Goal: Information Seeking & Learning: Learn about a topic

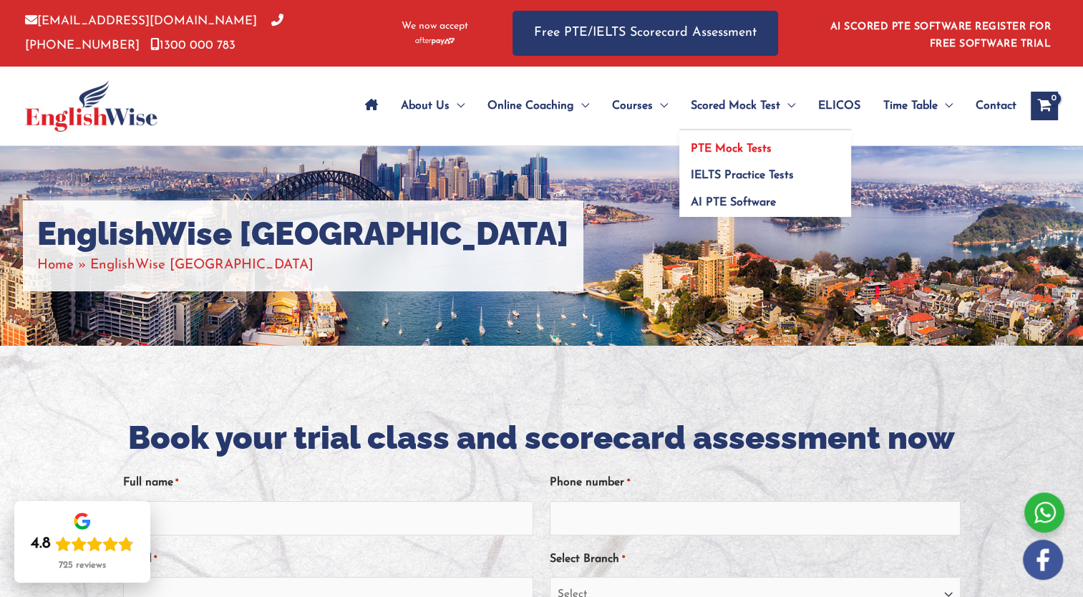
click at [707, 143] on span "PTE Mock Tests" at bounding box center [731, 148] width 81 height 11
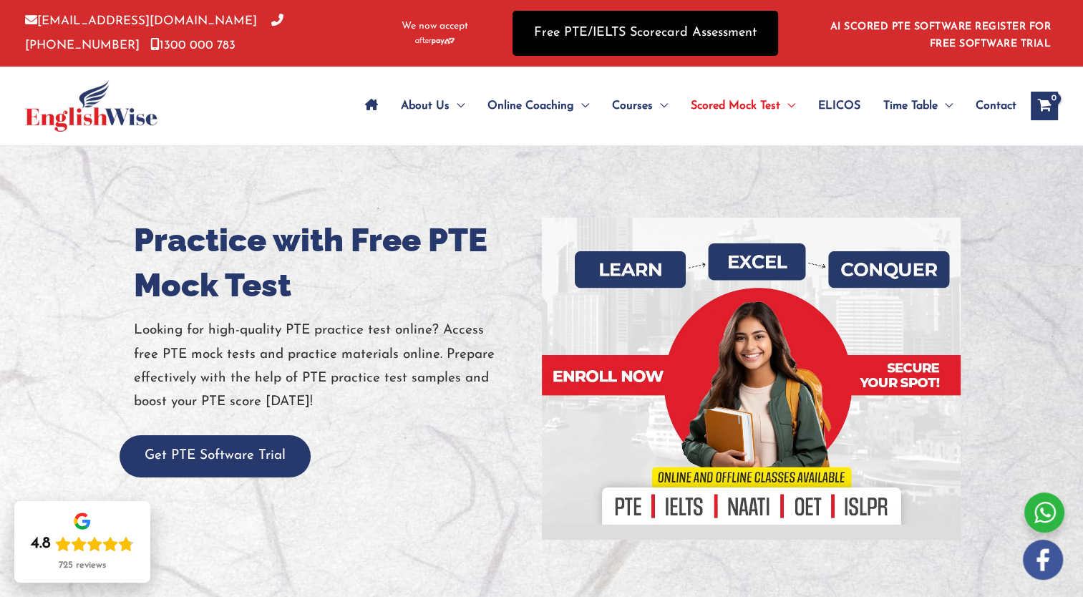
click at [667, 41] on link "Free PTE/IELTS Scorecard Assessment" at bounding box center [646, 33] width 266 height 45
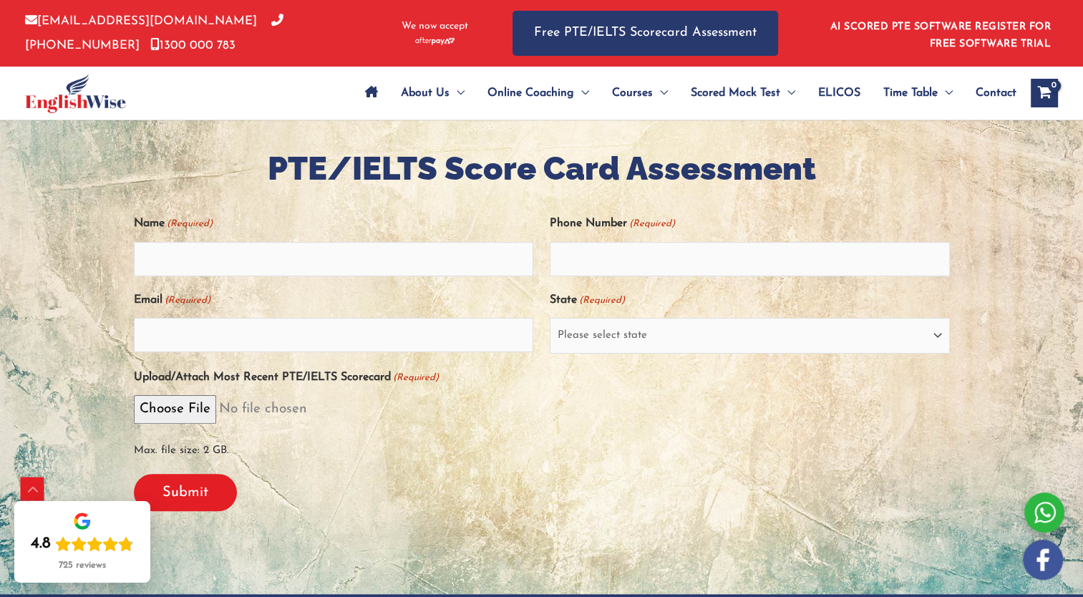
scroll to position [271, 0]
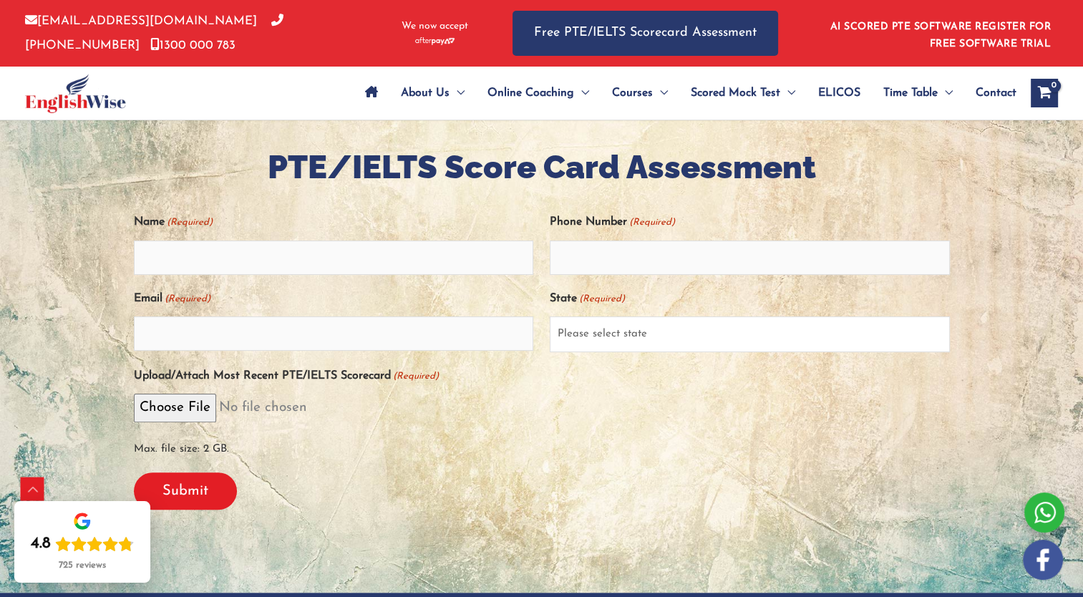
click at [919, 339] on select "Please select state New South Wales (NSW) Victoria (VIC) Queensland (QLD) South…" at bounding box center [750, 334] width 400 height 36
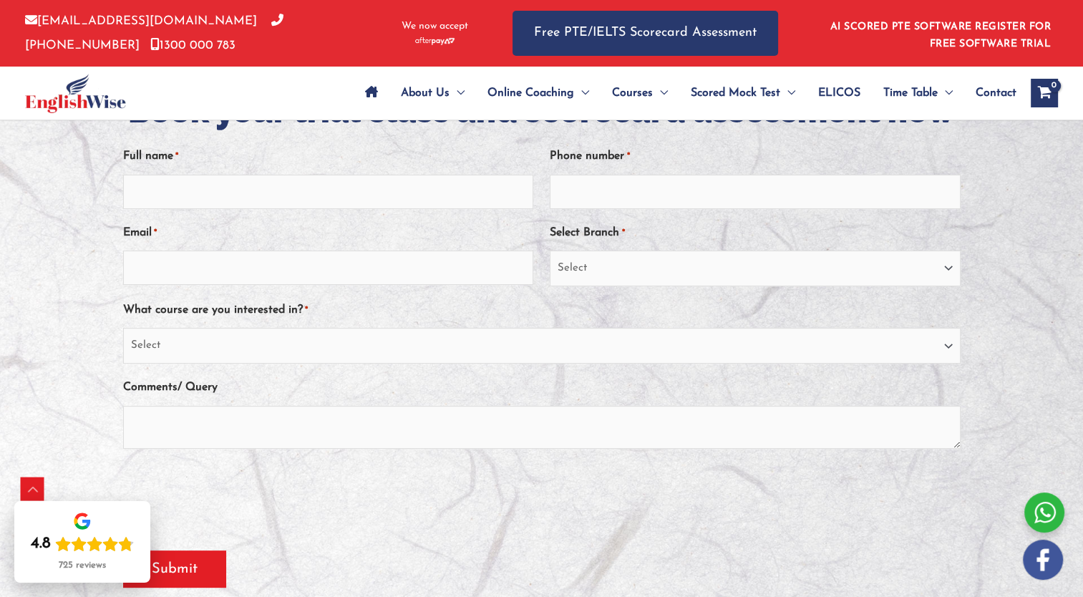
scroll to position [326, 0]
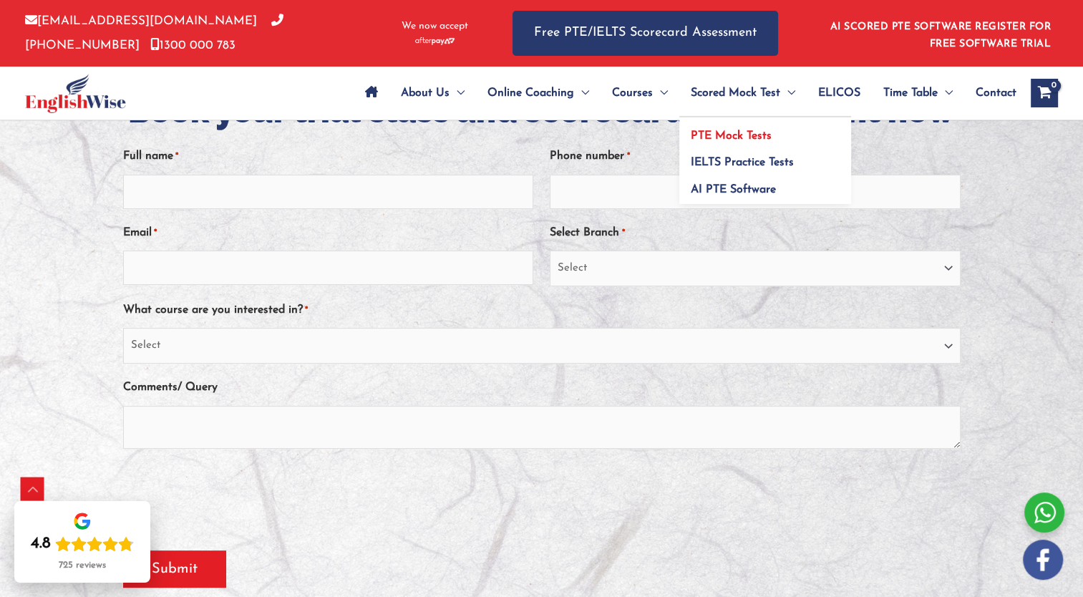
click at [740, 133] on span "PTE Mock Tests" at bounding box center [731, 135] width 81 height 11
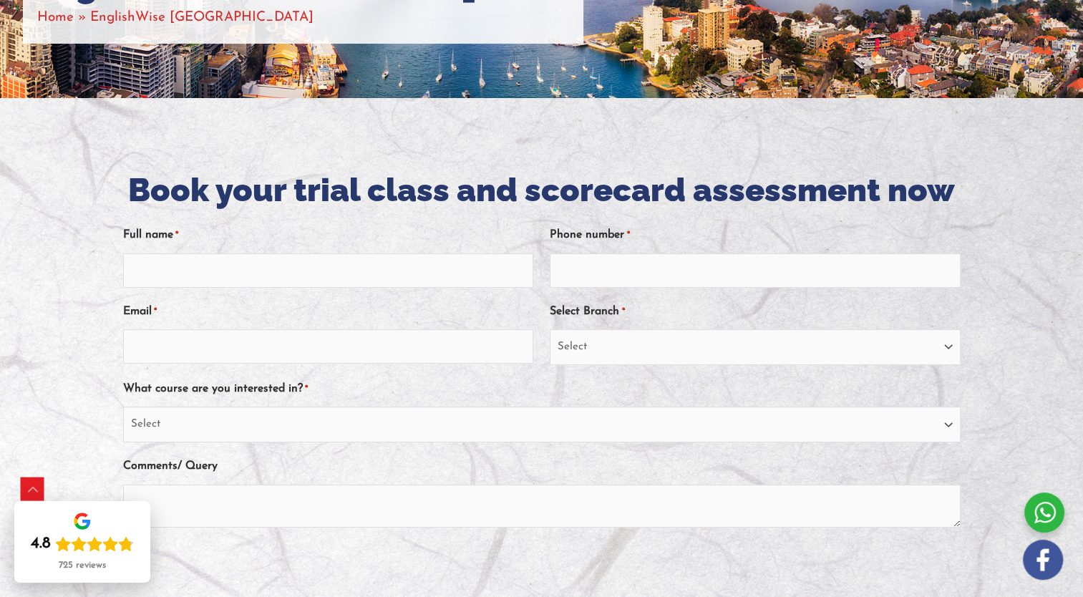
scroll to position [248, 0]
click at [342, 264] on input "Full name *" at bounding box center [328, 270] width 410 height 34
type input "ram naresh mahato"
click at [367, 348] on input "Email *" at bounding box center [328, 346] width 410 height 34
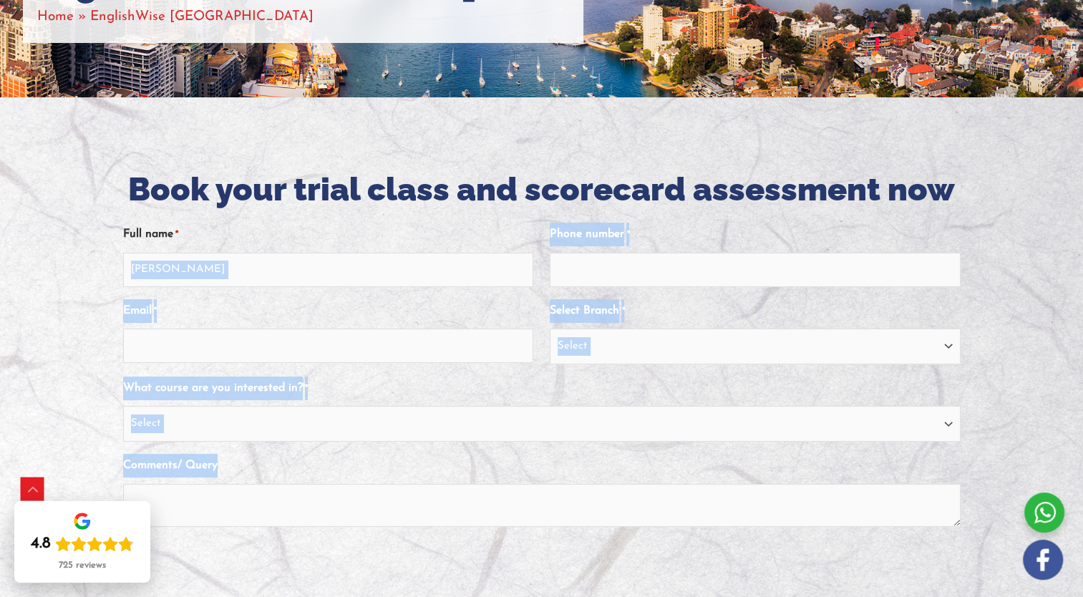
drag, startPoint x: 468, startPoint y: 211, endPoint x: 776, endPoint y: 574, distance: 476.0
click at [776, 574] on div "Full name * ram naresh mahato Phone number * Email * Select Branch * Select Syd…" at bounding box center [542, 407] width 838 height 392
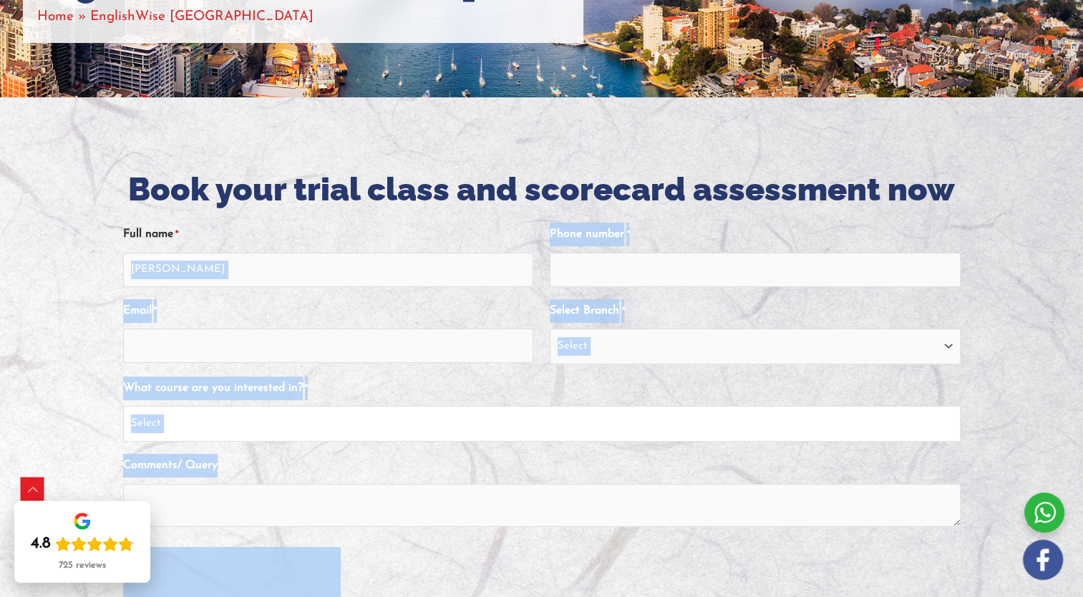
click at [945, 429] on select "Select PTE NAATI IELTS OET General English" at bounding box center [542, 424] width 838 height 36
select select "PTE"
click at [123, 407] on select "Select PTE NAATI IELTS OET General English" at bounding box center [542, 424] width 838 height 36
click at [846, 465] on div "Comments/ Query" at bounding box center [542, 494] width 838 height 82
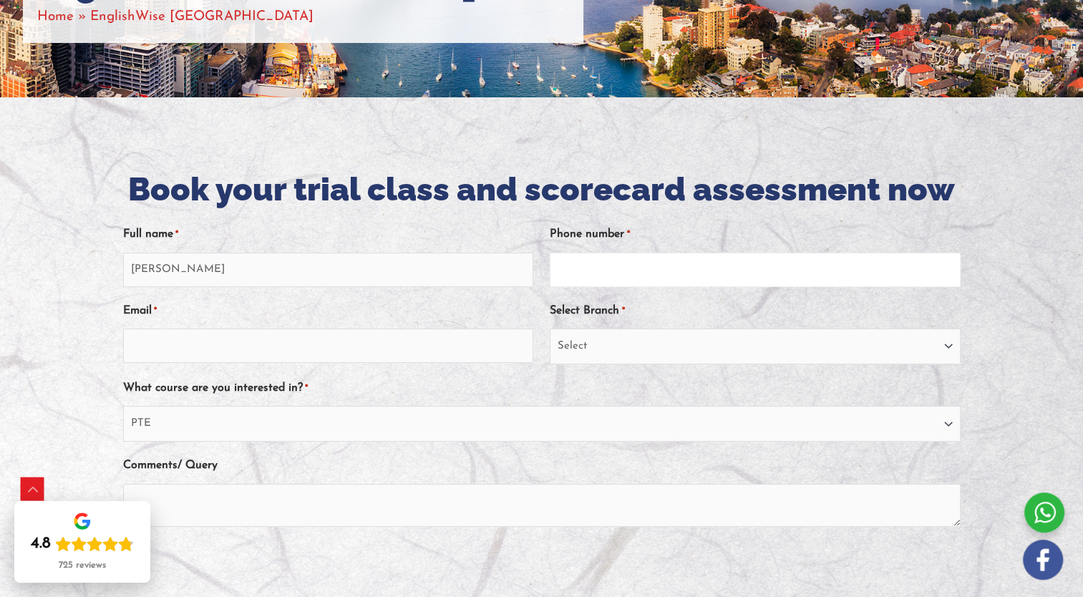
click at [748, 270] on input "Phone number *" at bounding box center [755, 270] width 410 height 34
click at [1025, 367] on div at bounding box center [541, 423] width 1083 height 652
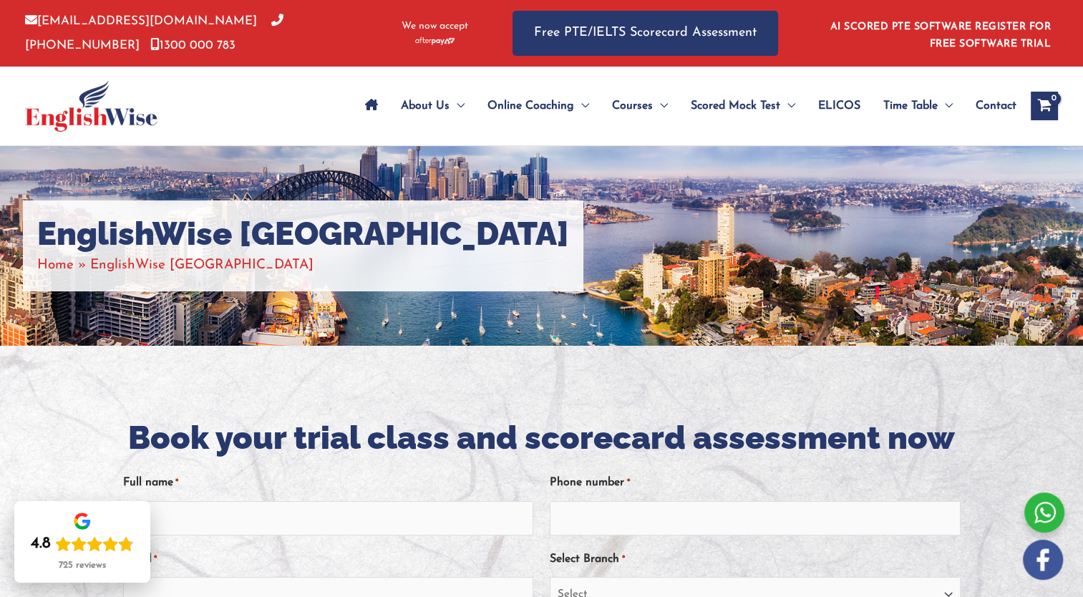
click at [1069, 198] on div "EnglishWise Sydney Home EnglishWise Sydney" at bounding box center [541, 246] width 1083 height 200
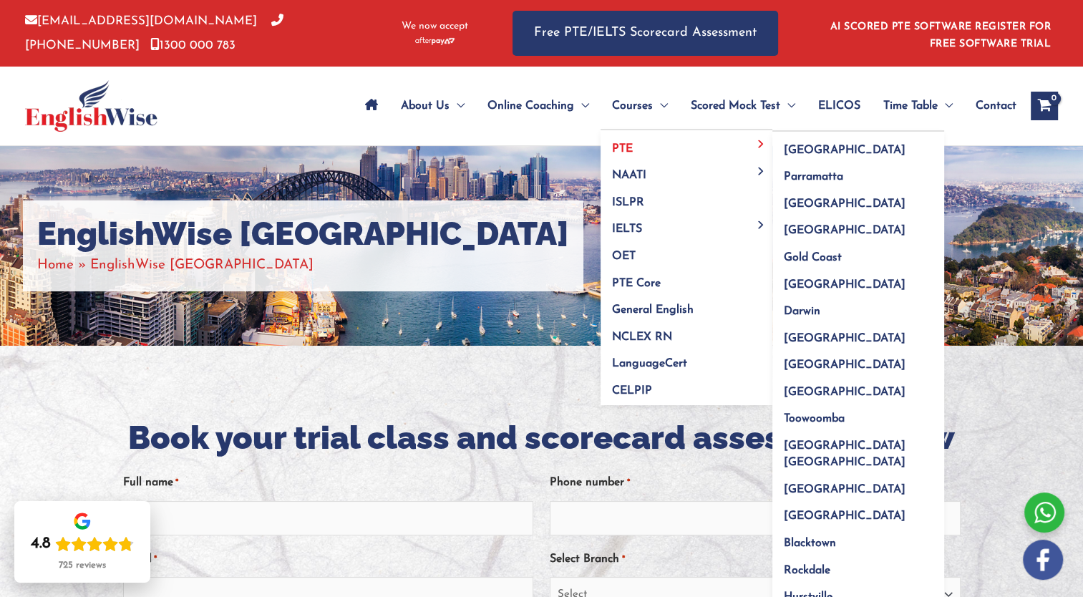
click at [628, 145] on span "PTE" at bounding box center [622, 148] width 21 height 11
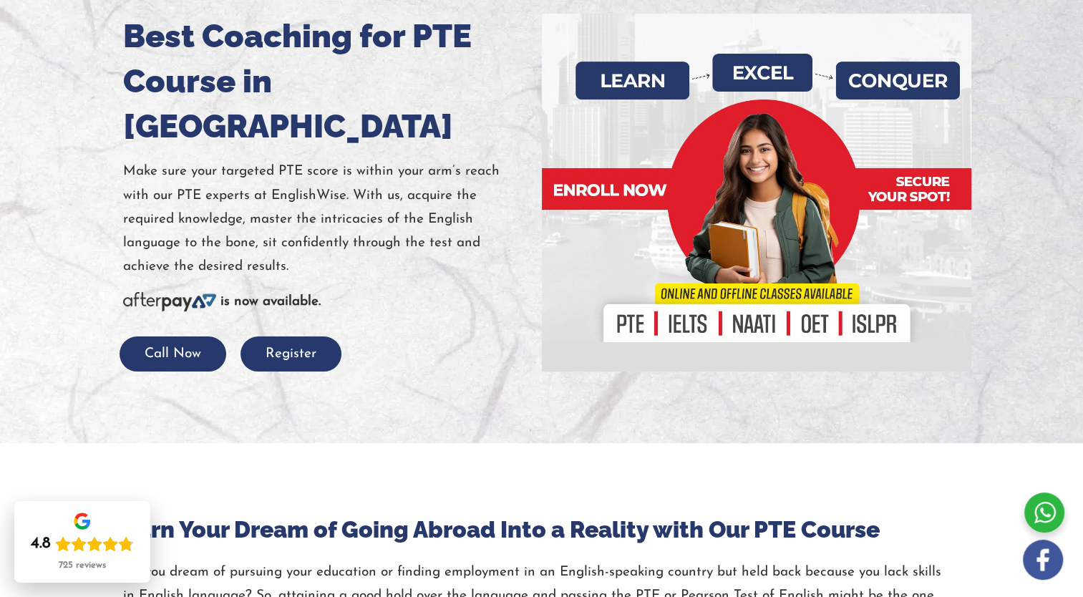
scroll to position [203, 0]
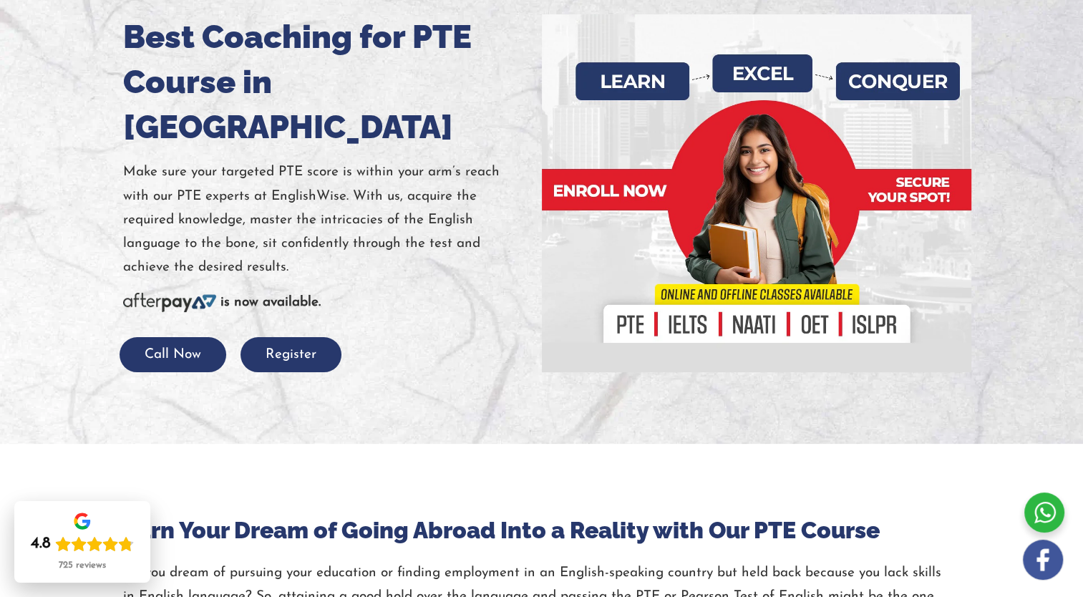
click at [630, 320] on div at bounding box center [757, 193] width 408 height 358
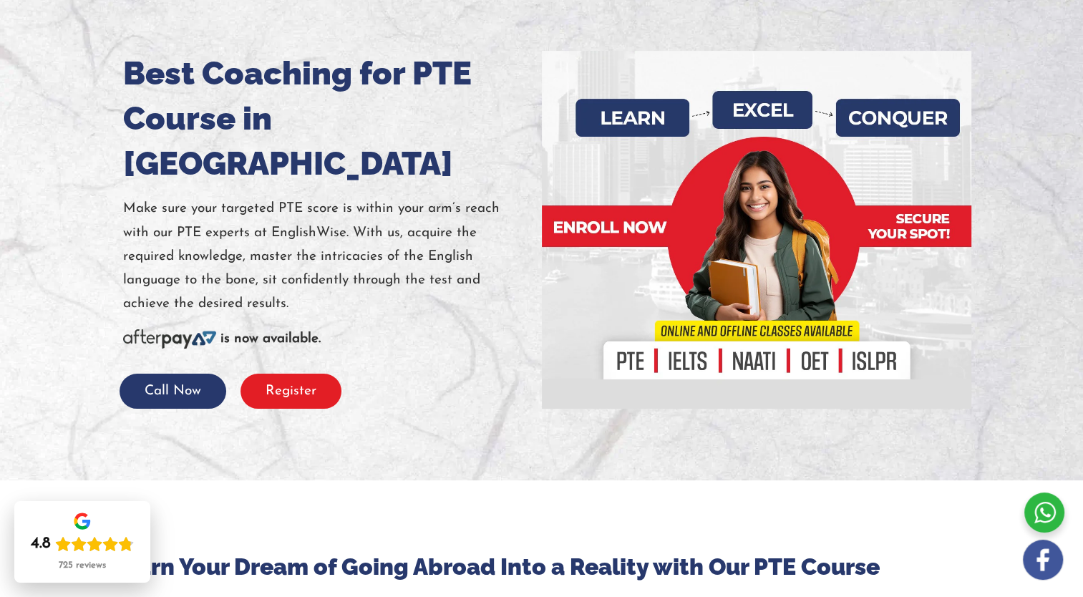
click at [284, 374] on button "Register" at bounding box center [291, 391] width 101 height 35
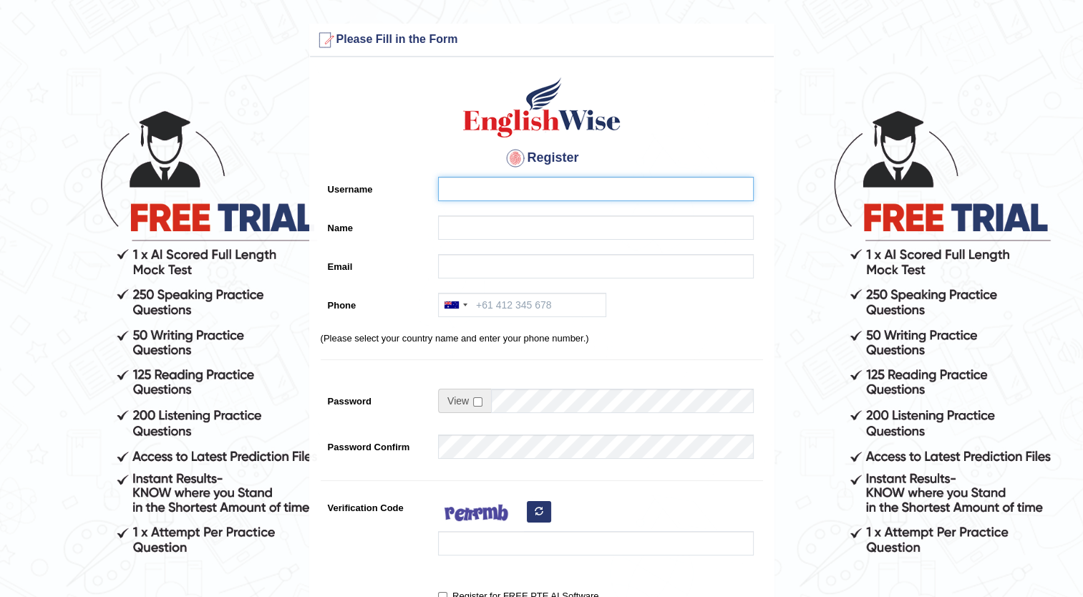
click at [472, 189] on input "Username" at bounding box center [596, 189] width 316 height 24
type input "r"
type input "ramaresh"
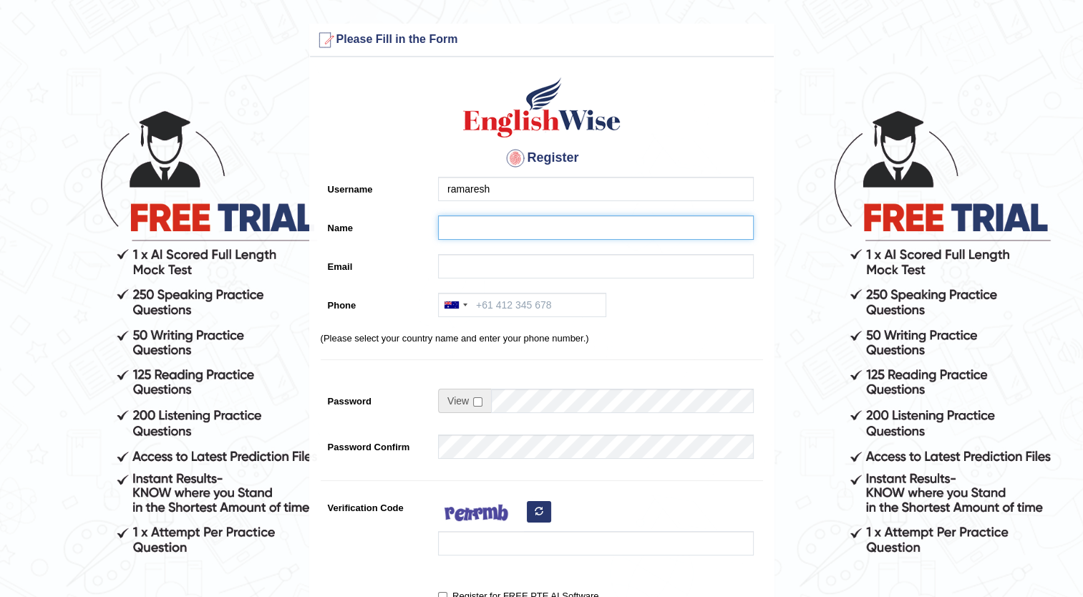
click at [530, 232] on input "Name" at bounding box center [596, 228] width 316 height 24
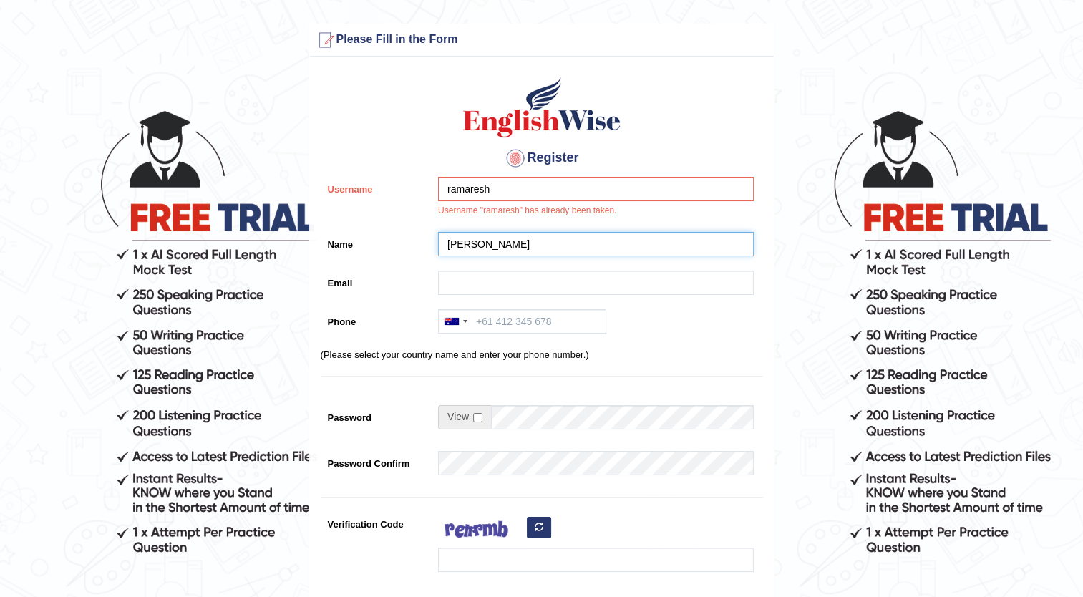
type input "[PERSON_NAME]"
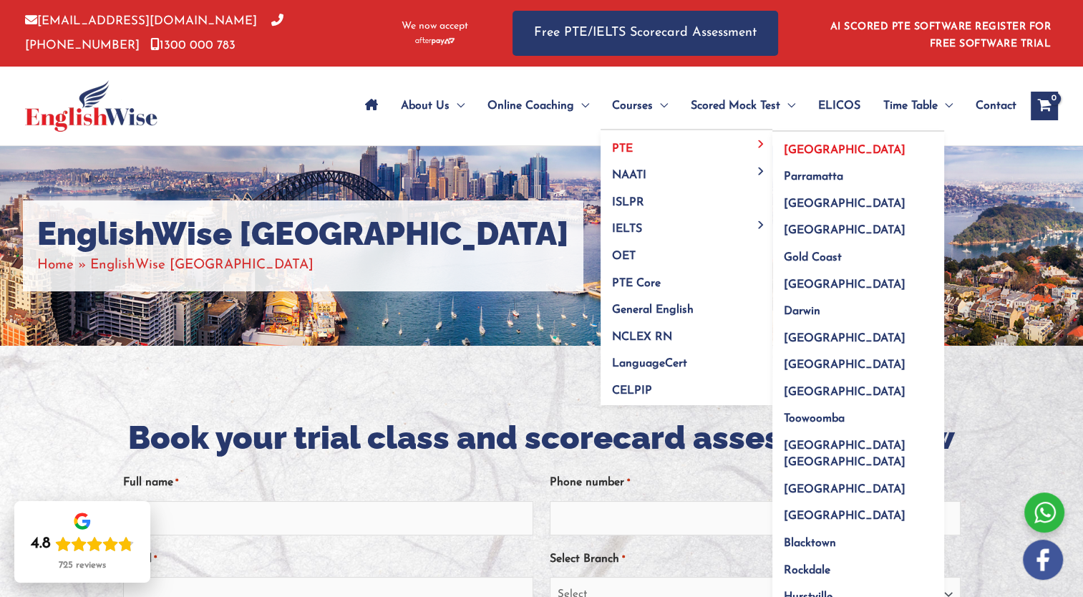
click at [802, 150] on span "[GEOGRAPHIC_DATA]" at bounding box center [845, 150] width 122 height 11
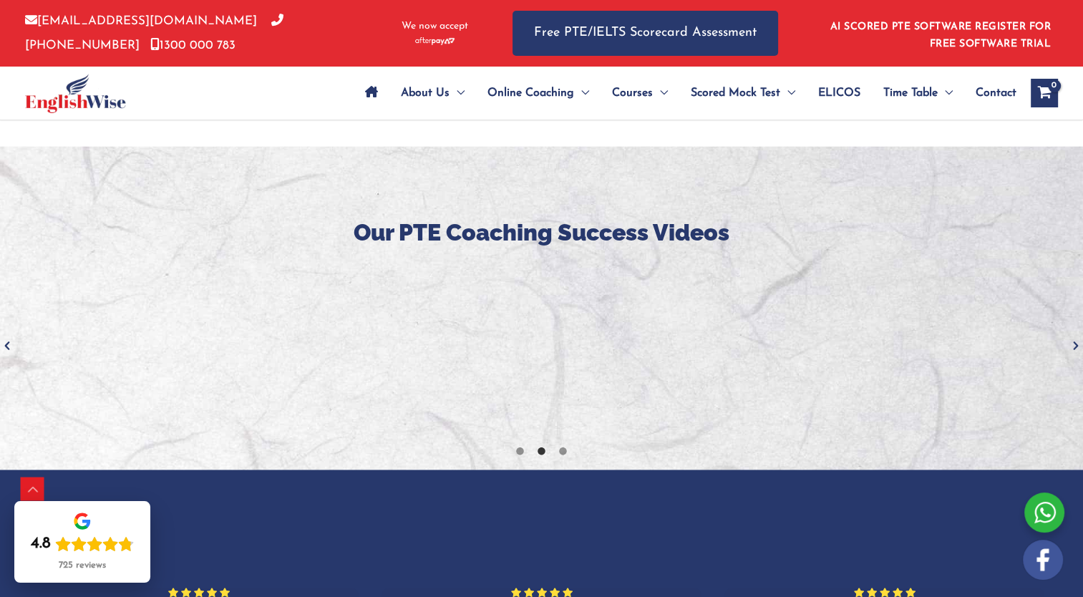
scroll to position [2194, 0]
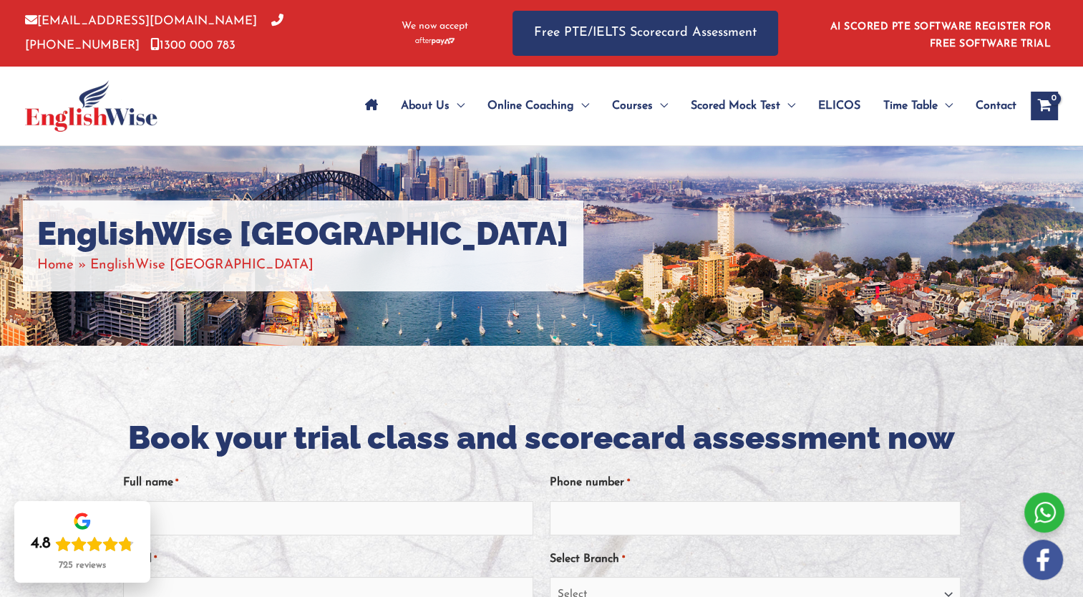
click at [109, 115] on img at bounding box center [91, 106] width 132 height 52
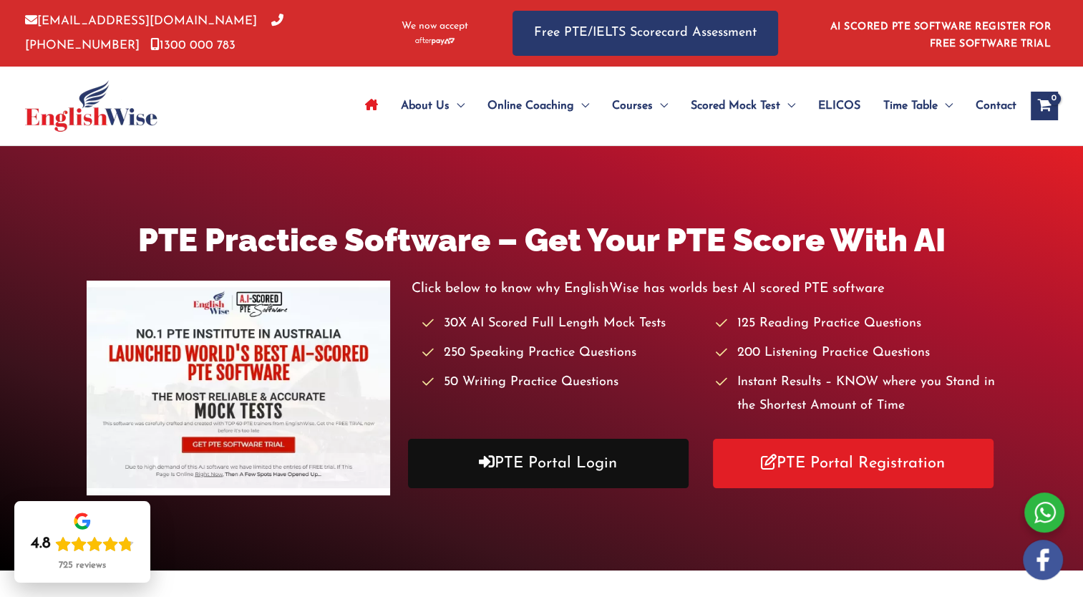
click at [567, 459] on link "PTE Portal Login" at bounding box center [548, 463] width 281 height 49
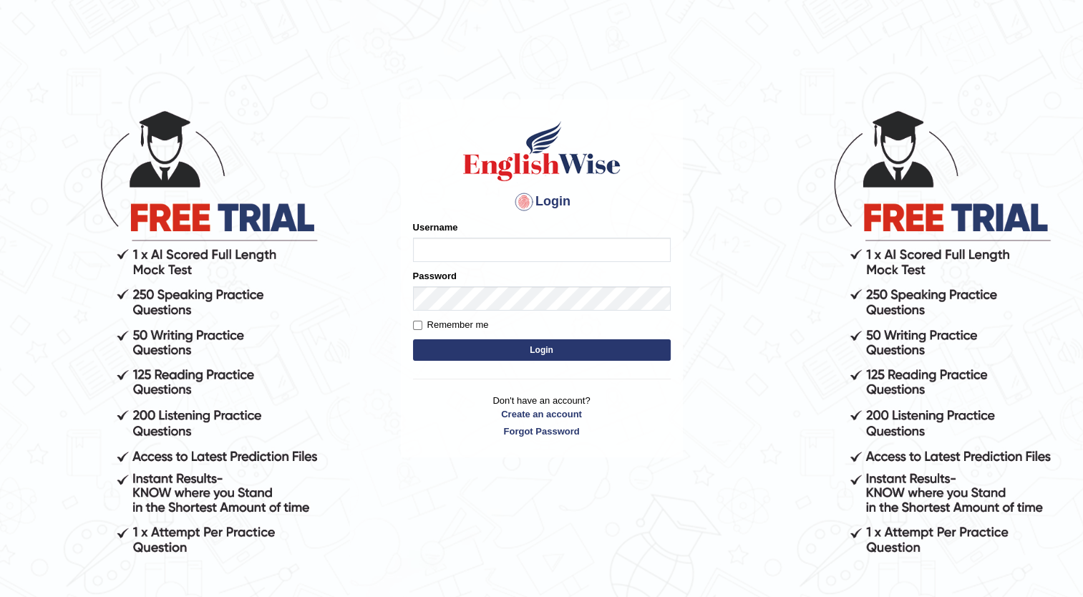
click at [463, 243] on input "Username" at bounding box center [542, 250] width 258 height 24
type input "ramaresh"
click at [418, 326] on input "Remember me" at bounding box center [417, 325] width 9 height 9
checkbox input "true"
click at [516, 352] on button "Login" at bounding box center [542, 349] width 258 height 21
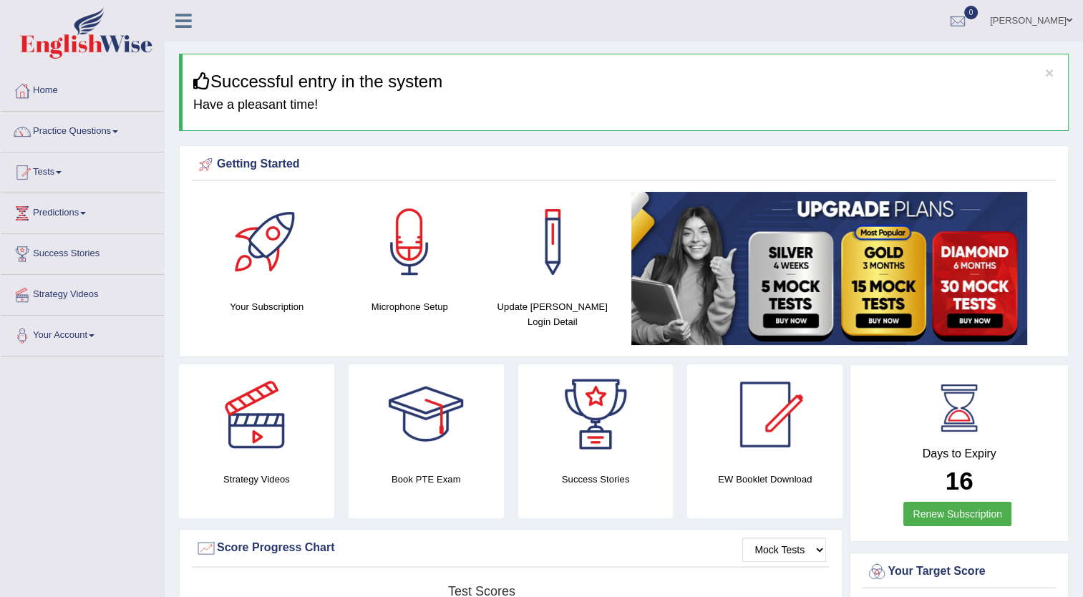
click at [115, 131] on link "Practice Questions" at bounding box center [82, 130] width 163 height 36
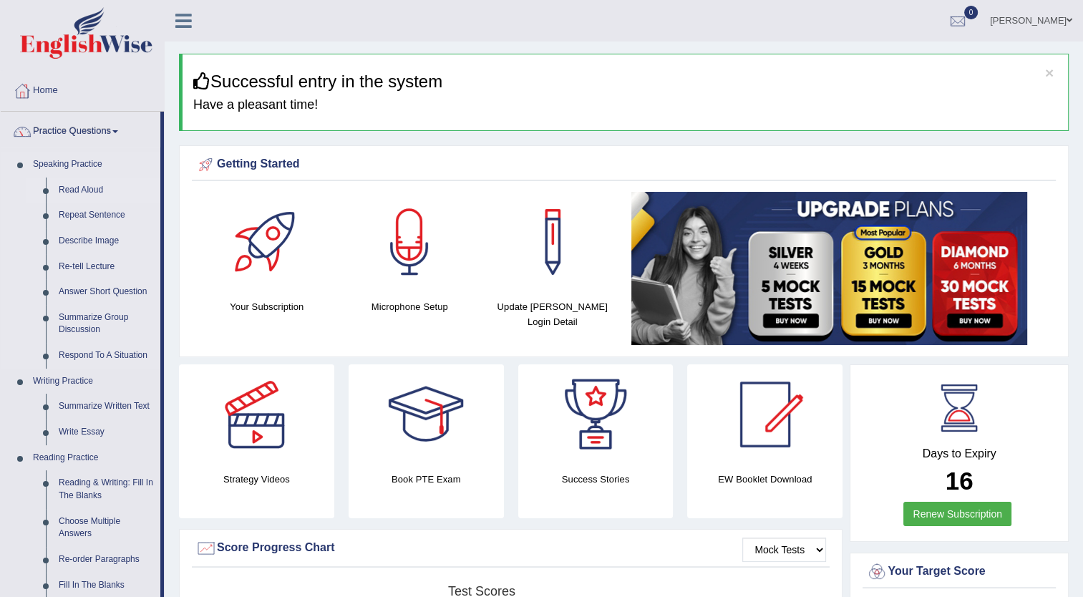
click at [89, 190] on link "Read Aloud" at bounding box center [106, 191] width 108 height 26
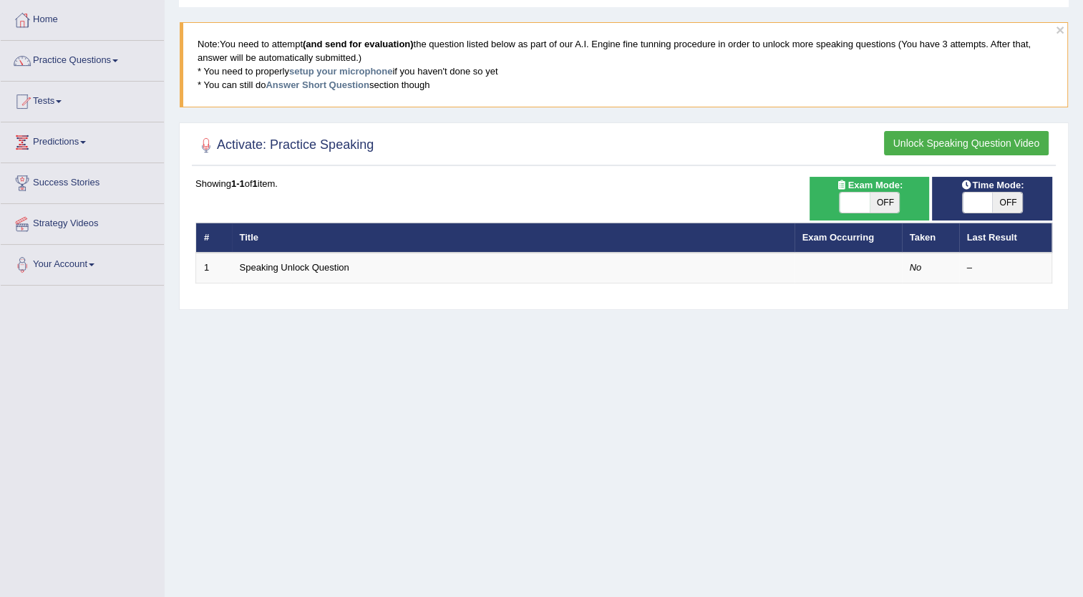
scroll to position [70, 0]
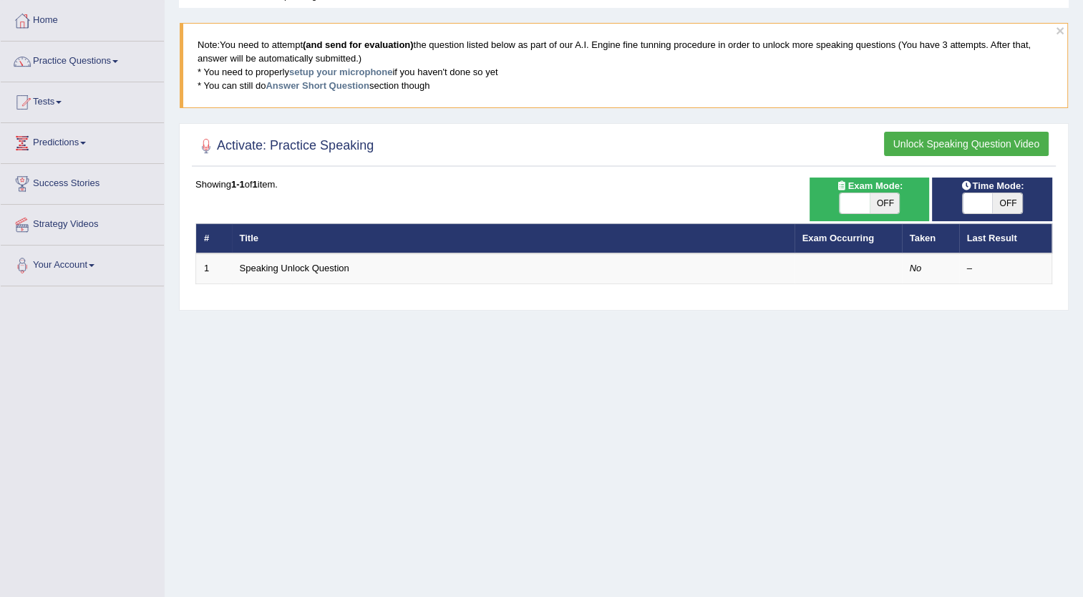
click at [876, 201] on span "OFF" at bounding box center [885, 203] width 30 height 20
checkbox input "true"
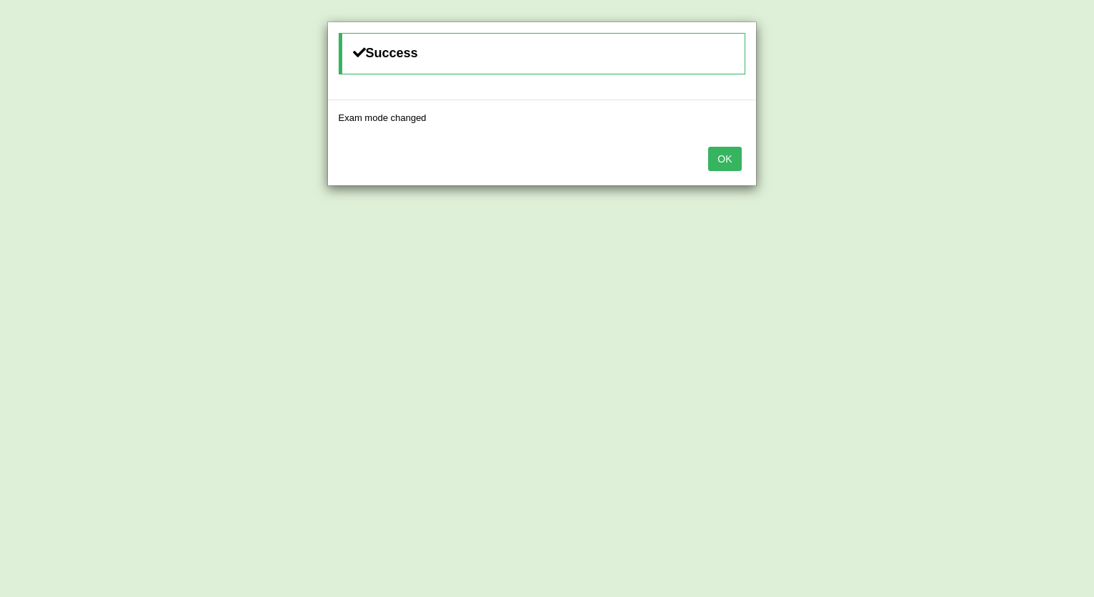
click at [722, 163] on button "OK" at bounding box center [724, 159] width 33 height 24
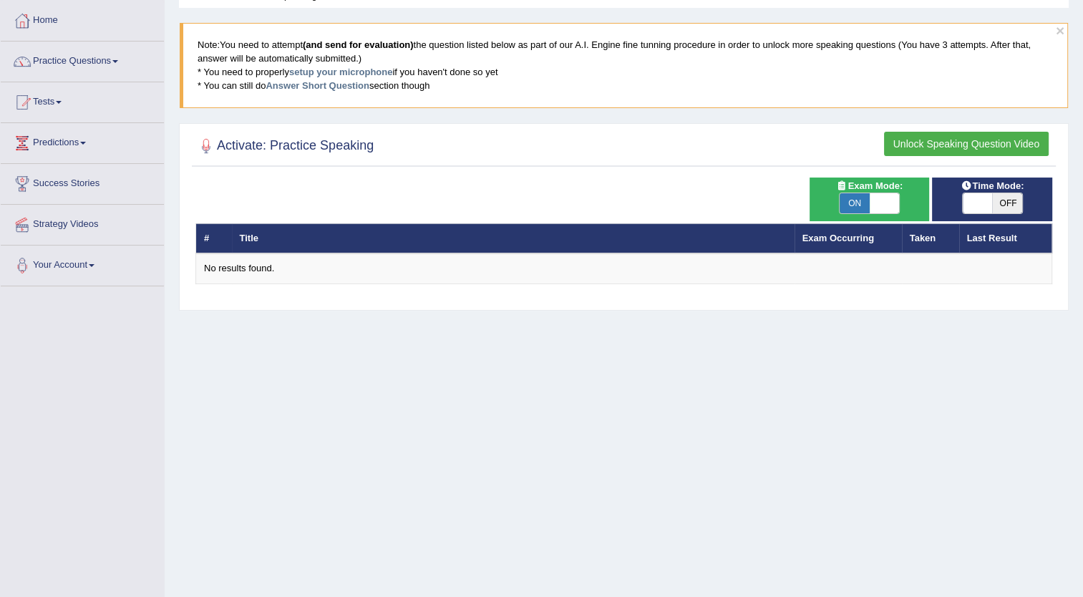
click at [1007, 208] on span "OFF" at bounding box center [1007, 203] width 30 height 20
checkbox input "true"
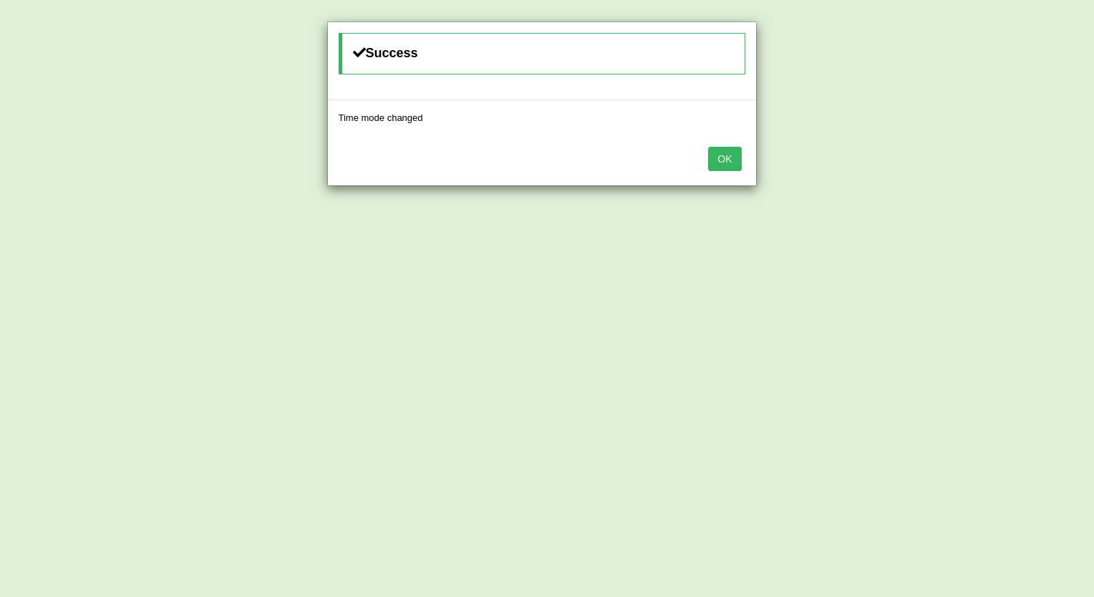
click at [727, 154] on button "OK" at bounding box center [724, 159] width 33 height 24
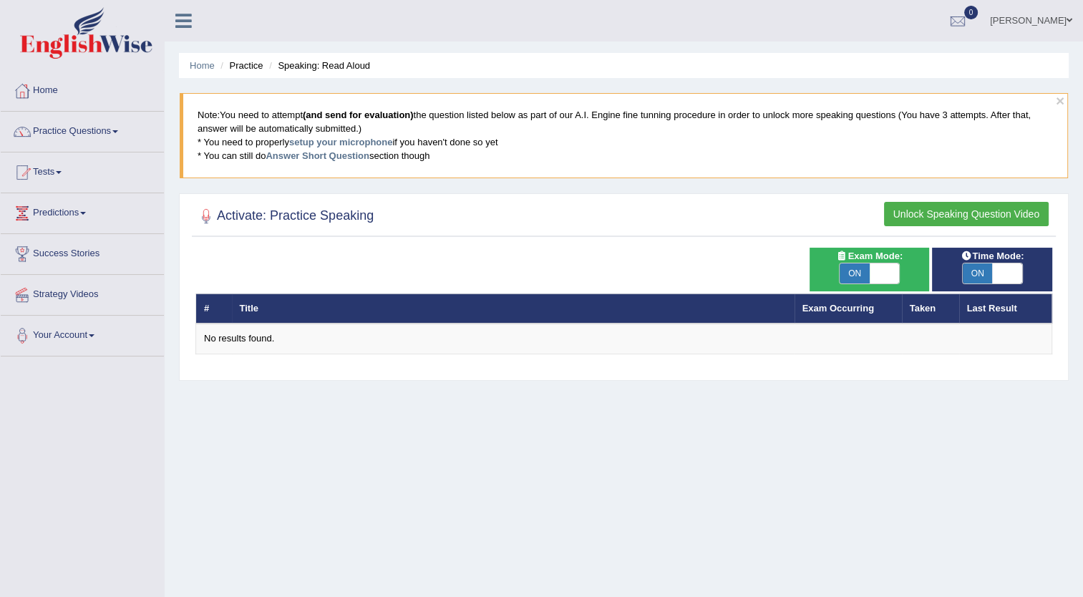
click at [258, 314] on th "Title" at bounding box center [513, 309] width 563 height 30
click at [828, 312] on link "Exam Occurring" at bounding box center [839, 308] width 72 height 11
click at [932, 308] on th "Taken" at bounding box center [930, 309] width 57 height 30
click at [994, 314] on th "Last Result" at bounding box center [1005, 309] width 93 height 30
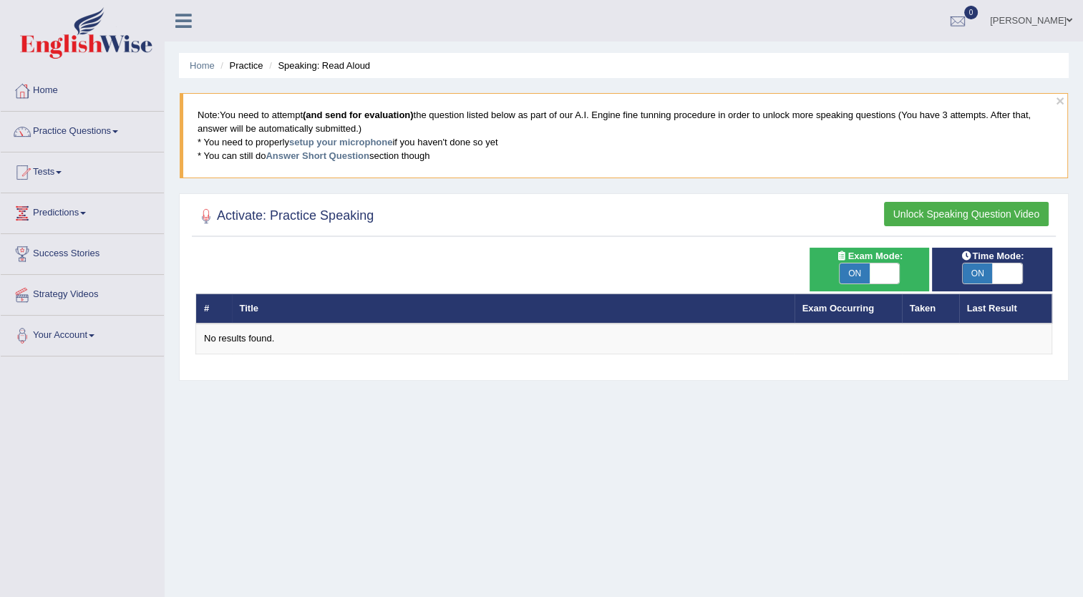
click at [948, 213] on button "Unlock Speaking Question Video" at bounding box center [966, 214] width 165 height 24
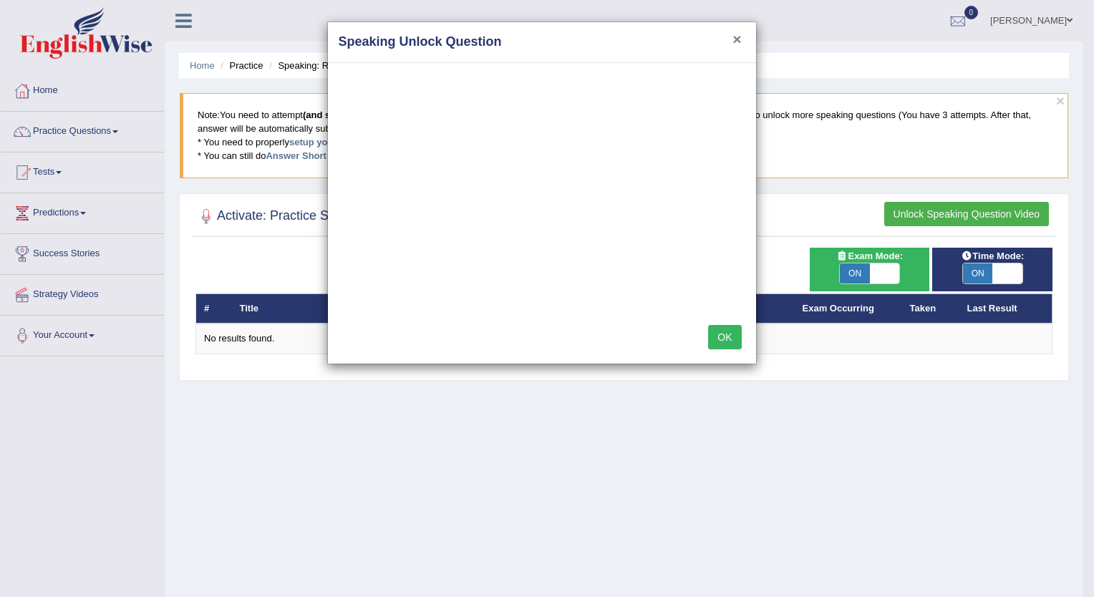
click at [733, 43] on button "×" at bounding box center [736, 39] width 9 height 15
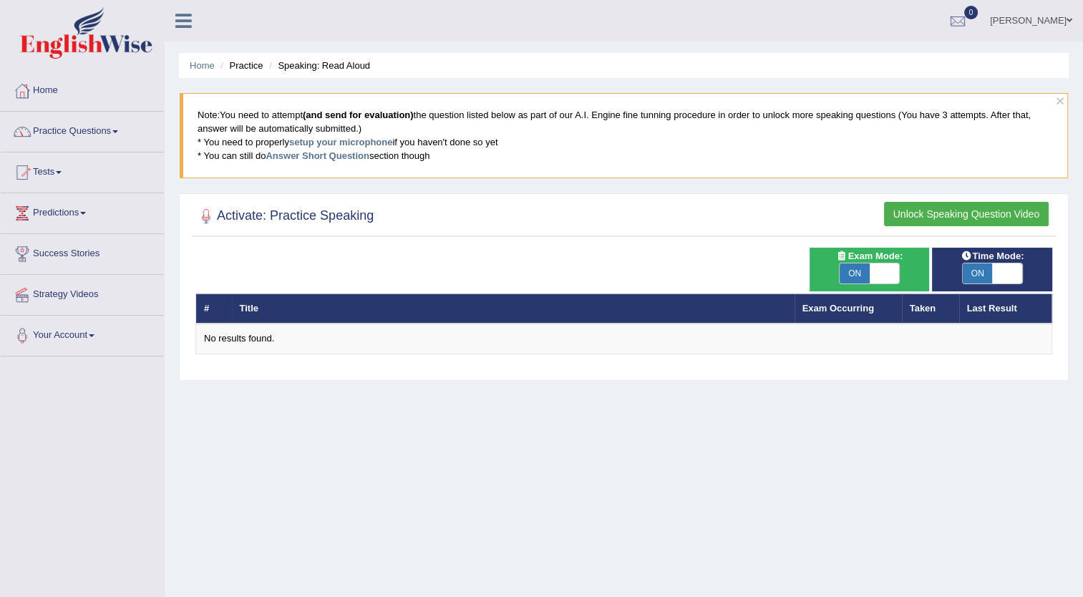
click at [116, 134] on link "Practice Questions" at bounding box center [82, 130] width 163 height 36
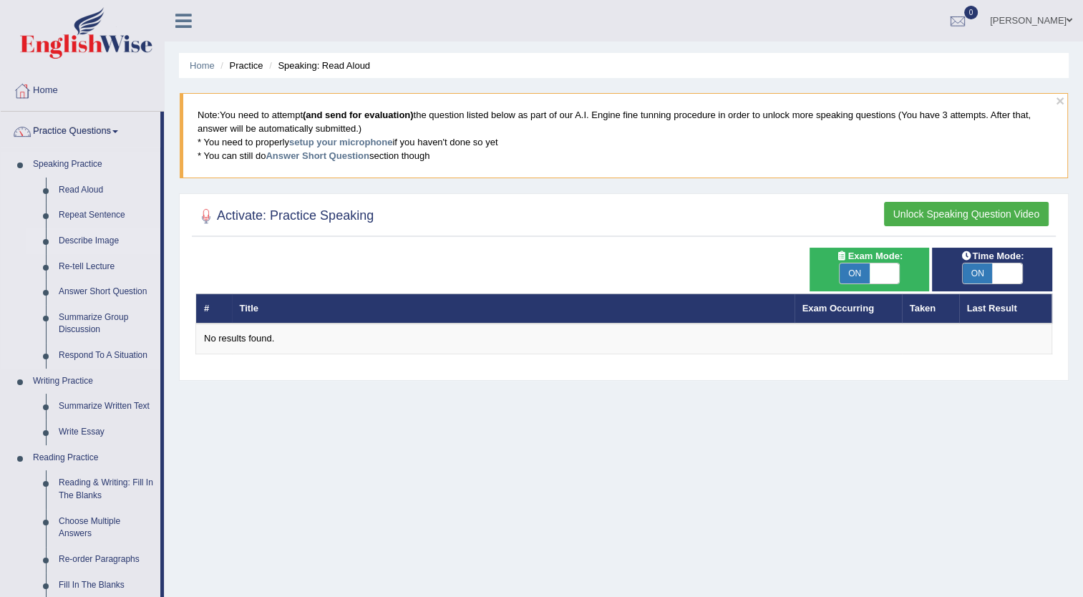
click at [100, 233] on link "Describe Image" at bounding box center [106, 241] width 108 height 26
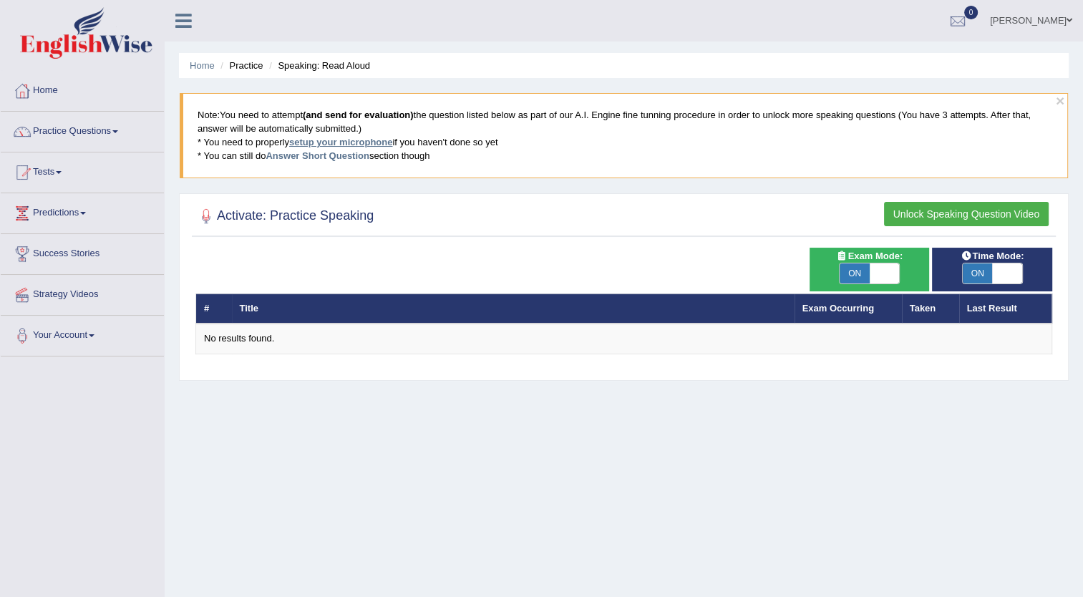
click at [361, 143] on link "setup your microphone" at bounding box center [340, 142] width 103 height 11
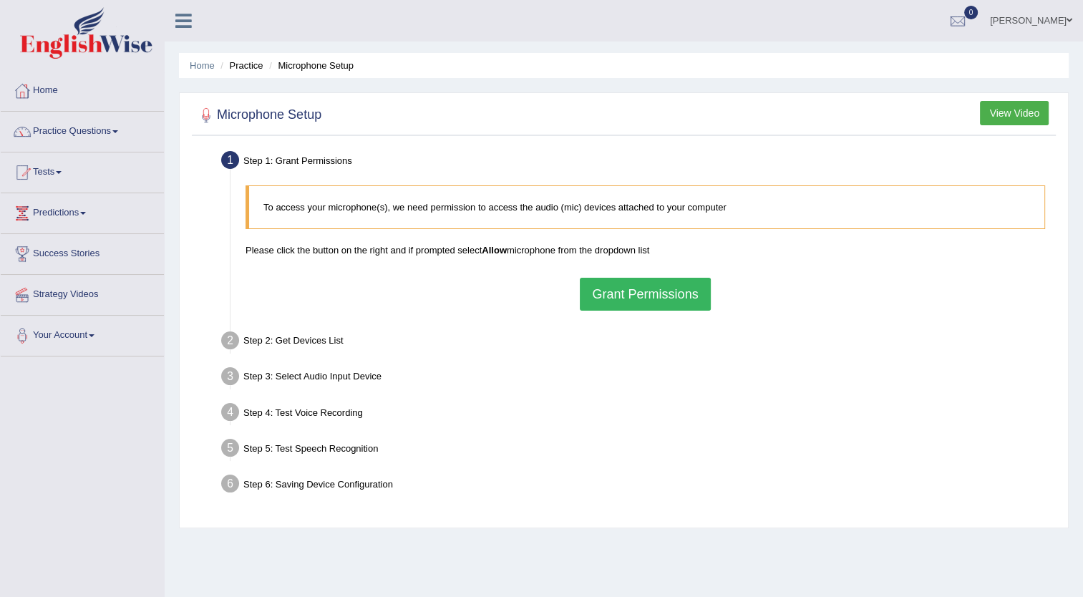
click at [662, 288] on button "Grant Permissions" at bounding box center [645, 294] width 130 height 33
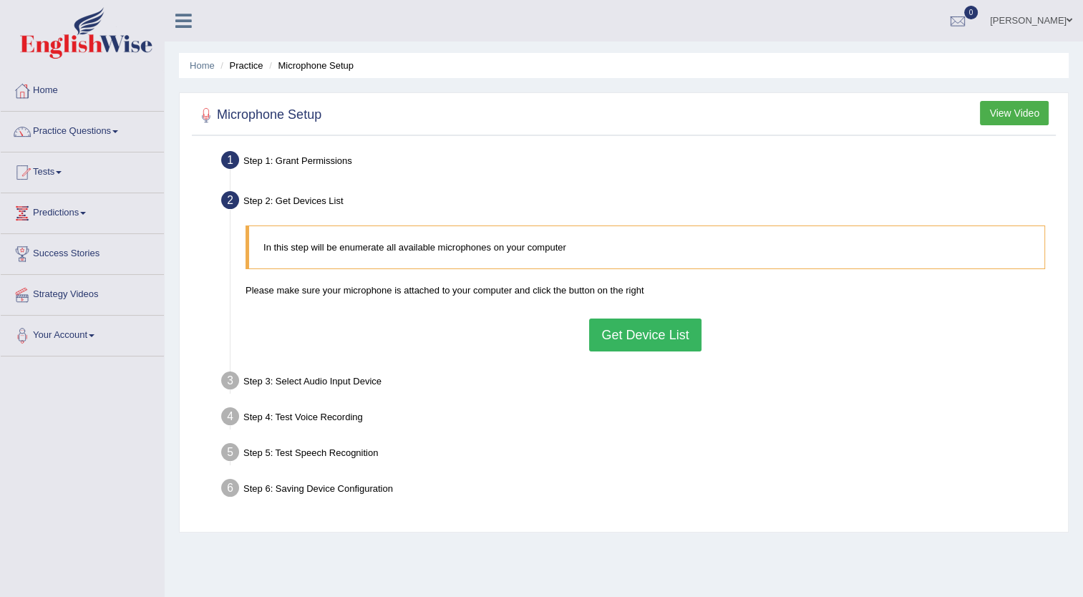
click at [625, 330] on button "Get Device List" at bounding box center [645, 335] width 112 height 33
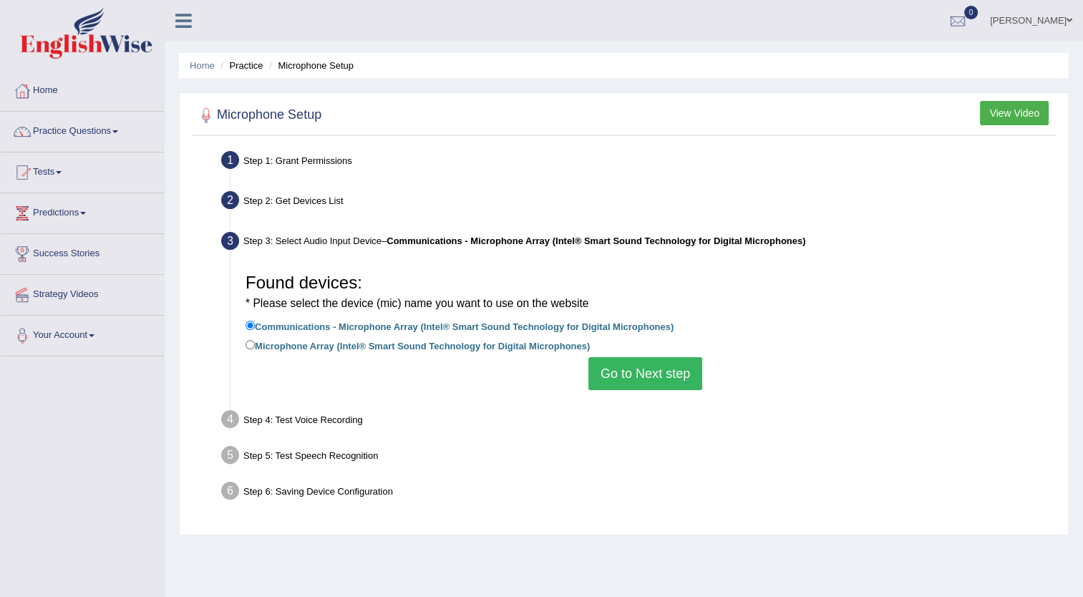
click at [636, 369] on button "Go to Next step" at bounding box center [646, 373] width 114 height 33
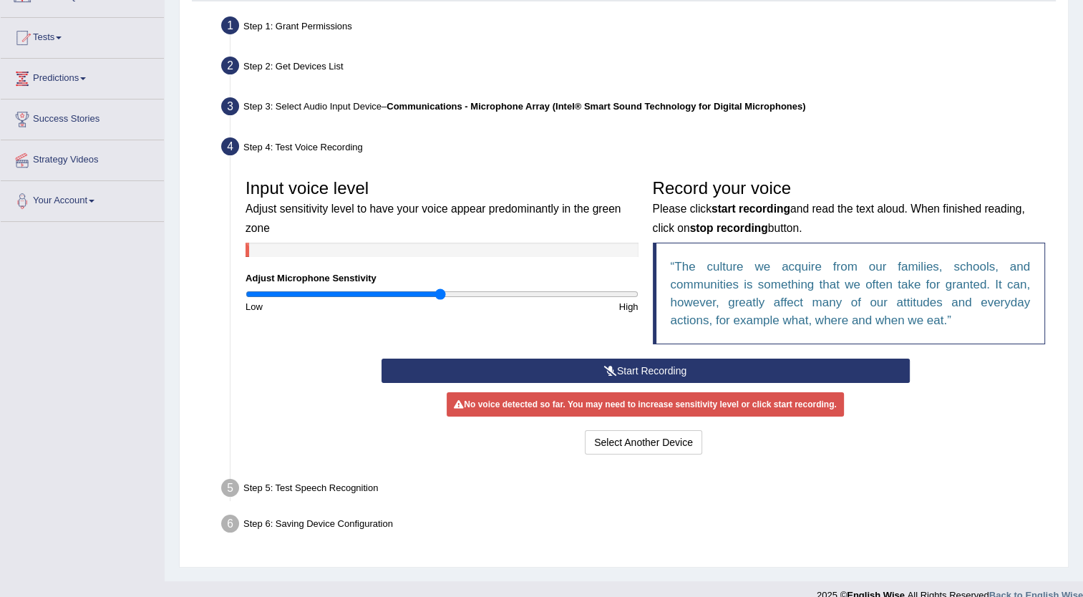
scroll to position [136, 0]
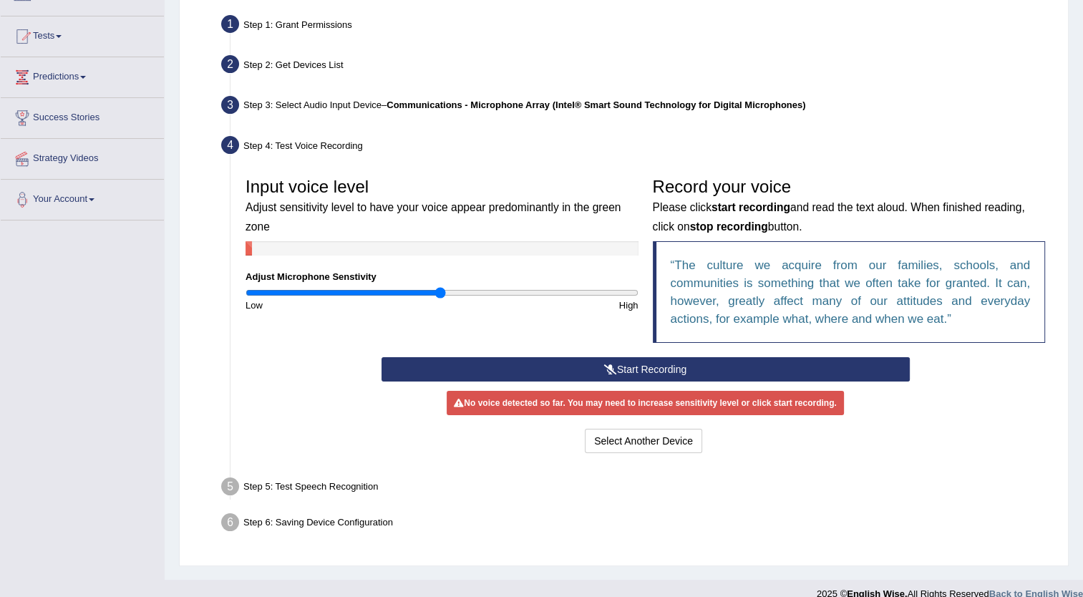
click at [654, 367] on button "Start Recording" at bounding box center [646, 369] width 528 height 24
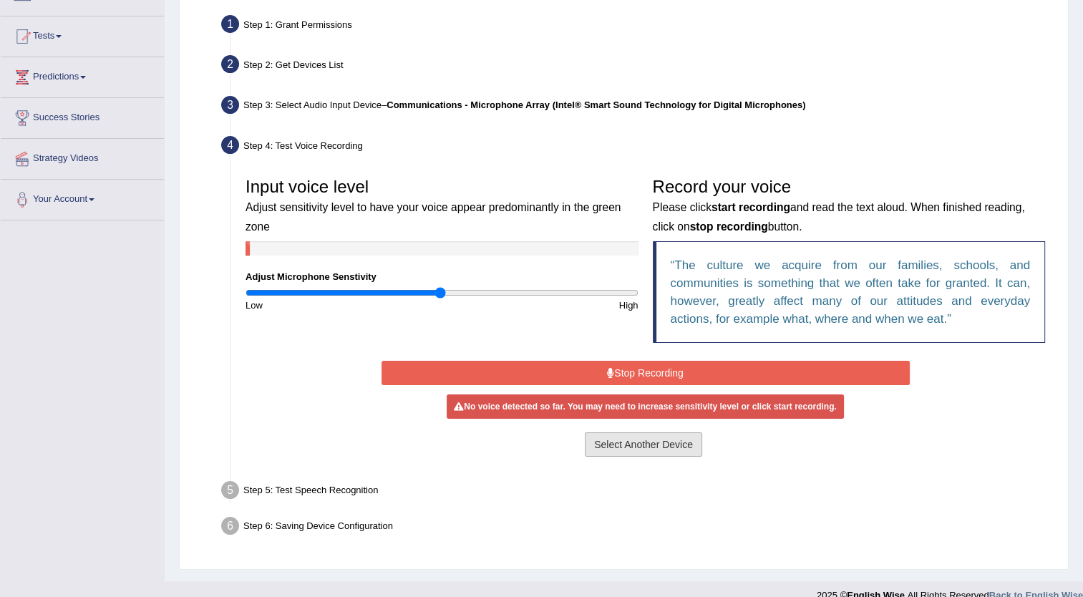
click at [650, 440] on button "Select Another Device" at bounding box center [643, 444] width 117 height 24
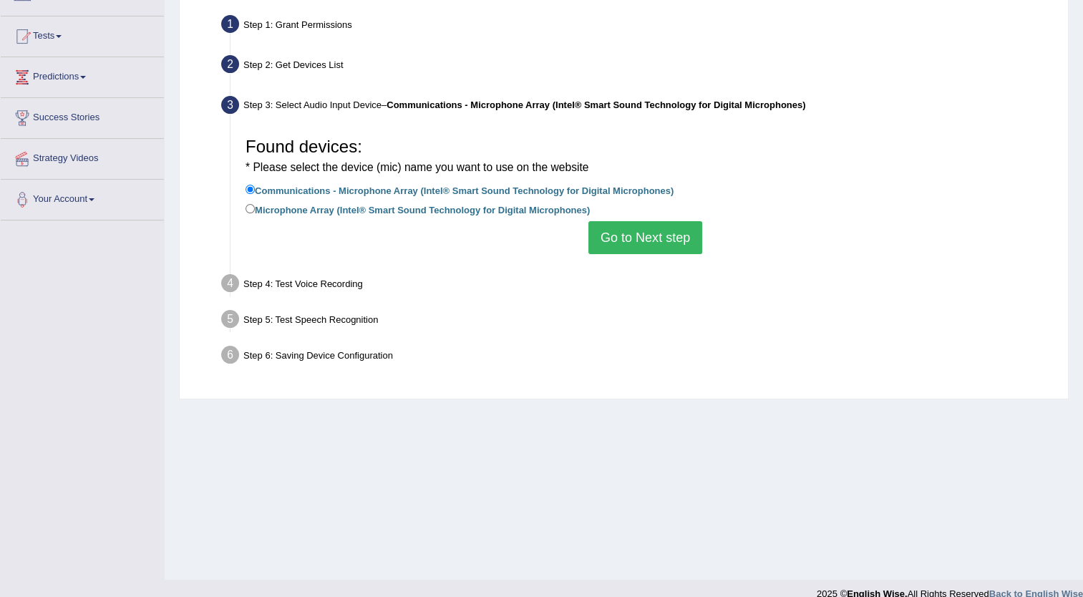
click at [655, 236] on button "Go to Next step" at bounding box center [646, 237] width 114 height 33
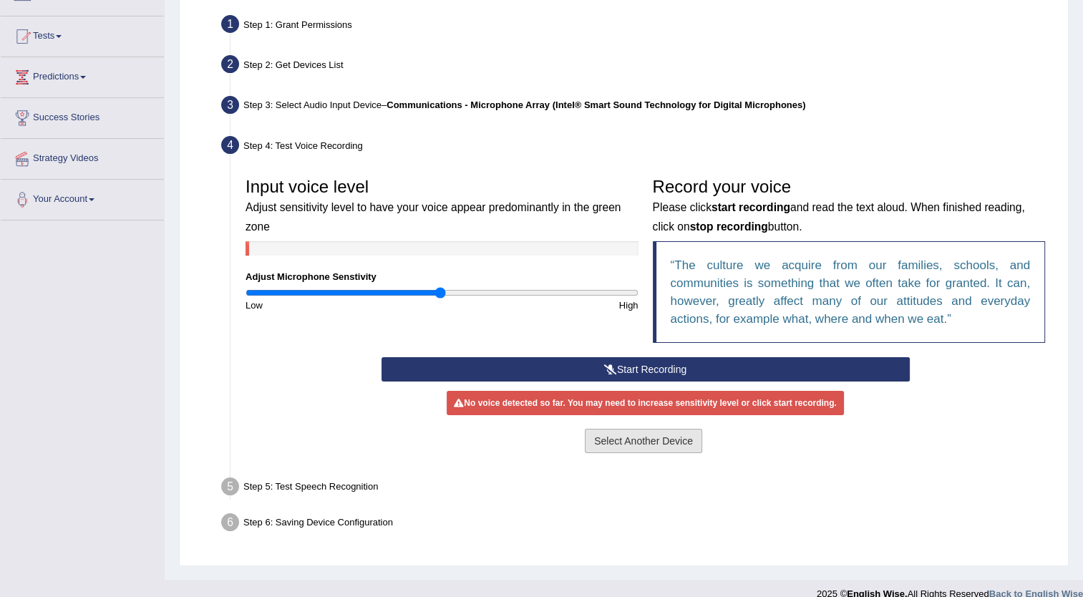
click at [639, 435] on button "Select Another Device" at bounding box center [643, 441] width 117 height 24
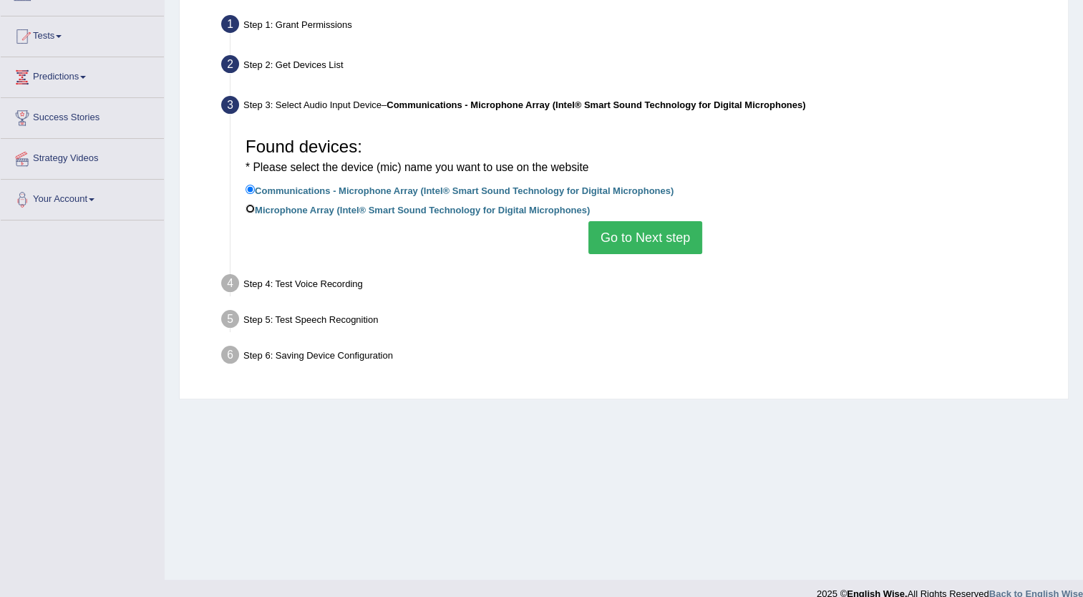
click at [252, 204] on input "Microphone Array (Intel® Smart Sound Technology for Digital Microphones)" at bounding box center [250, 208] width 9 height 9
radio input "true"
click at [248, 188] on input "Communications - Microphone Array (Intel® Smart Sound Technology for Digital Mi…" at bounding box center [250, 189] width 9 height 9
radio input "true"
click at [619, 236] on button "Go to Next step" at bounding box center [646, 237] width 114 height 33
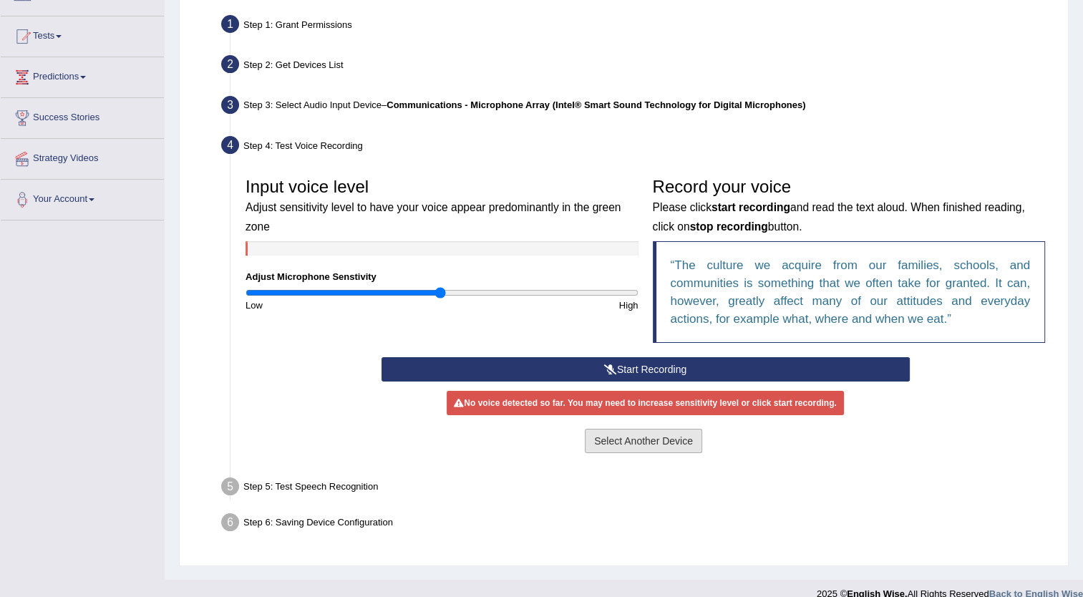
click at [661, 442] on button "Select Another Device" at bounding box center [643, 441] width 117 height 24
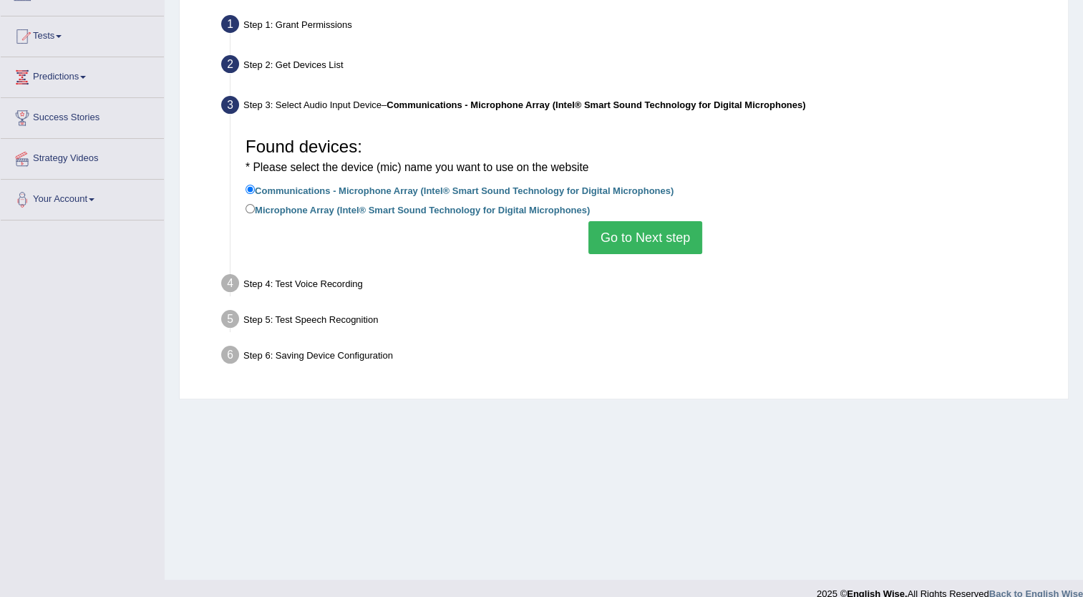
click at [646, 246] on button "Go to Next step" at bounding box center [646, 237] width 114 height 33
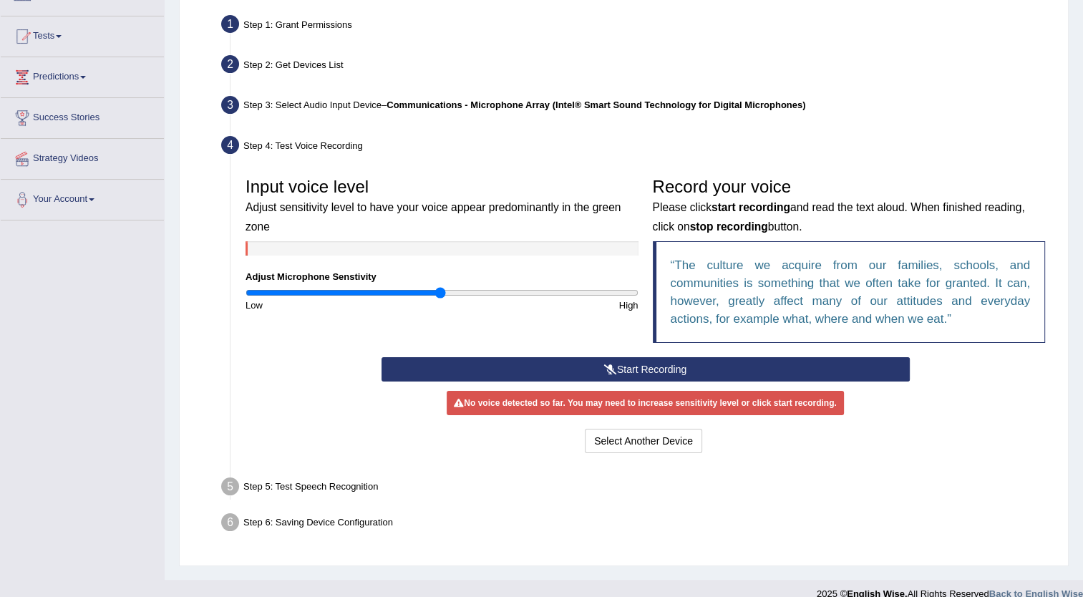
scroll to position [155, 0]
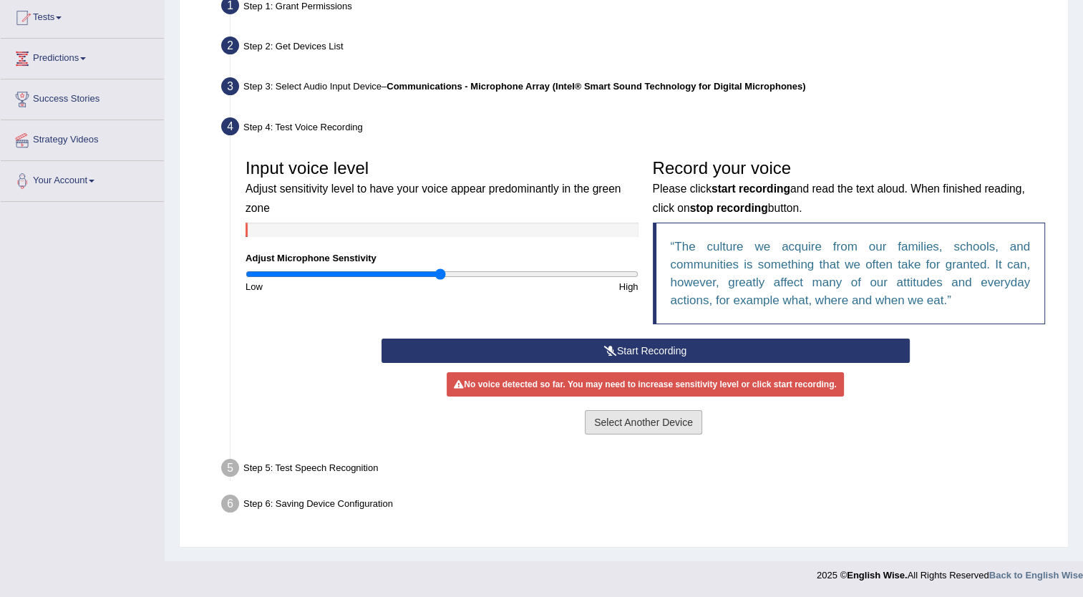
click at [647, 417] on button "Select Another Device" at bounding box center [643, 422] width 117 height 24
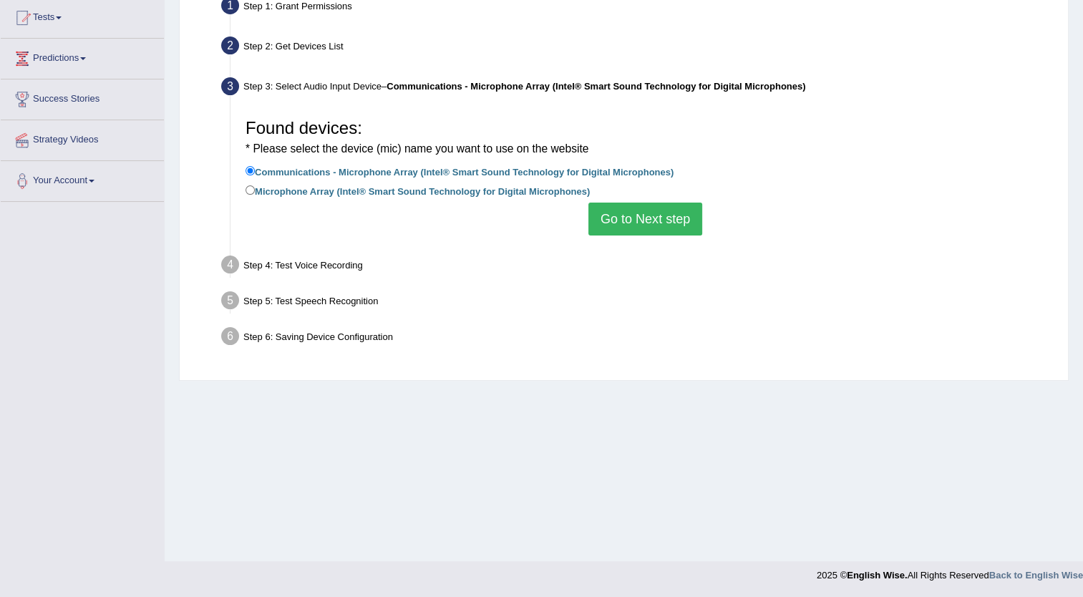
click at [656, 232] on button "Go to Next step" at bounding box center [646, 219] width 114 height 33
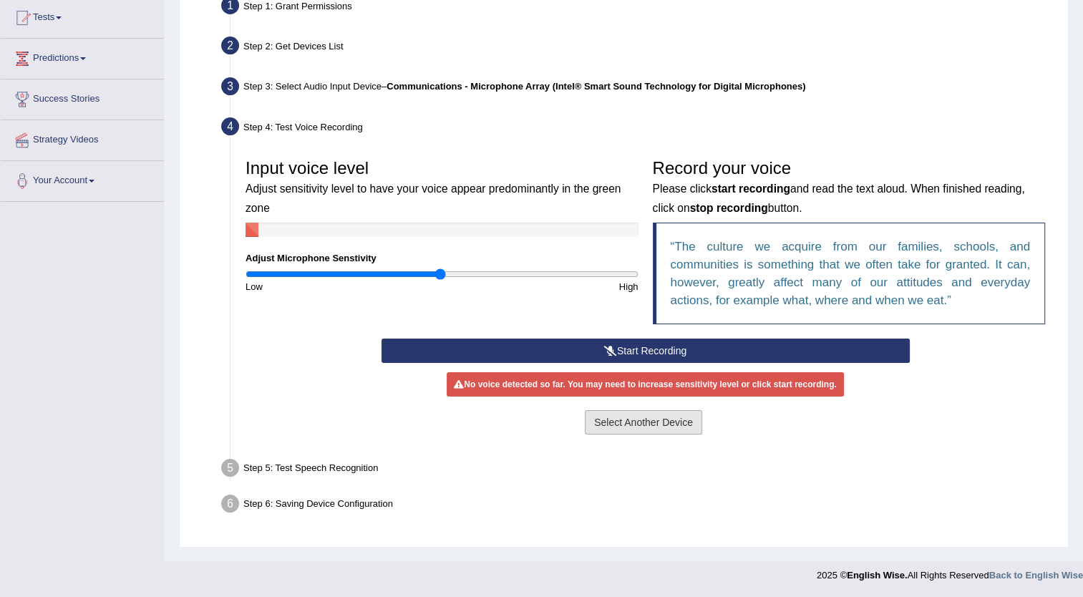
click at [643, 421] on button "Select Another Device" at bounding box center [643, 422] width 117 height 24
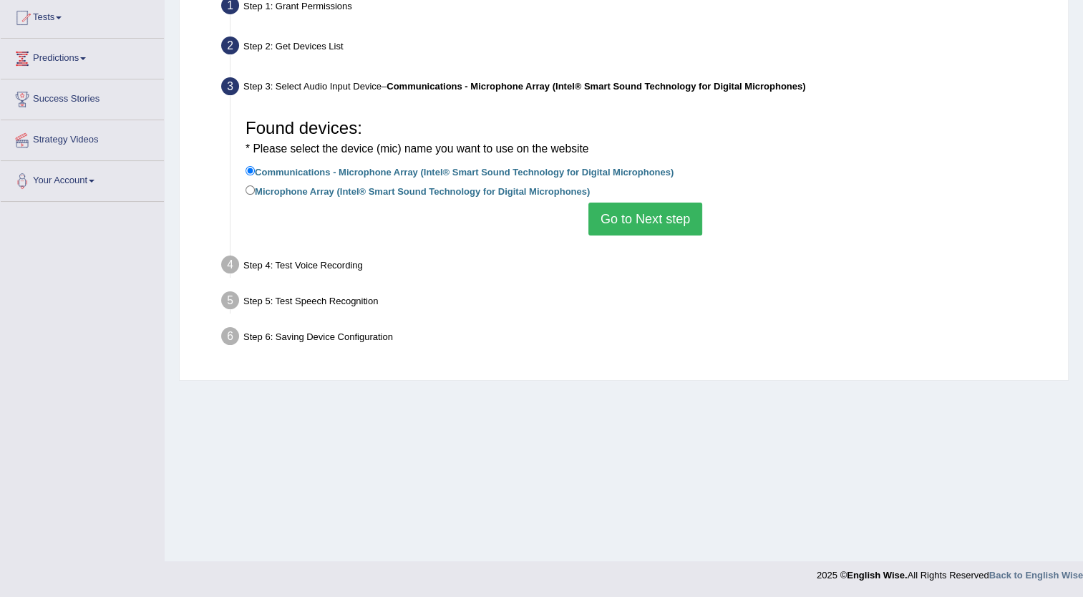
click at [648, 220] on button "Go to Next step" at bounding box center [646, 219] width 114 height 33
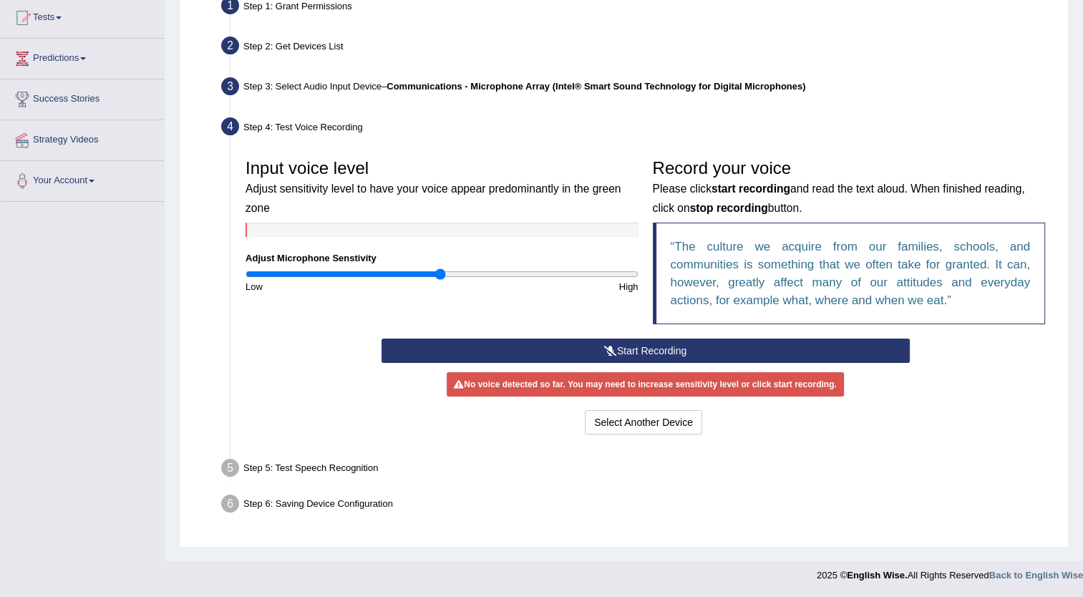
click at [636, 346] on button "Start Recording" at bounding box center [646, 351] width 528 height 24
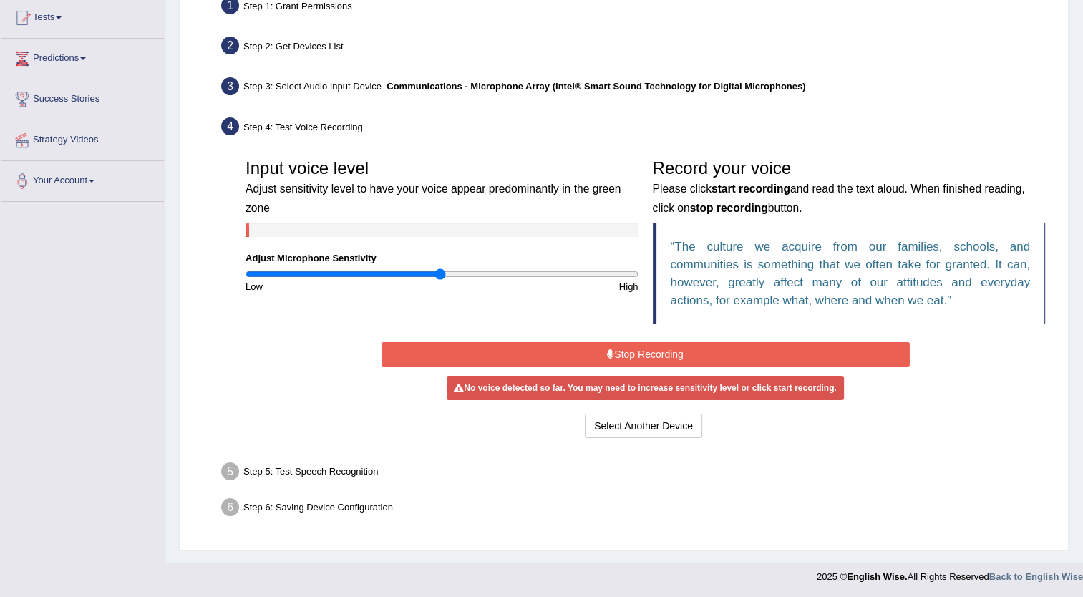
drag, startPoint x: 636, startPoint y: 346, endPoint x: 505, endPoint y: 273, distance: 149.4
click at [505, 273] on div "Input voice level Adjust sensitivity level to have your voice appear predominan…" at bounding box center [645, 297] width 814 height 304
click at [613, 430] on button "Select Another Device" at bounding box center [643, 426] width 117 height 24
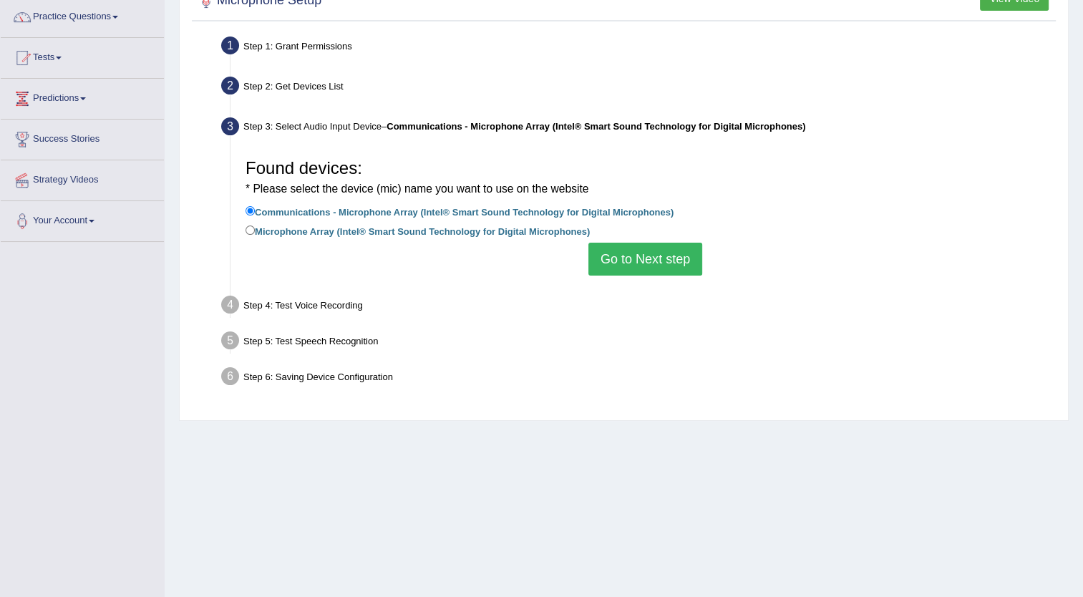
scroll to position [117, 0]
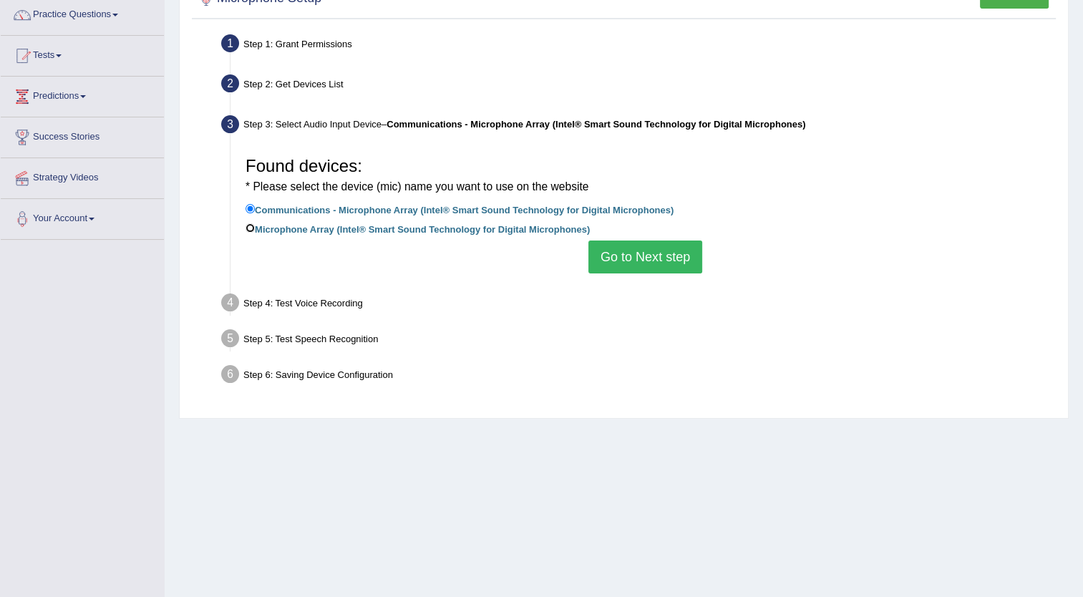
click at [246, 228] on input "Microphone Array (Intel® Smart Sound Technology for Digital Microphones)" at bounding box center [250, 227] width 9 height 9
radio input "true"
click at [619, 268] on button "Go to Next step" at bounding box center [646, 257] width 114 height 33
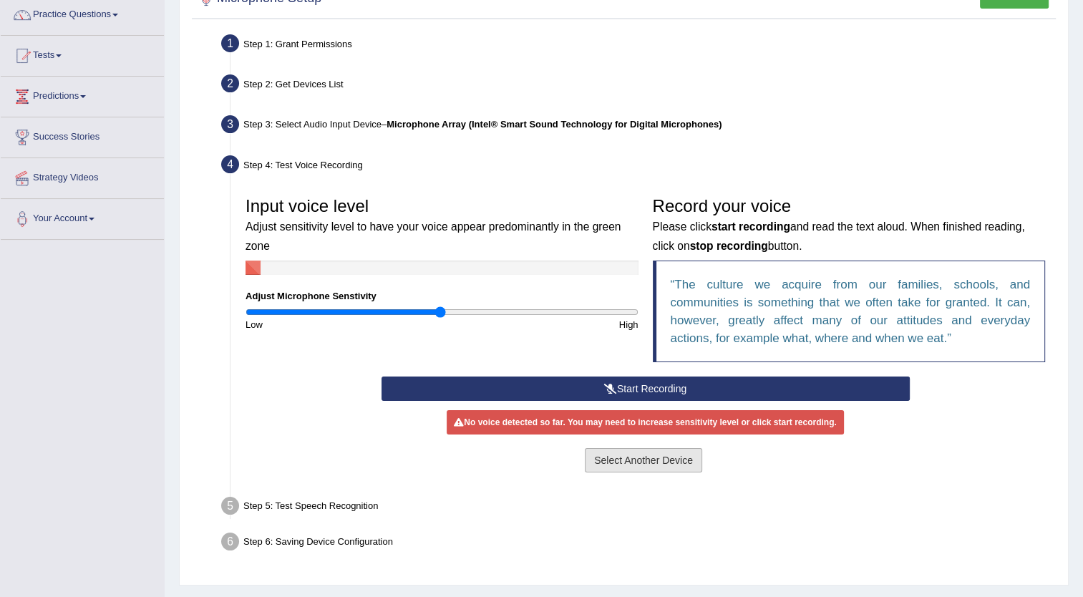
click at [642, 463] on button "Select Another Device" at bounding box center [643, 460] width 117 height 24
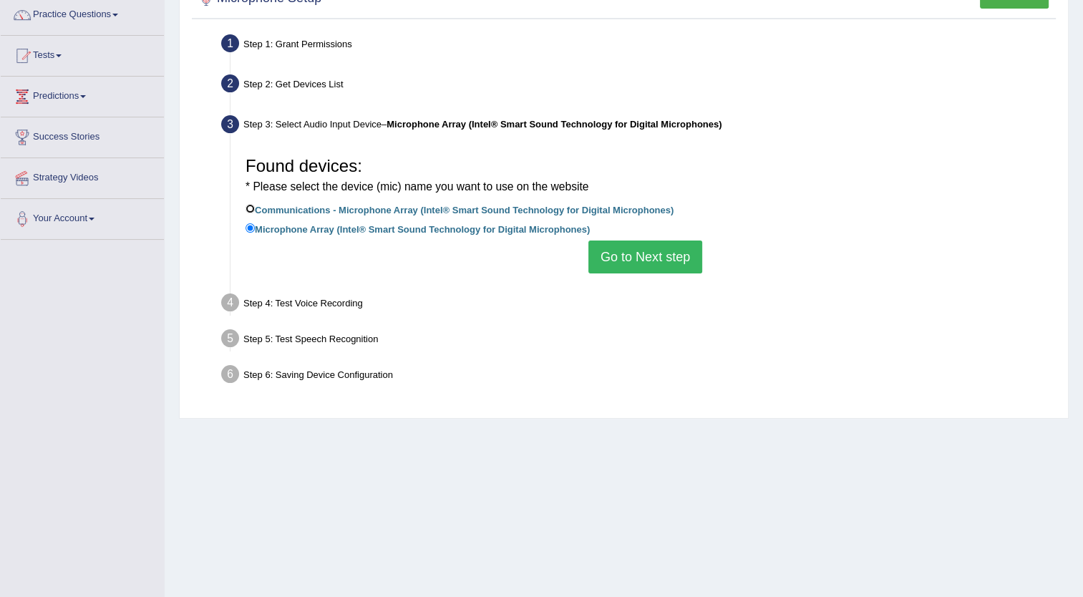
click at [248, 208] on input "Communications - Microphone Array (Intel® Smart Sound Technology for Digital Mi…" at bounding box center [250, 208] width 9 height 9
radio input "true"
click at [614, 248] on button "Go to Next step" at bounding box center [646, 257] width 114 height 33
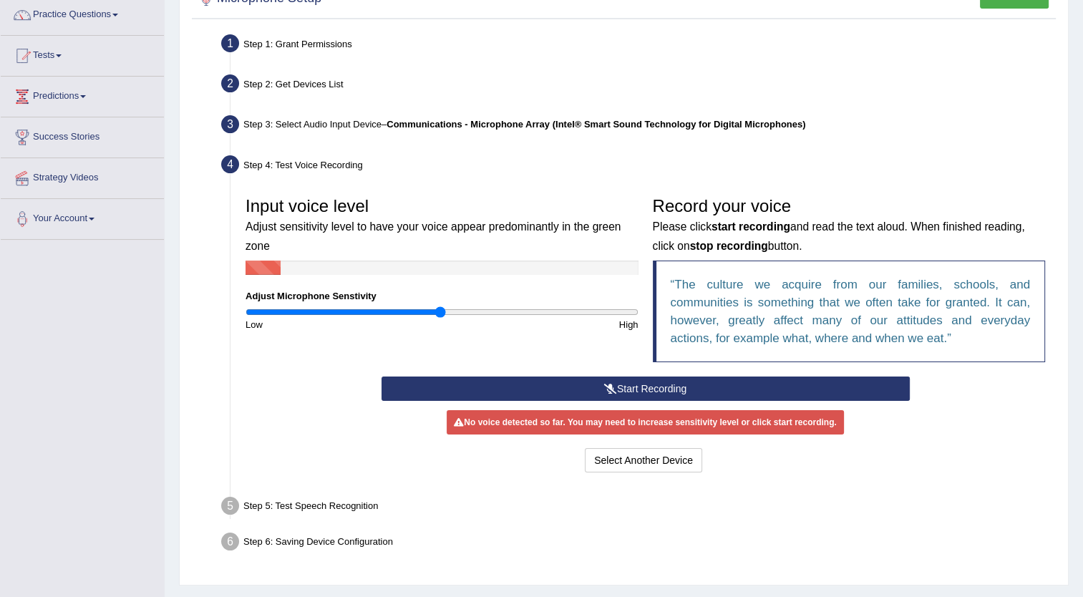
scroll to position [155, 0]
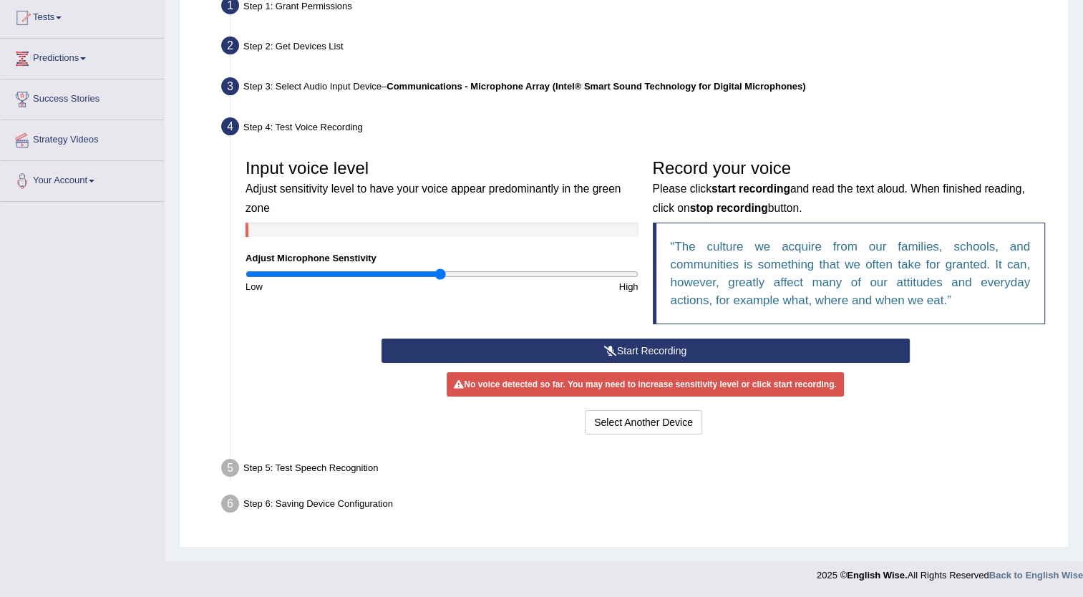
click at [265, 465] on div "Step 5: Test Speech Recognition" at bounding box center [638, 471] width 847 height 32
click at [230, 466] on li "Step 5: Test Speech Recognition Text to read The culture we acquire from our fa…" at bounding box center [638, 471] width 828 height 32
click at [630, 425] on button "Select Another Device" at bounding box center [643, 422] width 117 height 24
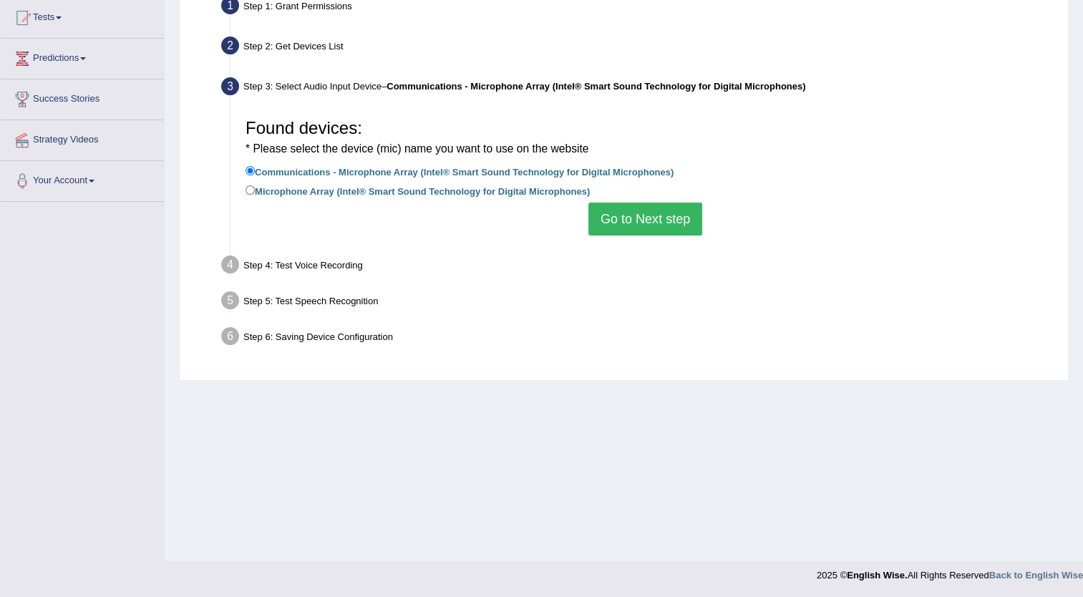
click at [629, 220] on button "Go to Next step" at bounding box center [646, 219] width 114 height 33
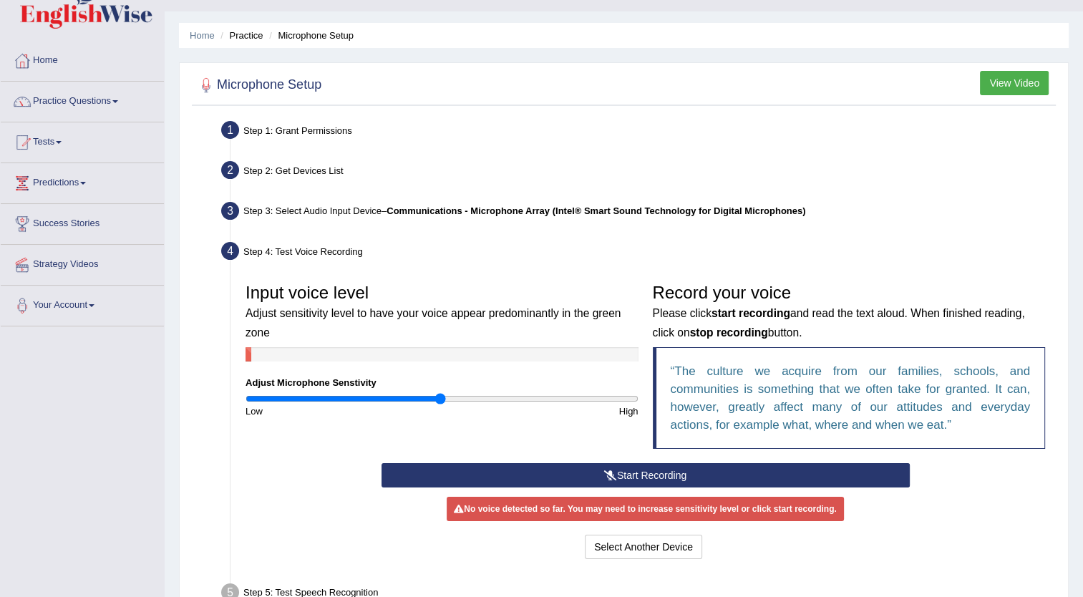
scroll to position [0, 0]
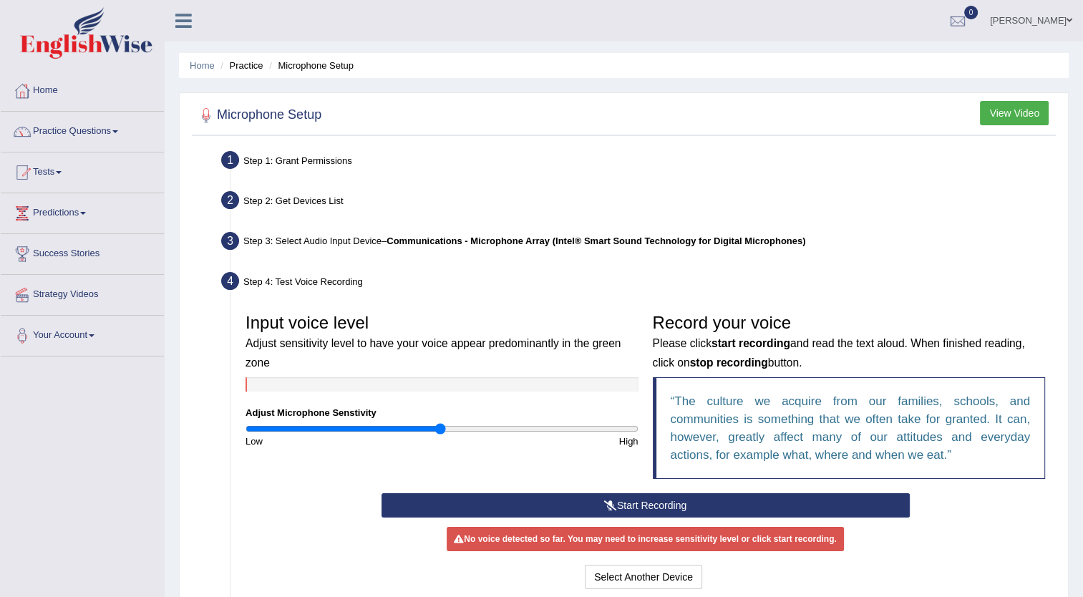
click at [674, 516] on button "Start Recording" at bounding box center [646, 505] width 528 height 24
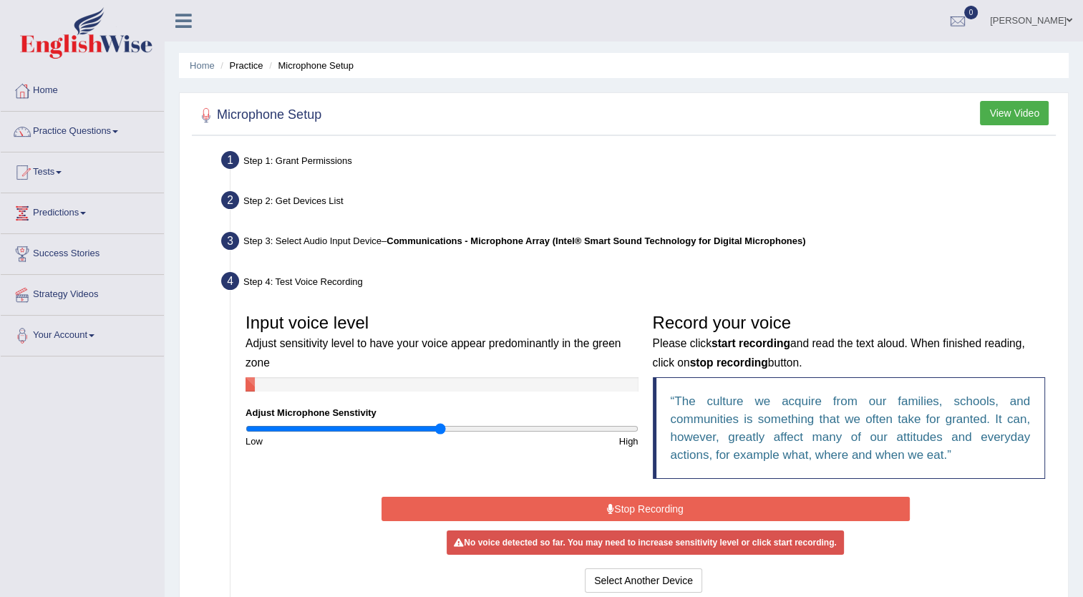
scroll to position [155, 0]
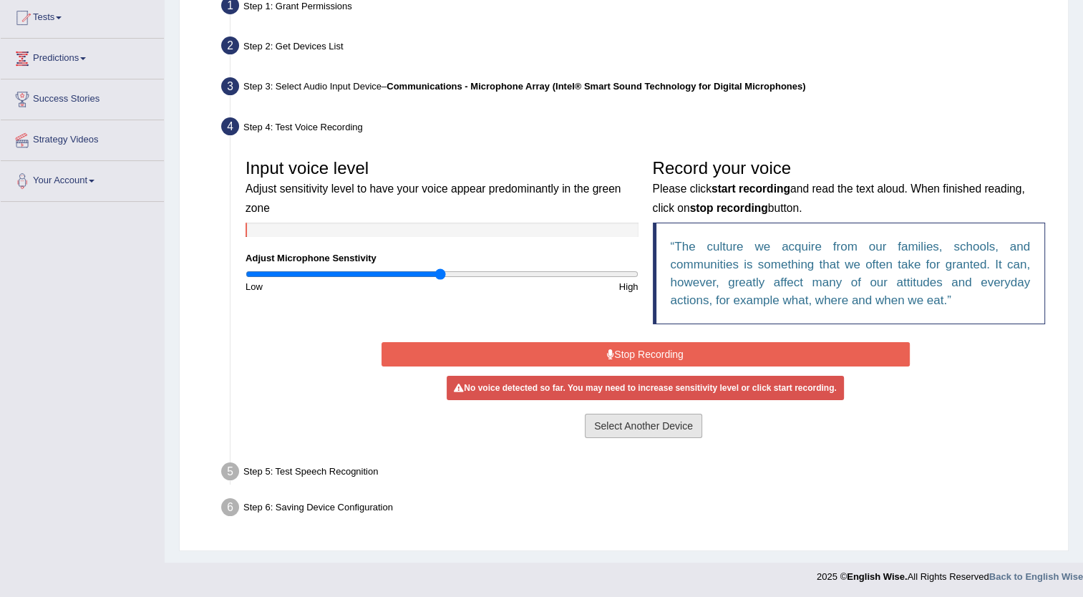
click at [643, 425] on button "Select Another Device" at bounding box center [643, 426] width 117 height 24
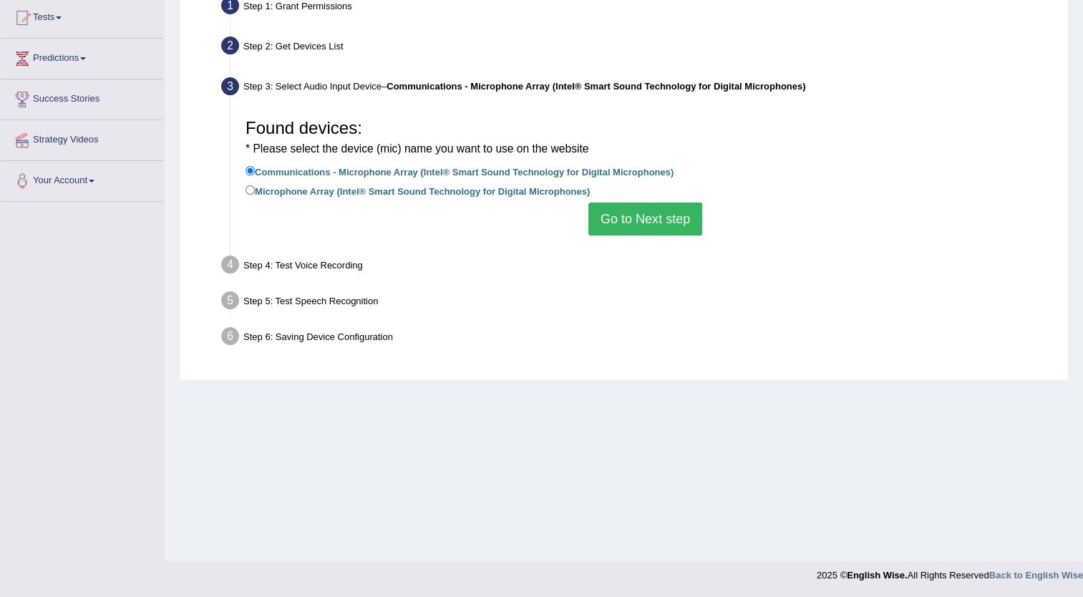
click at [636, 221] on button "Go to Next step" at bounding box center [646, 219] width 114 height 33
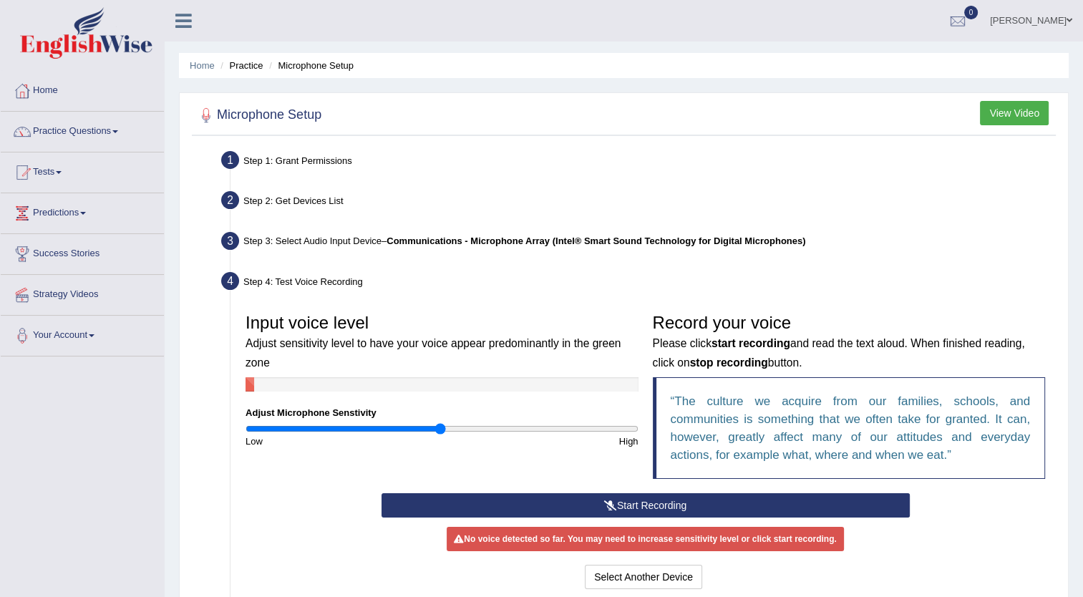
scroll to position [0, 0]
click at [302, 67] on li "Microphone Setup" at bounding box center [310, 66] width 88 height 14
click at [251, 66] on li "Practice" at bounding box center [240, 66] width 46 height 14
click at [202, 62] on link "Home" at bounding box center [202, 65] width 25 height 11
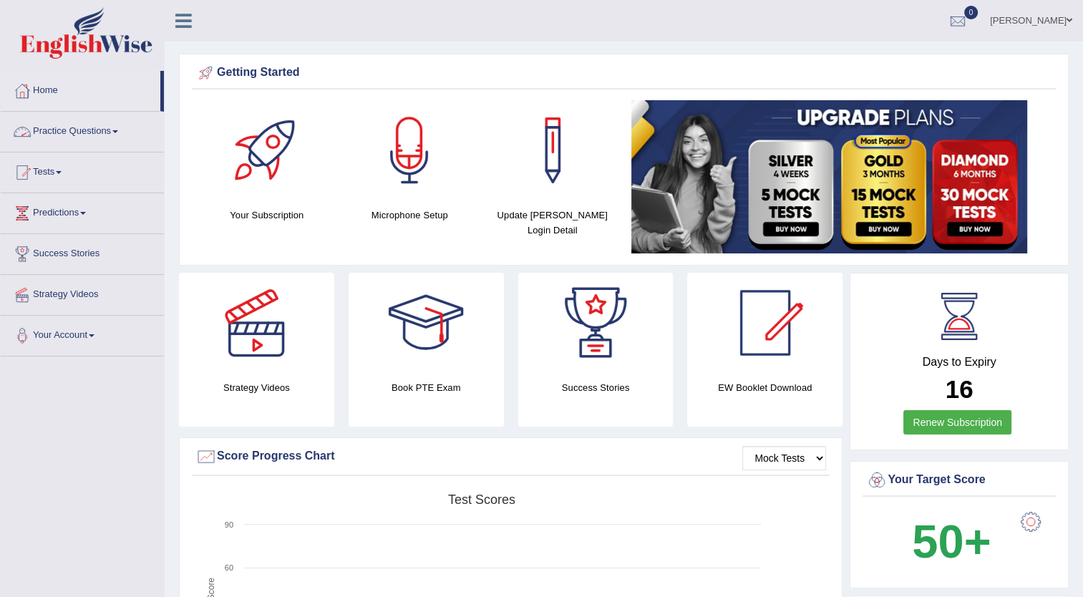
click at [118, 132] on span at bounding box center [115, 131] width 6 height 3
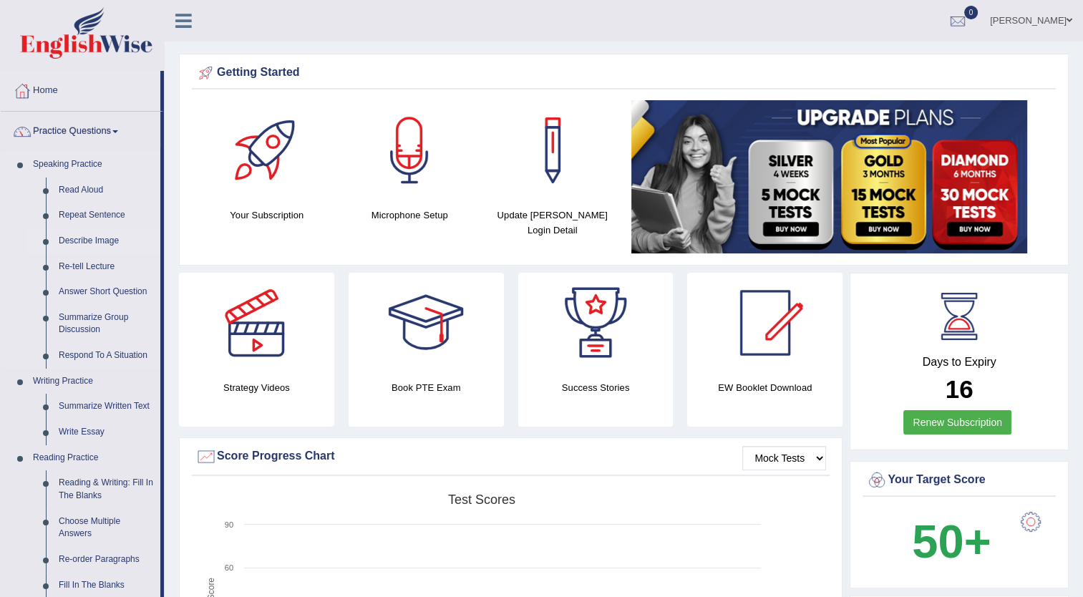
click at [95, 238] on link "Describe Image" at bounding box center [106, 241] width 108 height 26
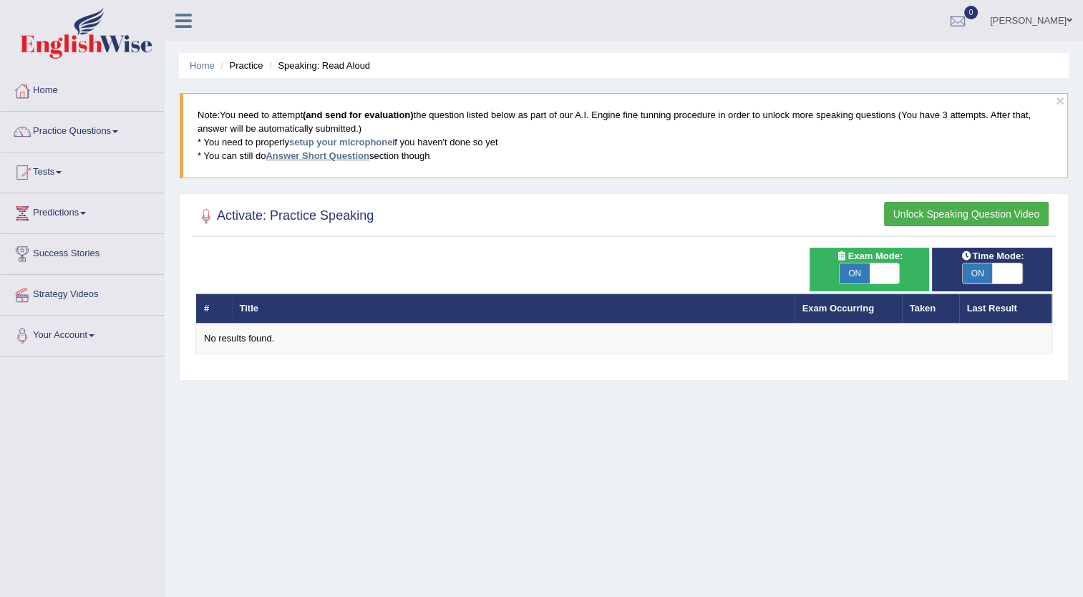
click at [299, 153] on link "Answer Short Question" at bounding box center [317, 155] width 103 height 11
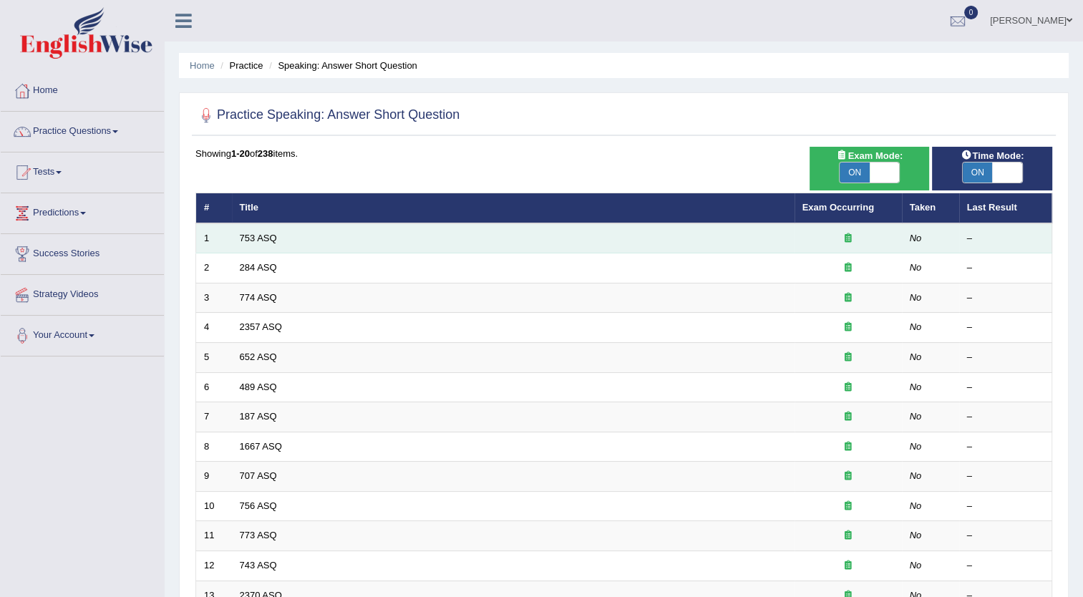
click at [293, 236] on td "753 ASQ" at bounding box center [513, 238] width 563 height 30
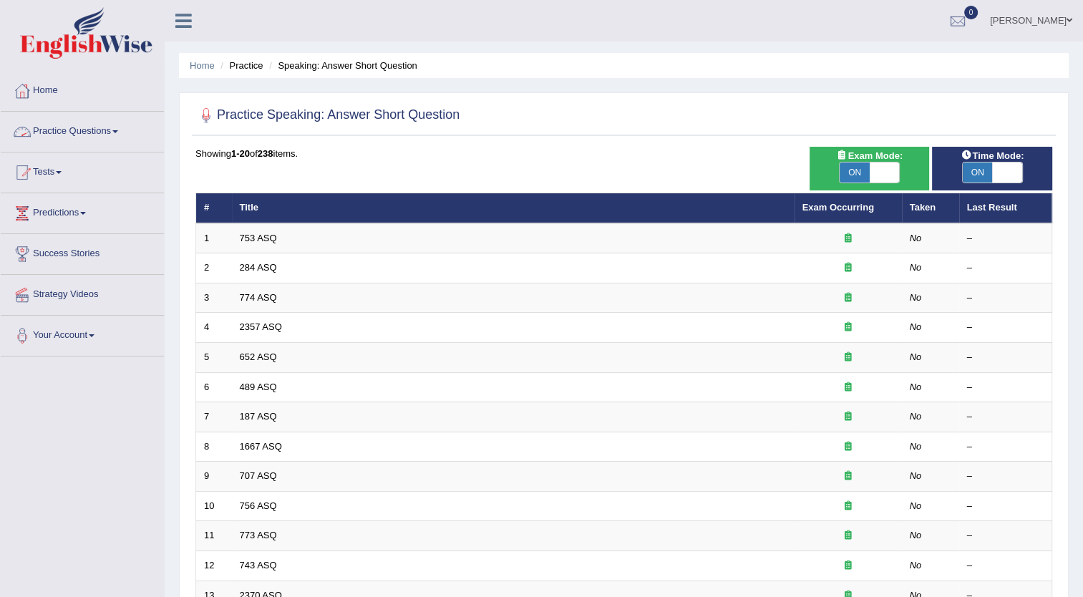
click at [118, 130] on span at bounding box center [115, 131] width 6 height 3
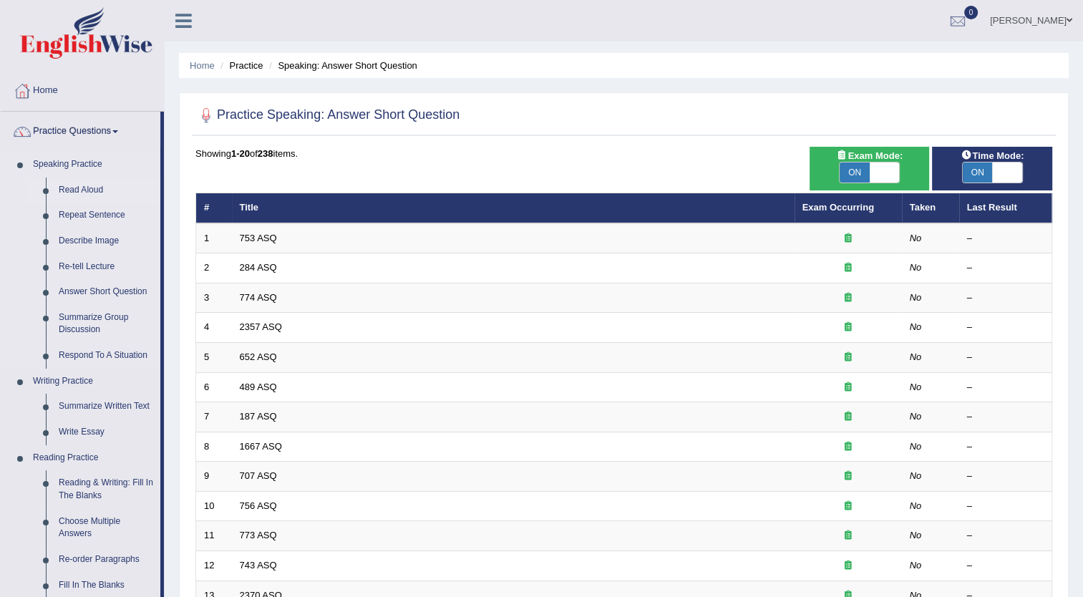
click at [99, 188] on link "Read Aloud" at bounding box center [106, 191] width 108 height 26
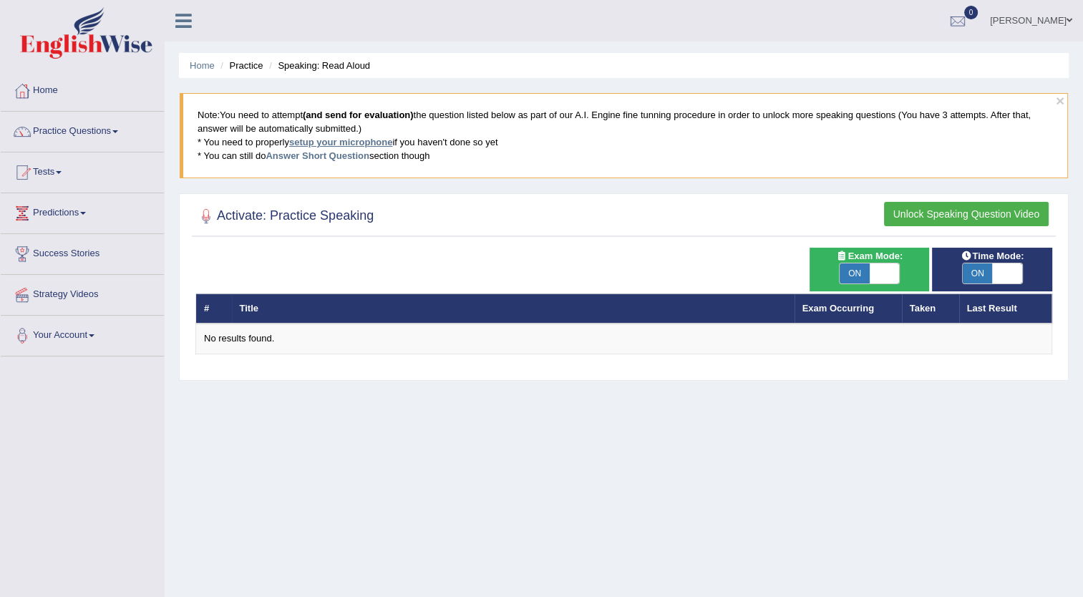
click at [323, 140] on link "setup your microphone" at bounding box center [340, 142] width 103 height 11
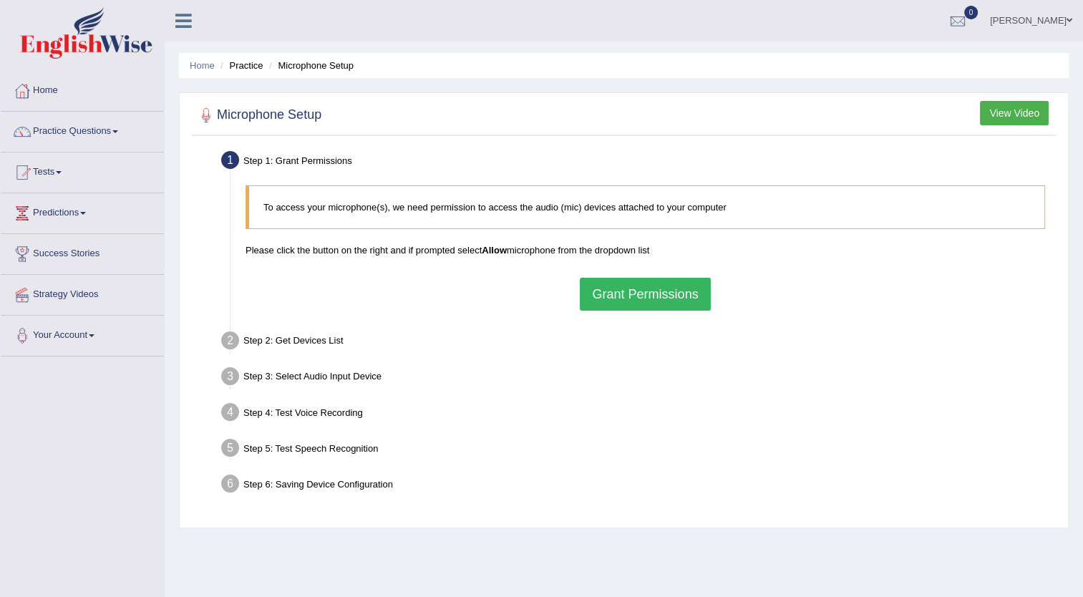
click at [610, 299] on button "Grant Permissions" at bounding box center [645, 294] width 130 height 33
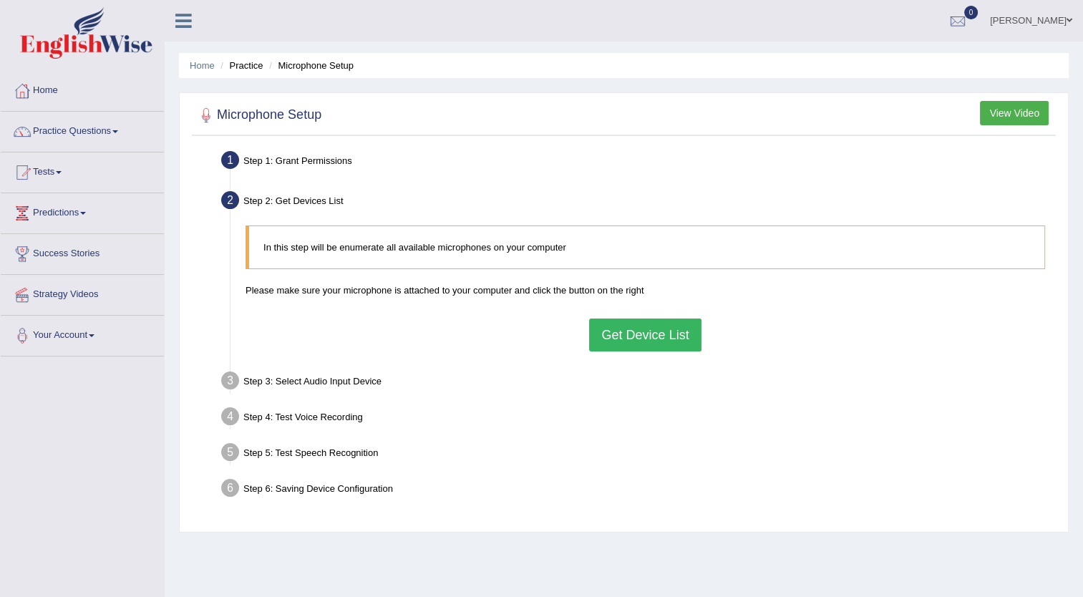
click at [642, 337] on button "Get Device List" at bounding box center [645, 335] width 112 height 33
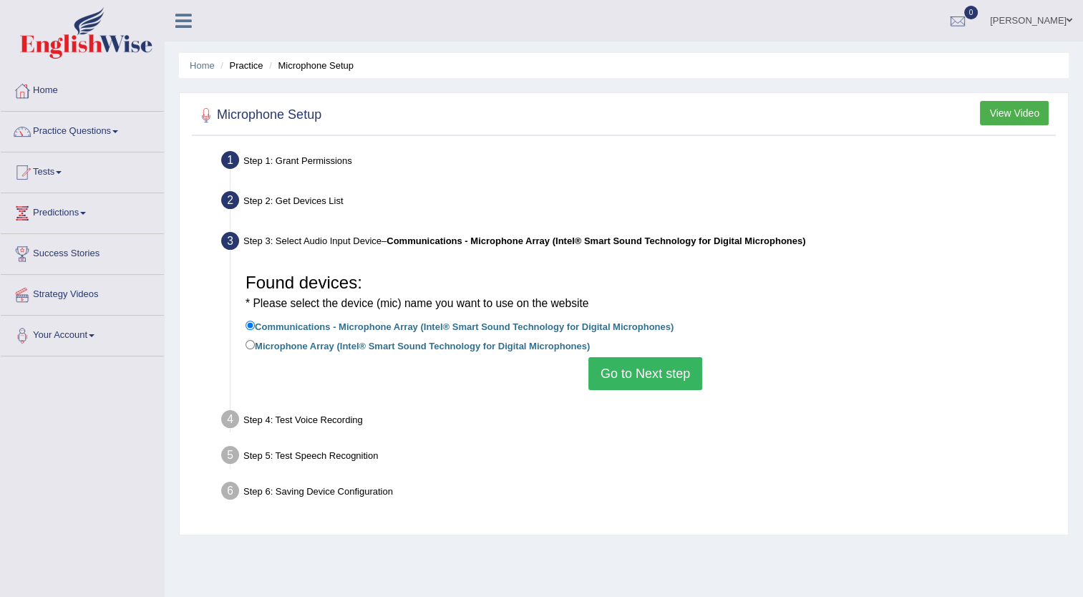
click at [639, 362] on button "Go to Next step" at bounding box center [646, 373] width 114 height 33
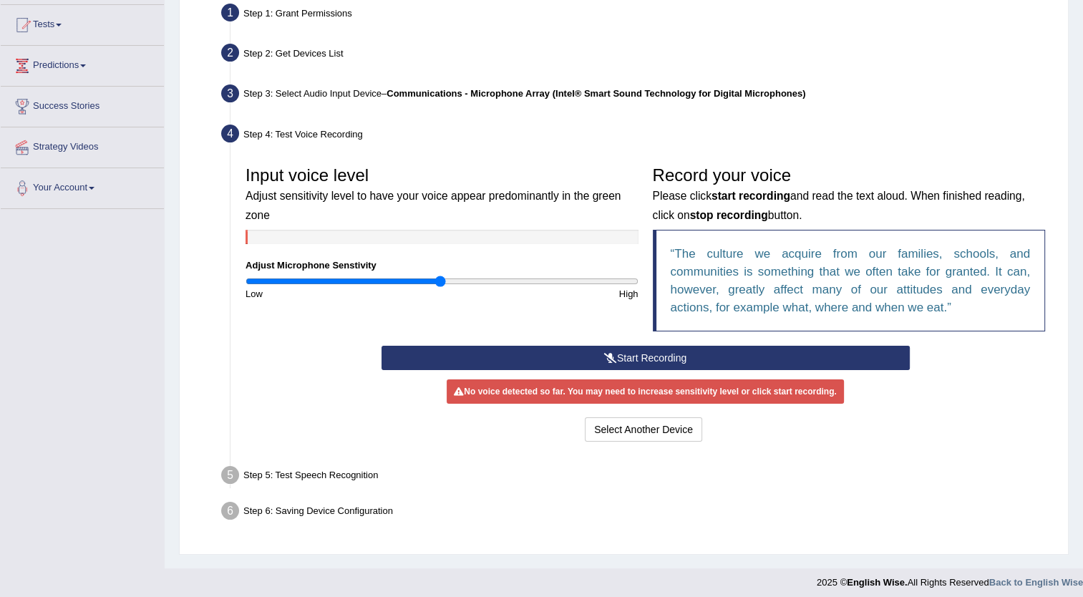
scroll to position [155, 0]
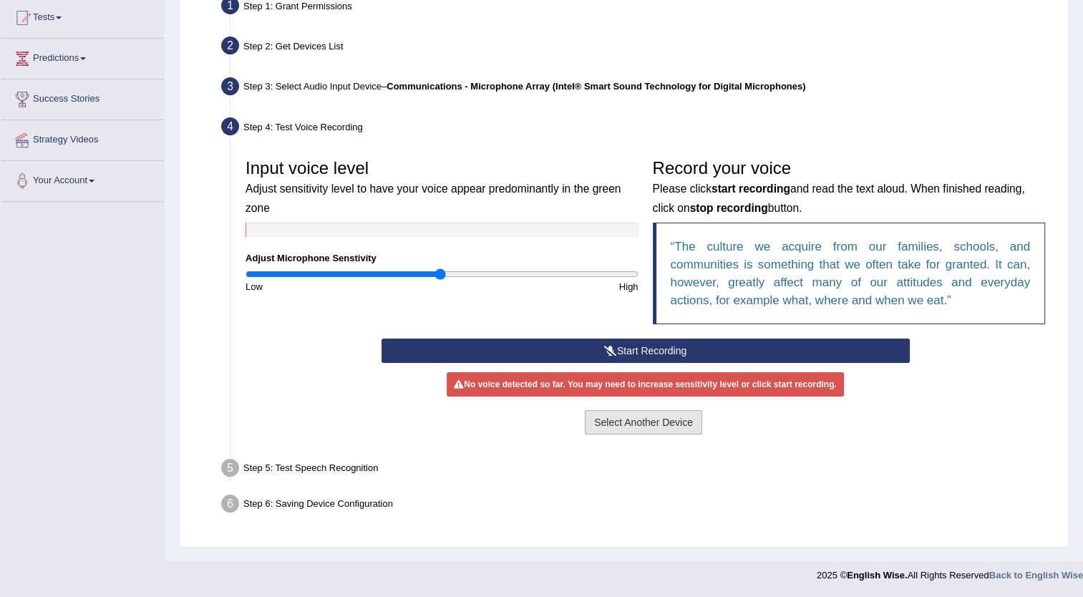
click at [637, 423] on button "Select Another Device" at bounding box center [643, 422] width 117 height 24
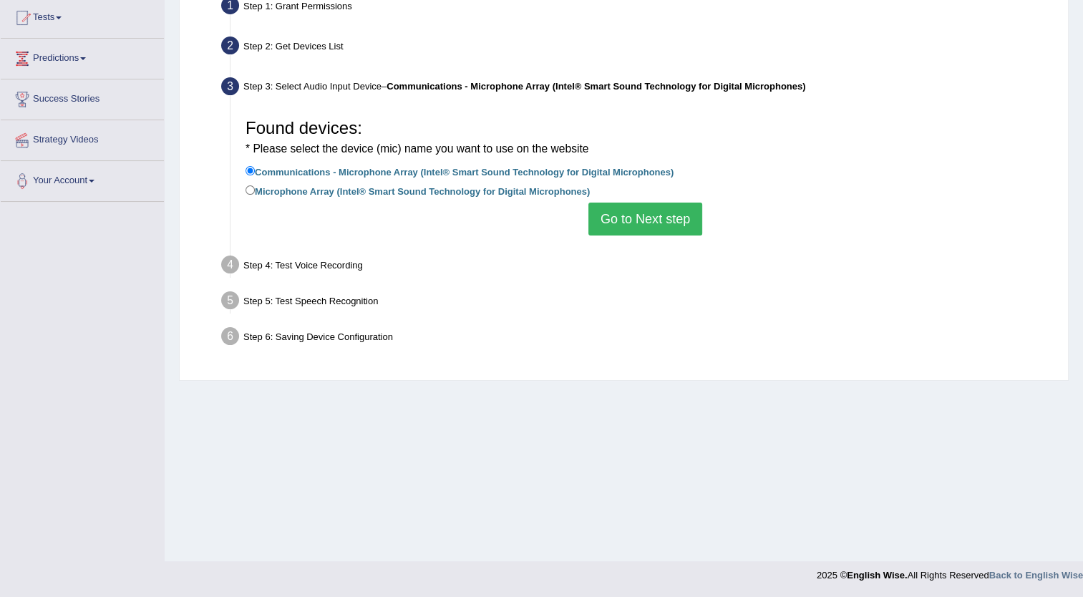
click at [643, 213] on button "Go to Next step" at bounding box center [646, 219] width 114 height 33
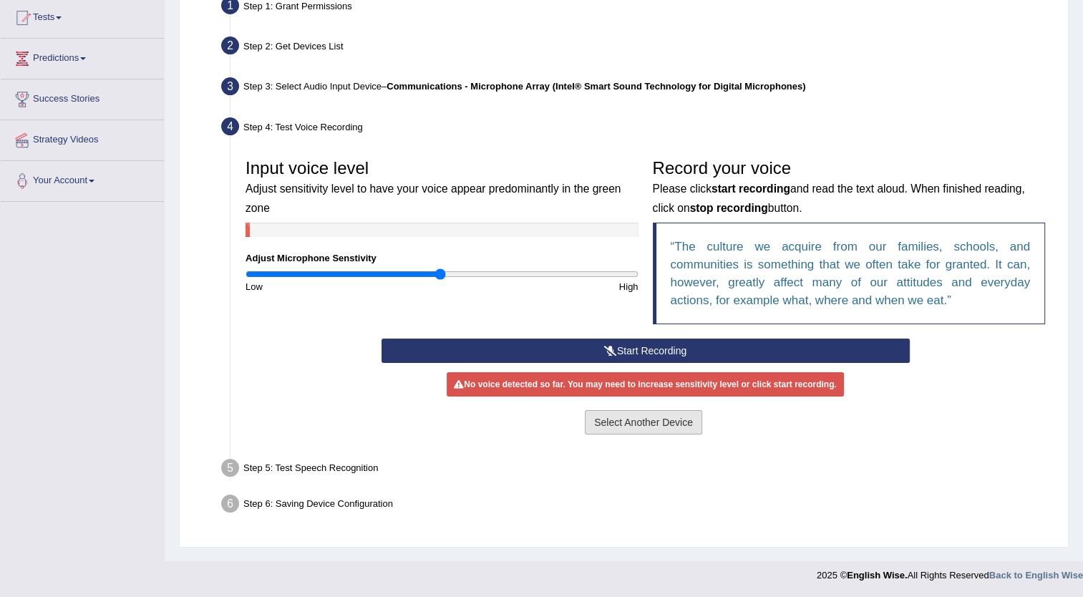
click at [652, 422] on button "Select Another Device" at bounding box center [643, 422] width 117 height 24
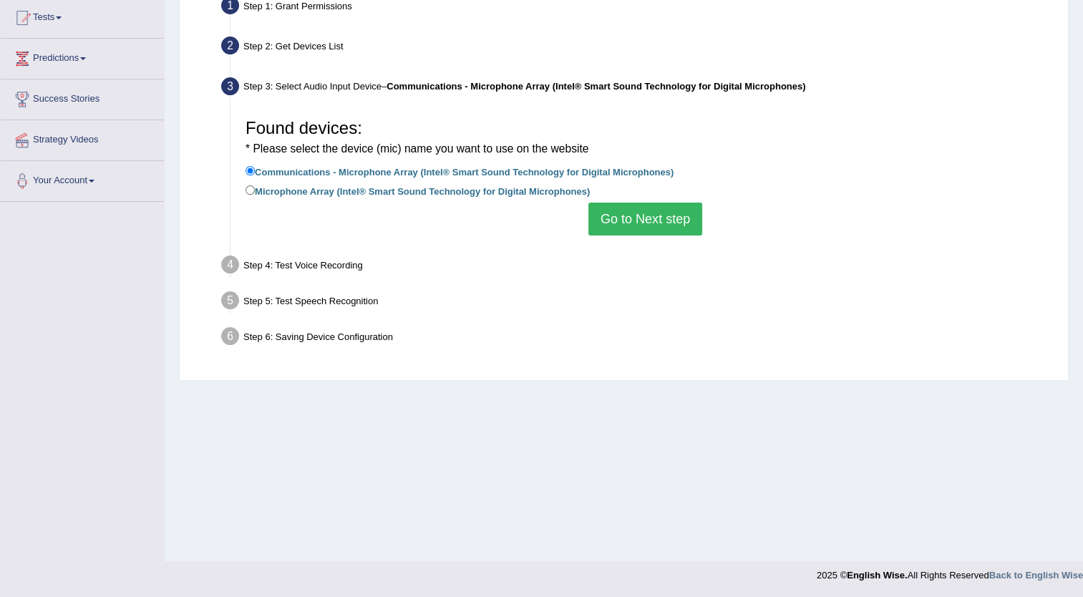
click at [647, 224] on button "Go to Next step" at bounding box center [646, 219] width 114 height 33
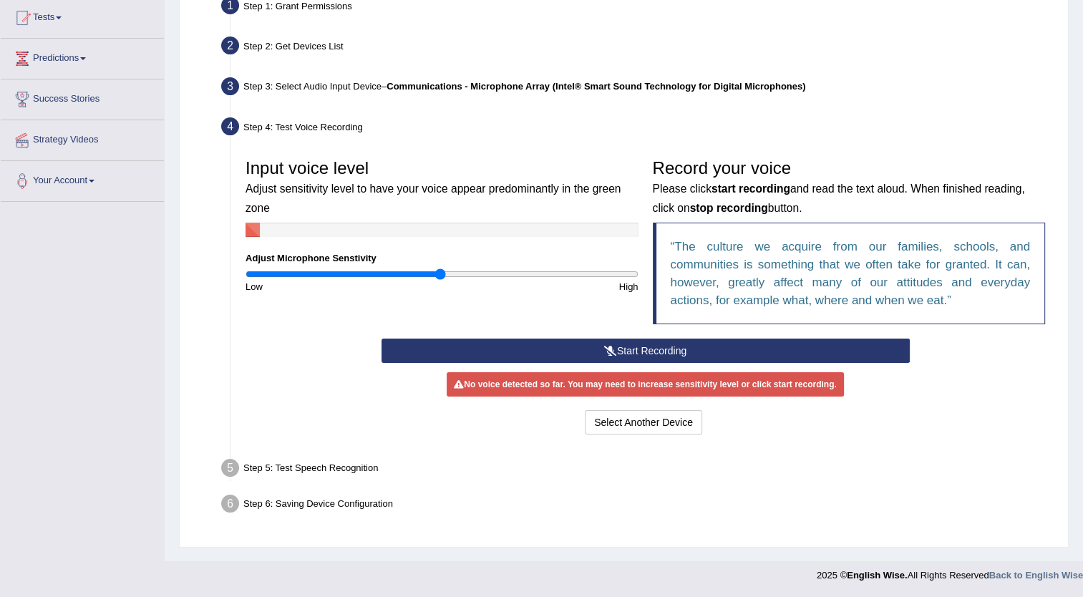
click at [621, 344] on button "Start Recording" at bounding box center [646, 351] width 528 height 24
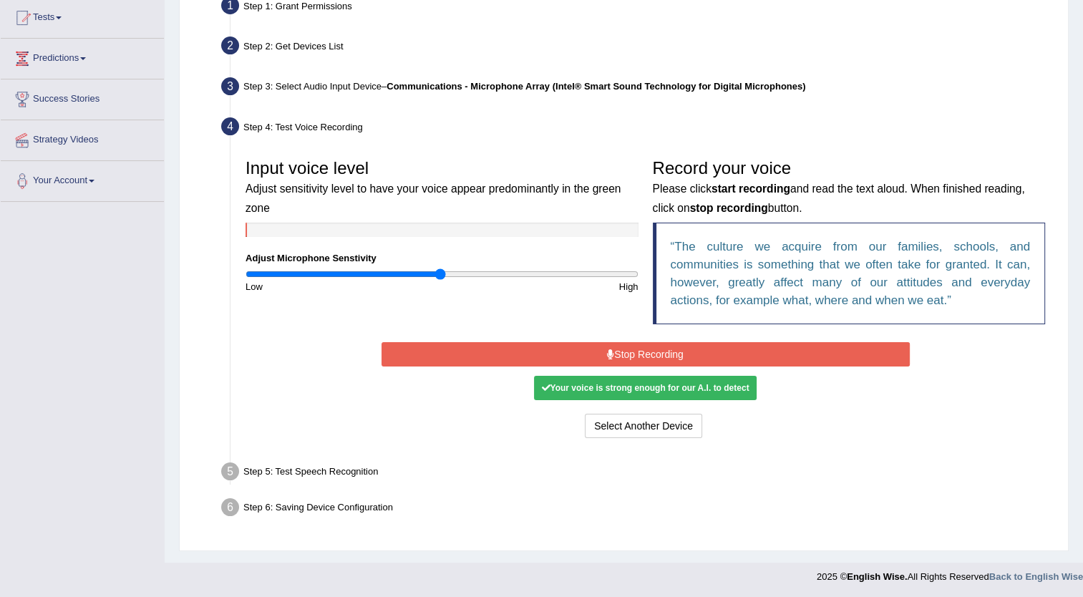
click at [621, 344] on button "Stop Recording" at bounding box center [646, 354] width 528 height 24
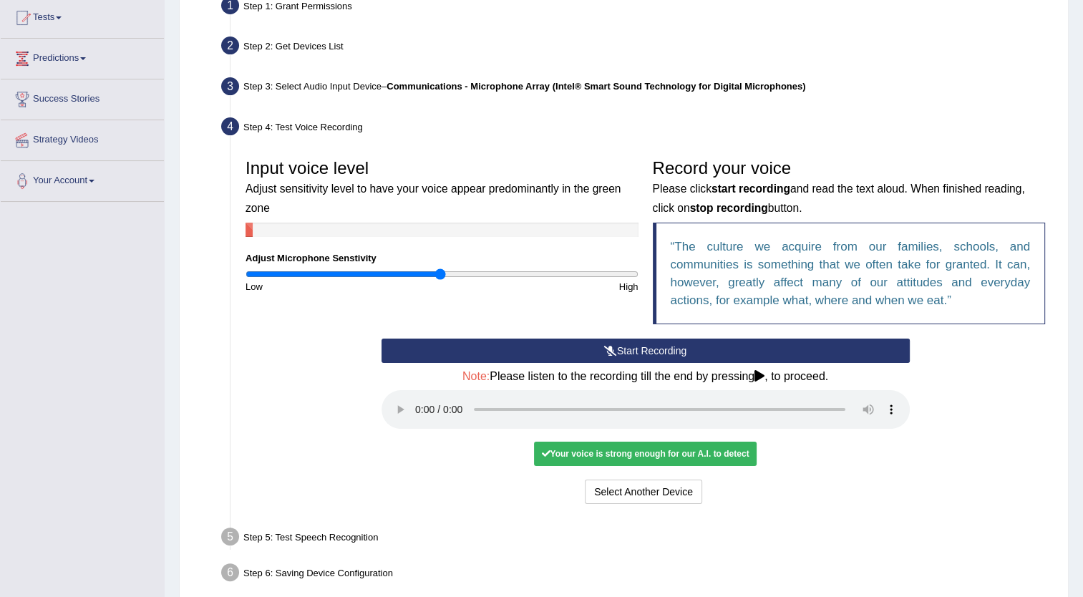
click at [624, 345] on button "Start Recording" at bounding box center [646, 351] width 528 height 24
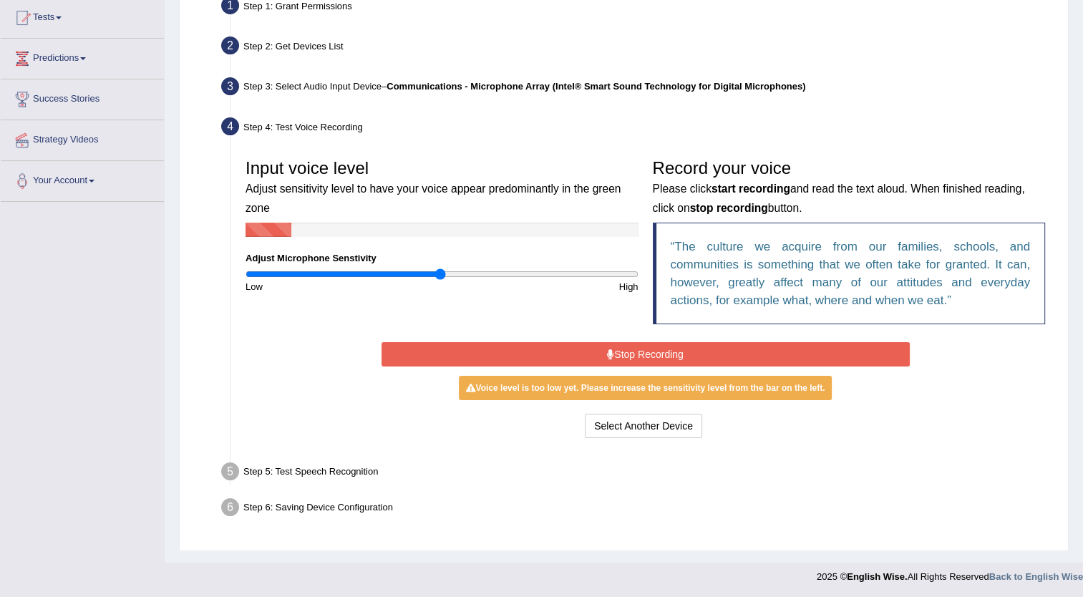
click at [624, 345] on button "Stop Recording" at bounding box center [646, 354] width 528 height 24
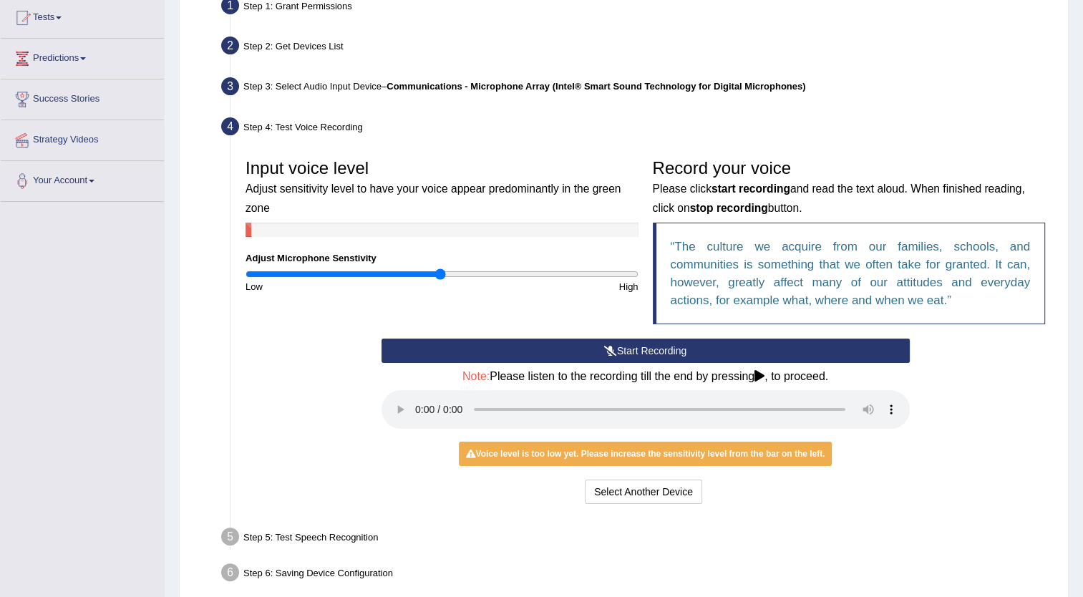
click at [624, 345] on button "Start Recording" at bounding box center [646, 351] width 528 height 24
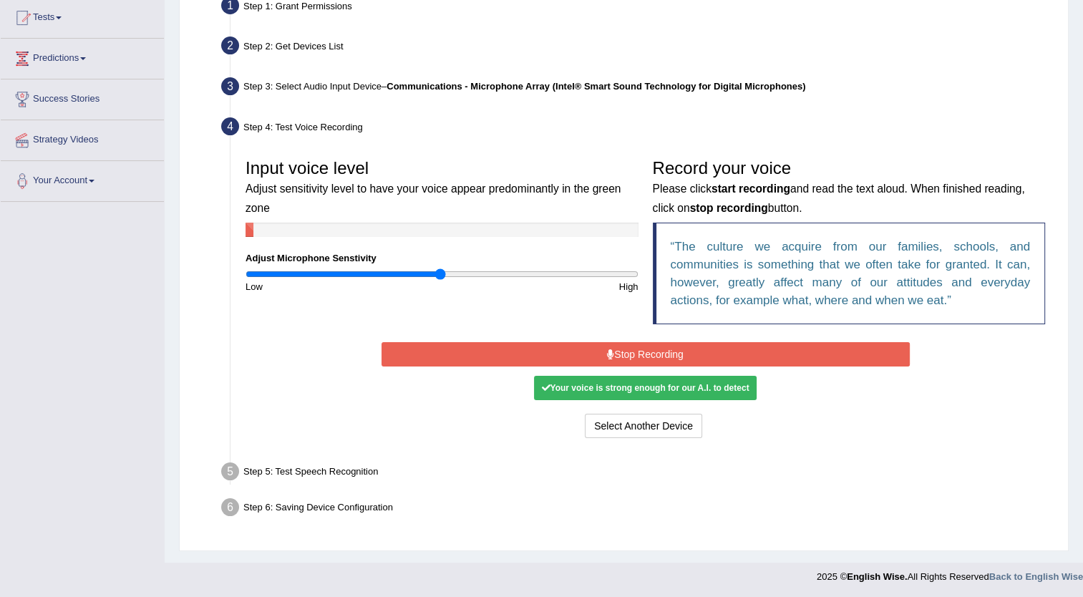
click at [624, 345] on button "Stop Recording" at bounding box center [646, 354] width 528 height 24
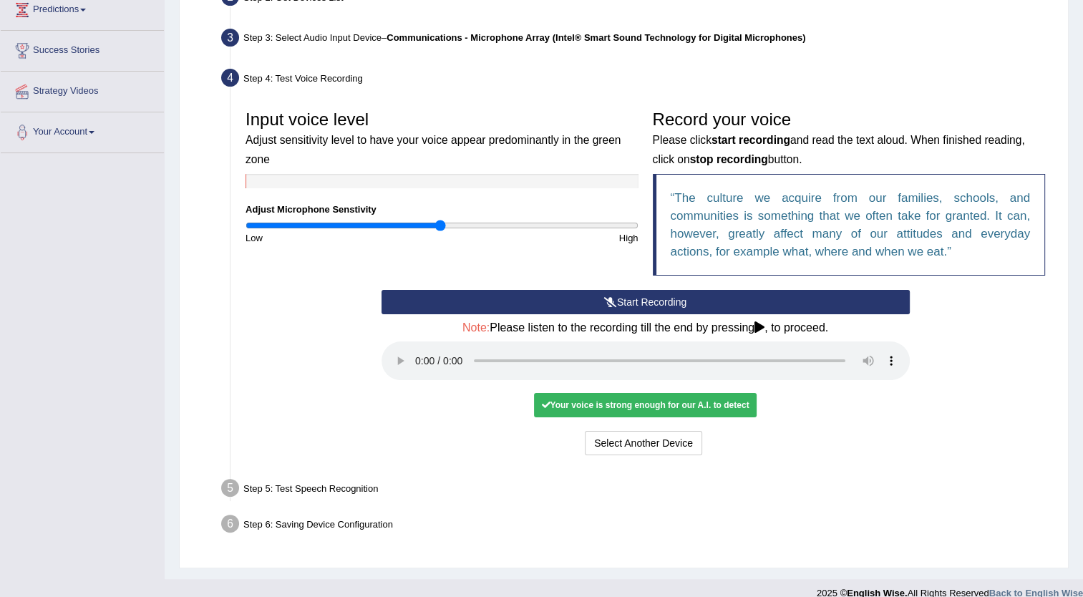
scroll to position [221, 0]
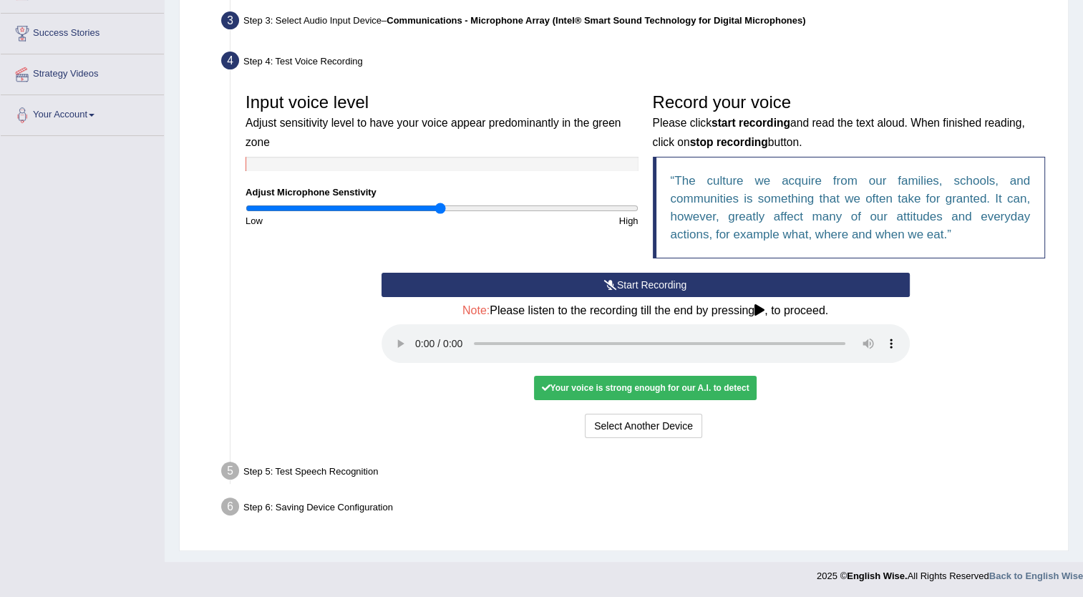
click at [644, 392] on div "Your voice is strong enough for our A.I. to detect" at bounding box center [645, 388] width 222 height 24
drag, startPoint x: 644, startPoint y: 392, endPoint x: 596, endPoint y: 383, distance: 49.6
click at [596, 383] on div "Your voice is strong enough for our A.I. to detect" at bounding box center [645, 388] width 222 height 24
click at [394, 339] on div "Start Recording Stop Recording Note: Please listen to the recording till the en…" at bounding box center [645, 357] width 543 height 169
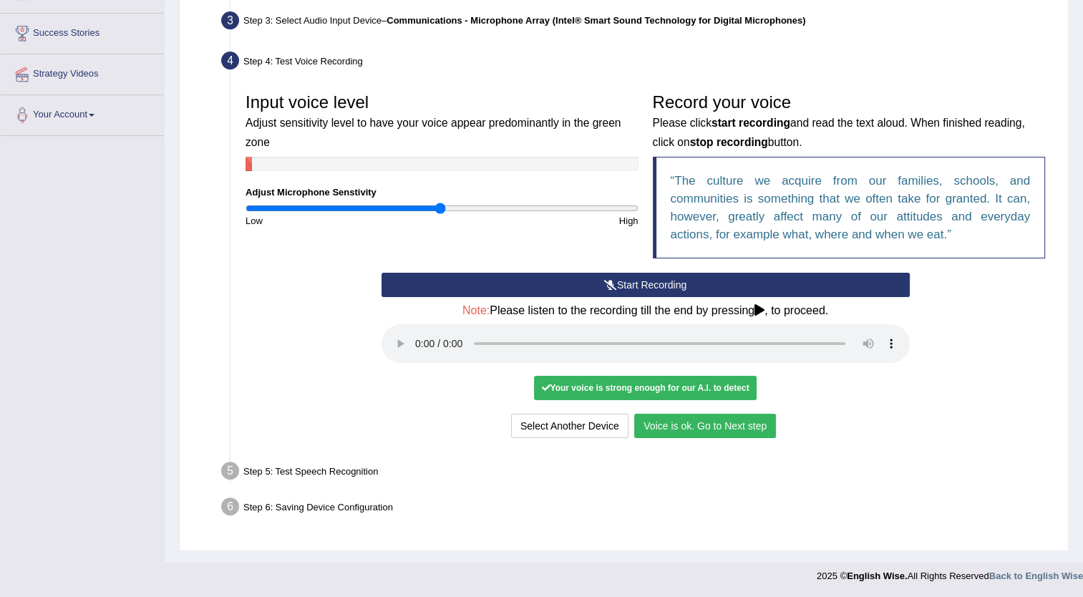
click at [617, 447] on div "Input voice level Adjust sensitivity level to have your voice appear predominan…" at bounding box center [645, 264] width 814 height 370
click at [599, 417] on button "Select Another Device" at bounding box center [569, 426] width 117 height 24
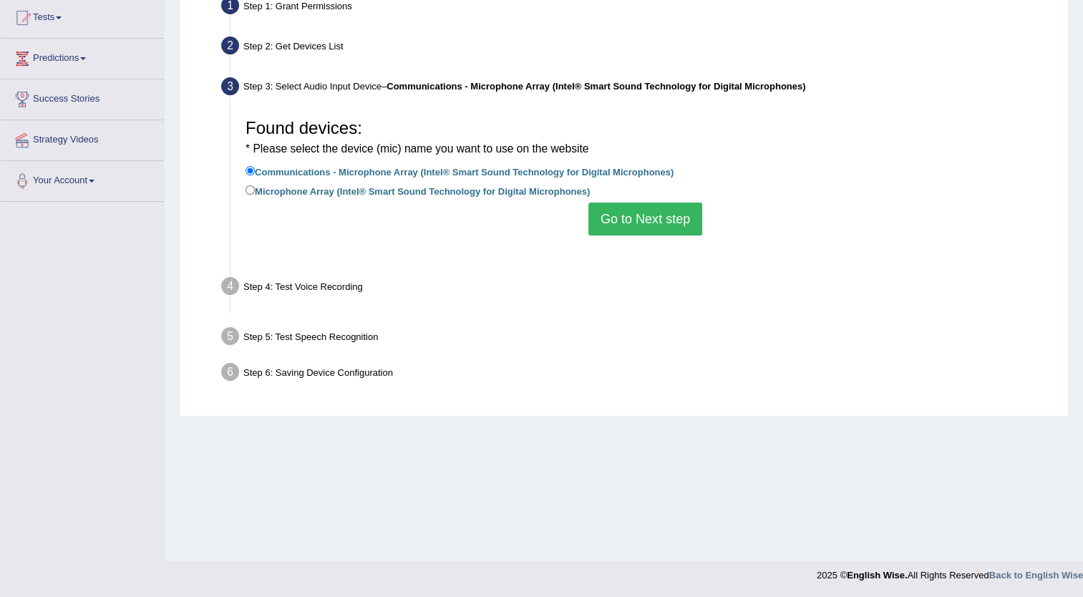
scroll to position [155, 0]
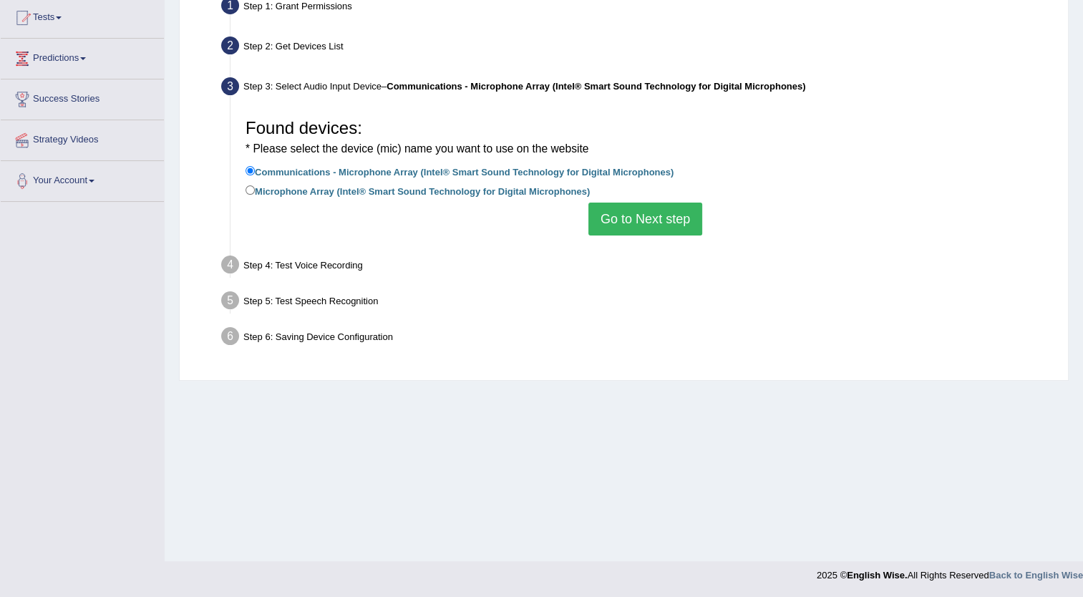
click at [650, 225] on button "Go to Next step" at bounding box center [646, 219] width 114 height 33
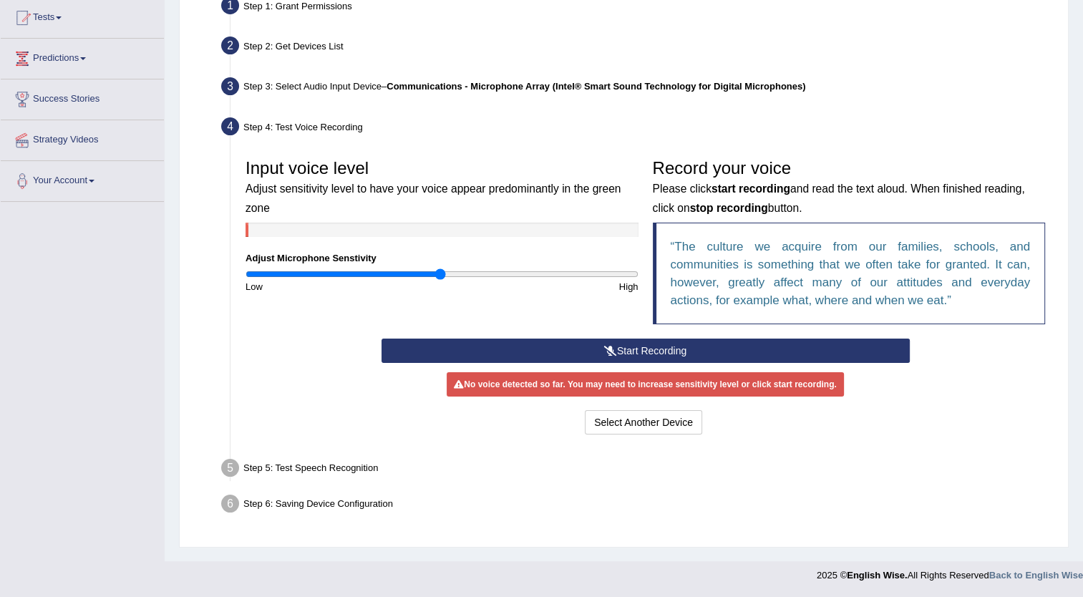
click at [634, 354] on button "Start Recording" at bounding box center [646, 351] width 528 height 24
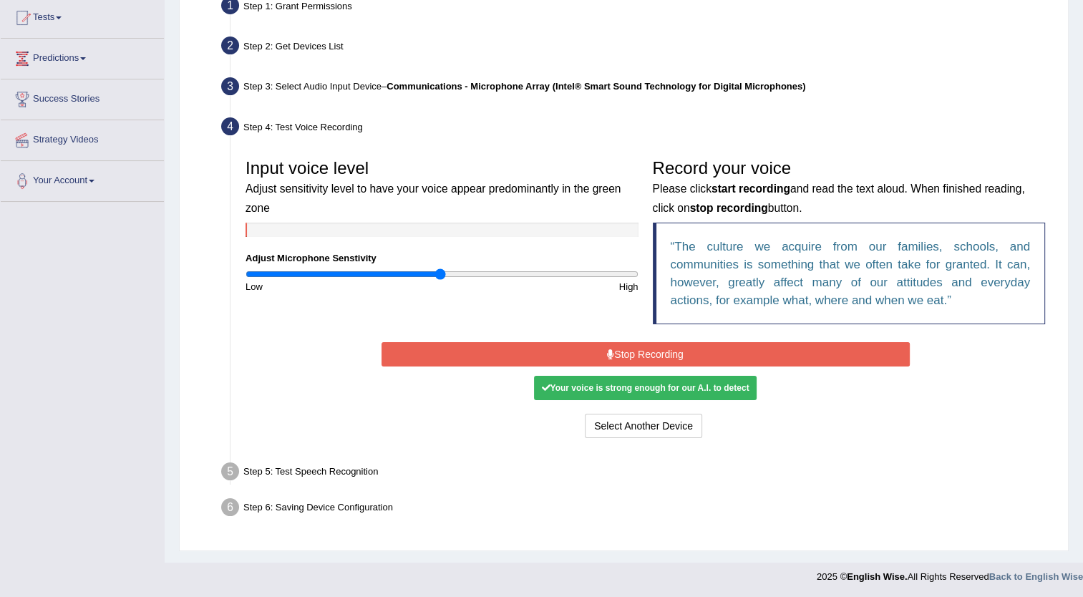
click at [634, 354] on button "Stop Recording" at bounding box center [646, 354] width 528 height 24
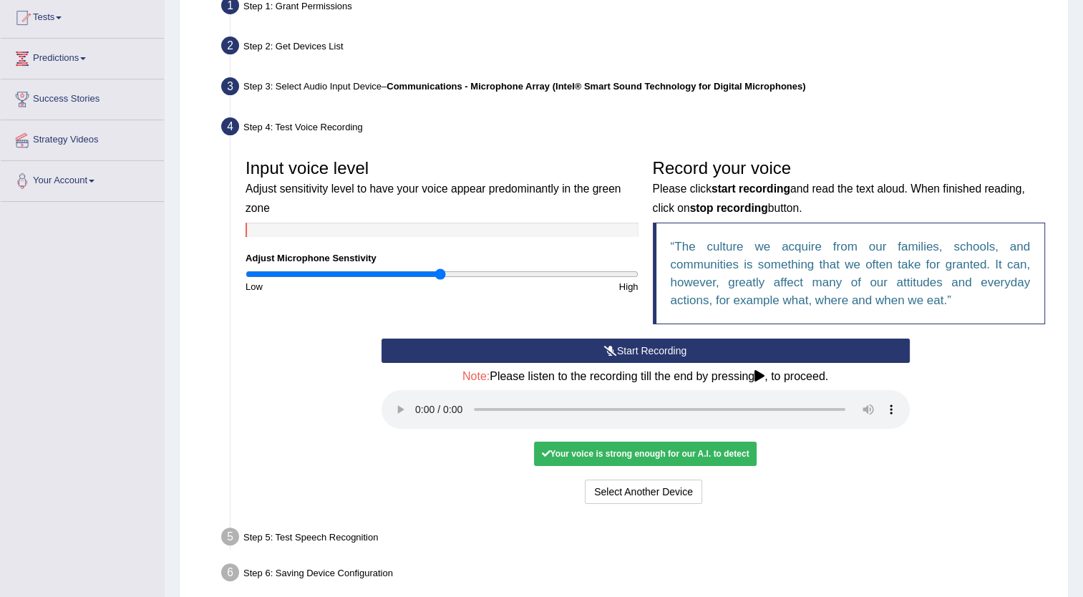
click at [634, 354] on button "Start Recording" at bounding box center [646, 351] width 528 height 24
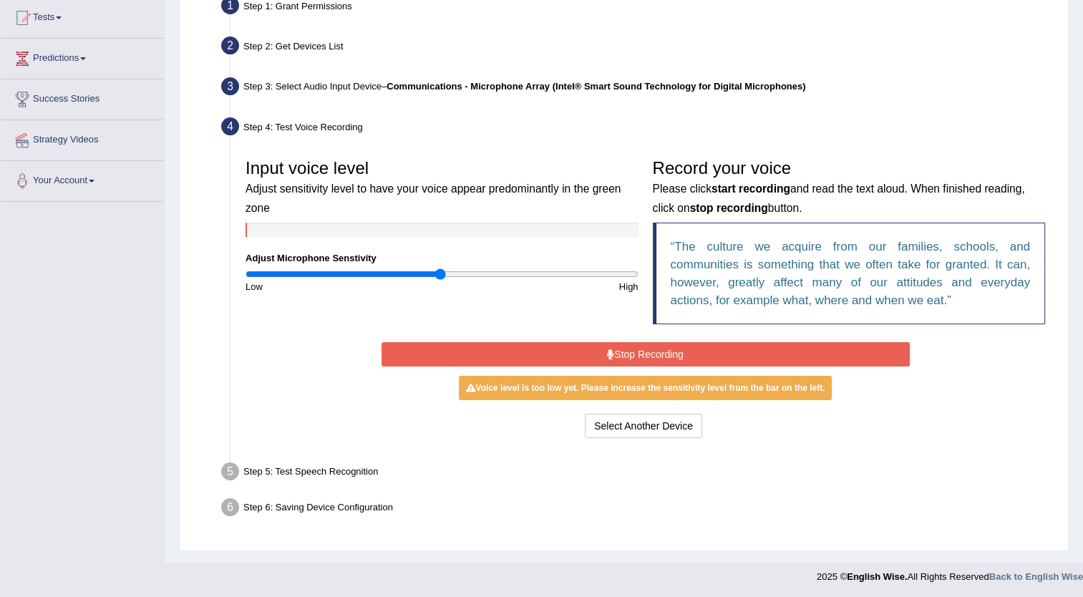
click at [634, 354] on button "Stop Recording" at bounding box center [646, 354] width 528 height 24
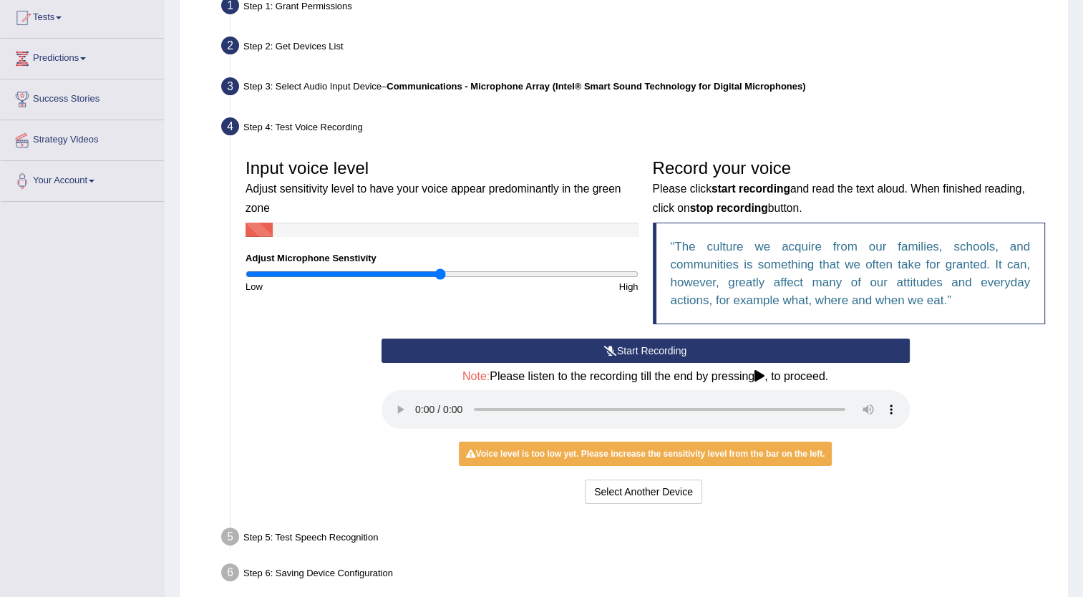
click at [634, 354] on button "Start Recording" at bounding box center [646, 351] width 528 height 24
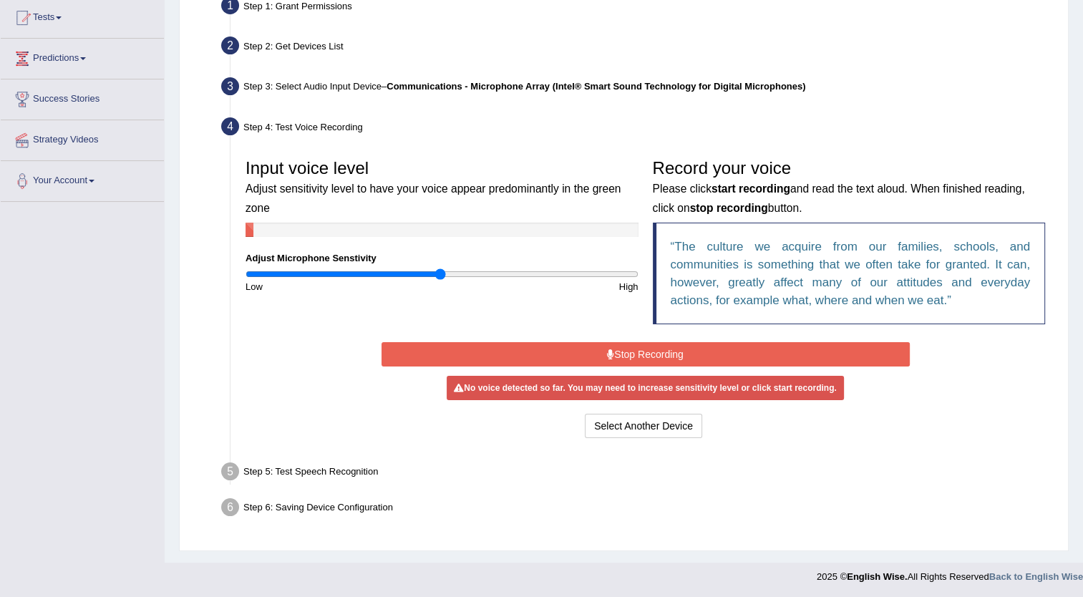
click at [633, 354] on button "Stop Recording" at bounding box center [646, 354] width 528 height 24
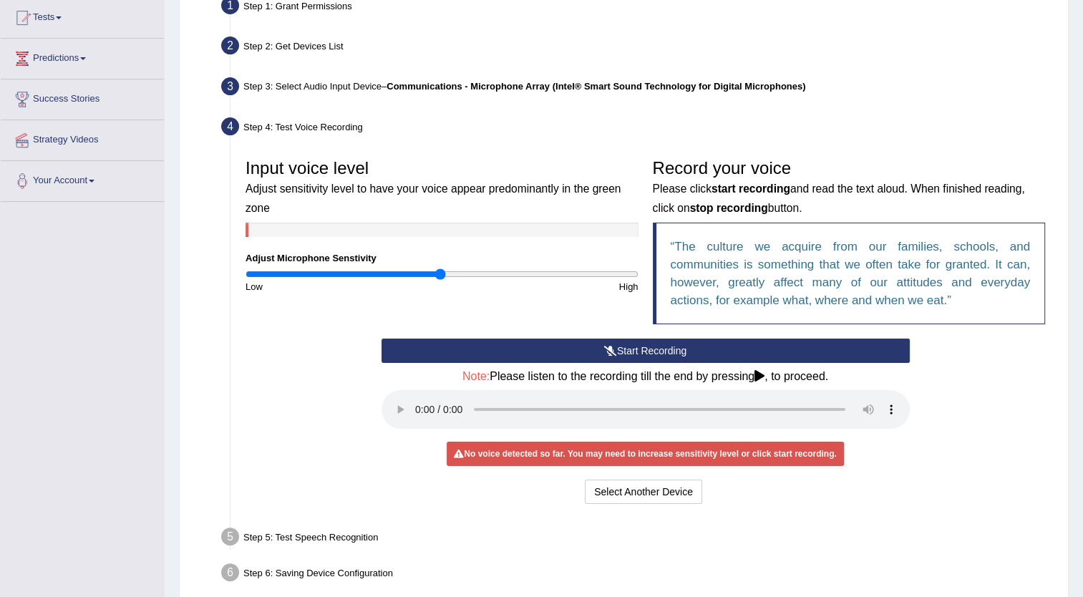
click at [655, 354] on button "Start Recording" at bounding box center [646, 351] width 528 height 24
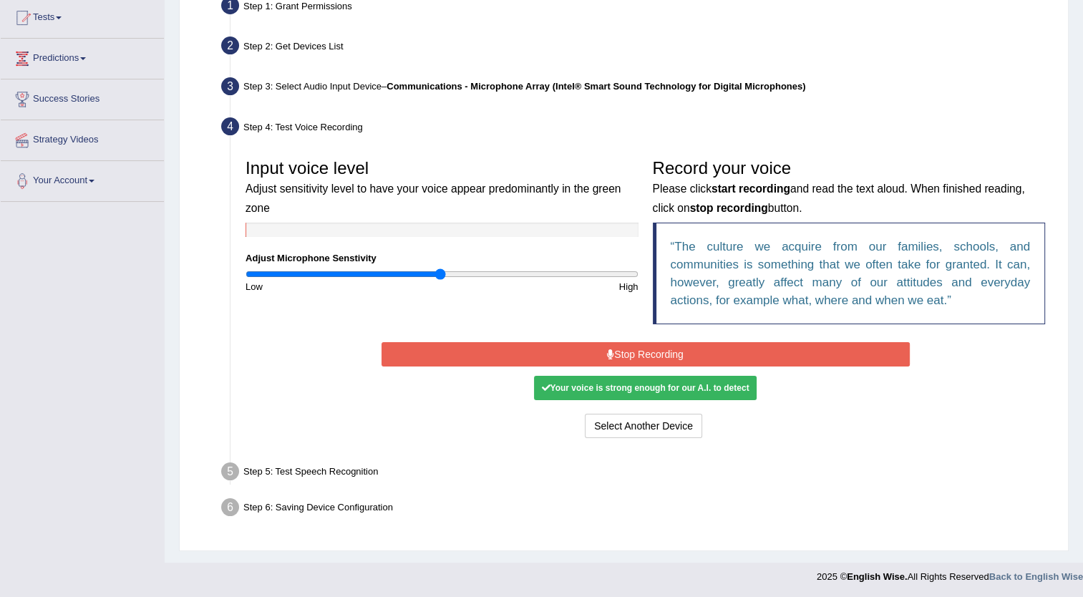
click at [655, 354] on button "Stop Recording" at bounding box center [646, 354] width 528 height 24
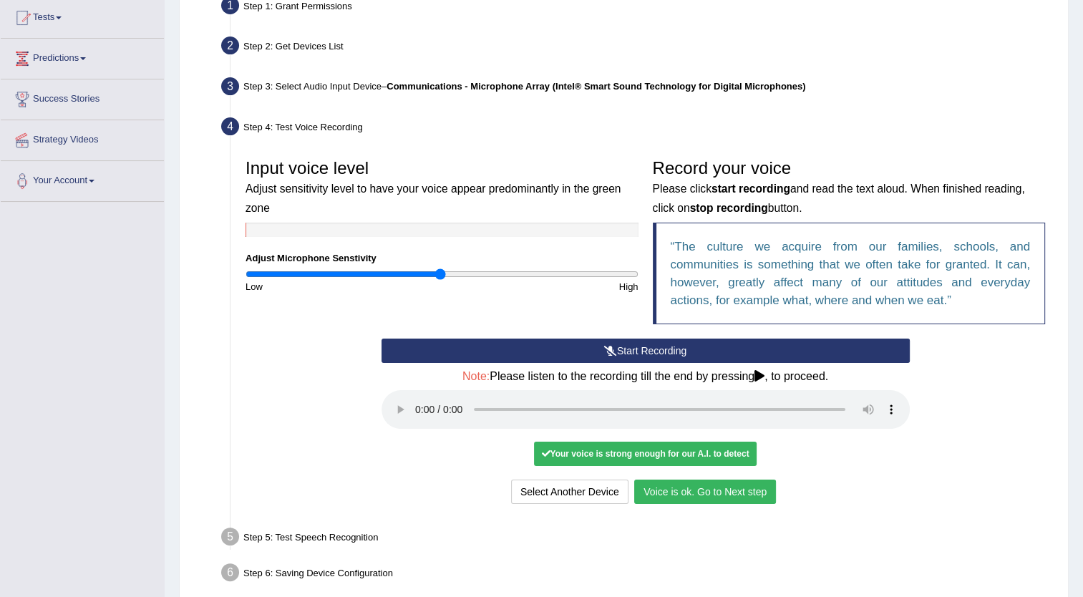
click at [633, 347] on button "Start Recording" at bounding box center [646, 351] width 528 height 24
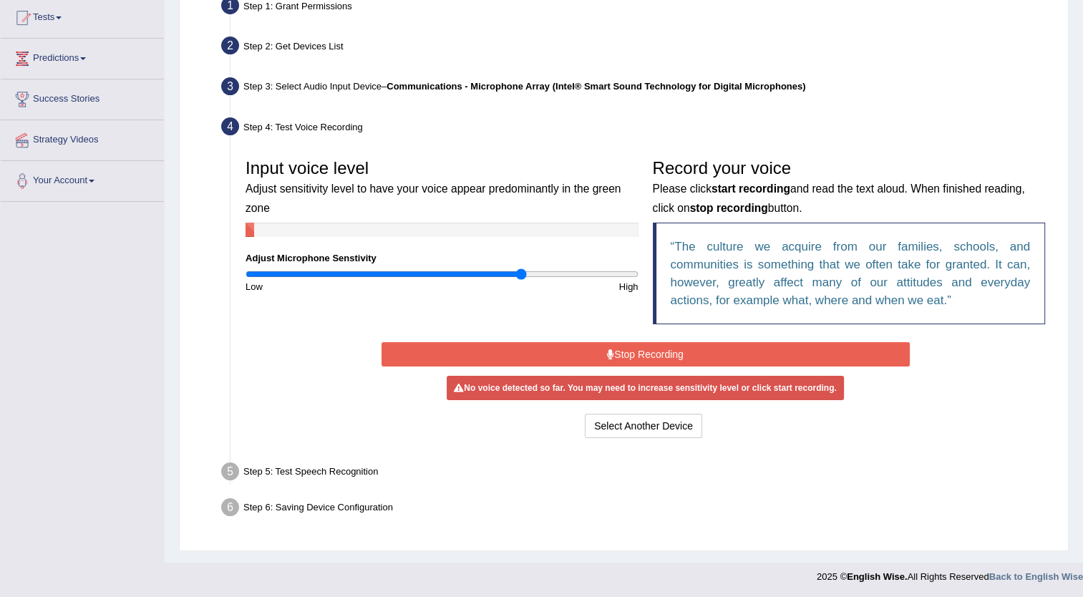
drag, startPoint x: 437, startPoint y: 271, endPoint x: 521, endPoint y: 276, distance: 83.9
click at [521, 276] on input "range" at bounding box center [442, 273] width 393 height 11
click at [601, 348] on button "Stop Recording" at bounding box center [646, 354] width 528 height 24
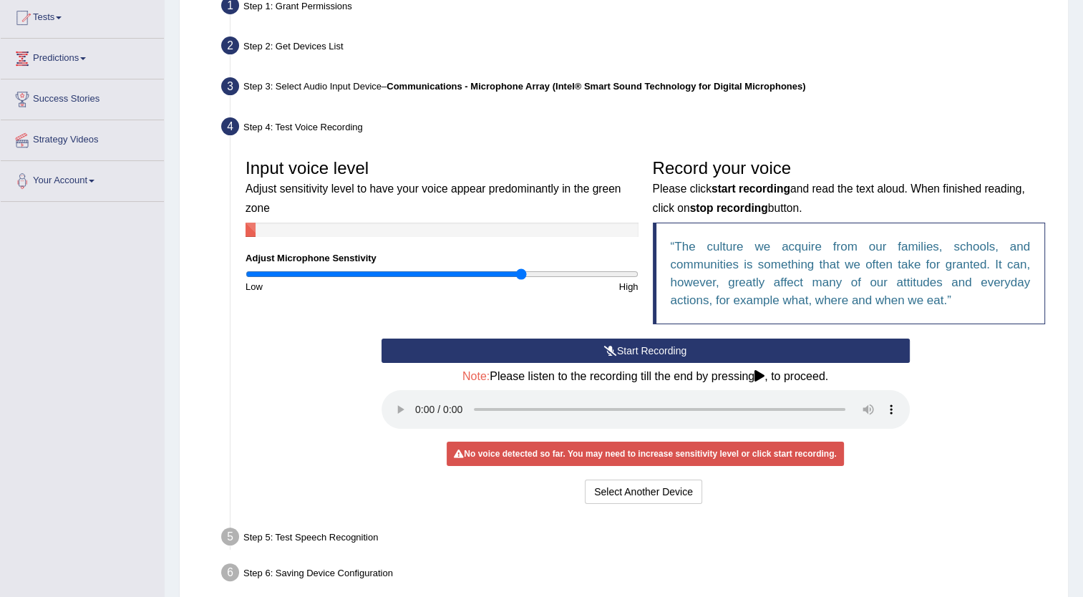
click at [601, 348] on button "Start Recording" at bounding box center [646, 351] width 528 height 24
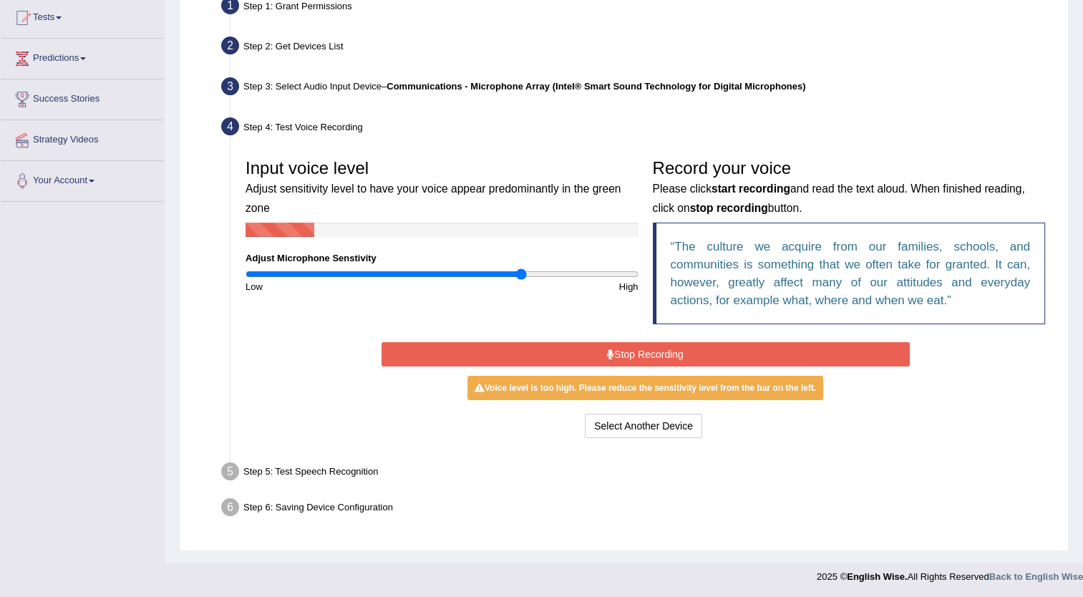
click at [601, 348] on button "Stop Recording" at bounding box center [646, 354] width 528 height 24
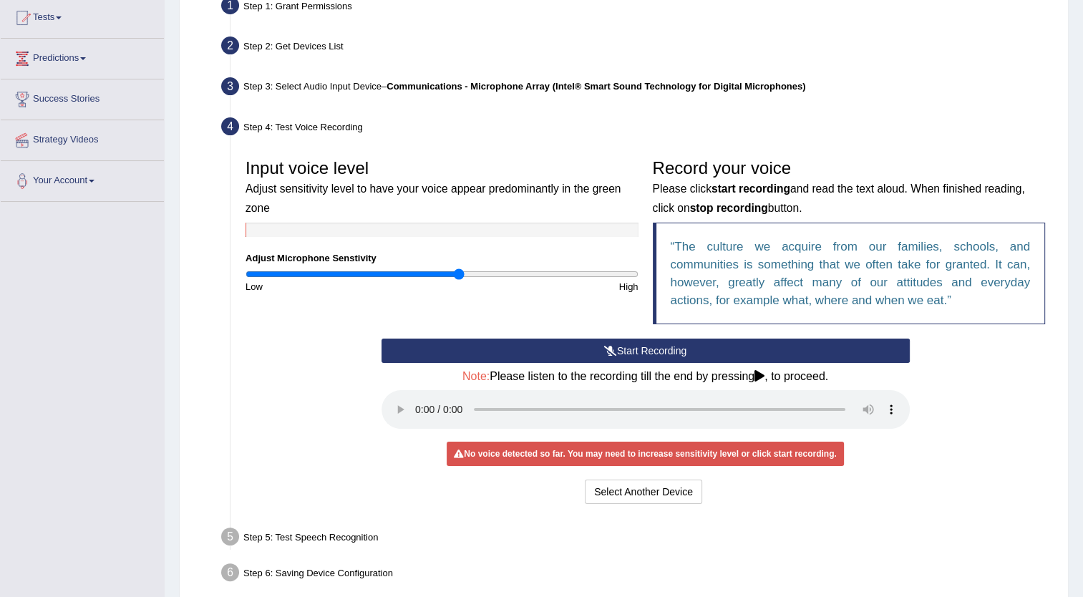
drag, startPoint x: 517, startPoint y: 274, endPoint x: 458, endPoint y: 277, distance: 58.8
type input "1.1"
click at [458, 277] on input "range" at bounding box center [442, 273] width 393 height 11
click at [649, 342] on button "Start Recording" at bounding box center [646, 351] width 528 height 24
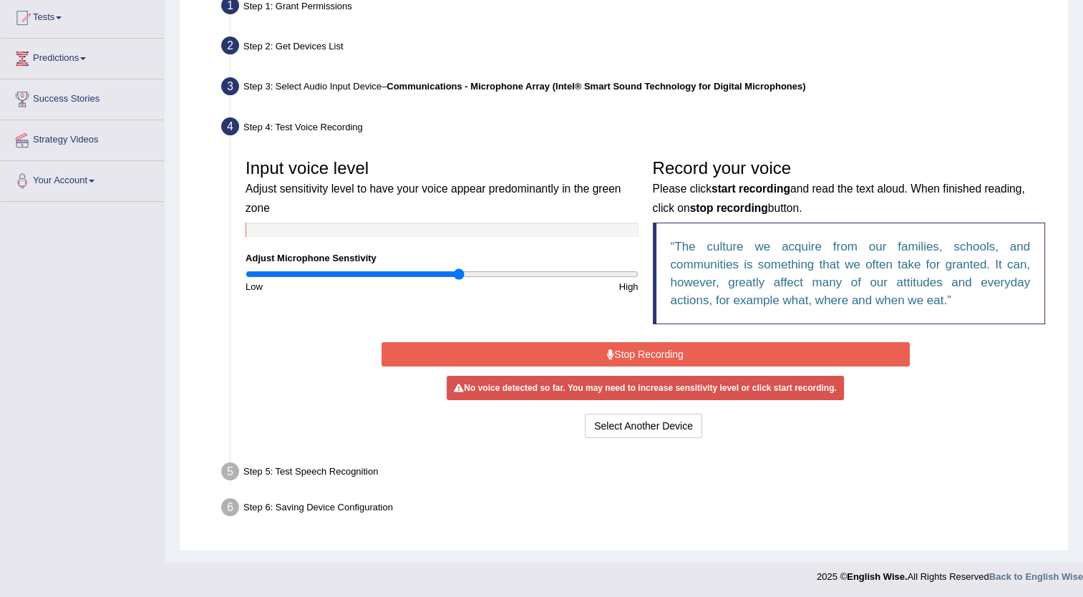
click at [649, 342] on button "Stop Recording" at bounding box center [646, 354] width 528 height 24
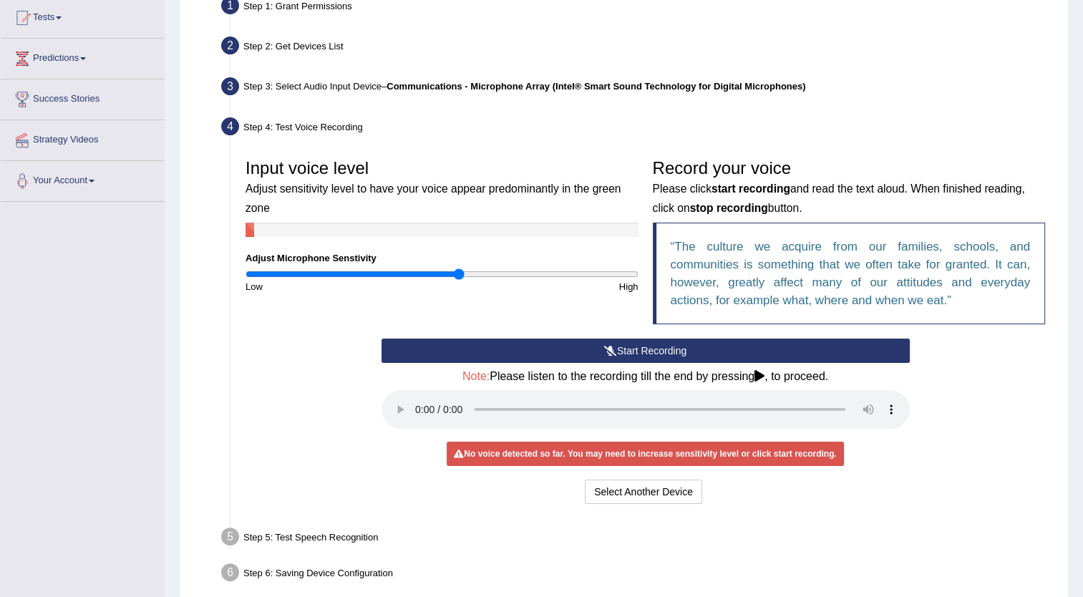
click at [649, 343] on button "Start Recording" at bounding box center [646, 351] width 528 height 24
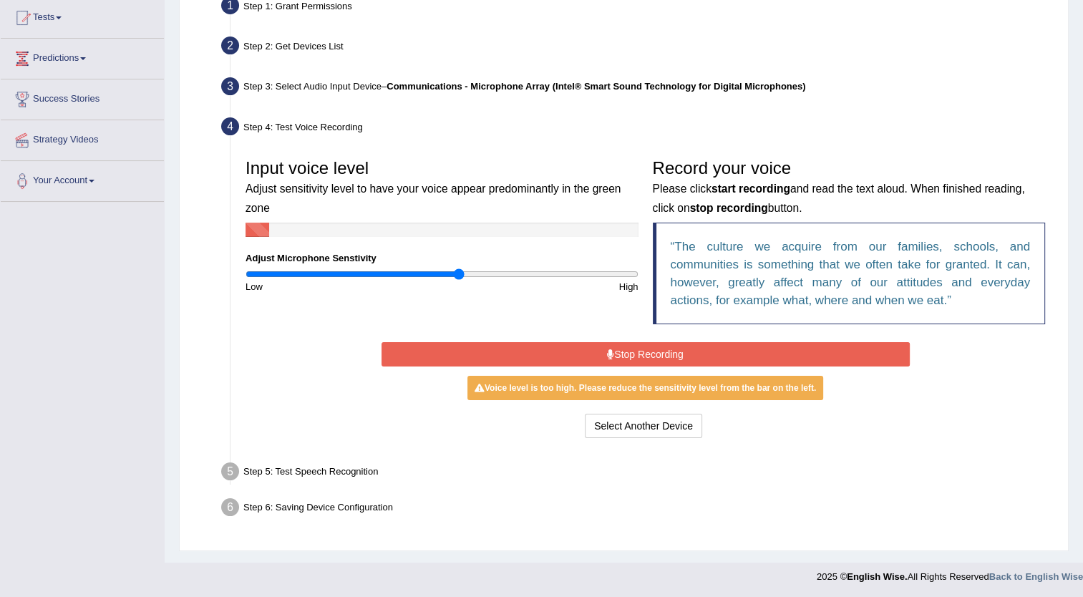
click at [649, 343] on button "Stop Recording" at bounding box center [646, 354] width 528 height 24
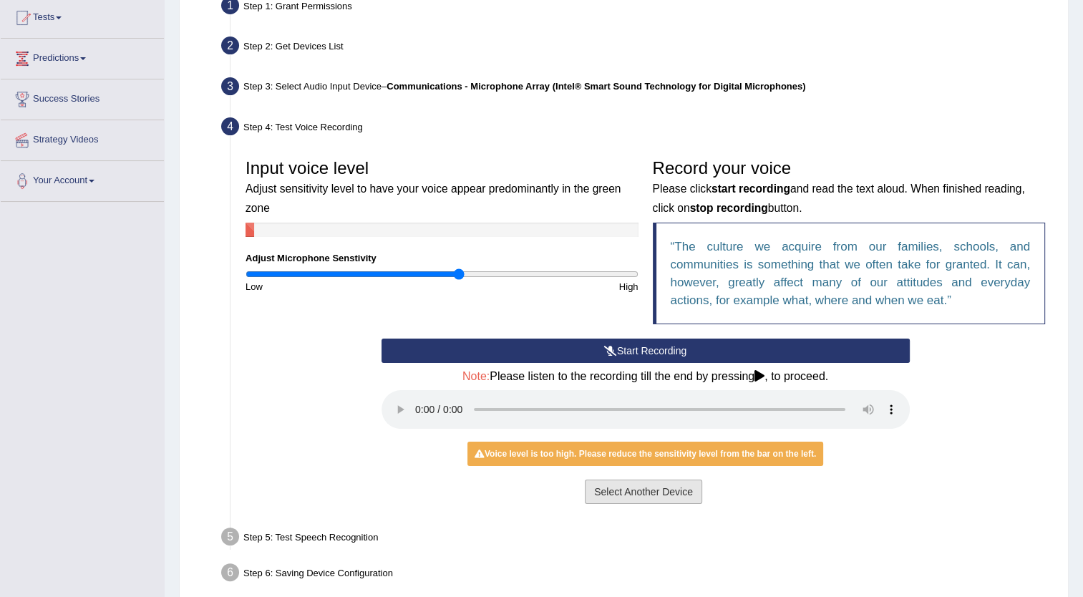
click at [652, 491] on button "Select Another Device" at bounding box center [643, 492] width 117 height 24
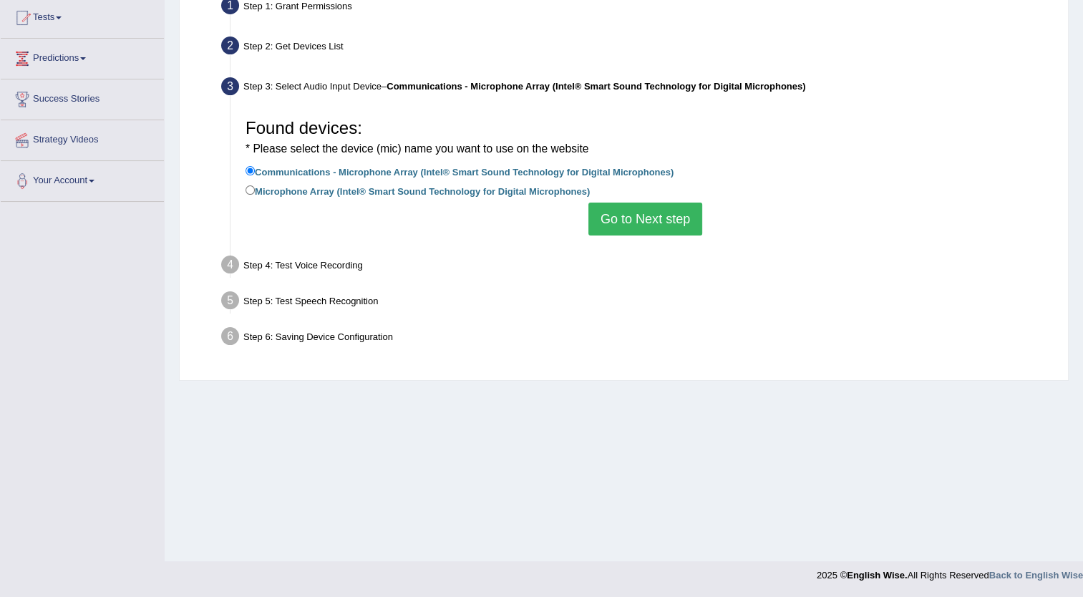
click at [670, 219] on button "Go to Next step" at bounding box center [646, 219] width 114 height 33
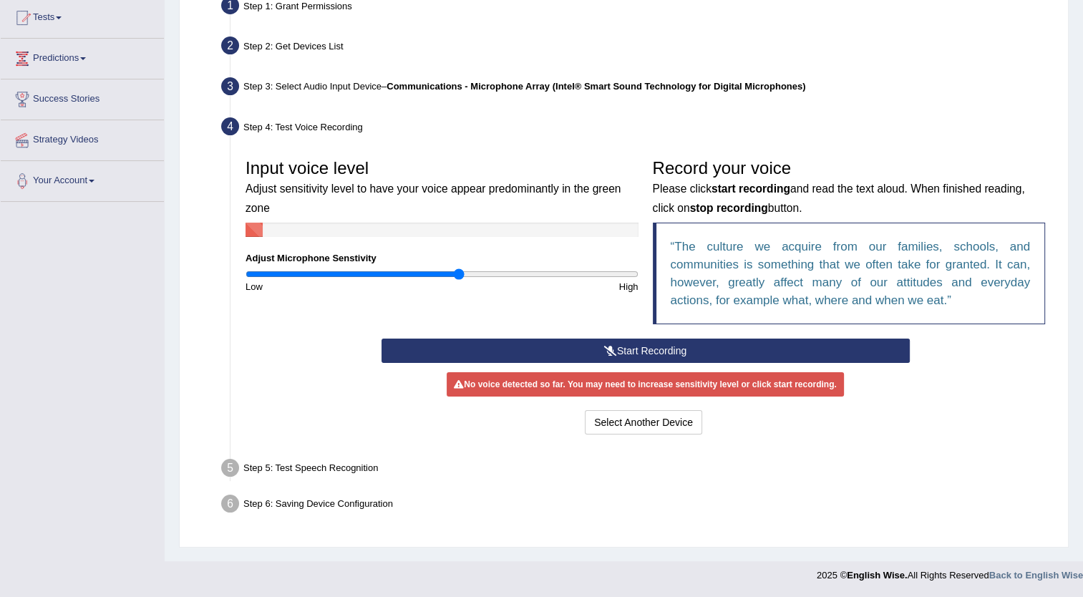
click at [647, 354] on button "Start Recording" at bounding box center [646, 351] width 528 height 24
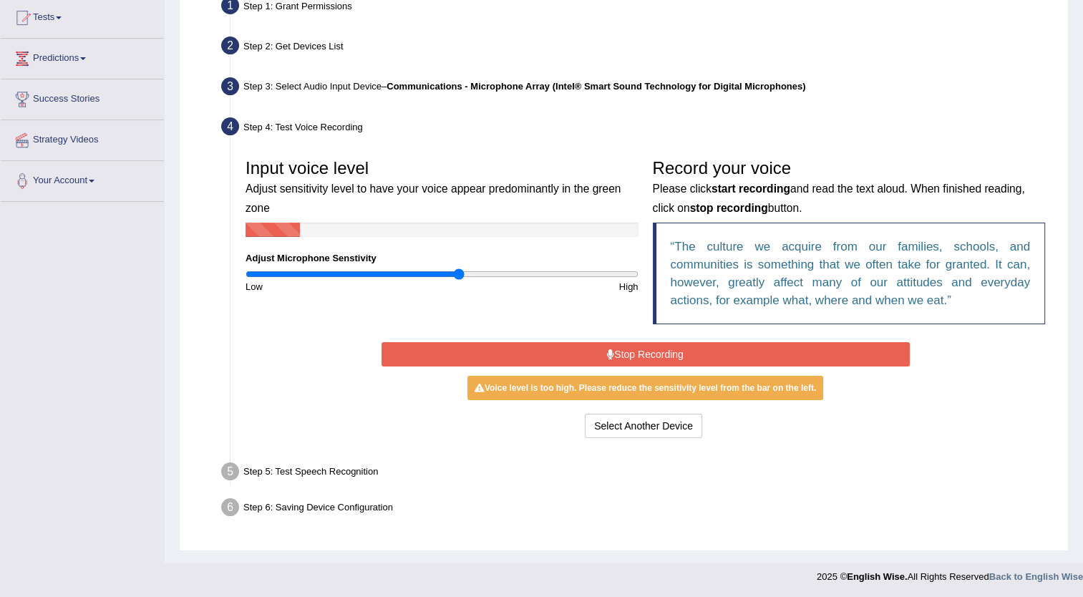
click at [647, 354] on button "Stop Recording" at bounding box center [646, 354] width 528 height 24
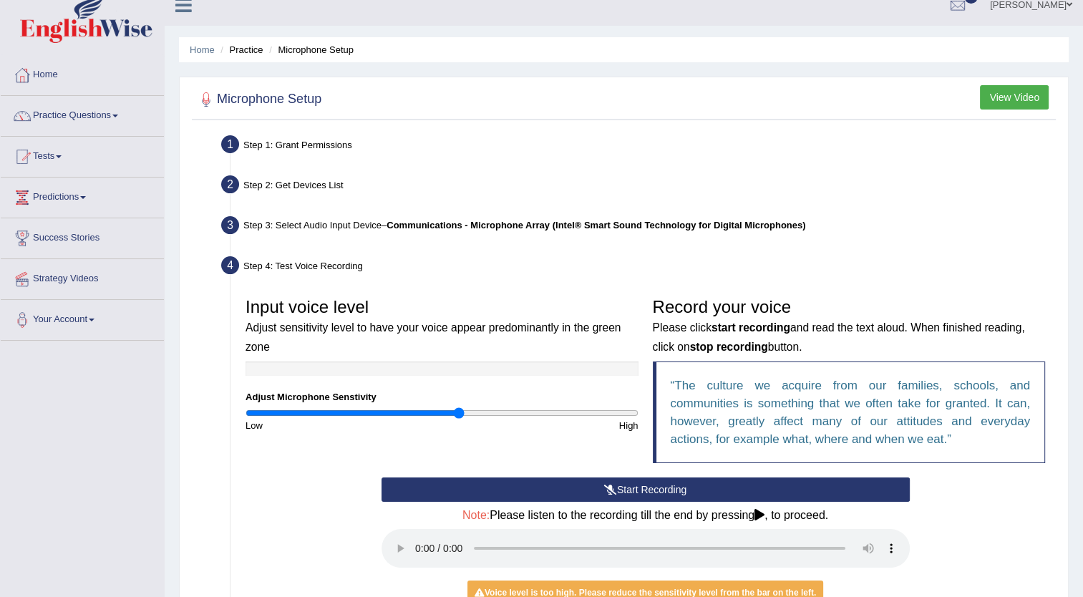
scroll to position [20, 0]
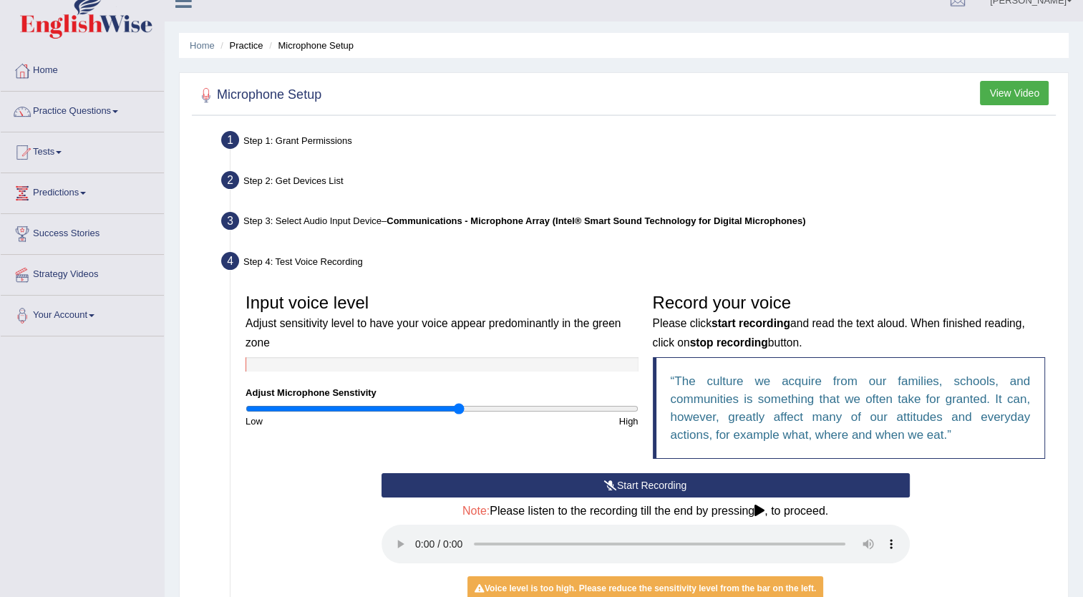
click at [116, 110] on span at bounding box center [115, 111] width 6 height 3
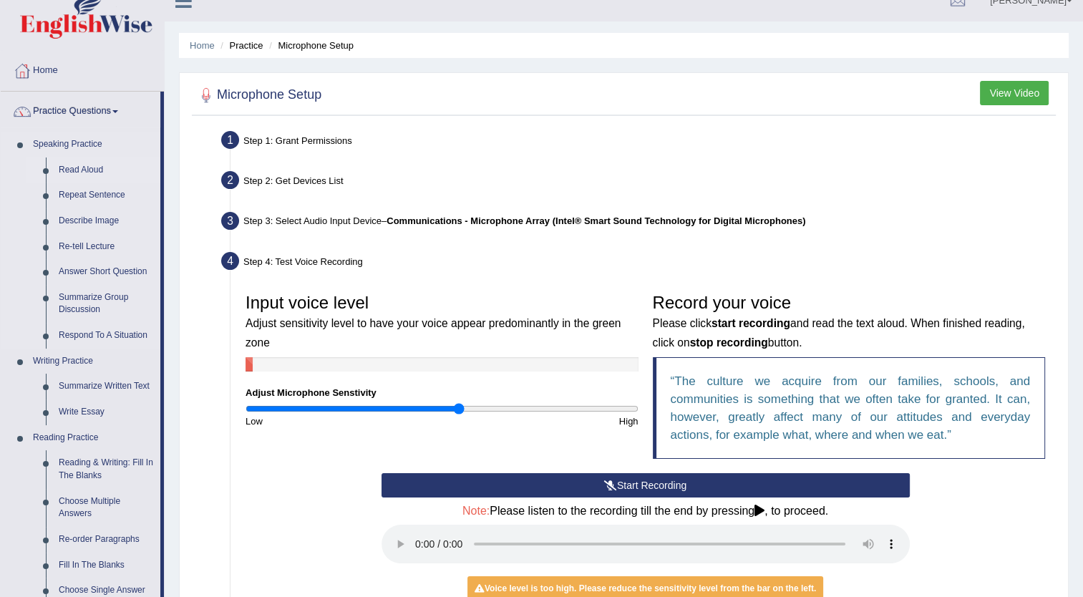
click at [99, 162] on link "Read Aloud" at bounding box center [106, 171] width 108 height 26
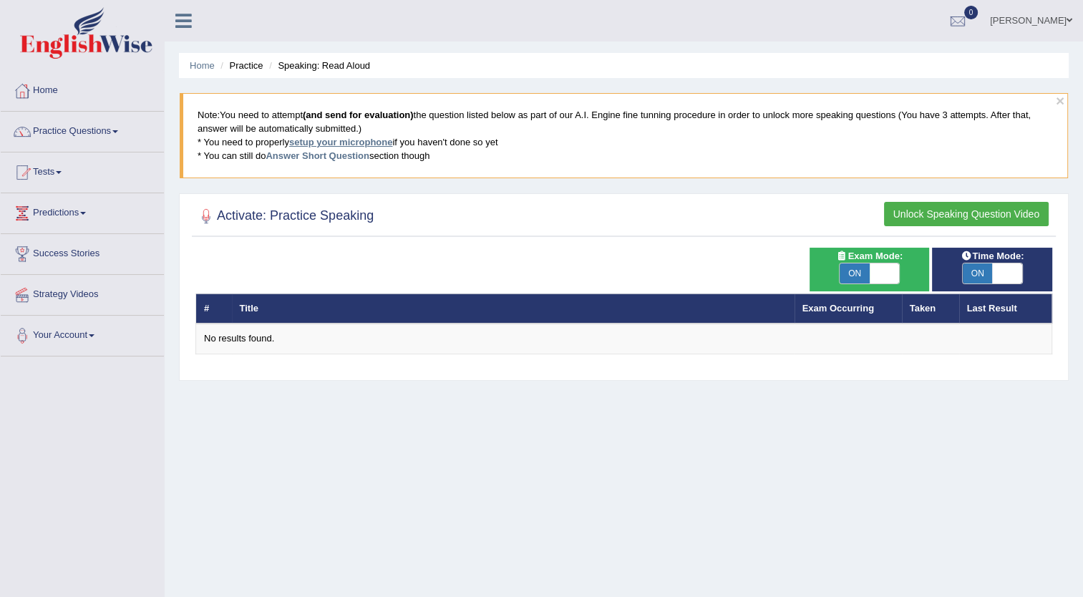
click at [354, 145] on link "setup your microphone" at bounding box center [340, 142] width 103 height 11
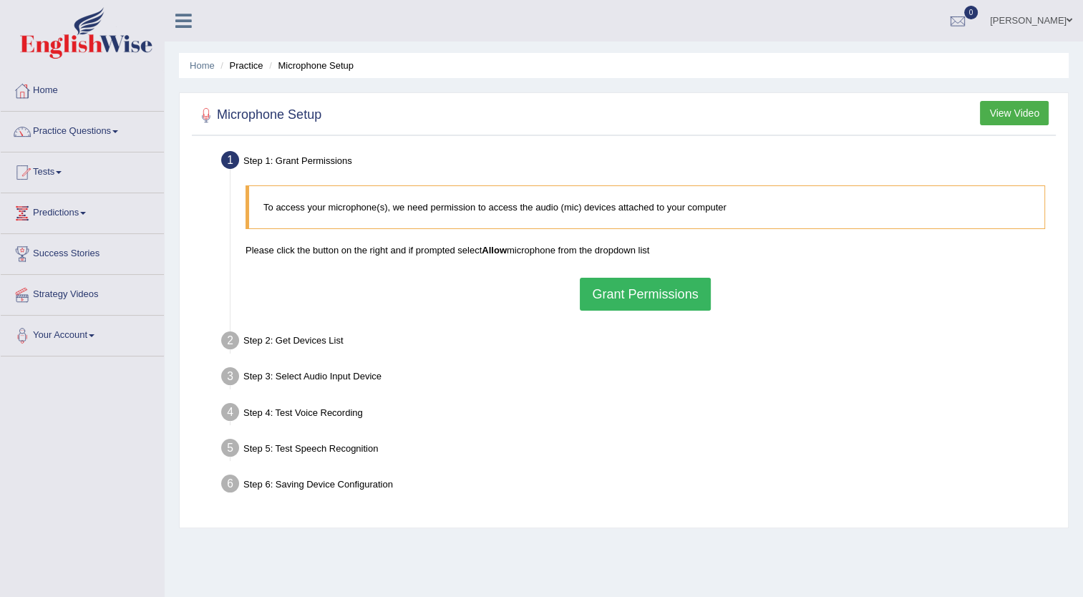
click at [598, 289] on button "Grant Permissions" at bounding box center [645, 294] width 130 height 33
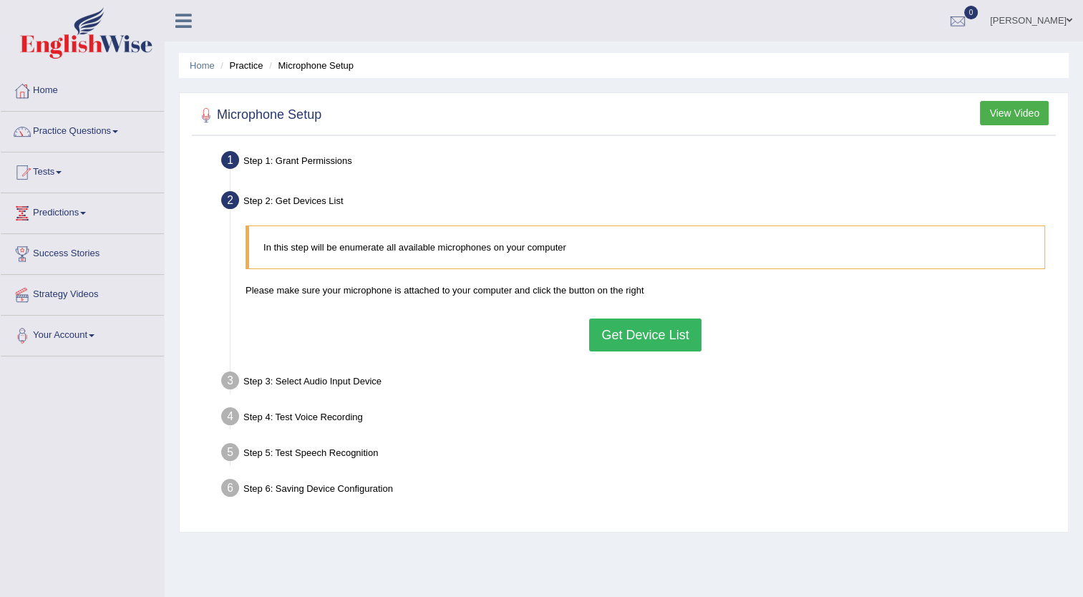
click at [629, 339] on button "Get Device List" at bounding box center [645, 335] width 112 height 33
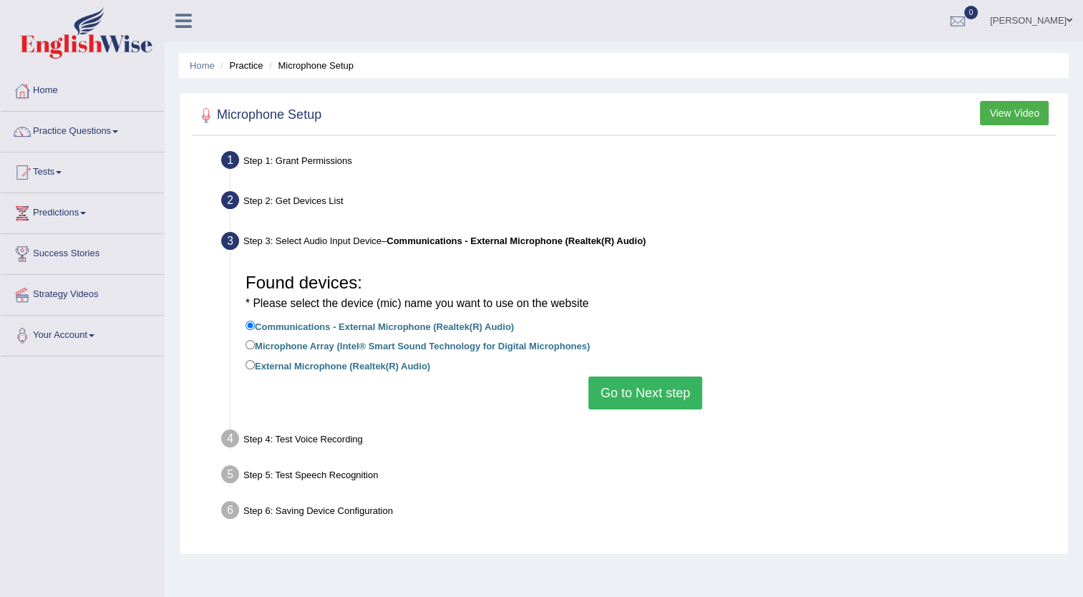
click at [632, 379] on button "Go to Next step" at bounding box center [646, 393] width 114 height 33
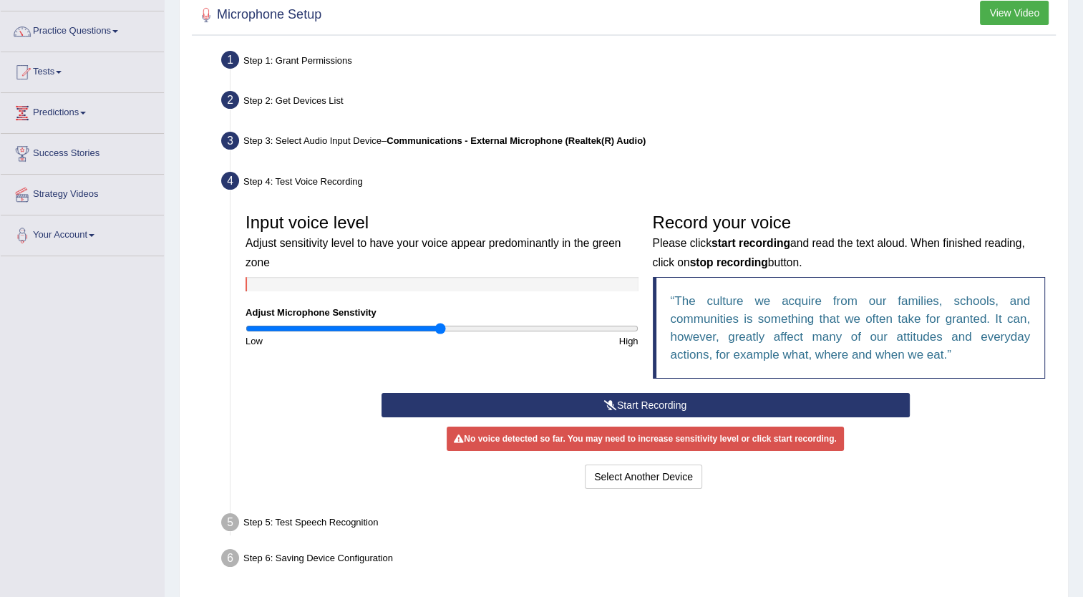
scroll to position [100, 0]
click at [648, 406] on button "Start Recording" at bounding box center [646, 405] width 528 height 24
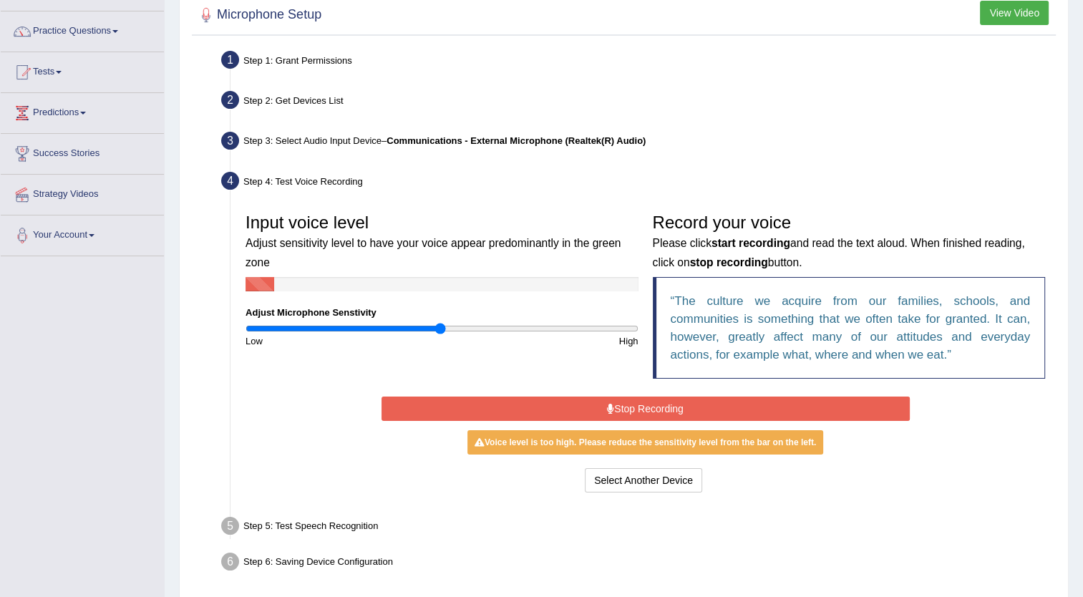
click at [648, 406] on button "Stop Recording" at bounding box center [646, 409] width 528 height 24
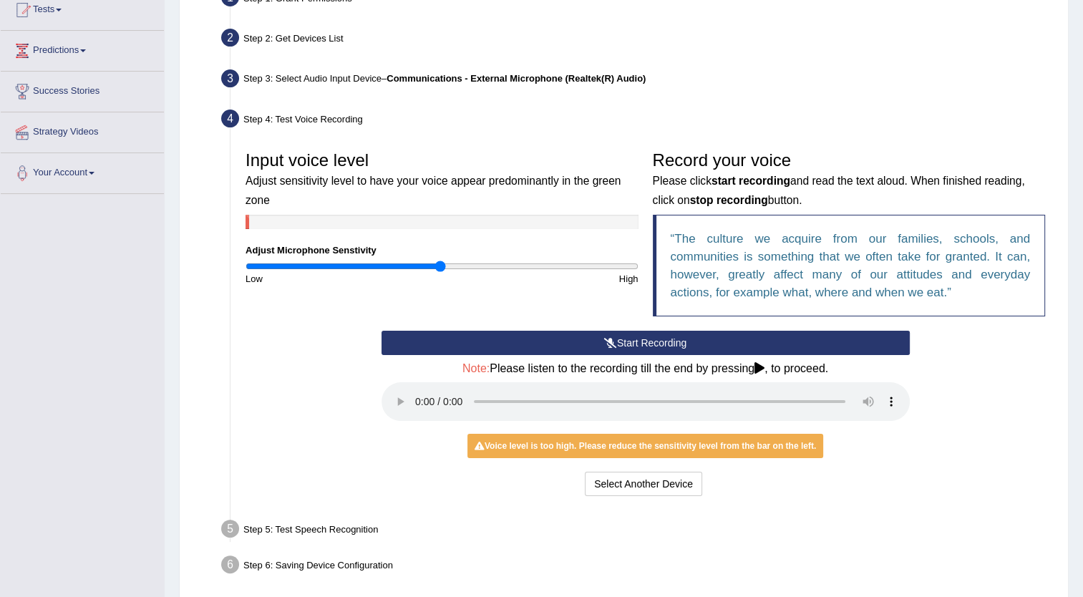
scroll to position [162, 0]
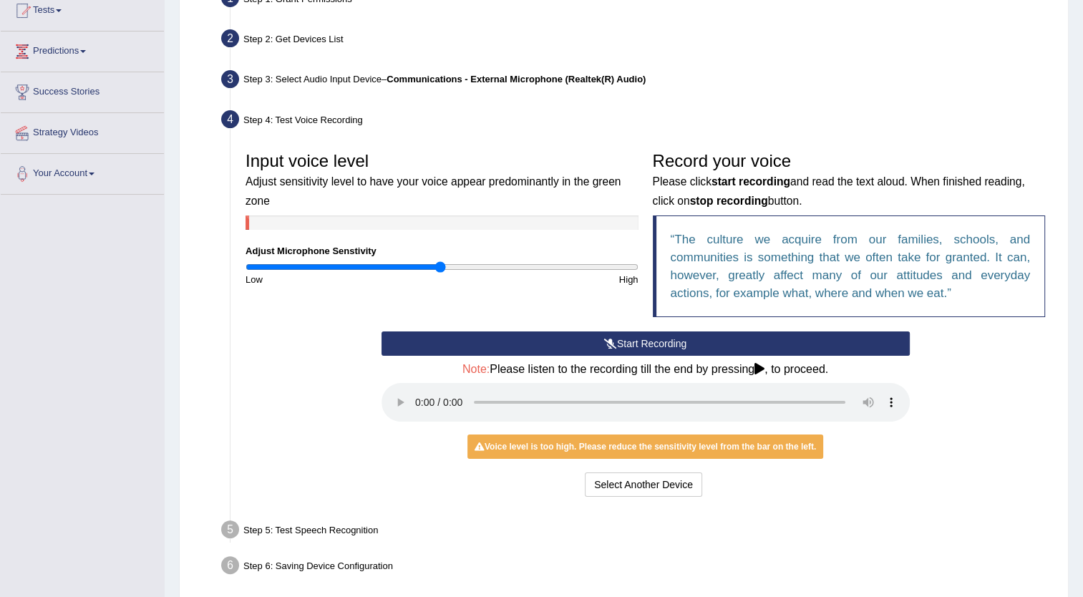
click at [634, 445] on div "Voice level is too high. Please reduce the sensitivity level from the bar on th…" at bounding box center [646, 447] width 356 height 24
click at [692, 485] on button "Select Another Device" at bounding box center [643, 485] width 117 height 24
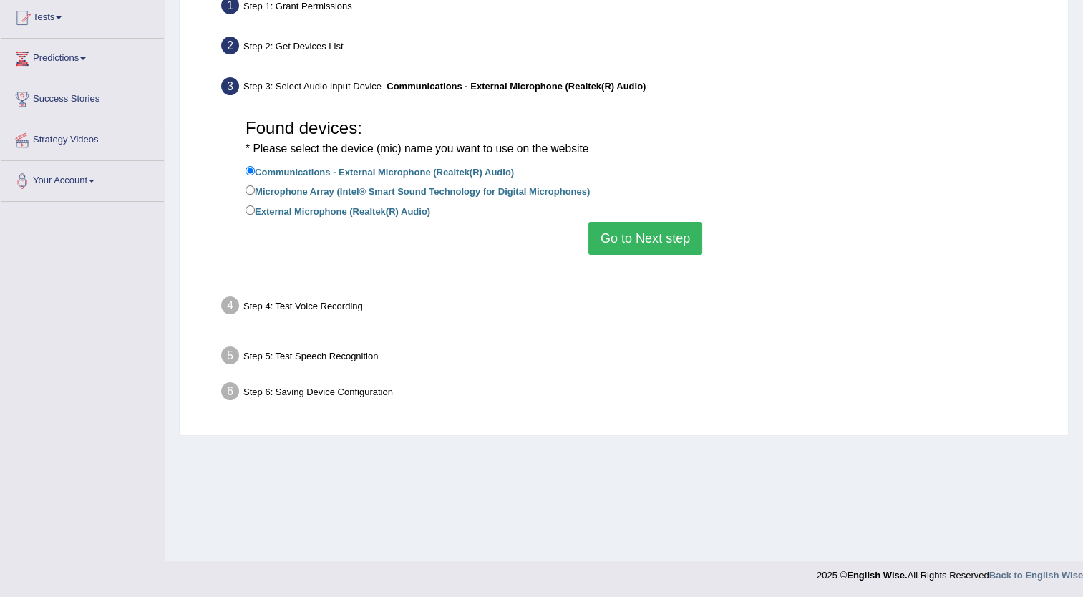
scroll to position [155, 0]
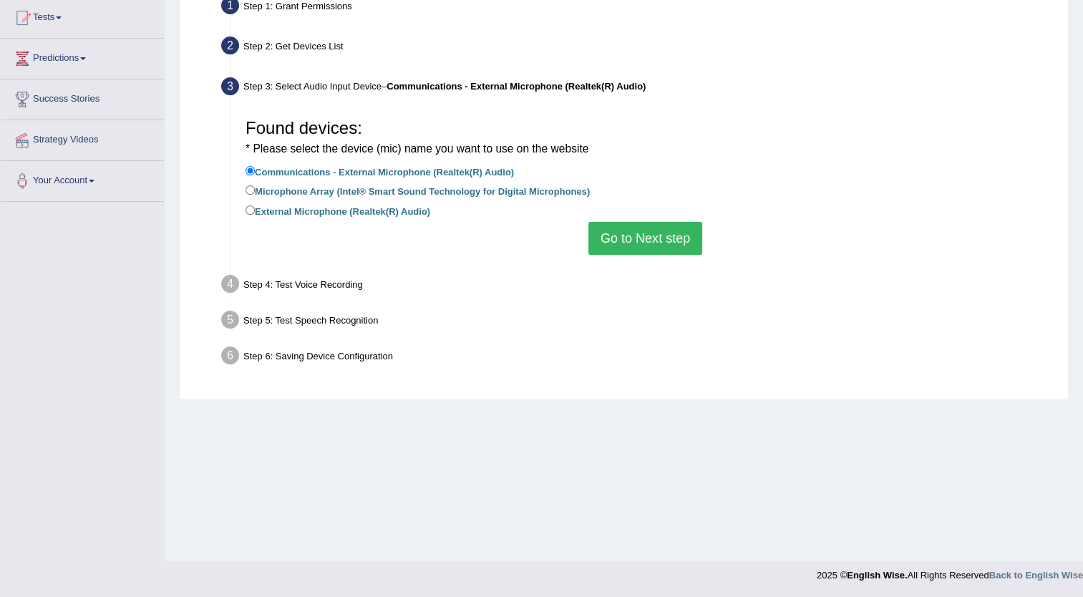
click at [673, 239] on button "Go to Next step" at bounding box center [646, 238] width 114 height 33
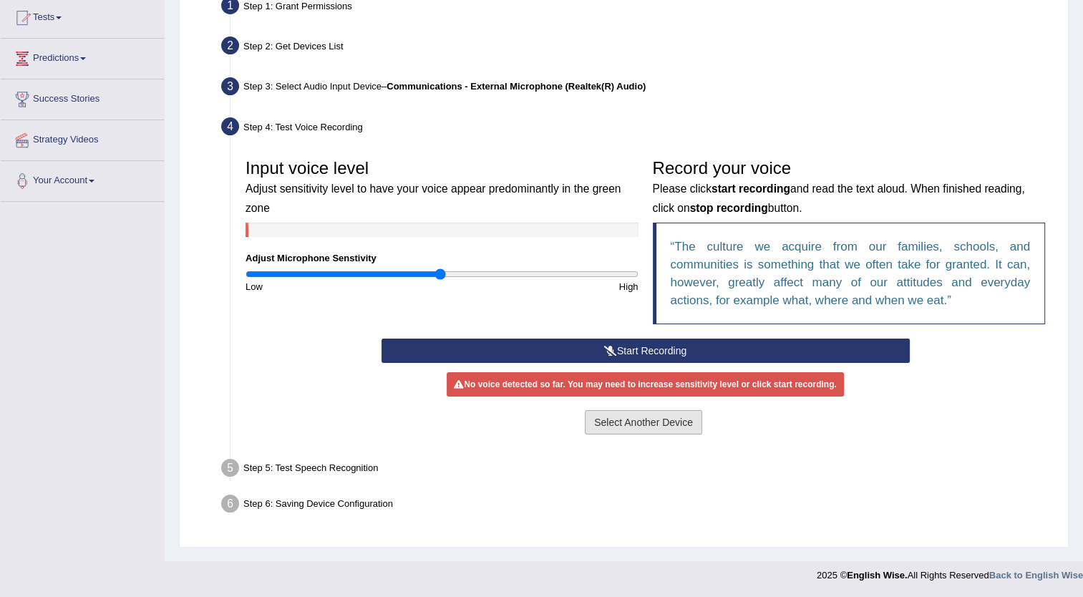
click at [655, 430] on button "Select Another Device" at bounding box center [643, 422] width 117 height 24
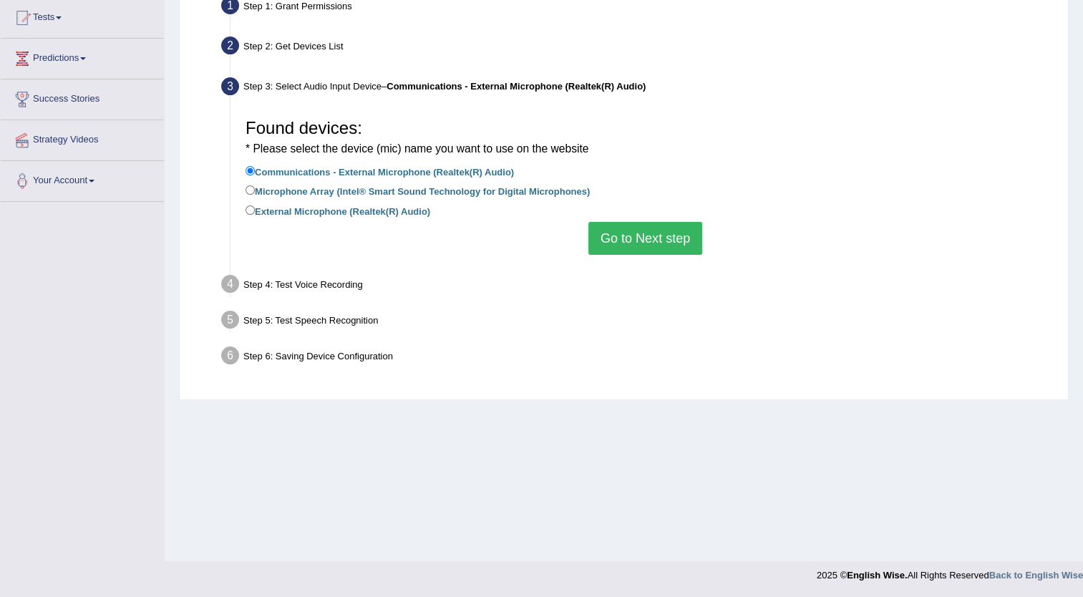
click at [665, 244] on button "Go to Next step" at bounding box center [646, 238] width 114 height 33
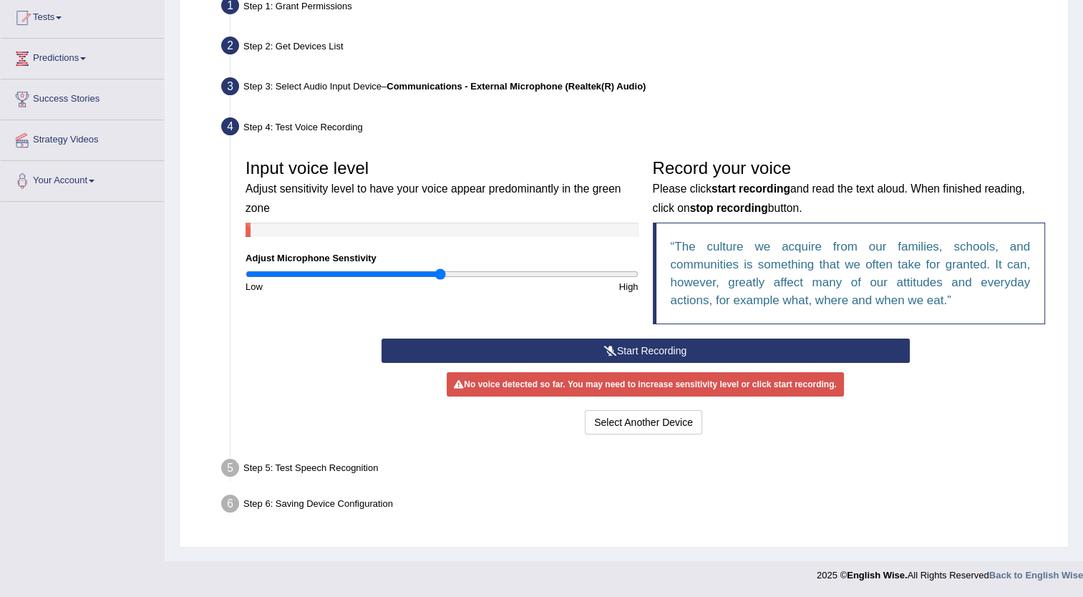
click at [232, 465] on li "Step 5: Test Speech Recognition Text to read The culture we acquire from our fa…" at bounding box center [638, 471] width 828 height 32
click at [271, 470] on div "Step 5: Test Speech Recognition" at bounding box center [638, 471] width 847 height 32
click at [642, 349] on button "Start Recording" at bounding box center [646, 351] width 528 height 24
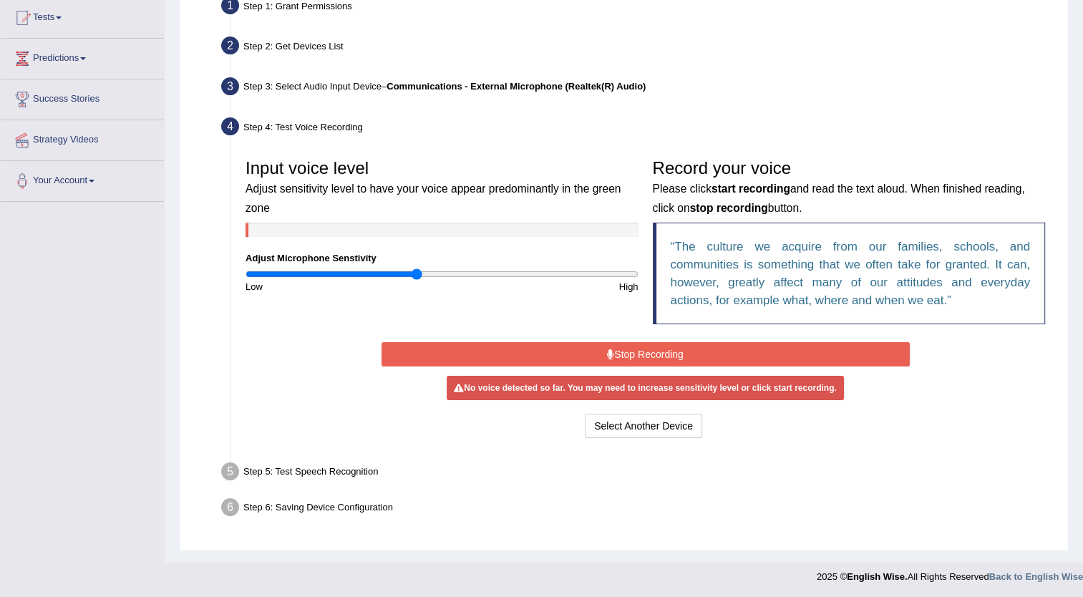
drag, startPoint x: 442, startPoint y: 271, endPoint x: 416, endPoint y: 276, distance: 26.3
click at [416, 276] on input "range" at bounding box center [442, 273] width 393 height 11
click at [628, 356] on button "Stop Recording" at bounding box center [646, 354] width 528 height 24
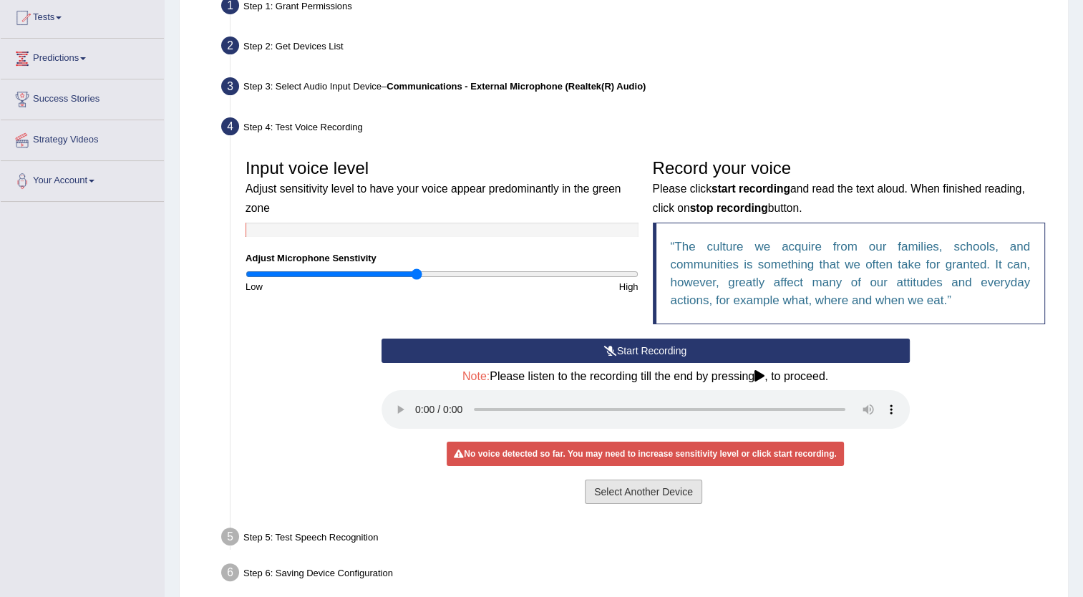
click at [652, 489] on button "Select Another Device" at bounding box center [643, 492] width 117 height 24
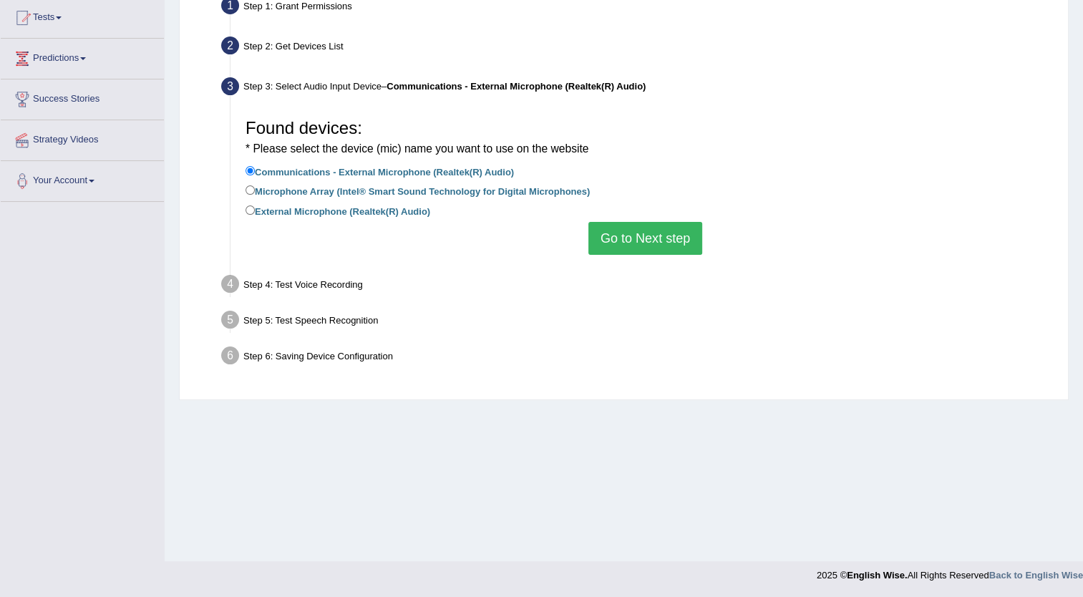
click at [650, 243] on button "Go to Next step" at bounding box center [646, 238] width 114 height 33
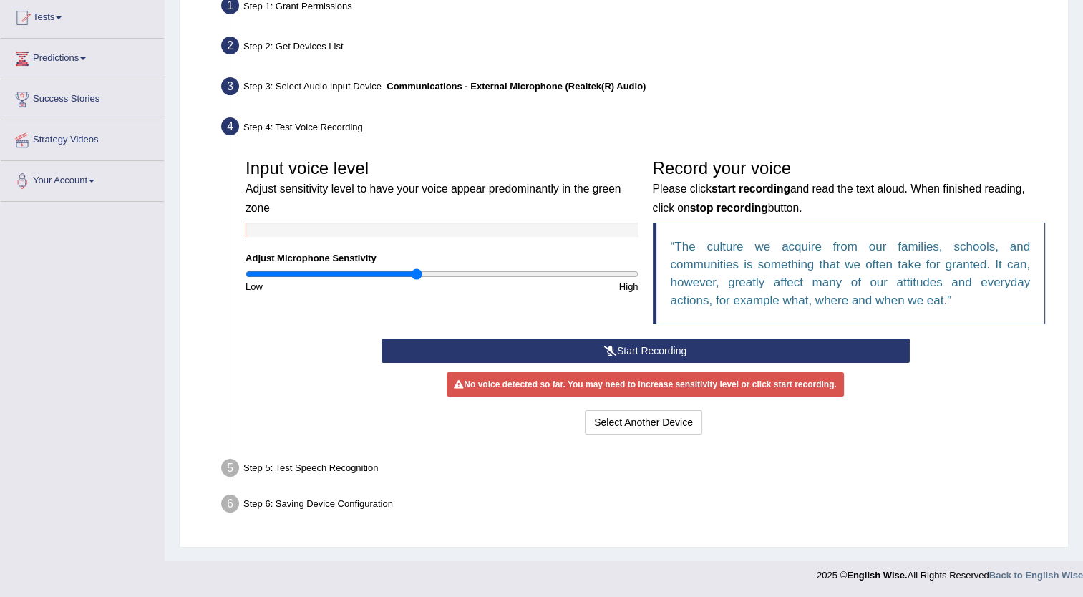
click at [609, 349] on icon at bounding box center [610, 351] width 13 height 10
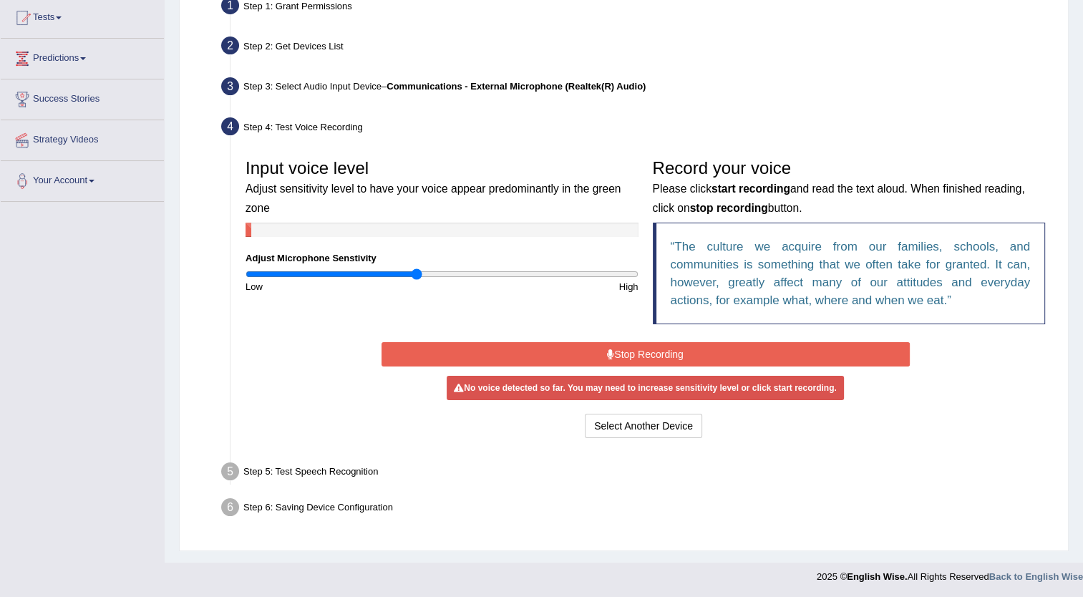
click at [609, 349] on icon at bounding box center [610, 354] width 7 height 10
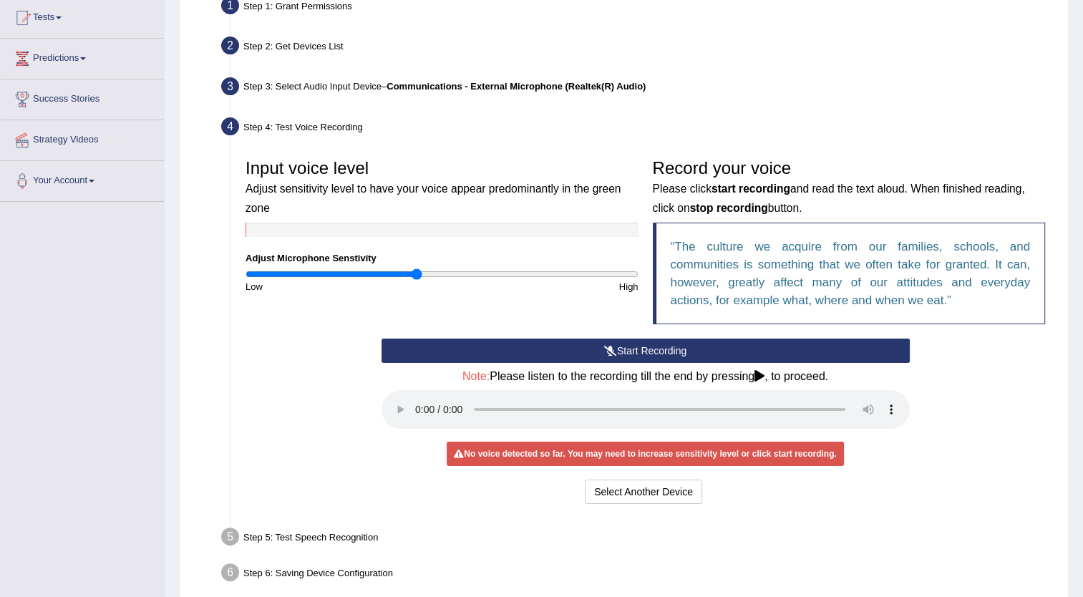
click at [609, 349] on icon at bounding box center [610, 351] width 13 height 10
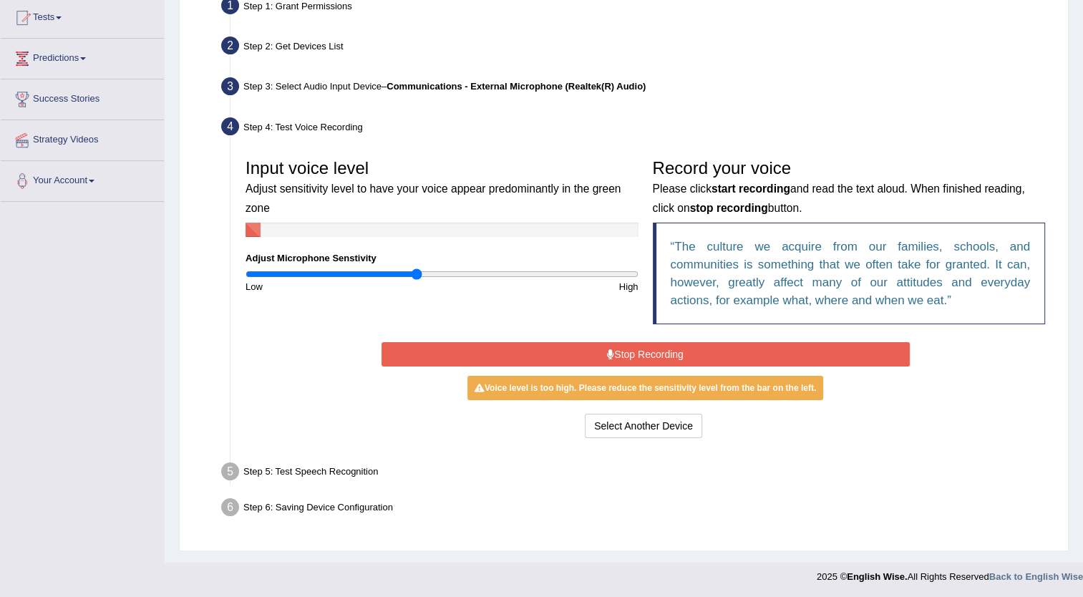
click at [609, 349] on icon at bounding box center [610, 354] width 7 height 10
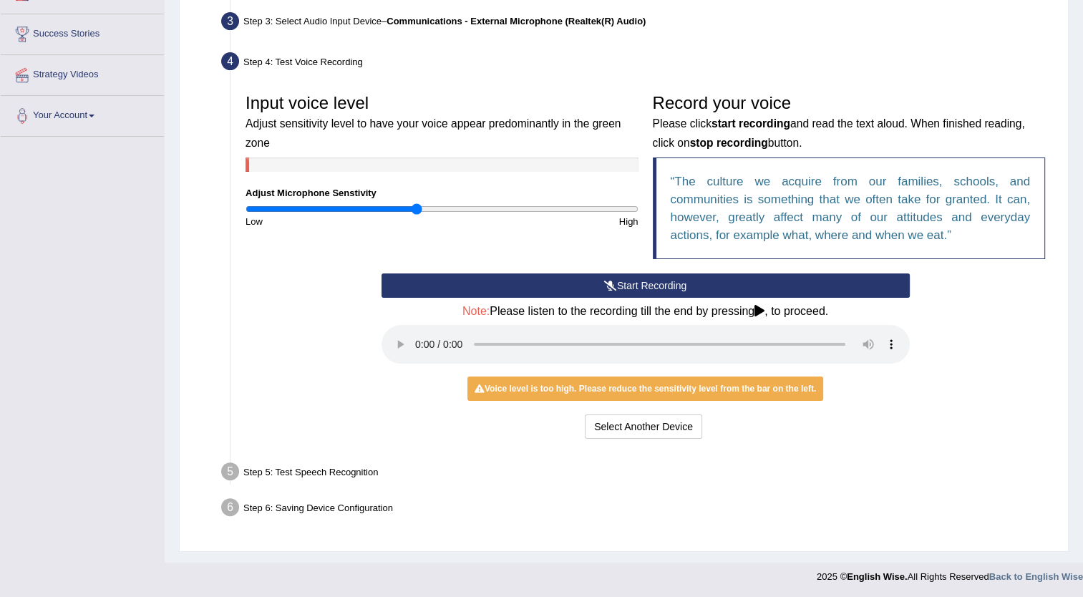
scroll to position [221, 0]
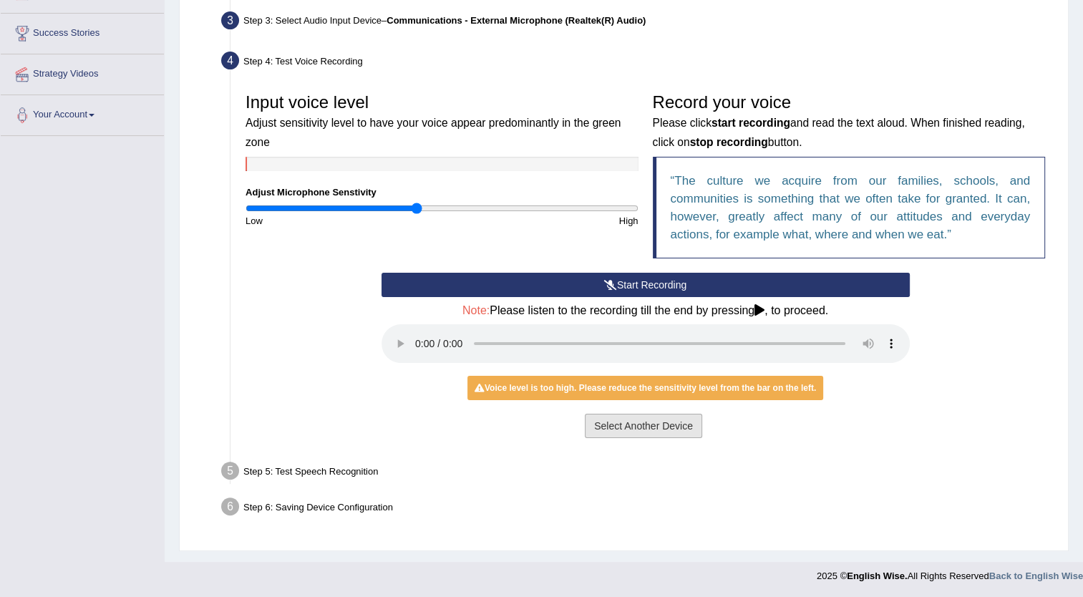
click at [641, 425] on button "Select Another Device" at bounding box center [643, 426] width 117 height 24
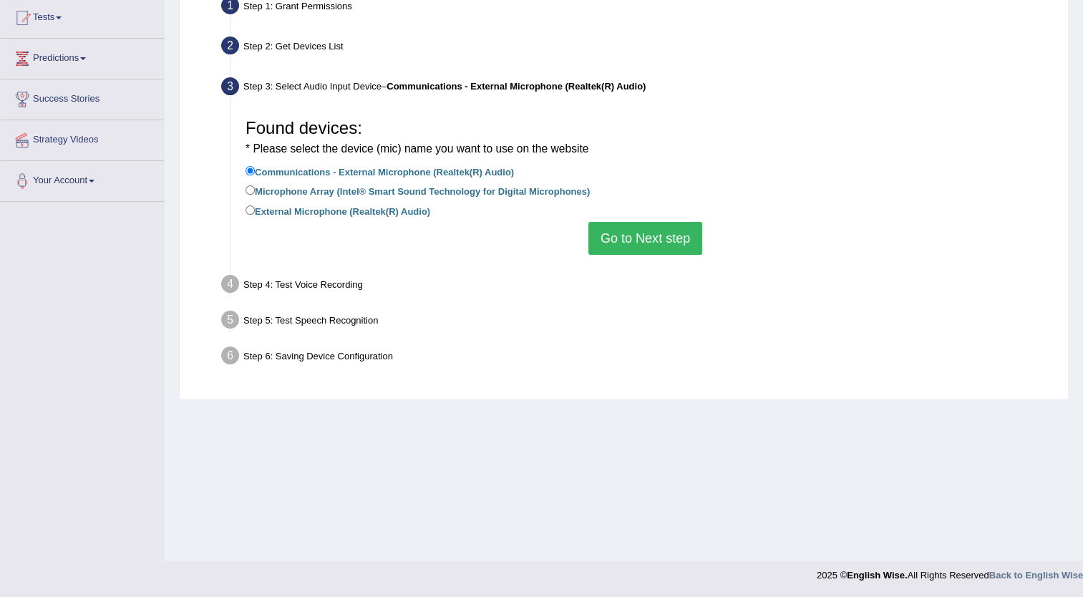
click at [645, 245] on button "Go to Next step" at bounding box center [646, 238] width 114 height 33
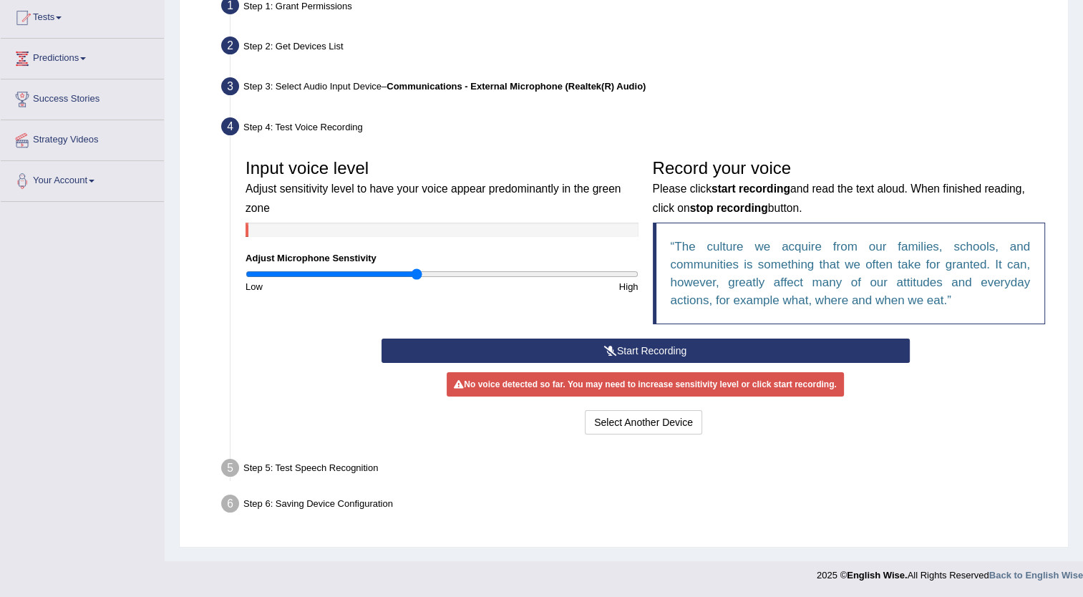
click at [644, 346] on button "Start Recording" at bounding box center [646, 351] width 528 height 24
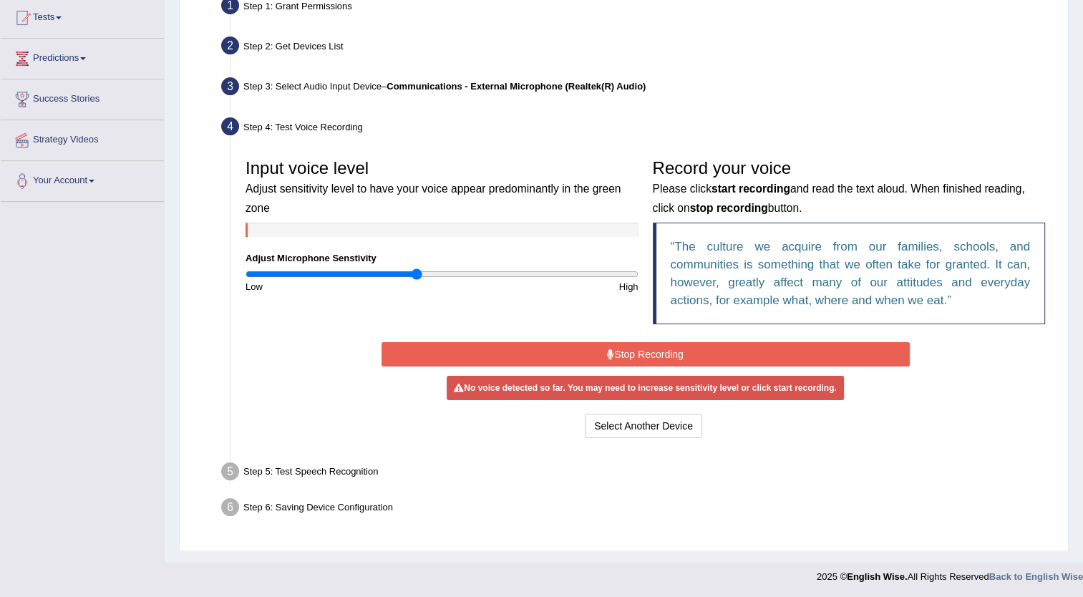
click at [644, 346] on button "Stop Recording" at bounding box center [646, 354] width 528 height 24
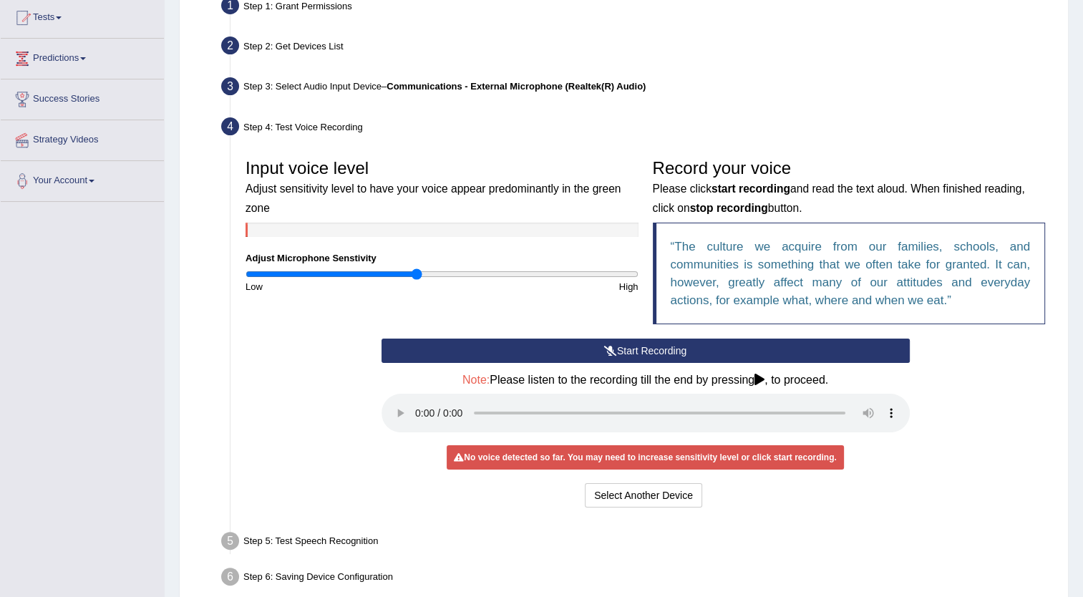
click at [644, 346] on div "Start Recording Stop Recording Note: Please listen to the recording till the en…" at bounding box center [645, 425] width 543 height 173
click at [644, 346] on button "Start Recording" at bounding box center [646, 351] width 528 height 24
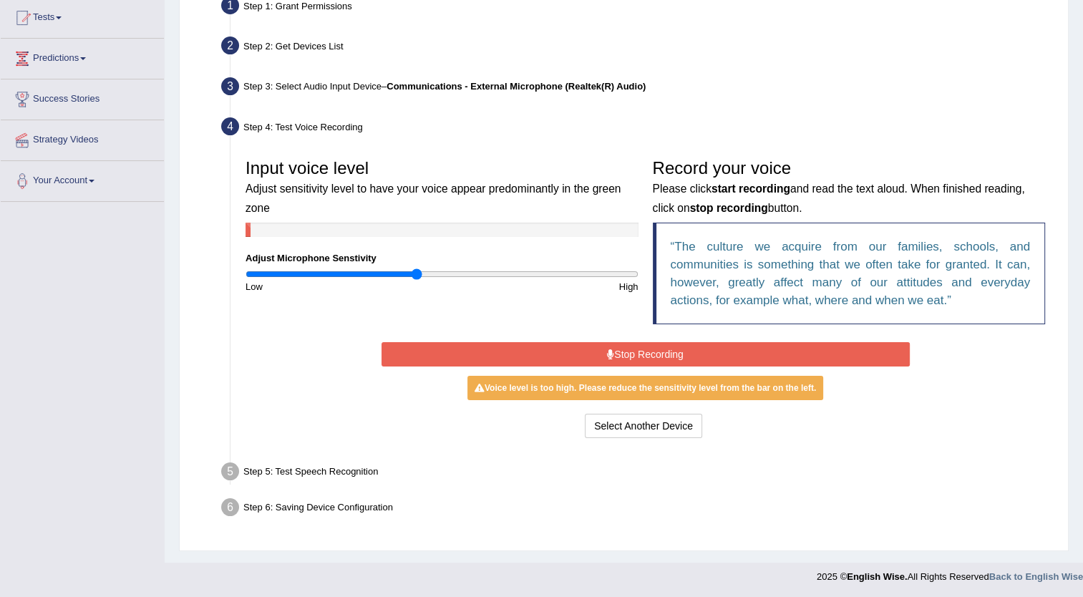
click at [486, 89] on b "Communications - External Microphone (Realtek(R) Audio)" at bounding box center [516, 86] width 259 height 11
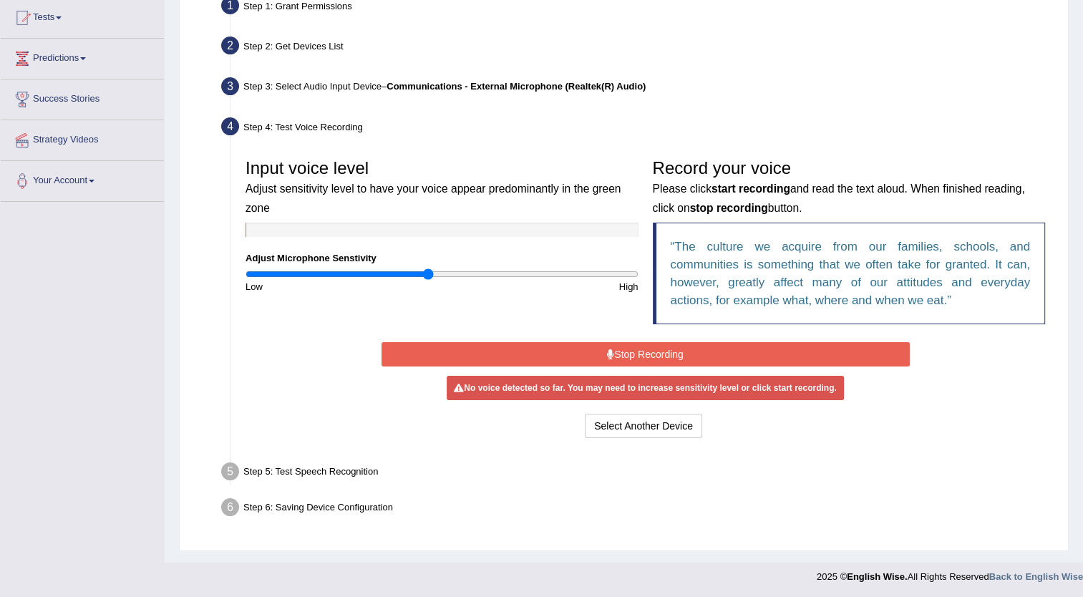
click at [430, 274] on input "range" at bounding box center [442, 273] width 393 height 11
click at [447, 274] on input "range" at bounding box center [442, 273] width 393 height 11
click at [620, 354] on button "Stop Recording" at bounding box center [646, 354] width 528 height 24
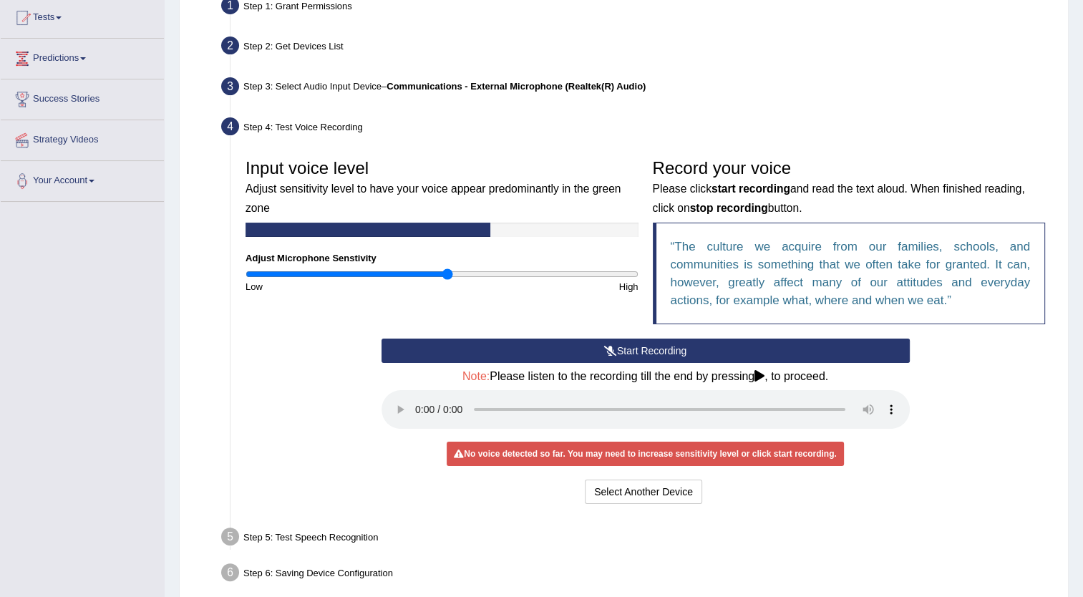
click at [620, 354] on button "Start Recording" at bounding box center [646, 351] width 528 height 24
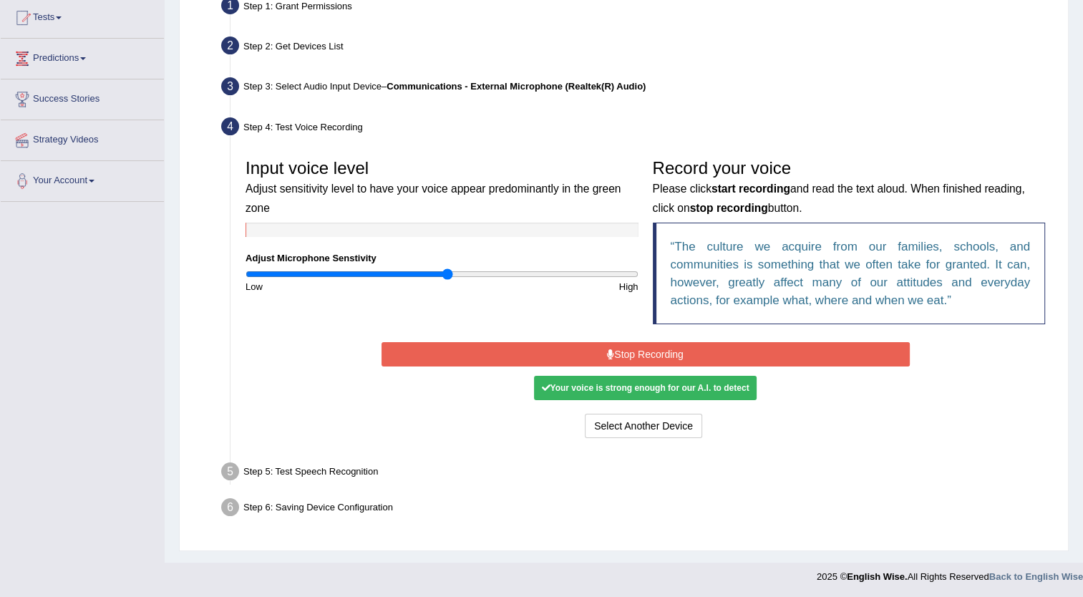
click at [645, 358] on button "Stop Recording" at bounding box center [646, 354] width 528 height 24
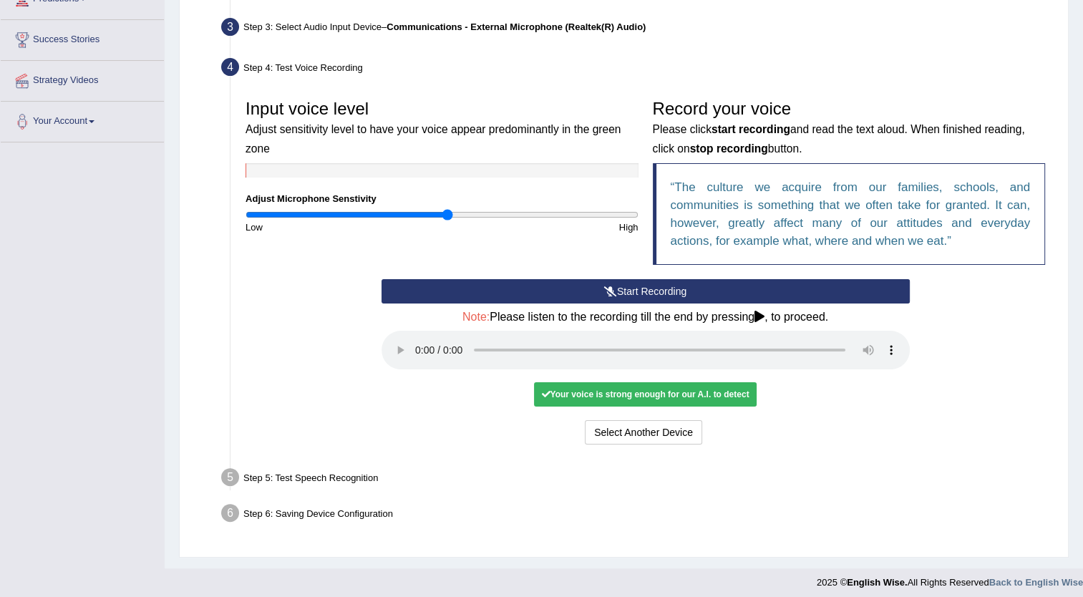
scroll to position [216, 0]
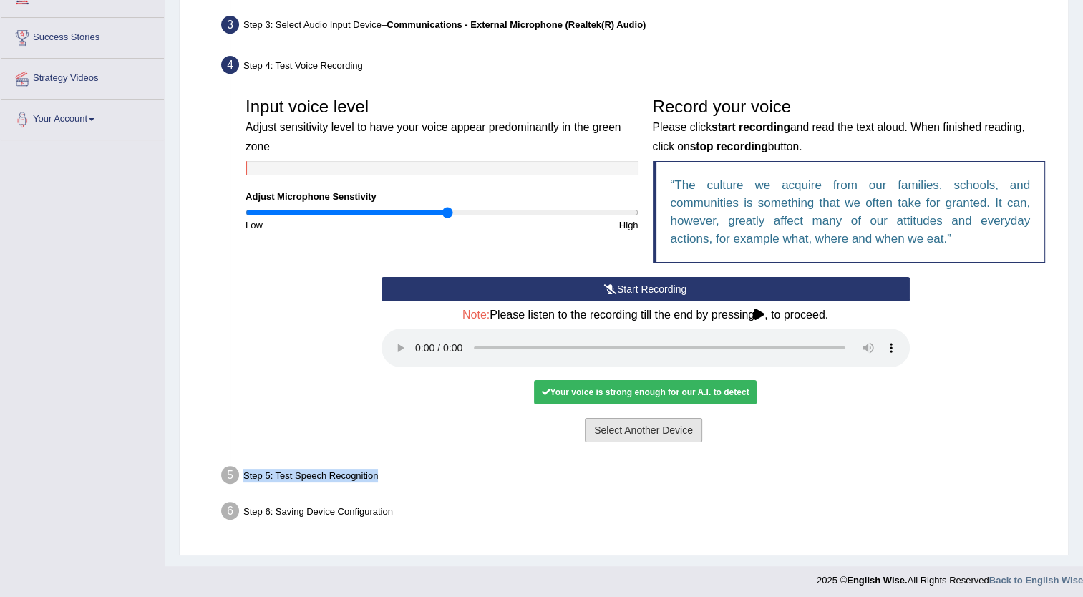
drag, startPoint x: 672, startPoint y: 453, endPoint x: 687, endPoint y: 417, distance: 39.2
click at [687, 417] on ul "Step 1: Grant Permissions To access your microphone(s), we need permission to a…" at bounding box center [623, 230] width 857 height 599
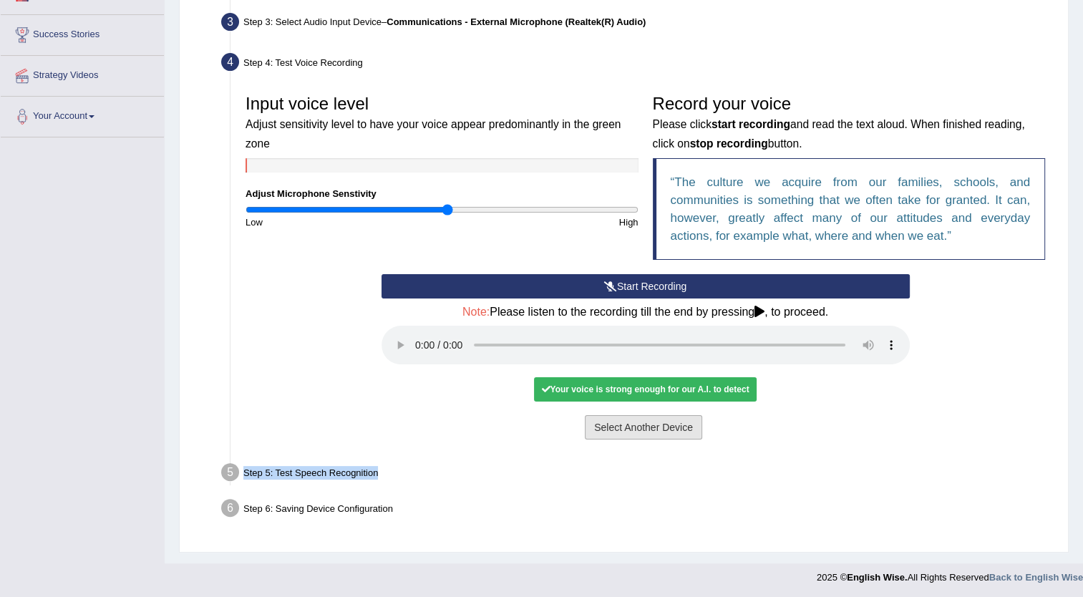
scroll to position [221, 0]
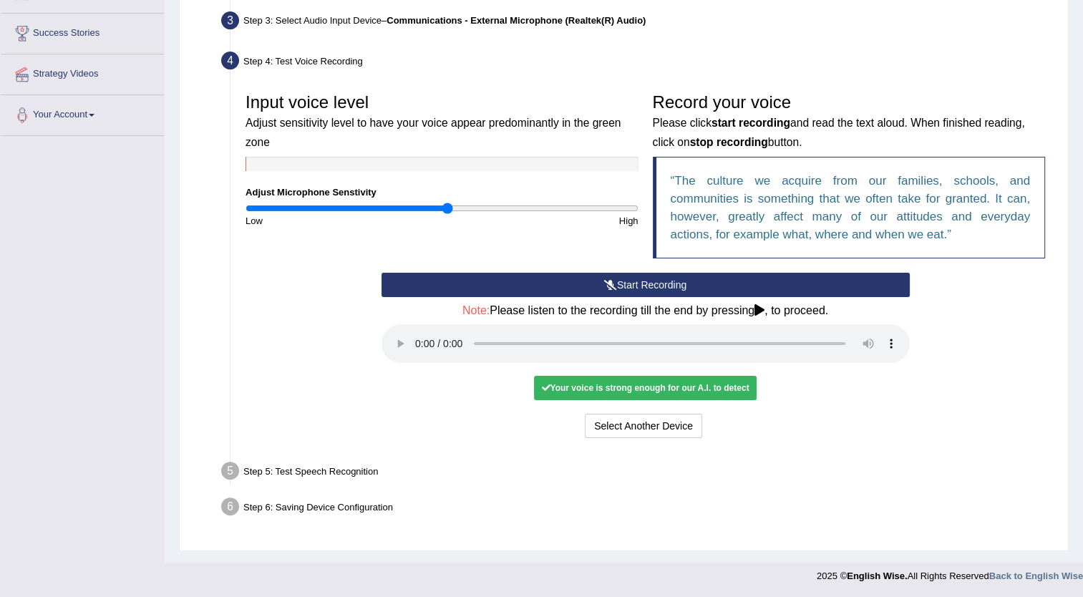
click at [662, 388] on div "Your voice is strong enough for our A.I. to detect" at bounding box center [645, 388] width 222 height 24
click at [642, 429] on button "Select Another Device" at bounding box center [643, 426] width 117 height 24
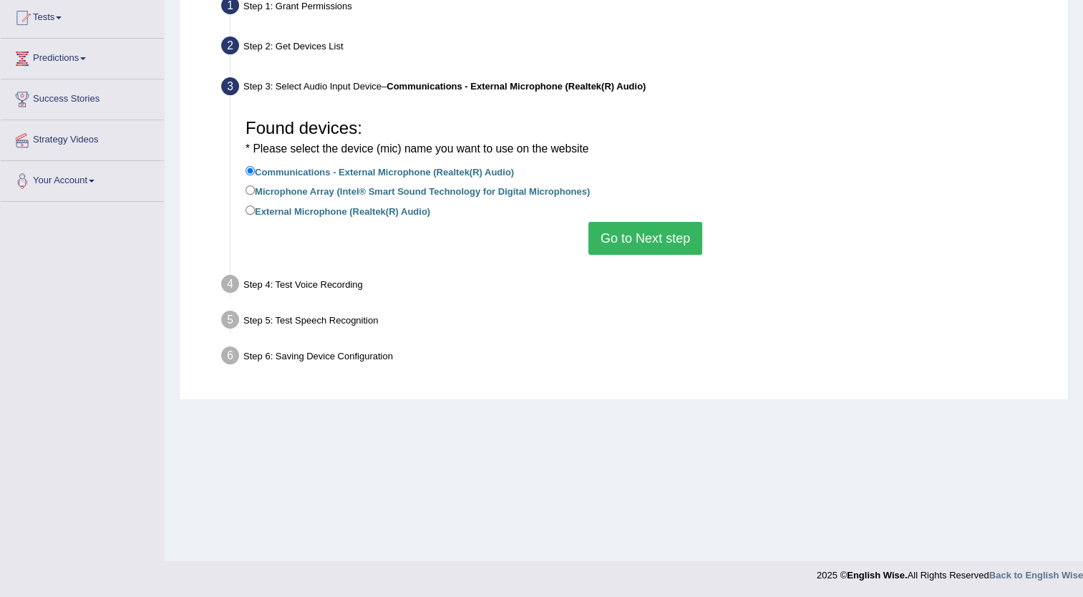
click at [650, 244] on button "Go to Next step" at bounding box center [646, 238] width 114 height 33
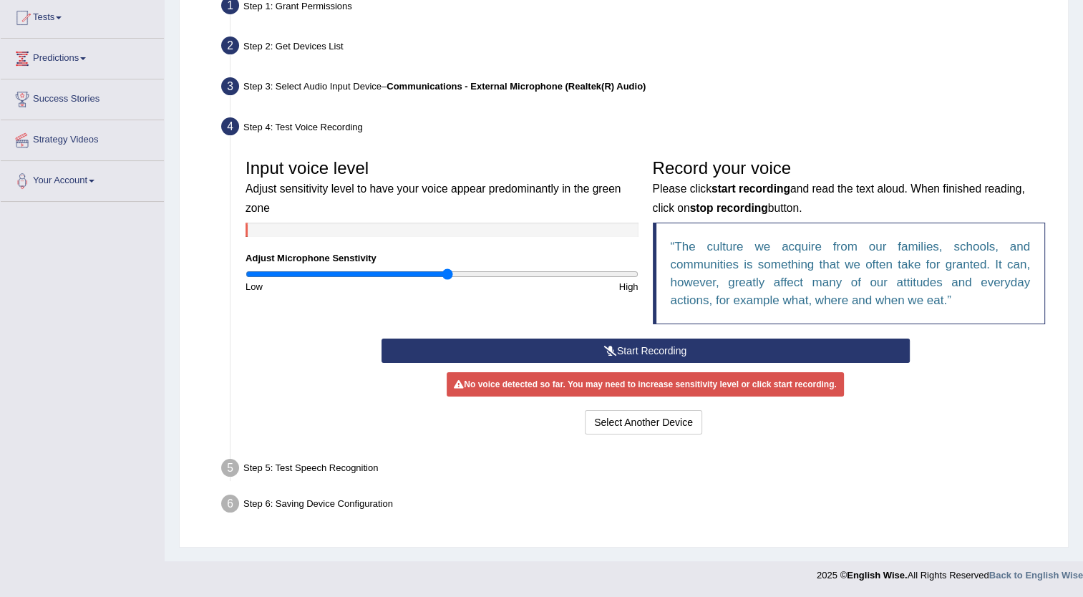
click at [640, 351] on button "Start Recording" at bounding box center [646, 351] width 528 height 24
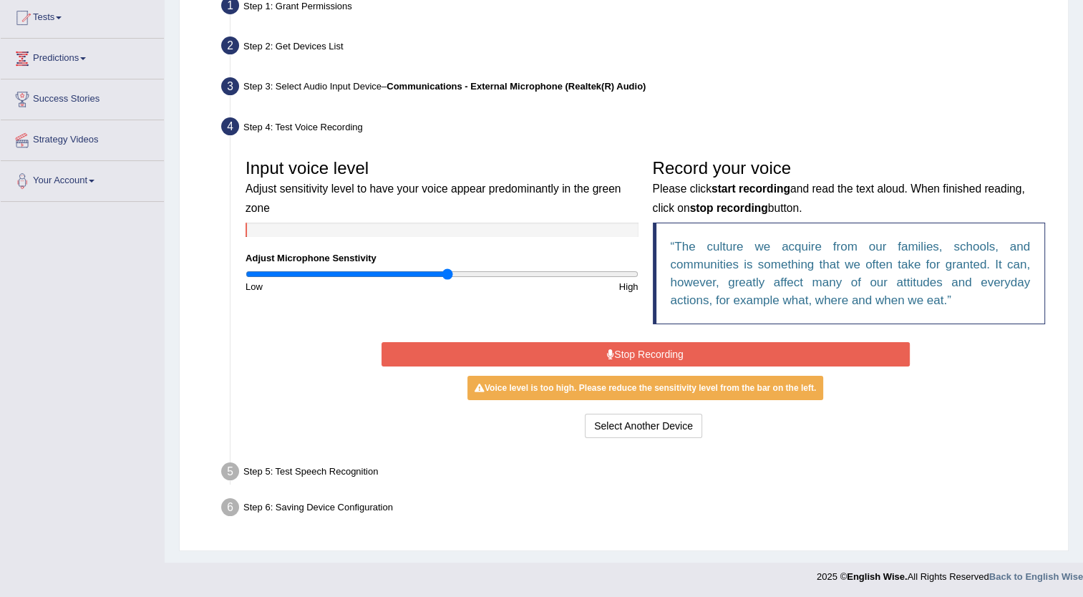
click at [640, 351] on button "Stop Recording" at bounding box center [646, 354] width 528 height 24
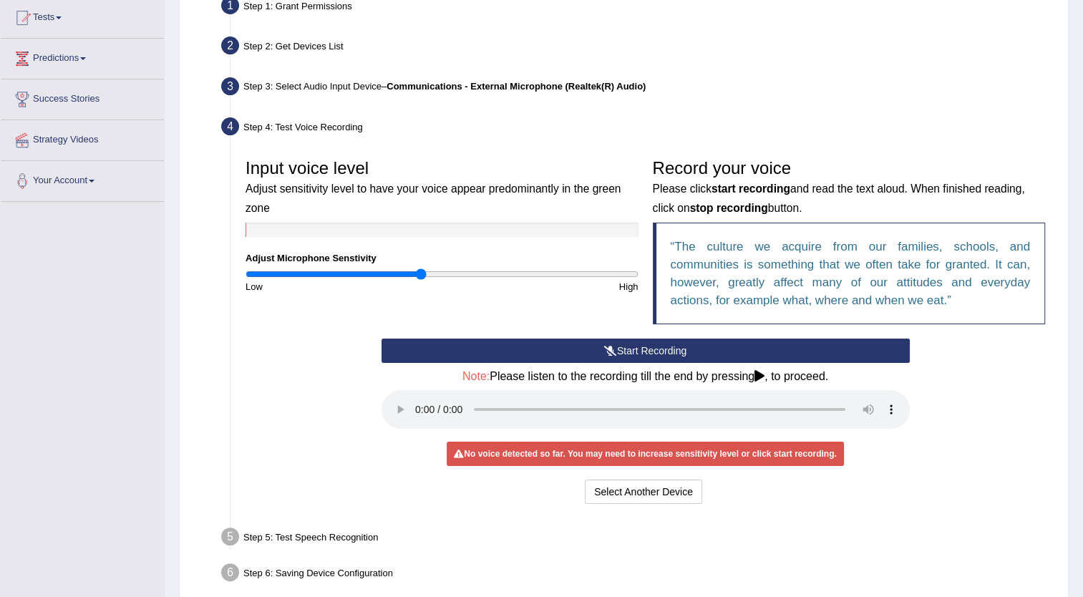
click at [420, 274] on input "range" at bounding box center [442, 273] width 393 height 11
click at [387, 274] on input "range" at bounding box center [442, 273] width 393 height 11
click at [615, 356] on button "Start Recording" at bounding box center [646, 351] width 528 height 24
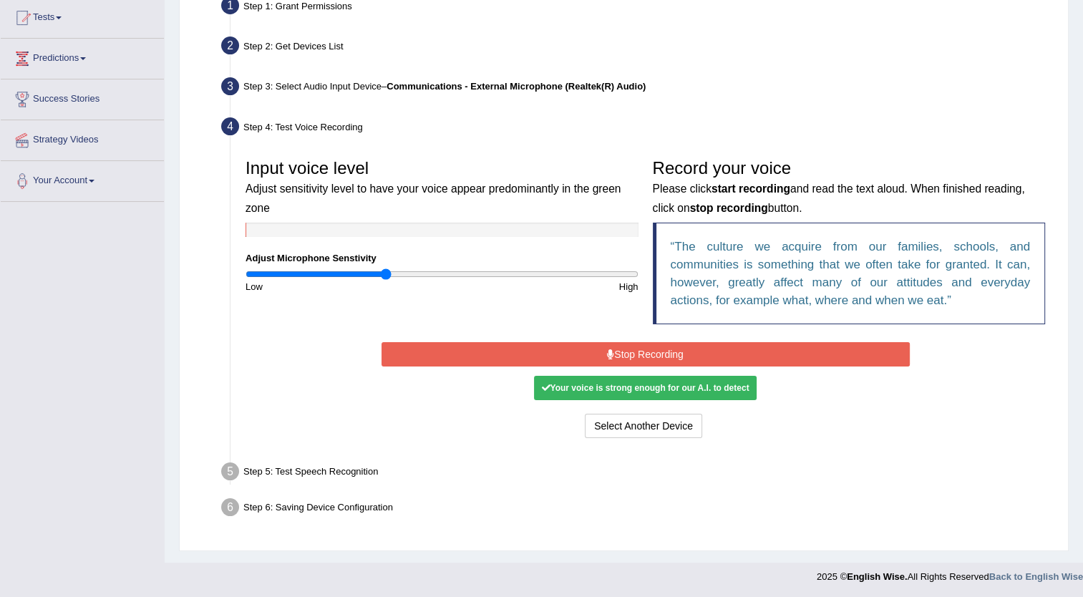
click at [615, 356] on button "Stop Recording" at bounding box center [646, 354] width 528 height 24
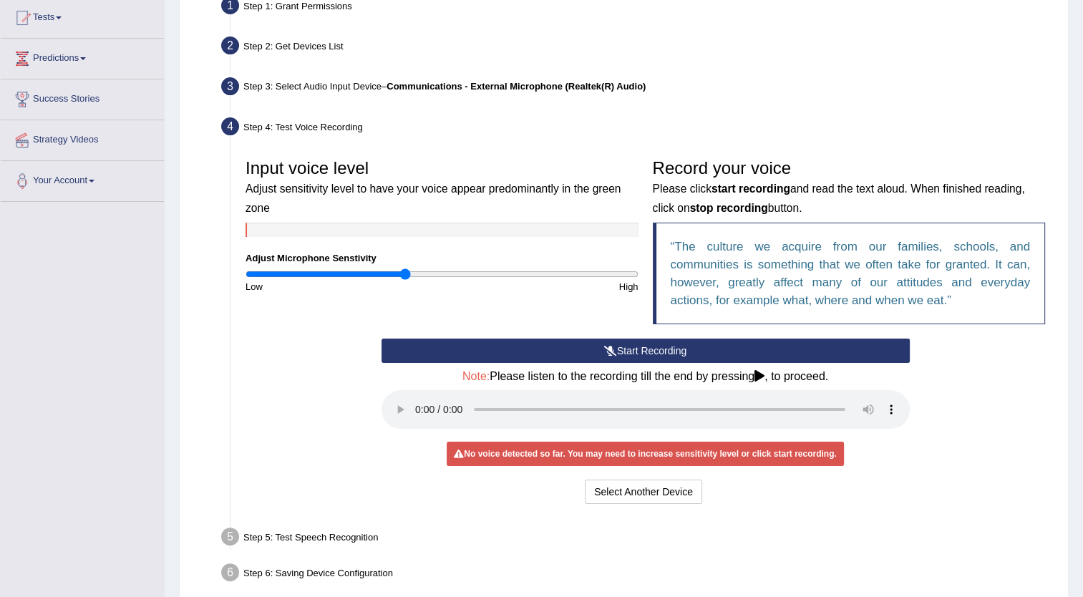
click at [406, 276] on input "range" at bounding box center [442, 273] width 393 height 11
click at [627, 353] on button "Start Recording" at bounding box center [646, 351] width 528 height 24
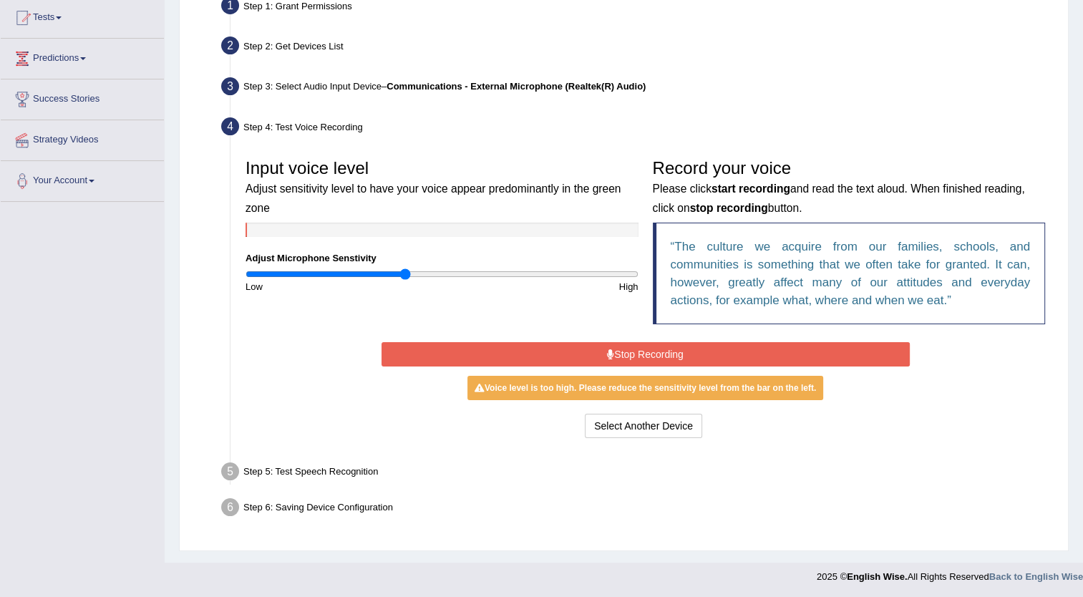
click at [636, 348] on button "Stop Recording" at bounding box center [646, 354] width 528 height 24
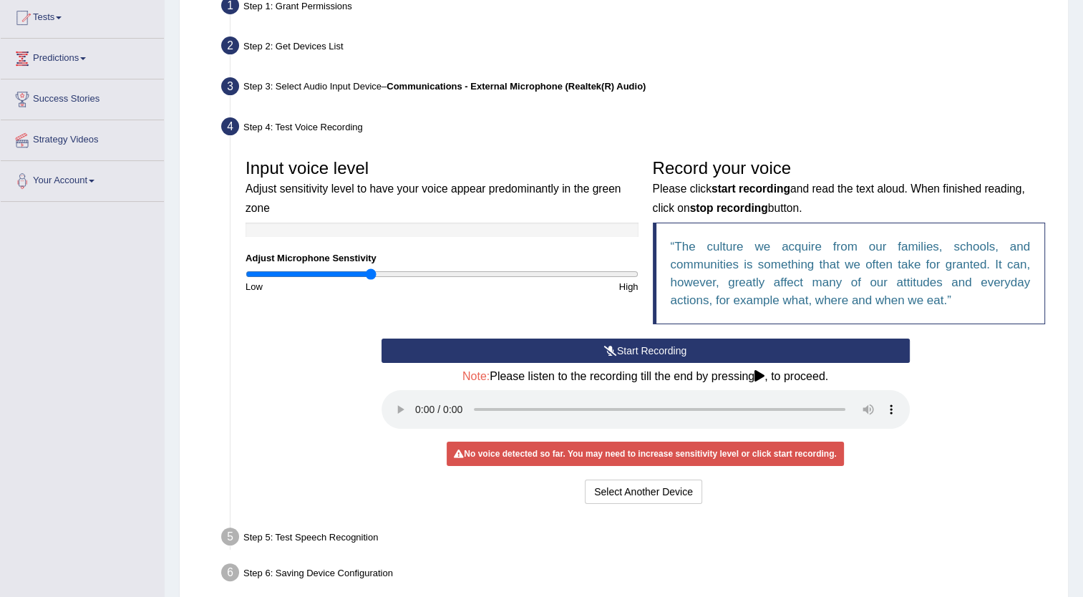
type input "0.64"
click at [369, 274] on input "range" at bounding box center [442, 273] width 393 height 11
click at [647, 355] on button "Start Recording" at bounding box center [646, 351] width 528 height 24
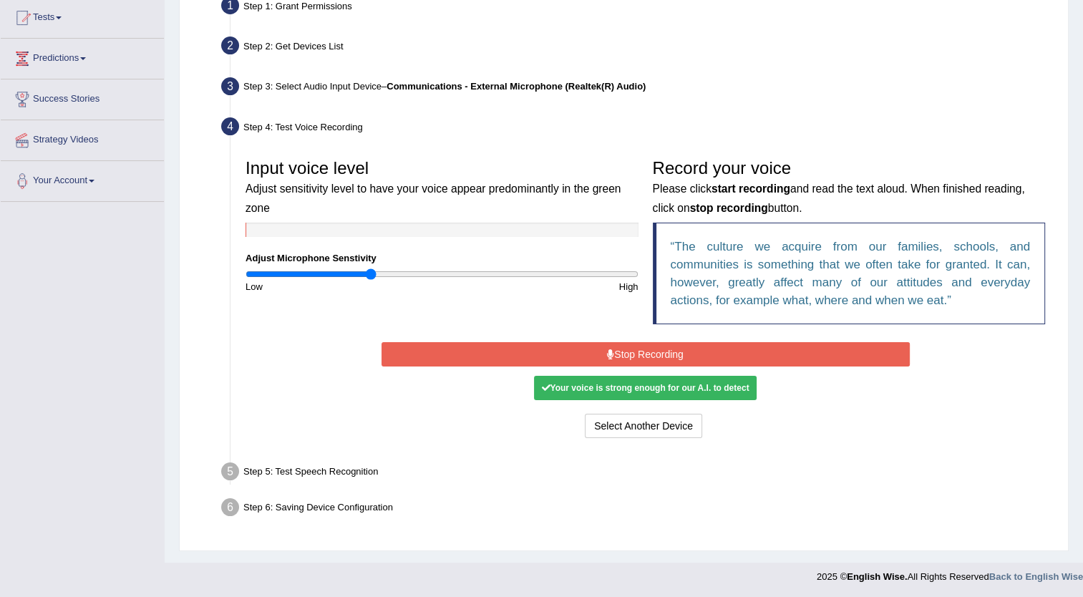
click at [647, 355] on button "Stop Recording" at bounding box center [646, 354] width 528 height 24
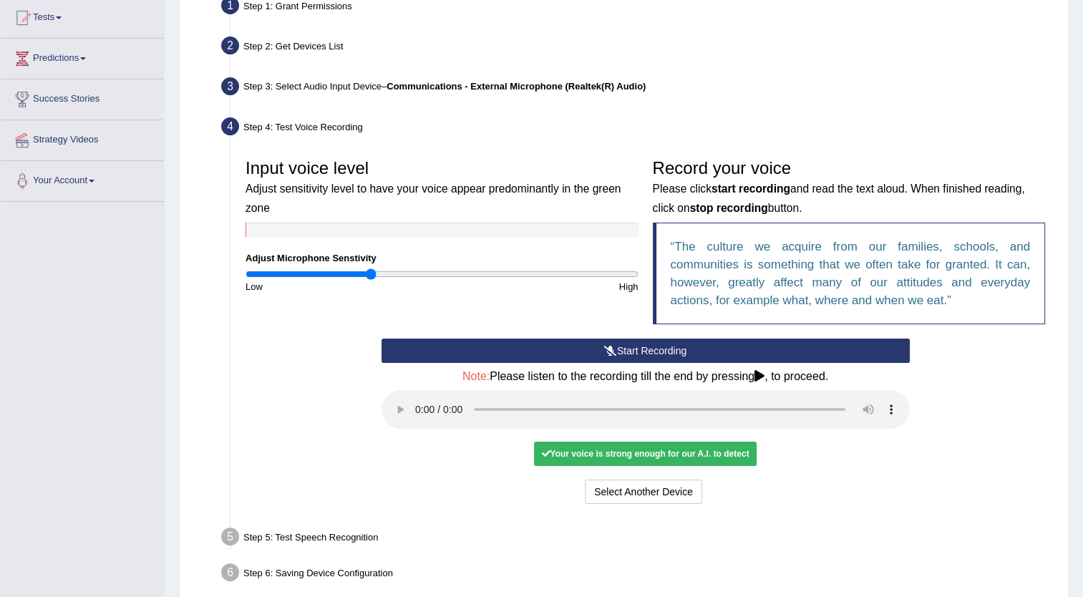
click at [647, 355] on button "Start Recording" at bounding box center [646, 351] width 528 height 24
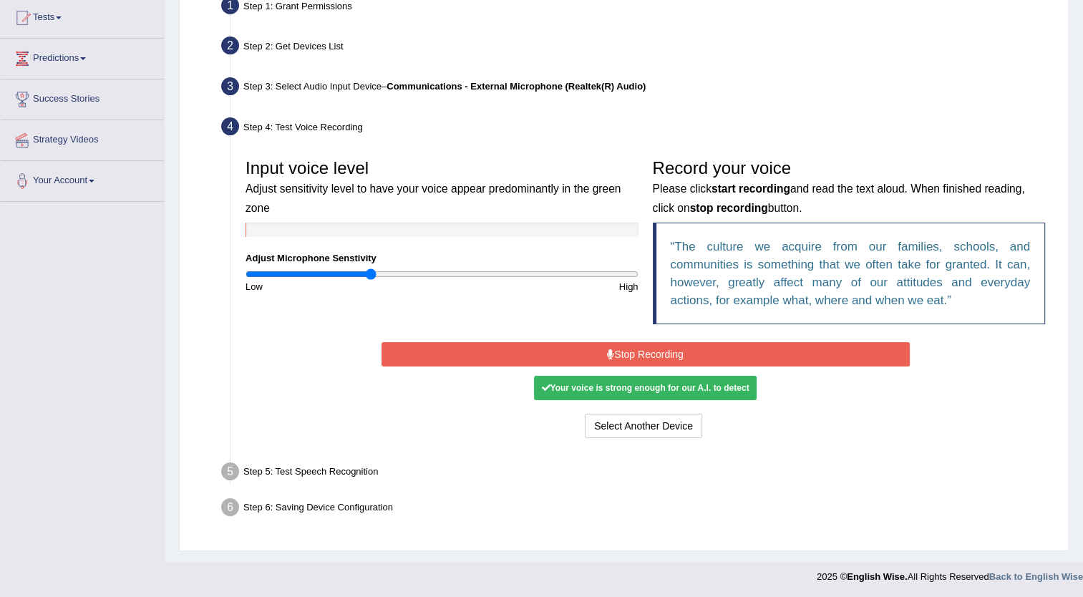
click at [647, 356] on button "Stop Recording" at bounding box center [646, 354] width 528 height 24
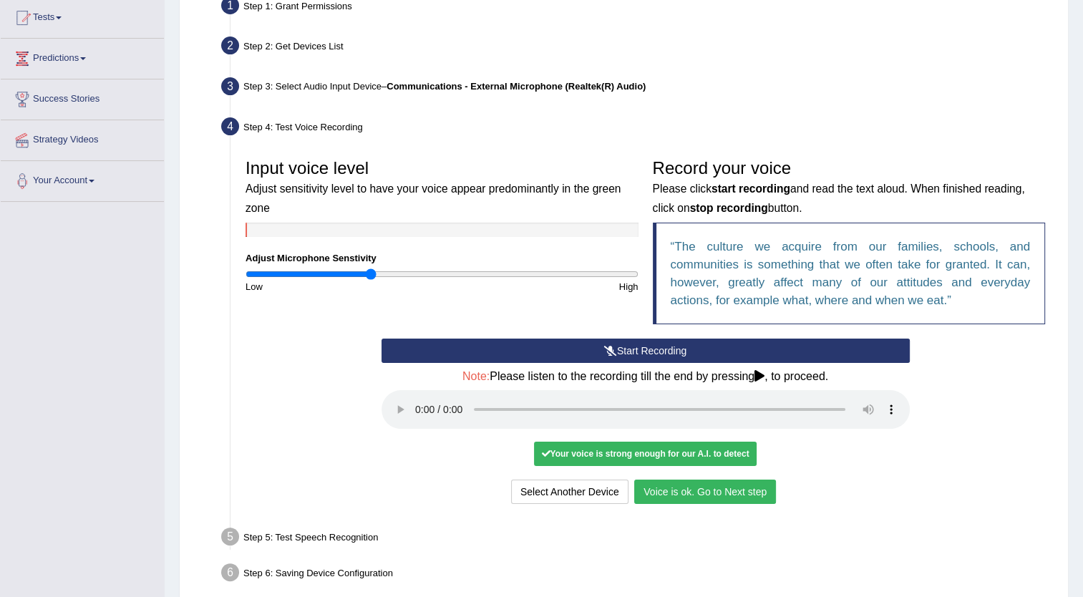
click at [637, 352] on button "Start Recording" at bounding box center [646, 351] width 528 height 24
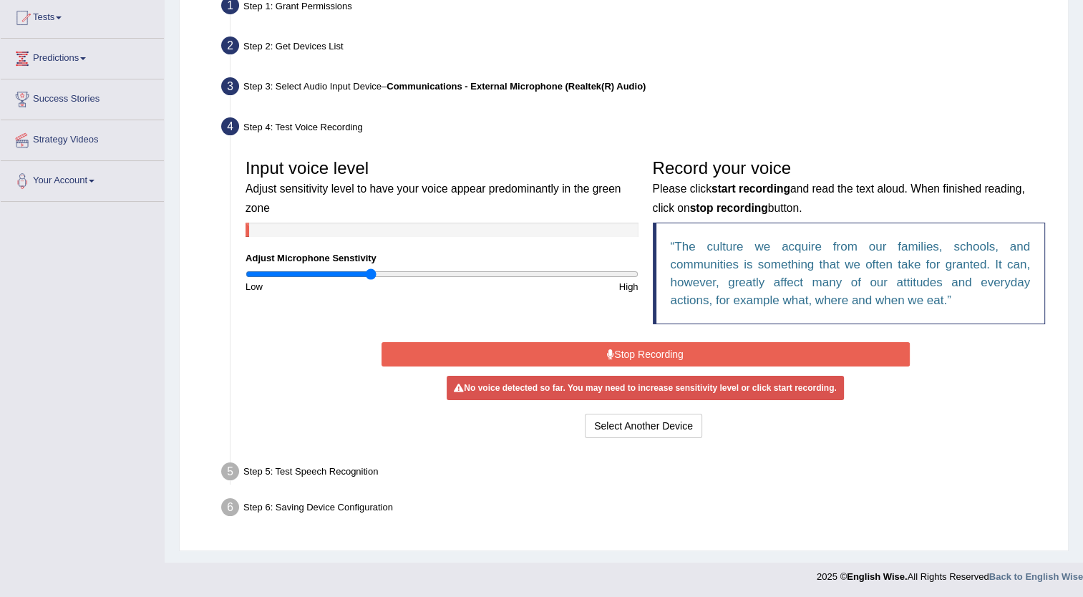
click at [637, 352] on button "Stop Recording" at bounding box center [646, 354] width 528 height 24
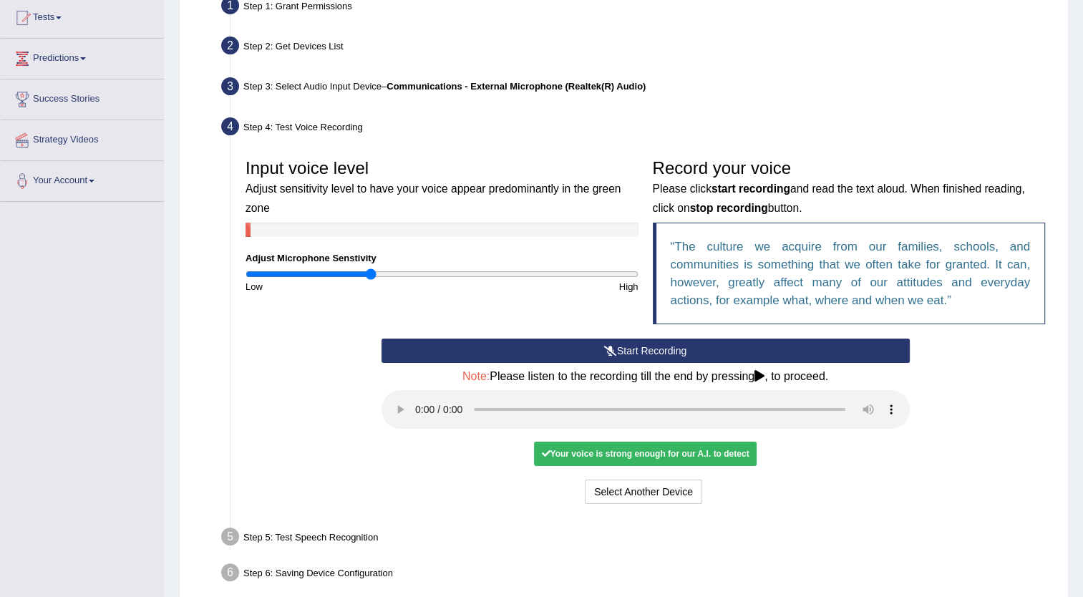
click at [637, 352] on button "Start Recording" at bounding box center [646, 351] width 528 height 24
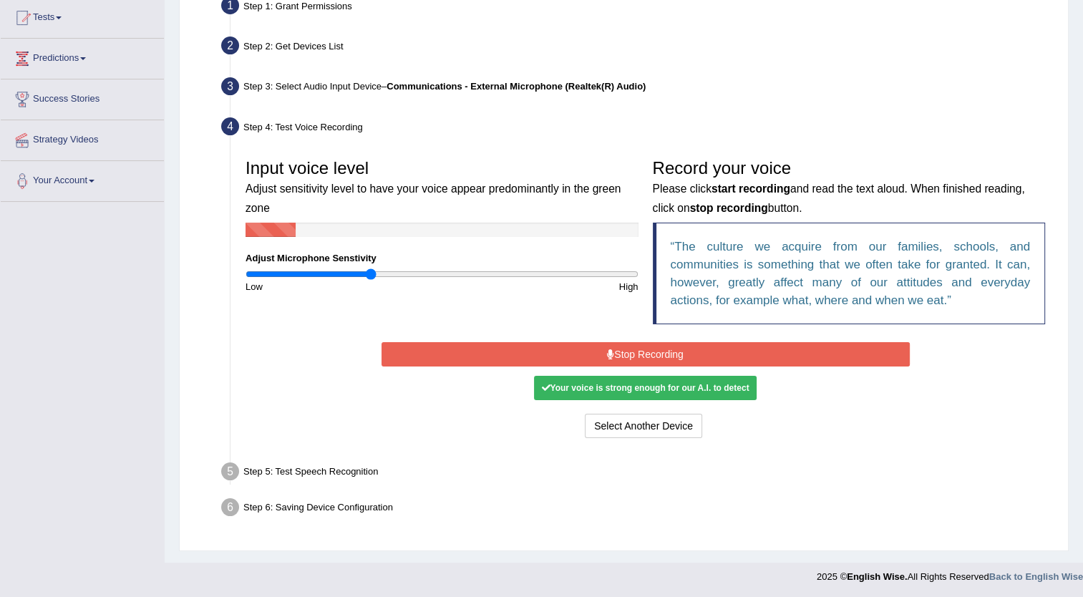
click at [637, 352] on button "Stop Recording" at bounding box center [646, 354] width 528 height 24
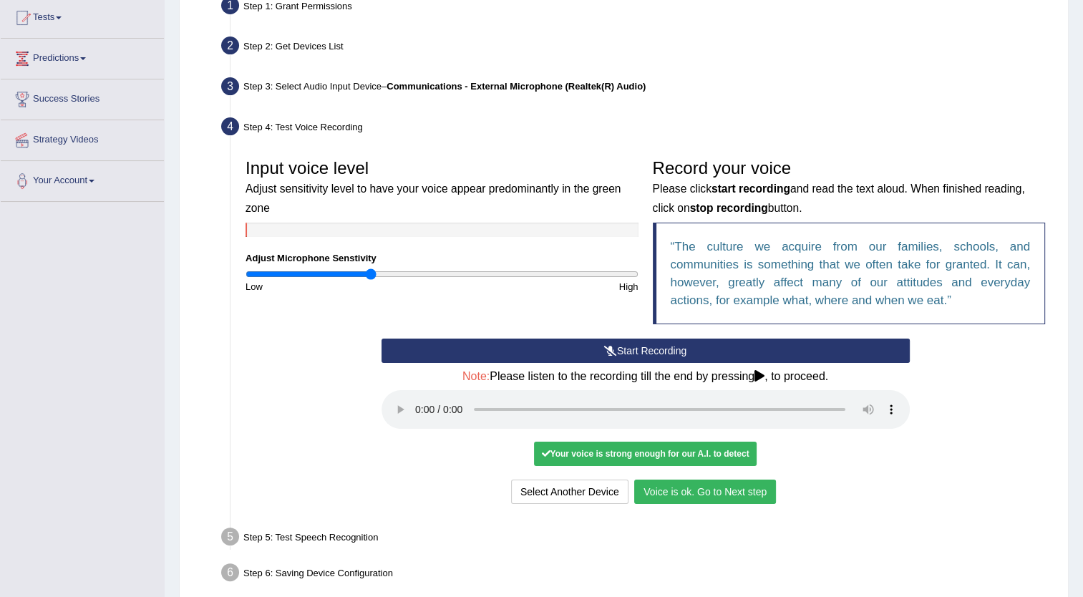
click at [653, 495] on button "Voice is ok. Go to Next step" at bounding box center [705, 492] width 142 height 24
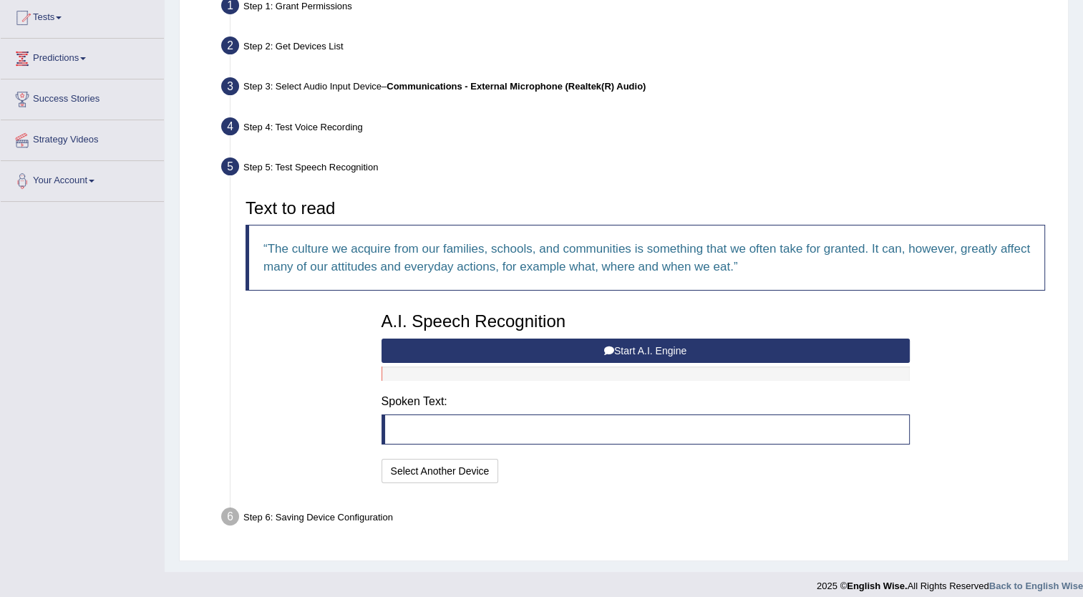
click at [433, 425] on blockquote at bounding box center [646, 430] width 528 height 30
click at [406, 374] on div at bounding box center [646, 374] width 528 height 14
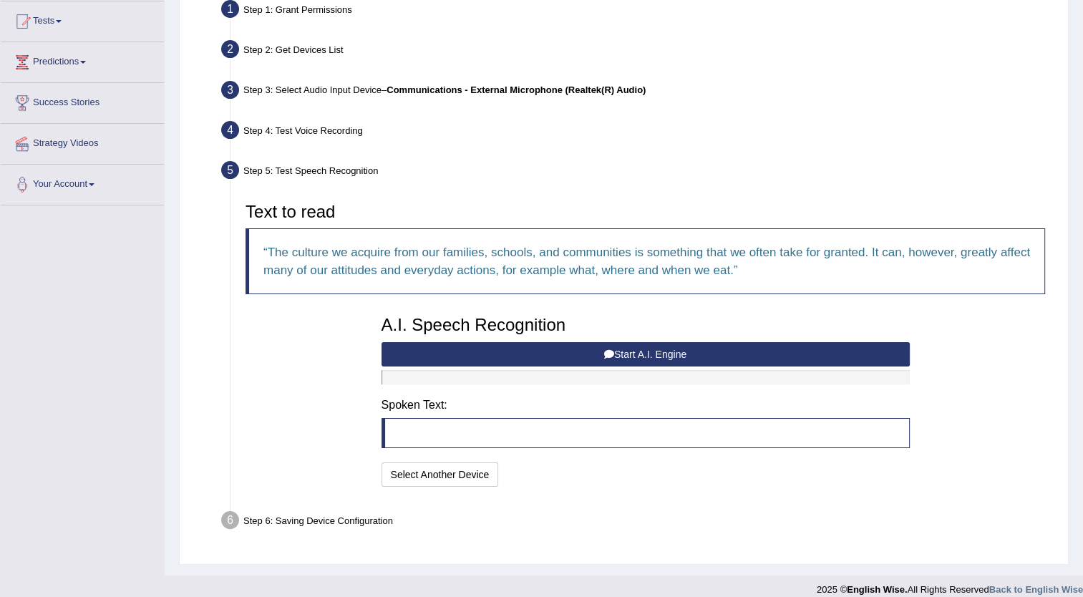
scroll to position [163, 0]
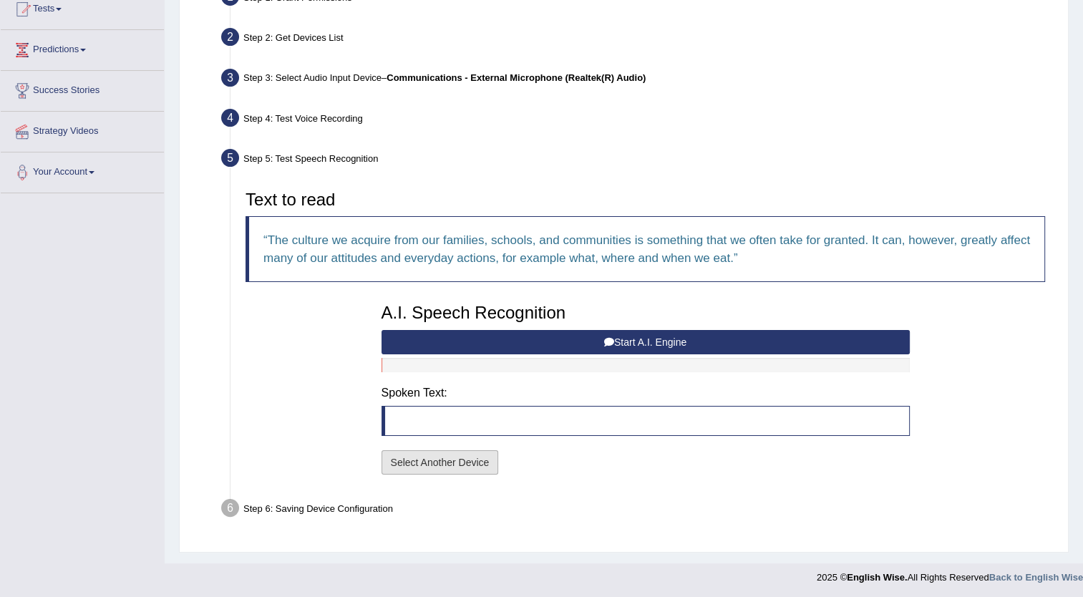
click at [467, 465] on button "Select Another Device" at bounding box center [440, 462] width 117 height 24
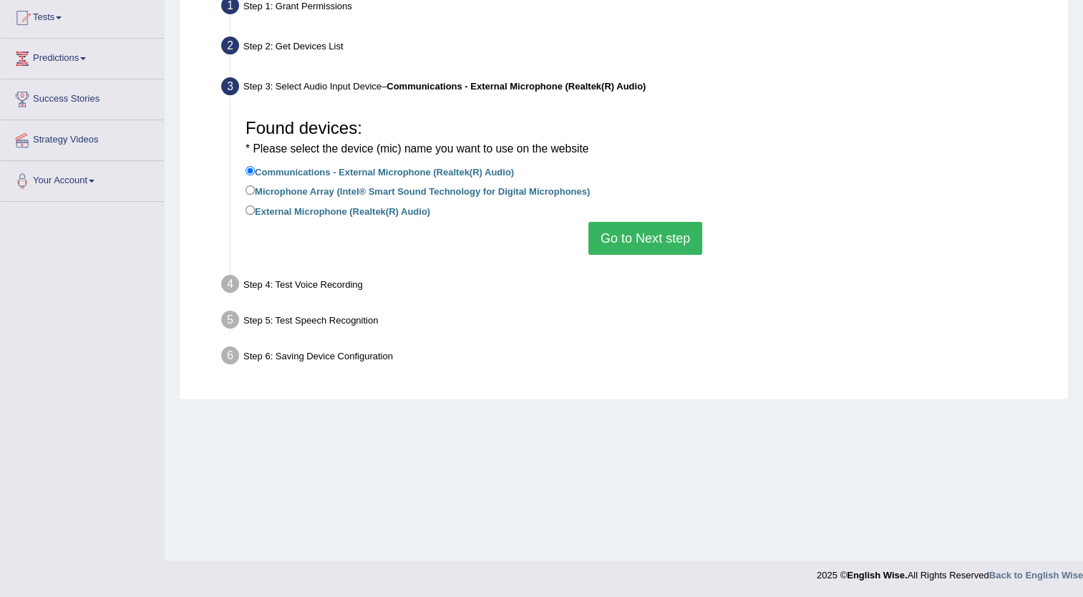
click at [662, 223] on button "Go to Next step" at bounding box center [646, 238] width 114 height 33
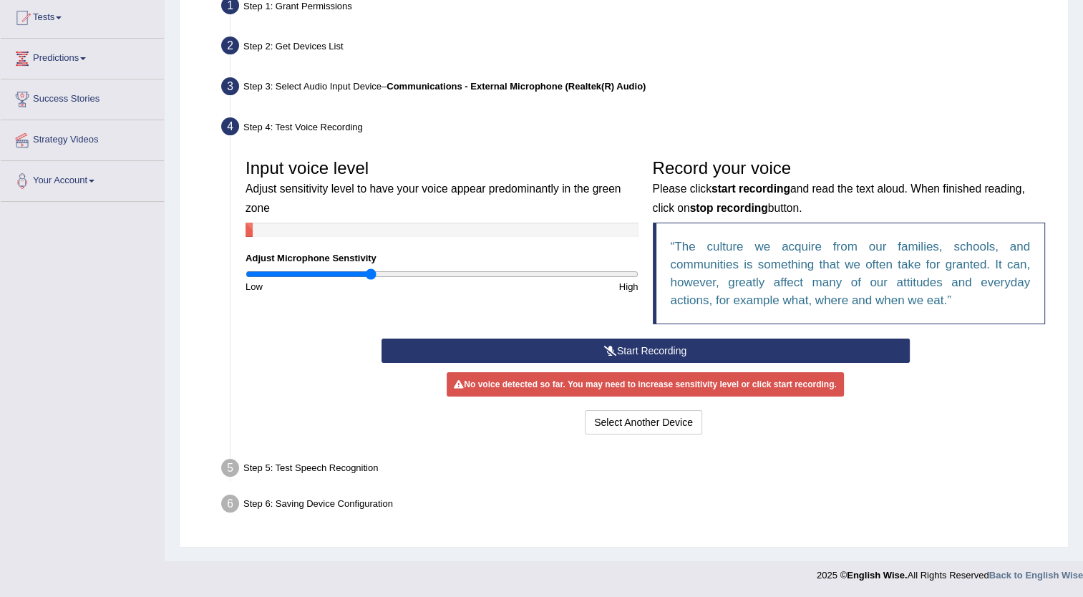
click at [622, 347] on button "Start Recording" at bounding box center [646, 351] width 528 height 24
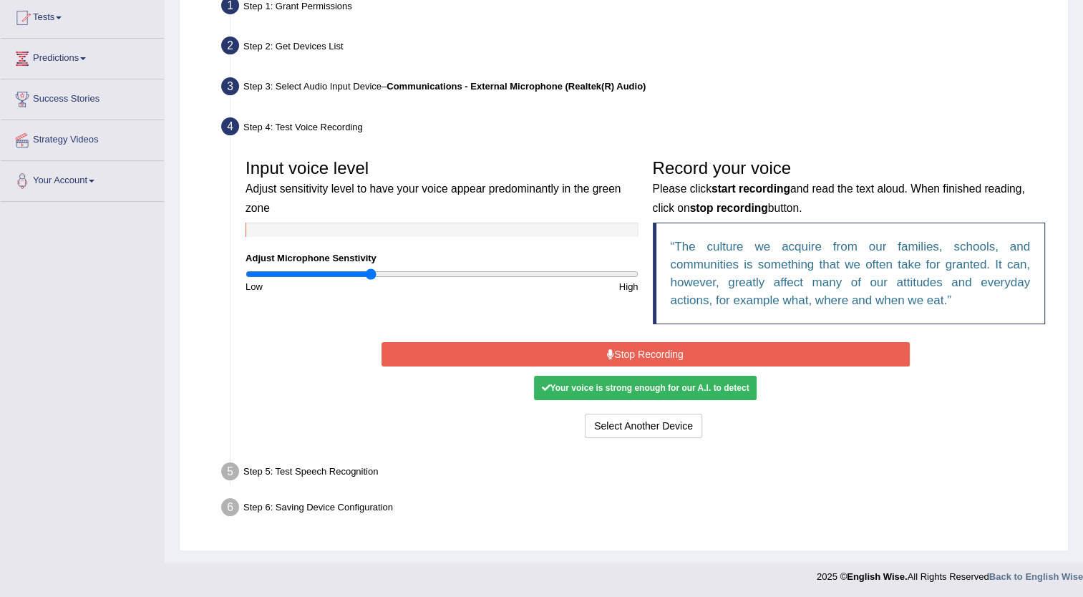
click at [622, 347] on button "Stop Recording" at bounding box center [646, 354] width 528 height 24
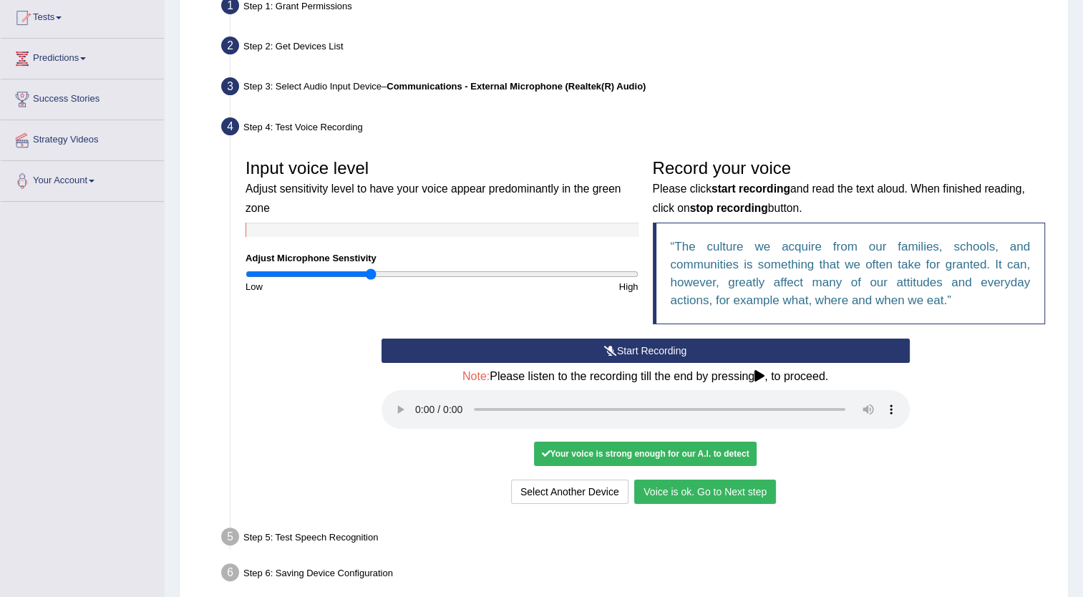
click at [664, 491] on button "Voice is ok. Go to Next step" at bounding box center [705, 492] width 142 height 24
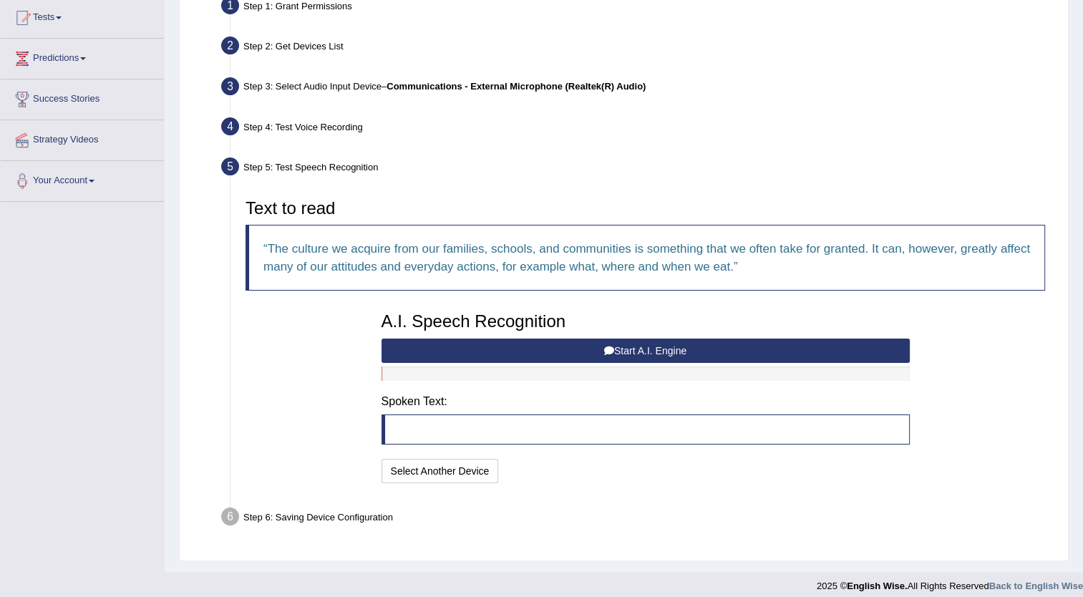
click at [639, 349] on button "Start A.I. Engine" at bounding box center [646, 351] width 528 height 24
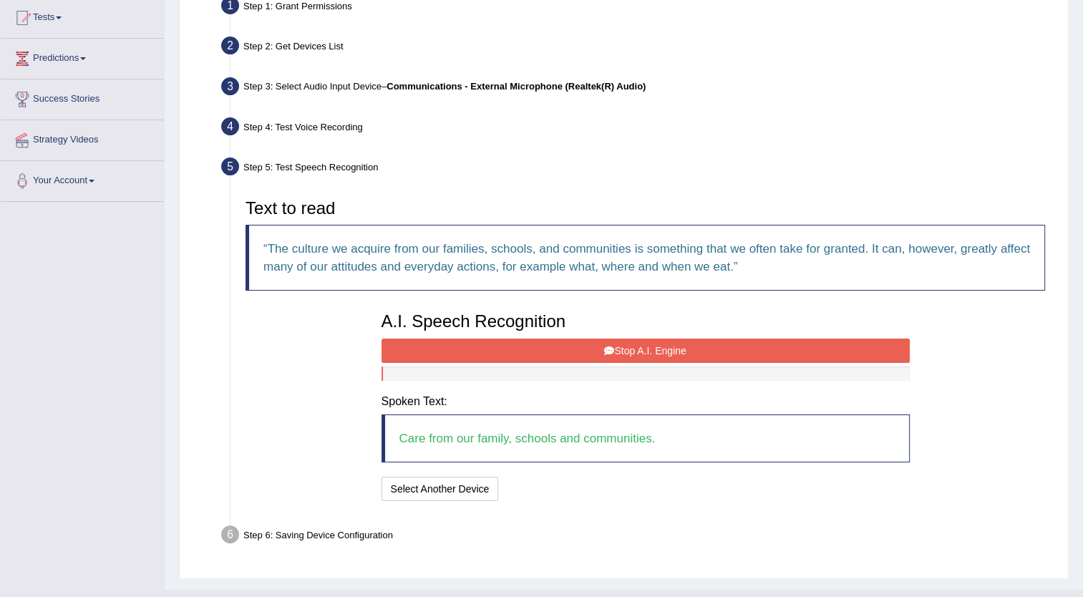
click at [626, 349] on button "Stop A.I. Engine" at bounding box center [646, 351] width 528 height 24
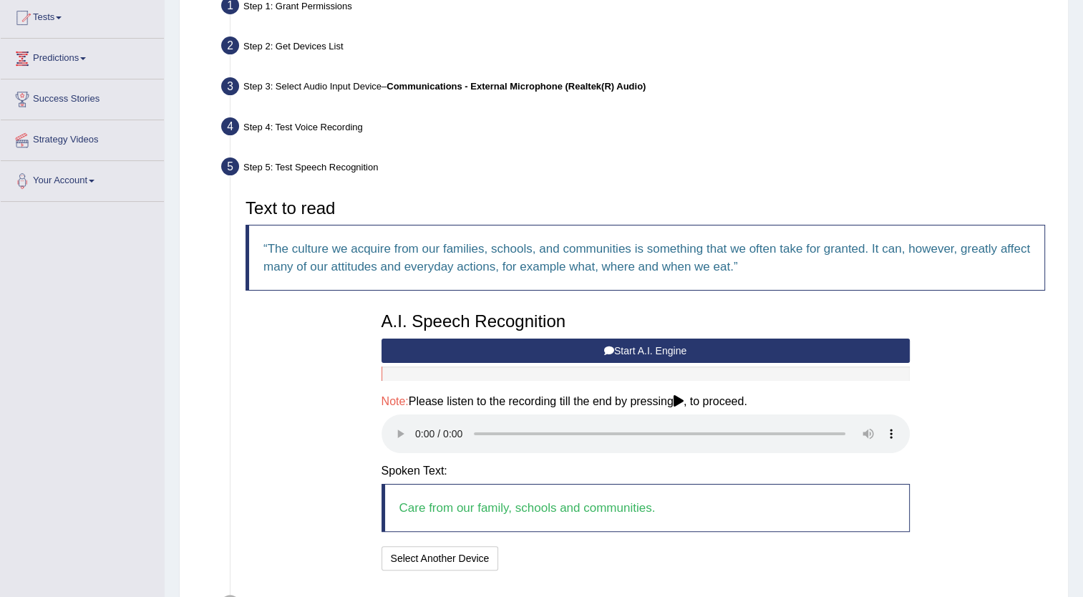
click at [626, 349] on button "Start A.I. Engine" at bounding box center [646, 351] width 528 height 24
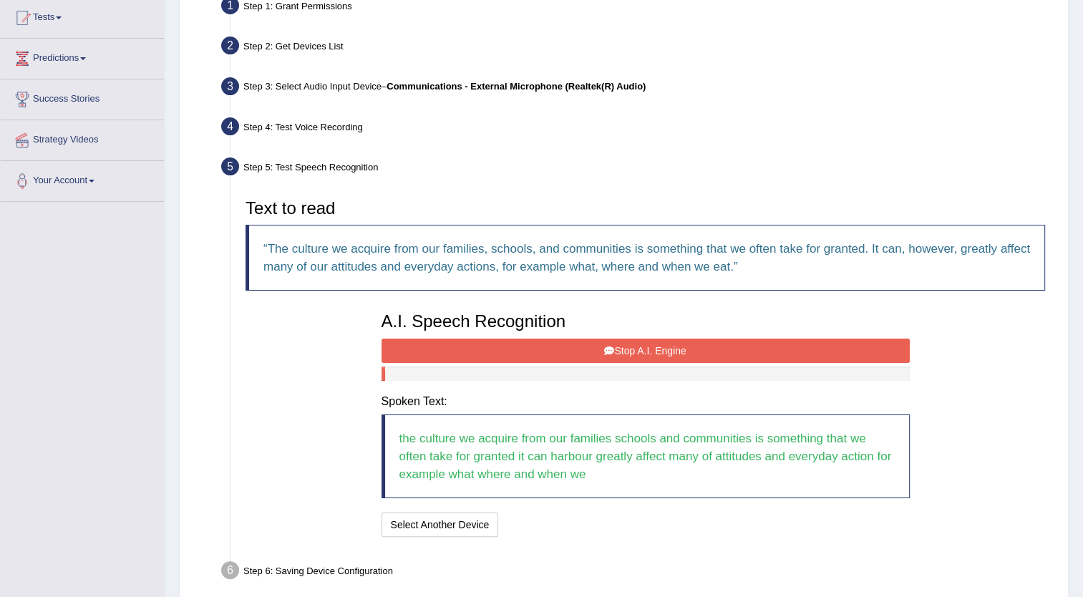
click at [626, 349] on button "Stop A.I. Engine" at bounding box center [646, 351] width 528 height 24
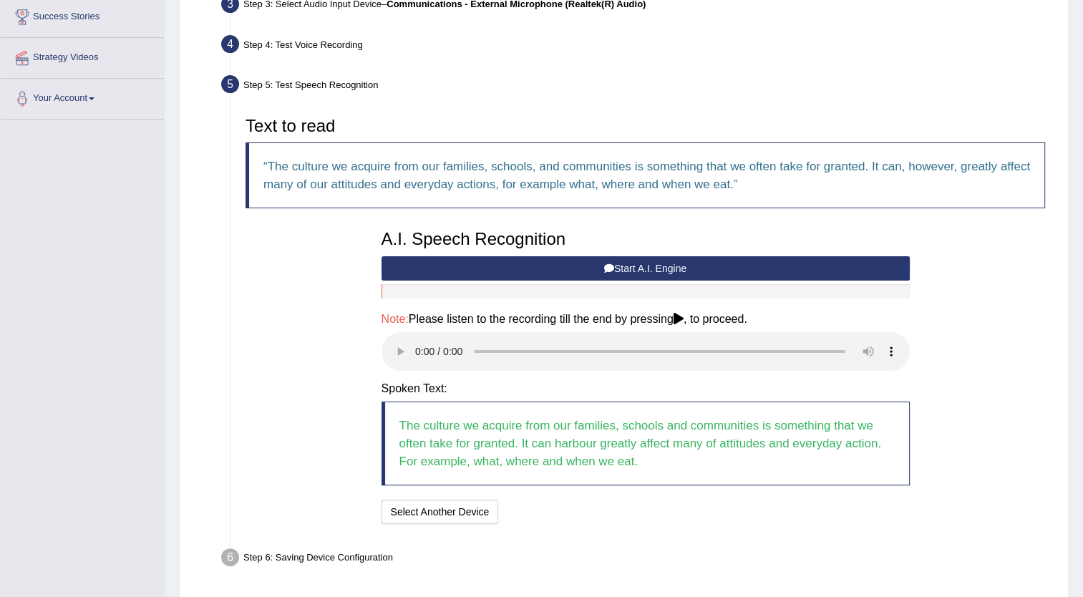
scroll to position [238, 0]
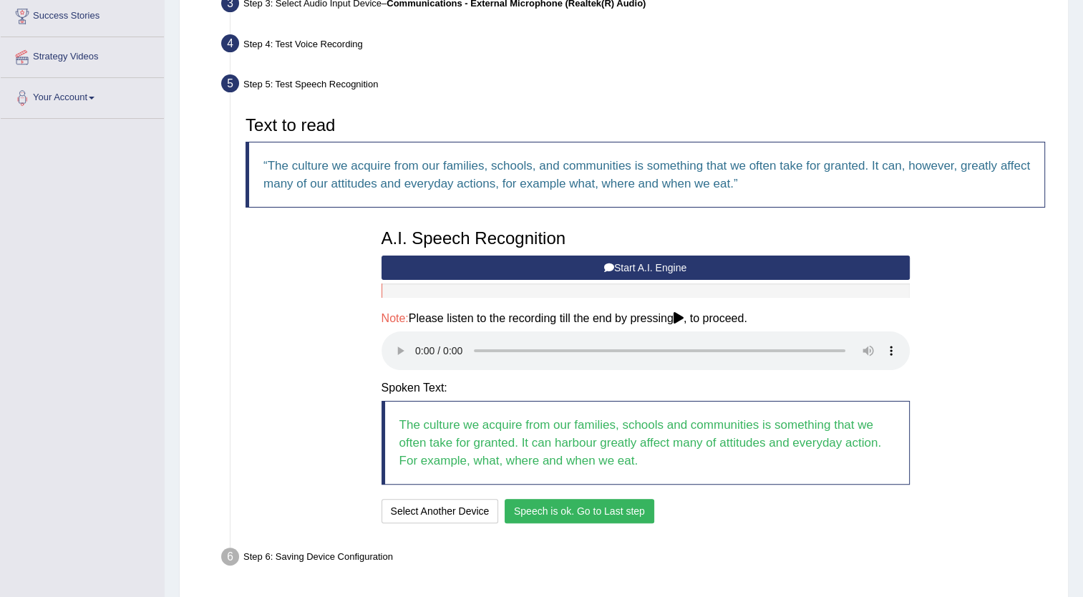
click at [587, 505] on button "Speech is ok. Go to Last step" at bounding box center [580, 511] width 150 height 24
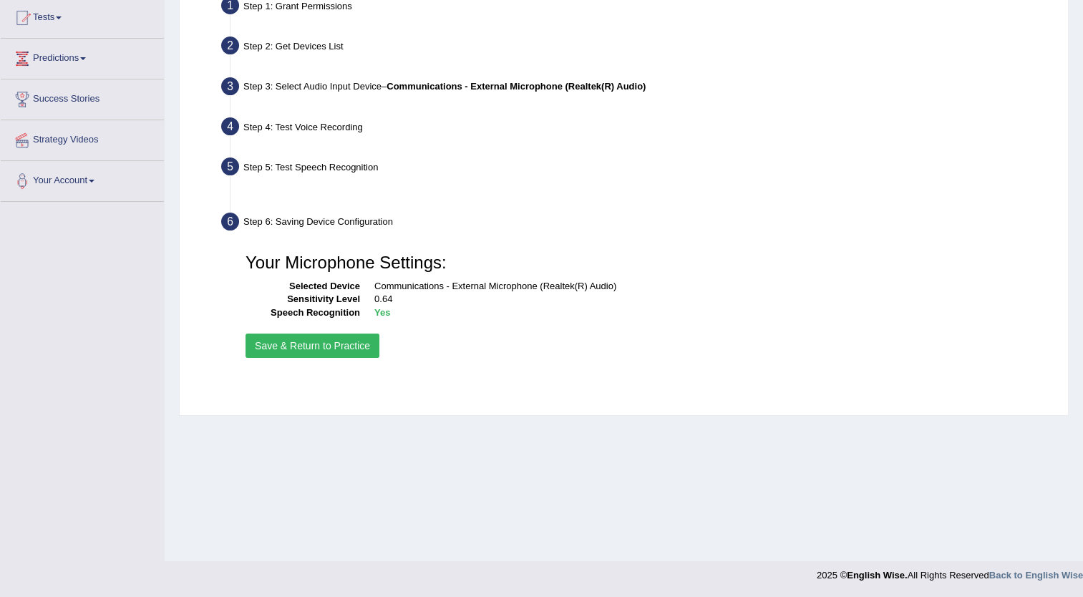
scroll to position [155, 0]
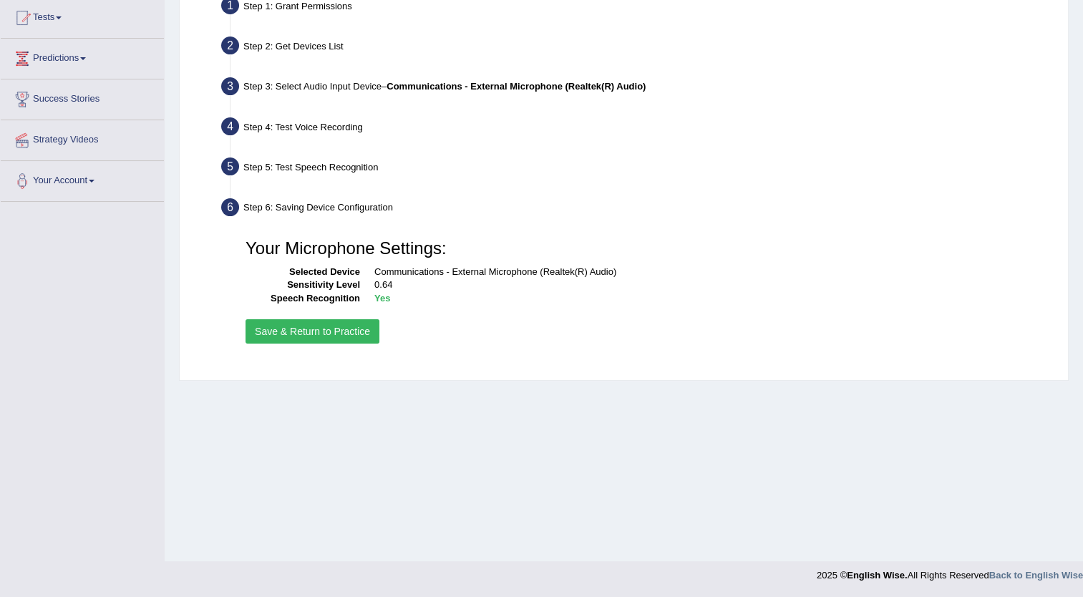
click at [326, 334] on button "Save & Return to Practice" at bounding box center [313, 331] width 134 height 24
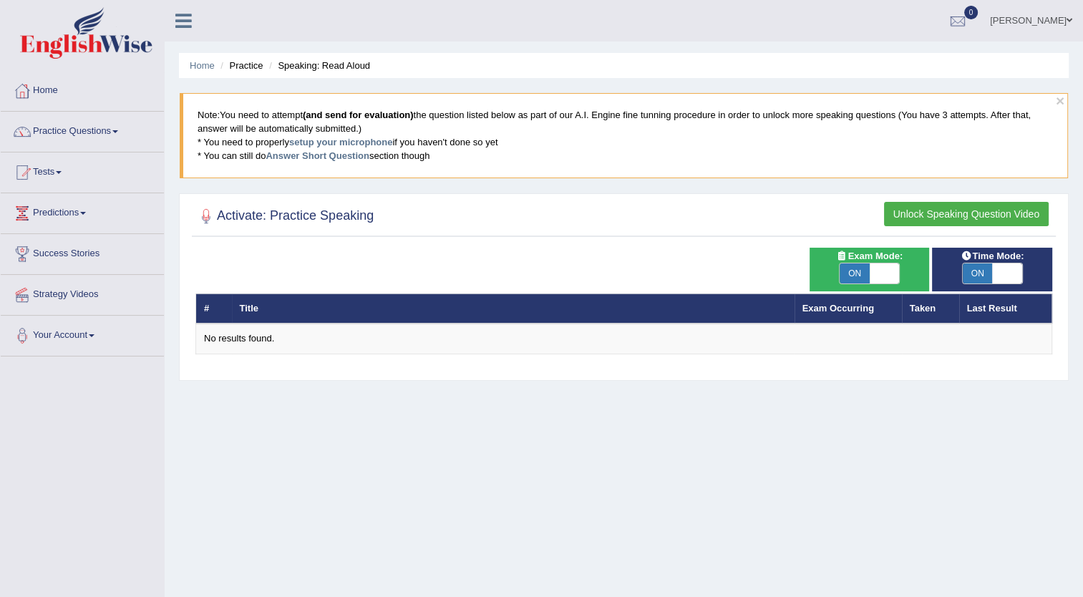
click at [953, 213] on button "Unlock Speaking Question Video" at bounding box center [966, 214] width 165 height 24
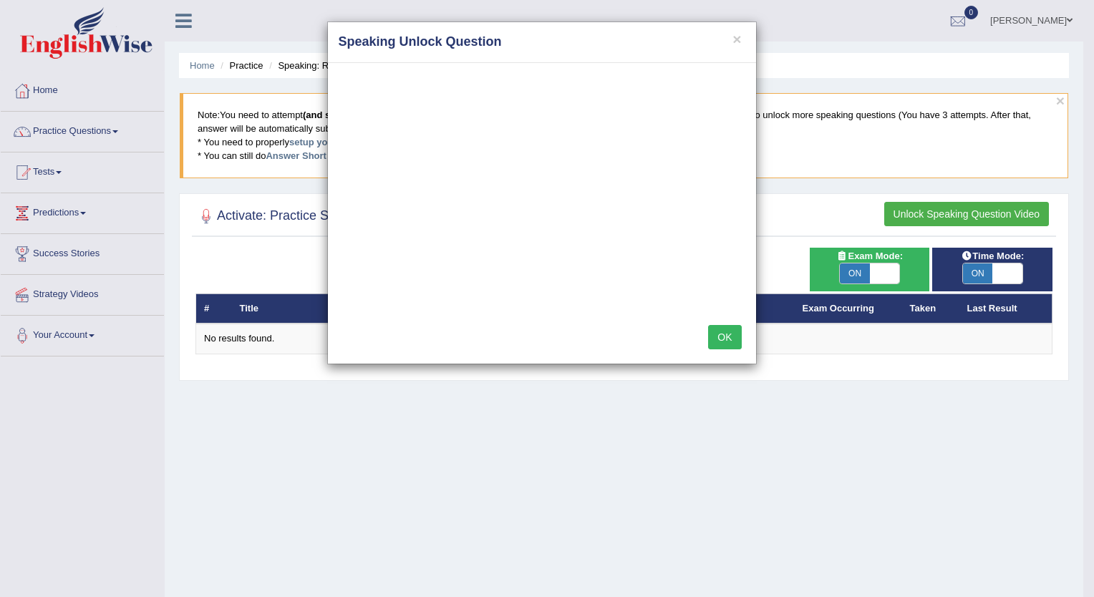
click at [839, 381] on div "× Speaking Unlock Question OK" at bounding box center [547, 298] width 1094 height 597
click at [584, 405] on div "× Speaking Unlock Question OK" at bounding box center [547, 298] width 1094 height 597
click at [726, 337] on button "OK" at bounding box center [724, 337] width 33 height 24
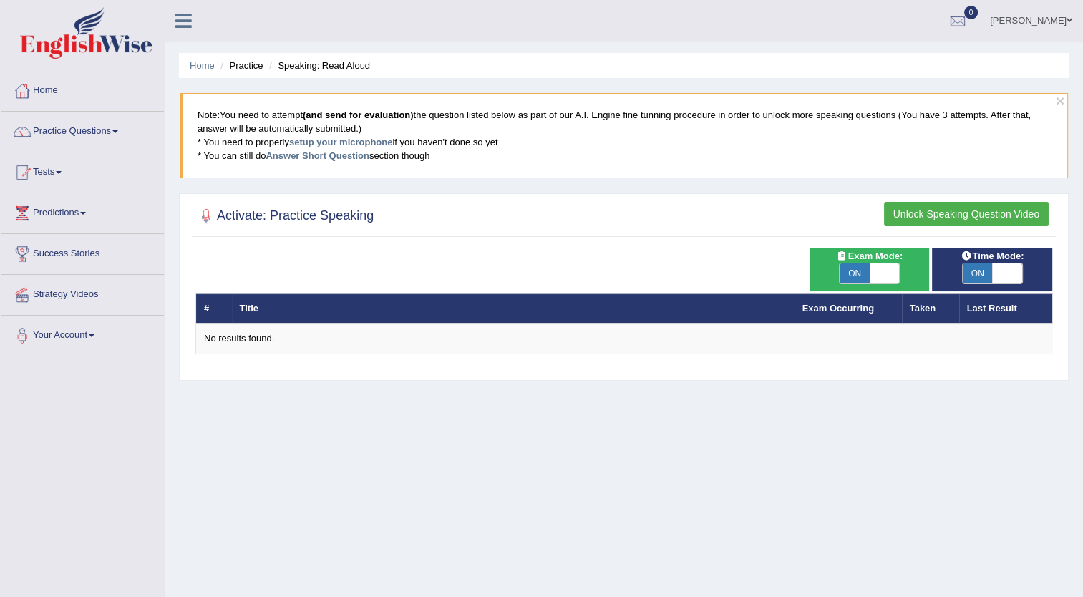
click at [337, 208] on h2 "Activate: Practice Speaking" at bounding box center [284, 215] width 178 height 21
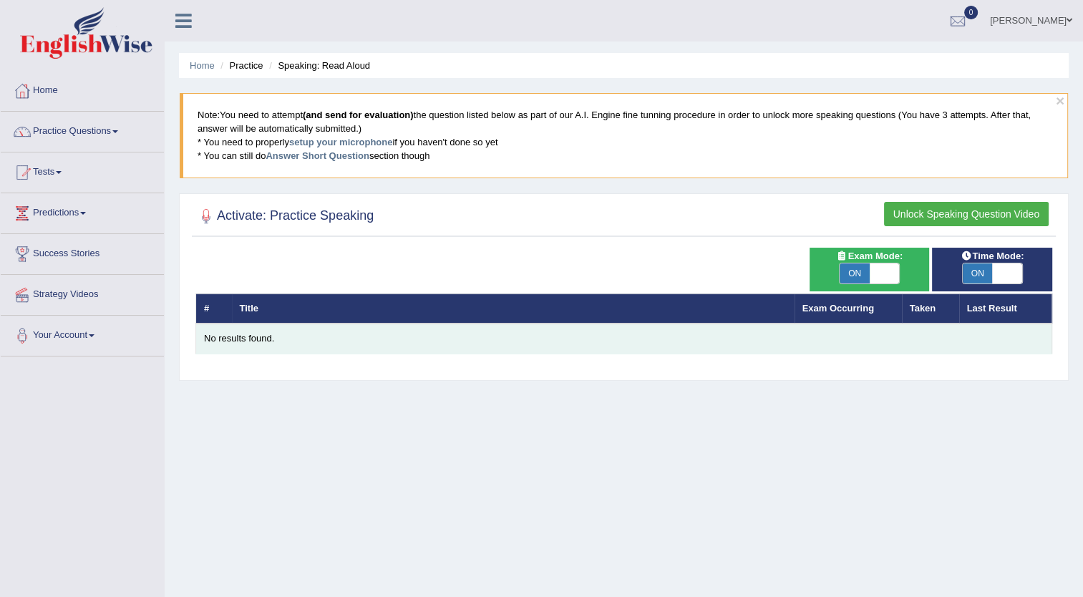
click at [275, 337] on div "No results found." at bounding box center [624, 339] width 840 height 14
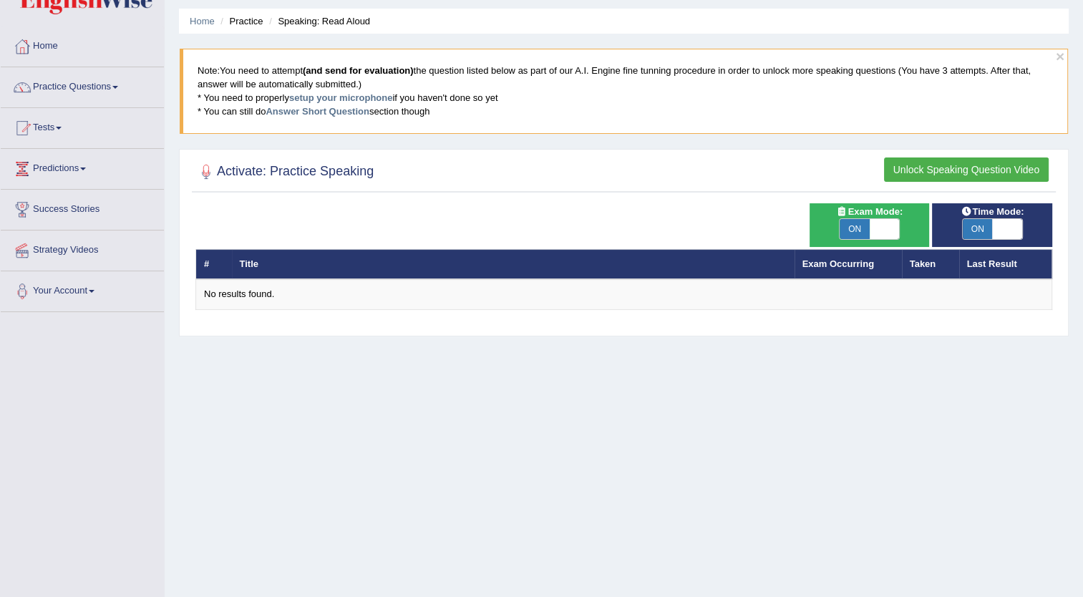
scroll to position [46, 0]
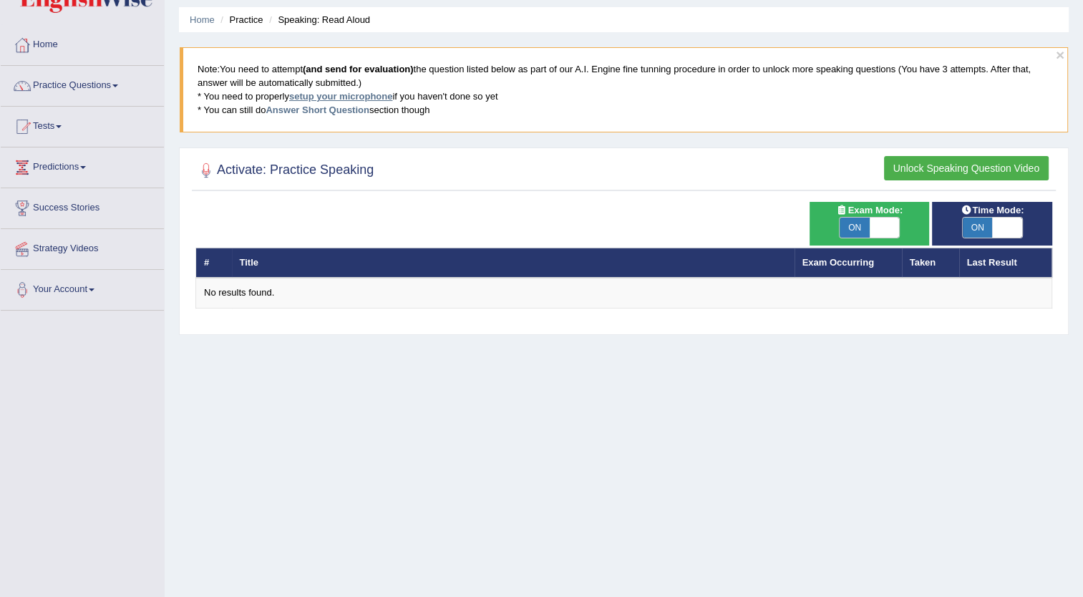
click at [340, 98] on link "setup your microphone" at bounding box center [340, 96] width 103 height 11
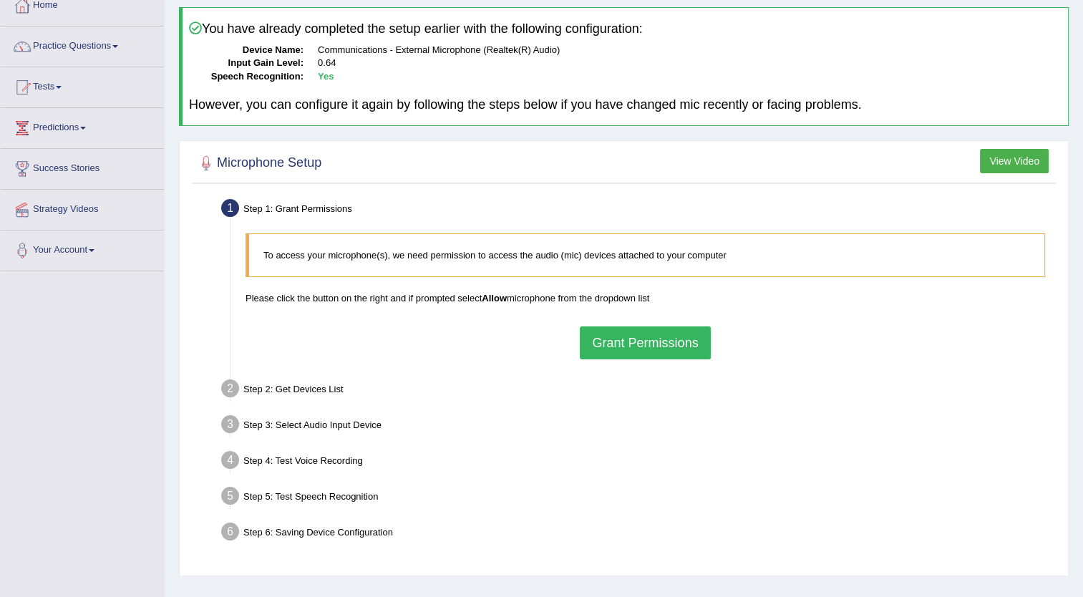
scroll to position [86, 0]
click at [609, 335] on button "Grant Permissions" at bounding box center [645, 342] width 130 height 33
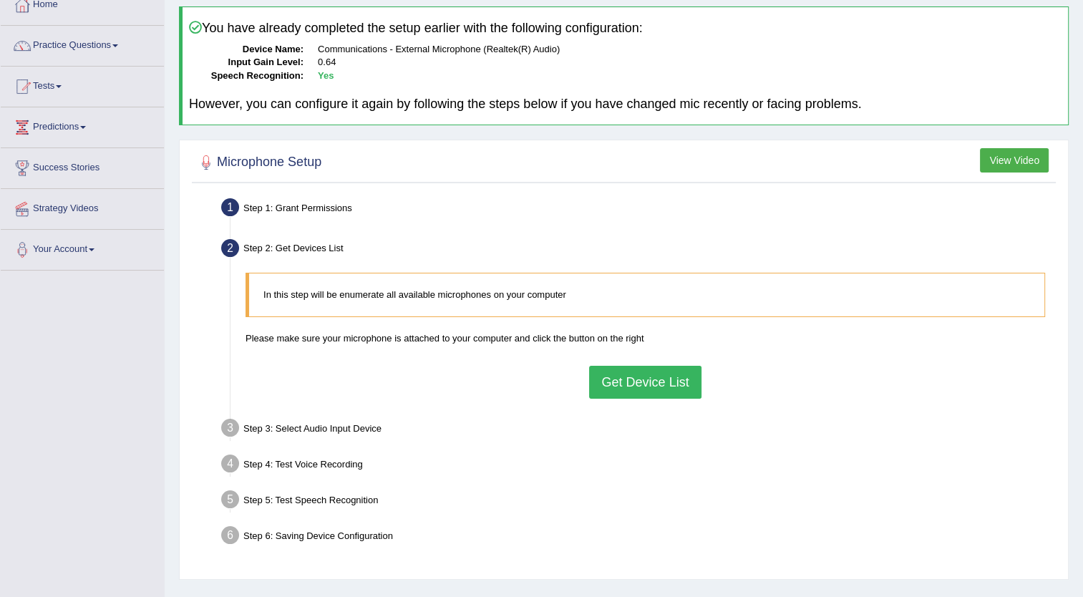
click at [632, 375] on button "Get Device List" at bounding box center [645, 382] width 112 height 33
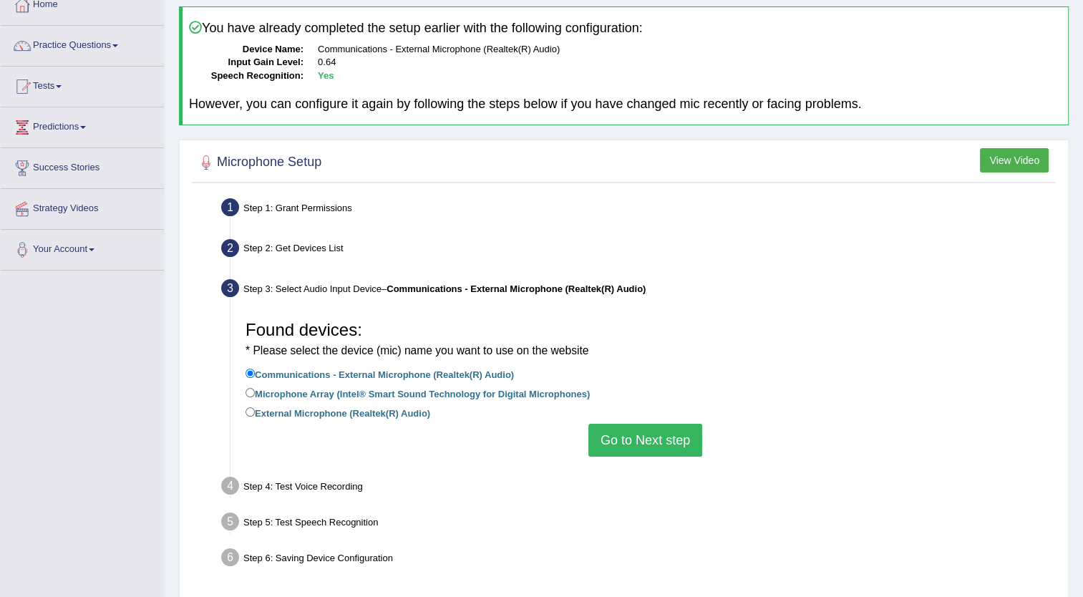
click at [624, 433] on button "Go to Next step" at bounding box center [646, 440] width 114 height 33
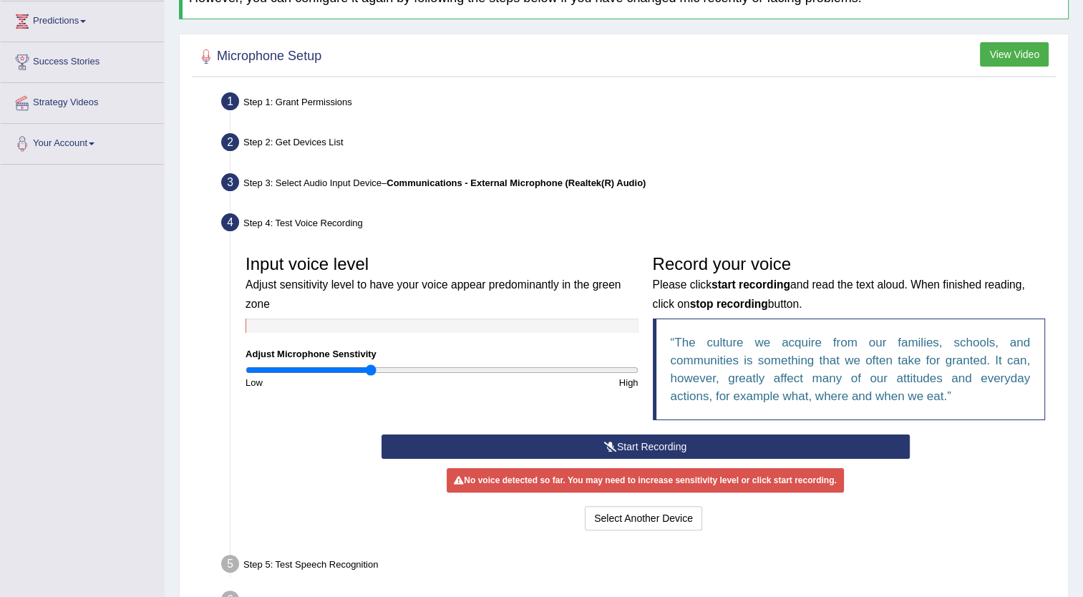
scroll to position [191, 0]
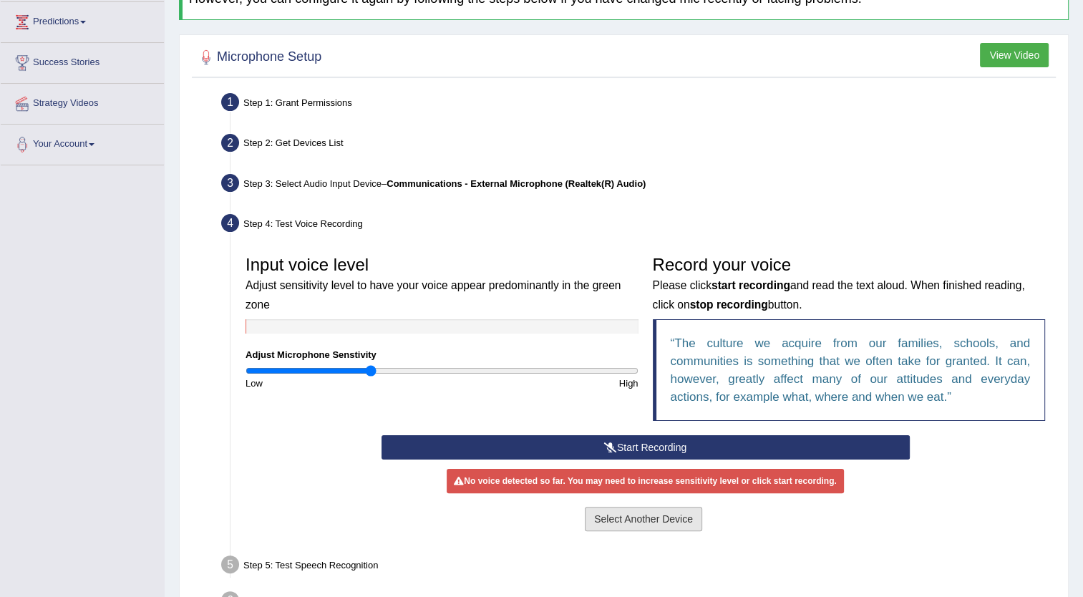
click at [642, 521] on button "Select Another Device" at bounding box center [643, 519] width 117 height 24
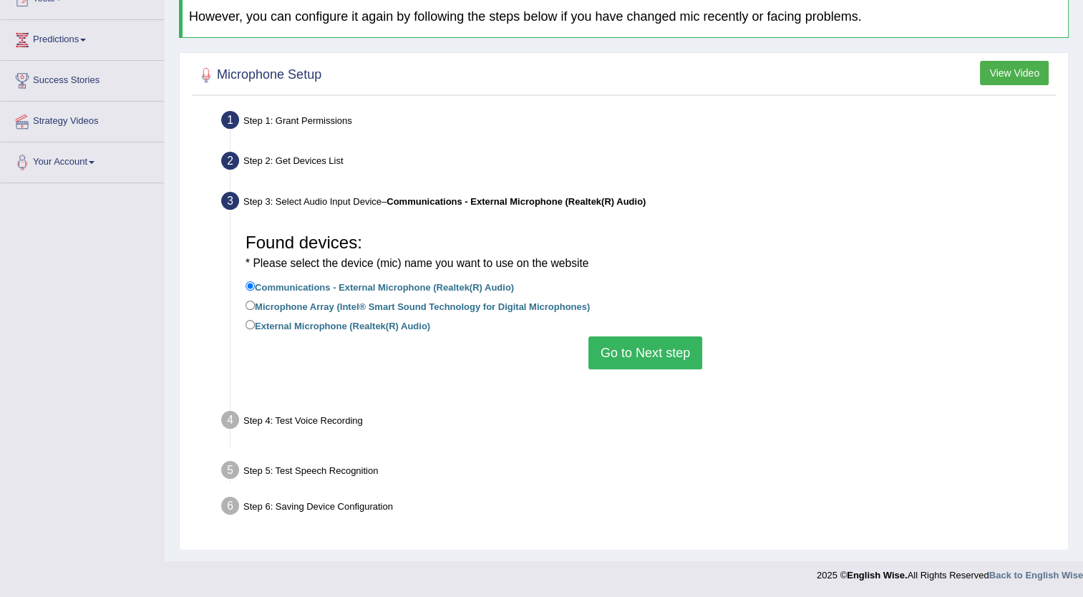
scroll to position [155, 0]
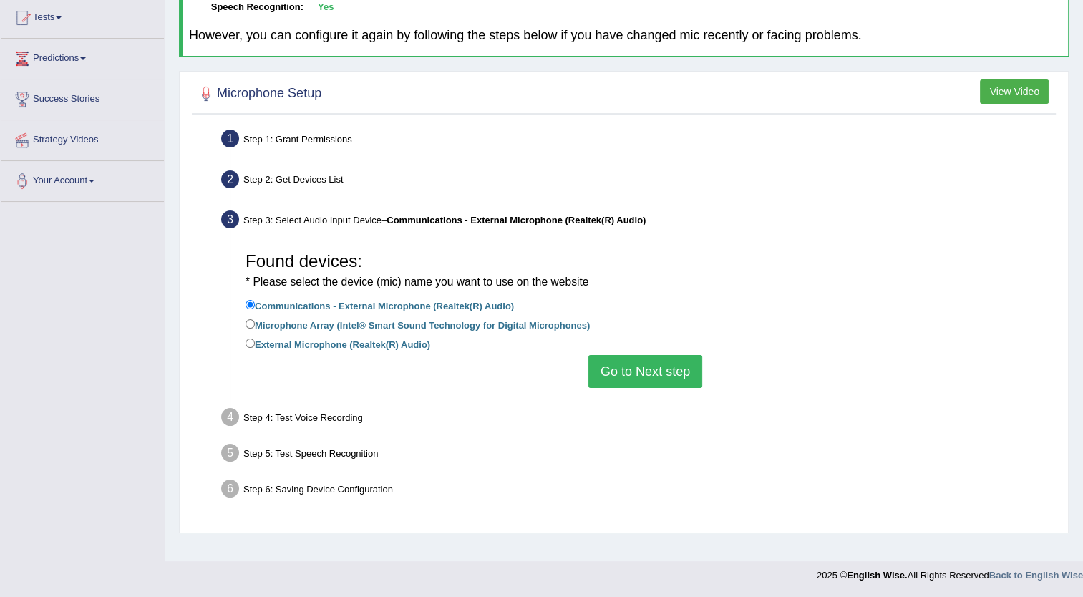
click at [638, 379] on button "Go to Next step" at bounding box center [646, 371] width 114 height 33
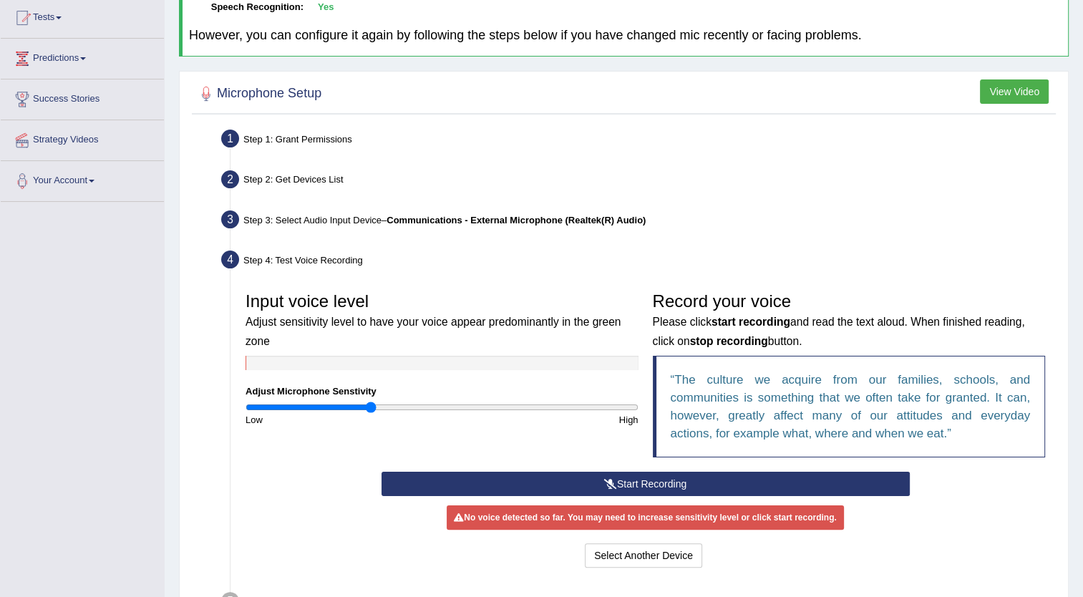
click at [655, 487] on button "Start Recording" at bounding box center [646, 484] width 528 height 24
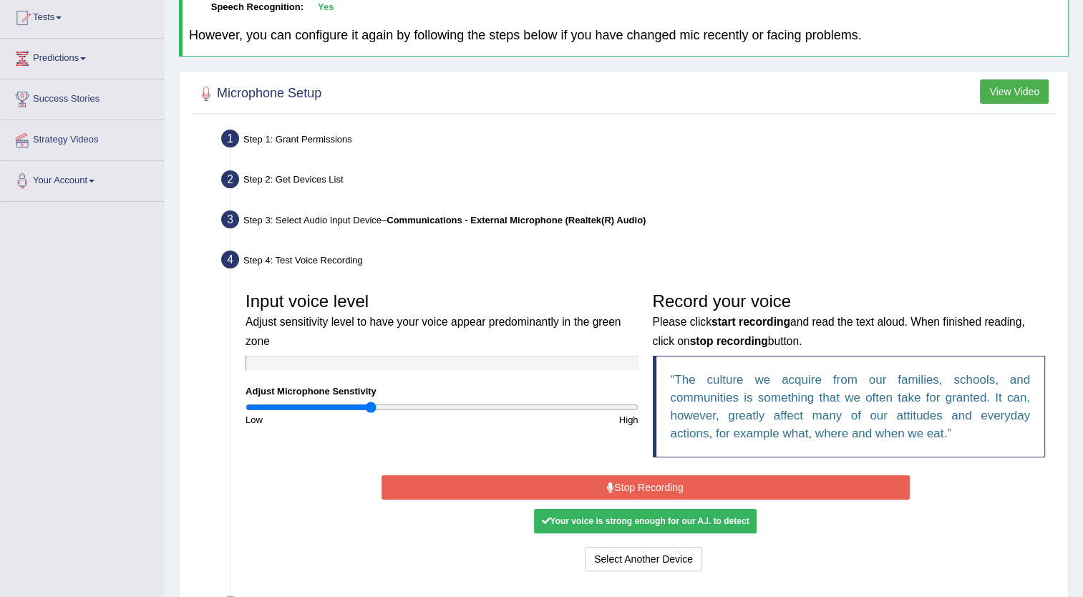
click at [670, 476] on button "Stop Recording" at bounding box center [646, 487] width 528 height 24
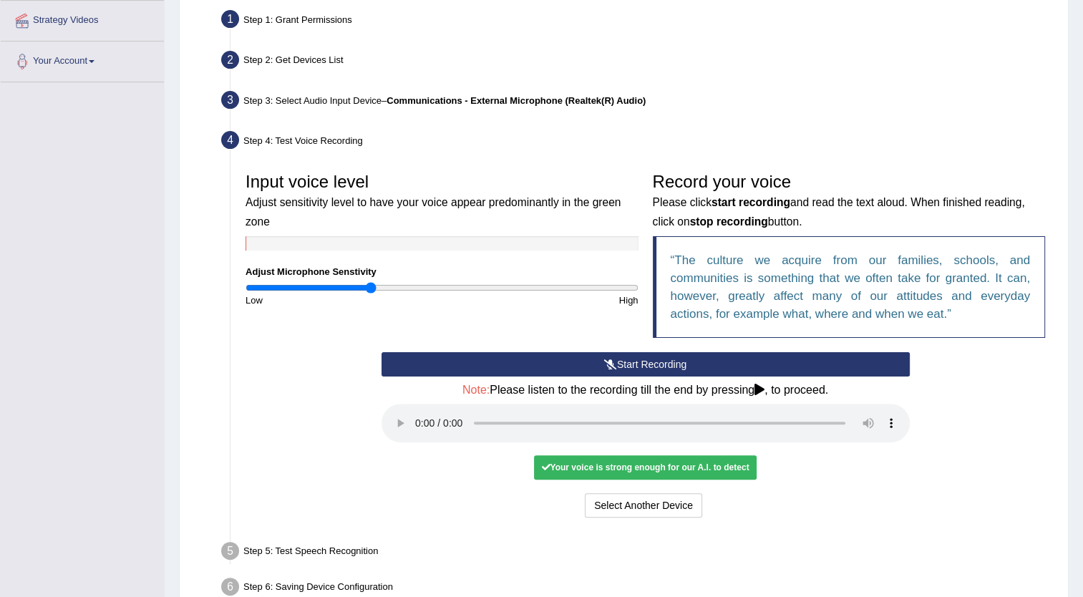
scroll to position [275, 0]
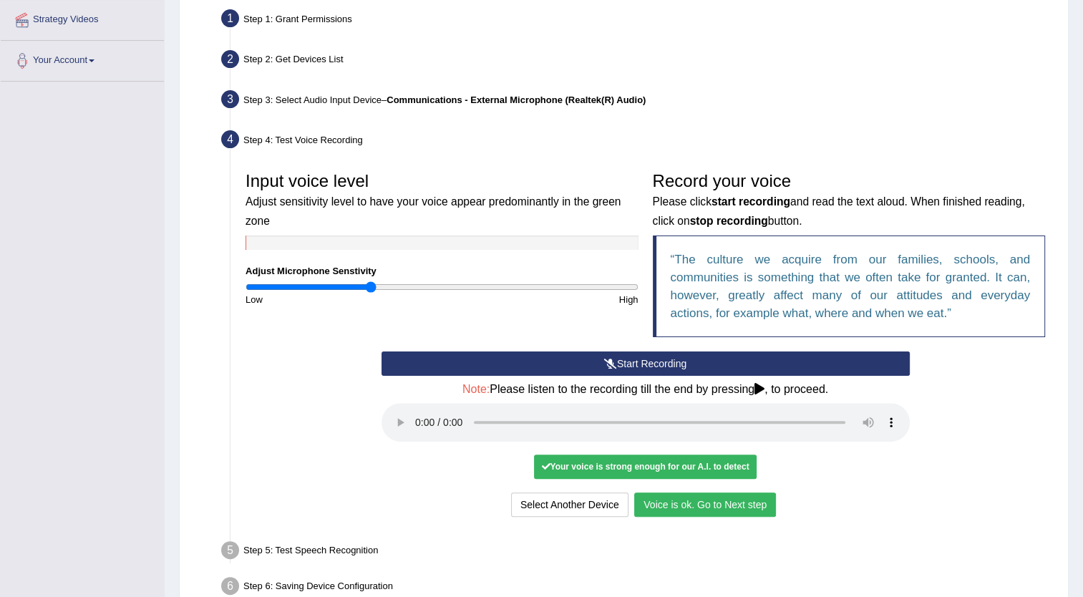
click at [686, 495] on button "Voice is ok. Go to Next step" at bounding box center [705, 505] width 142 height 24
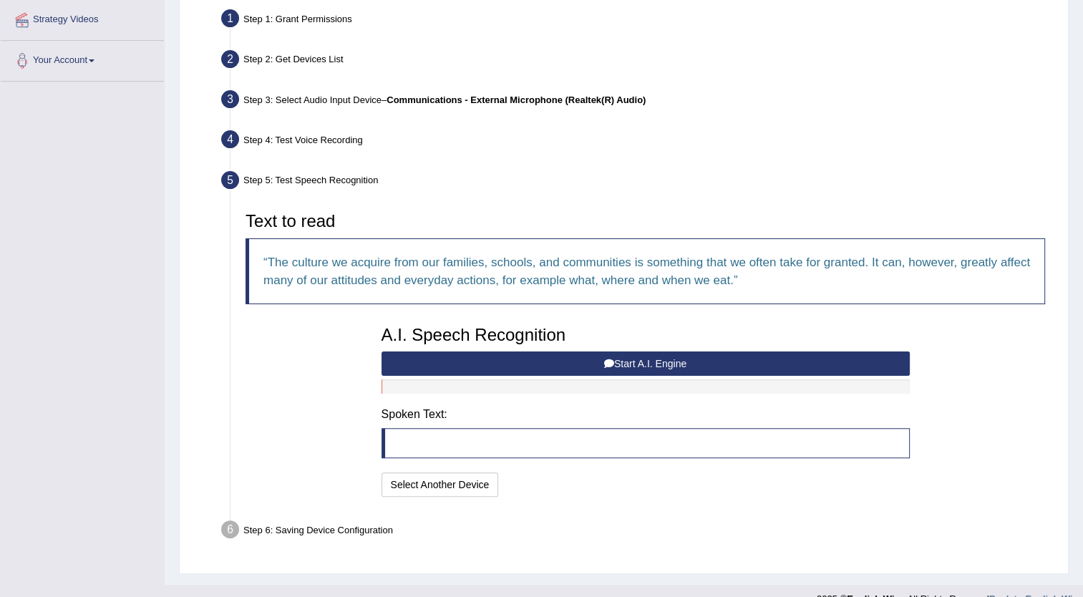
click at [627, 360] on button "Start A.I. Engine" at bounding box center [646, 364] width 528 height 24
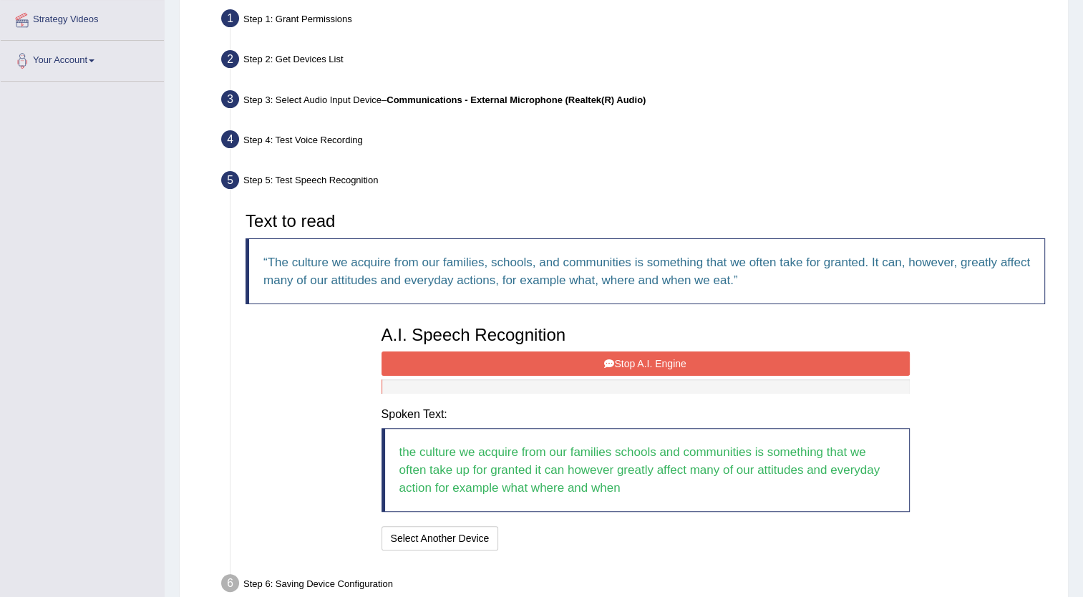
click at [627, 360] on button "Stop A.I. Engine" at bounding box center [646, 364] width 528 height 24
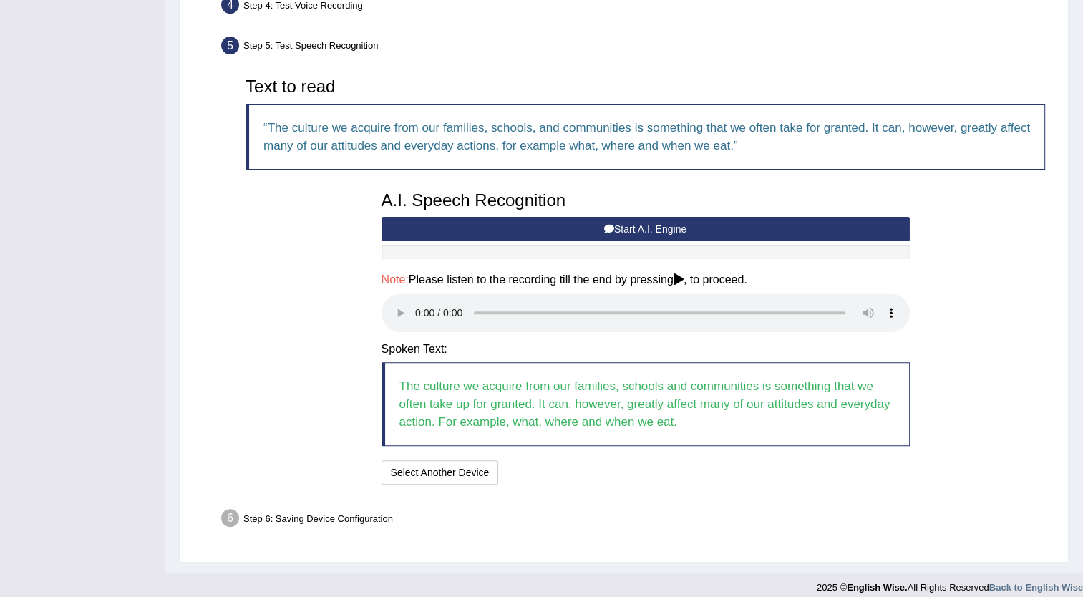
scroll to position [412, 0]
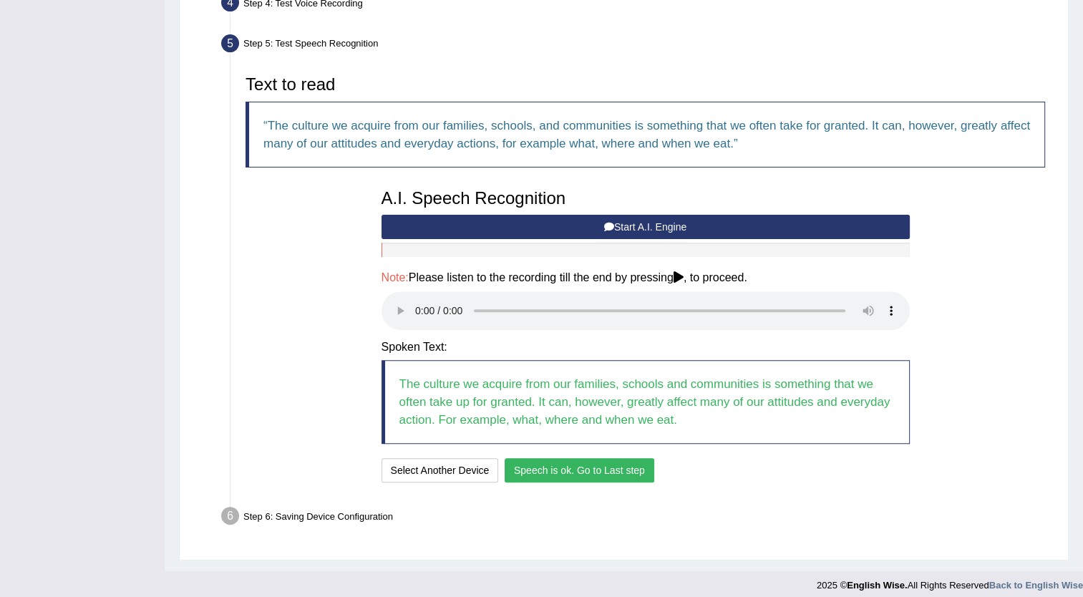
click at [553, 471] on button "Speech is ok. Go to Last step" at bounding box center [580, 470] width 150 height 24
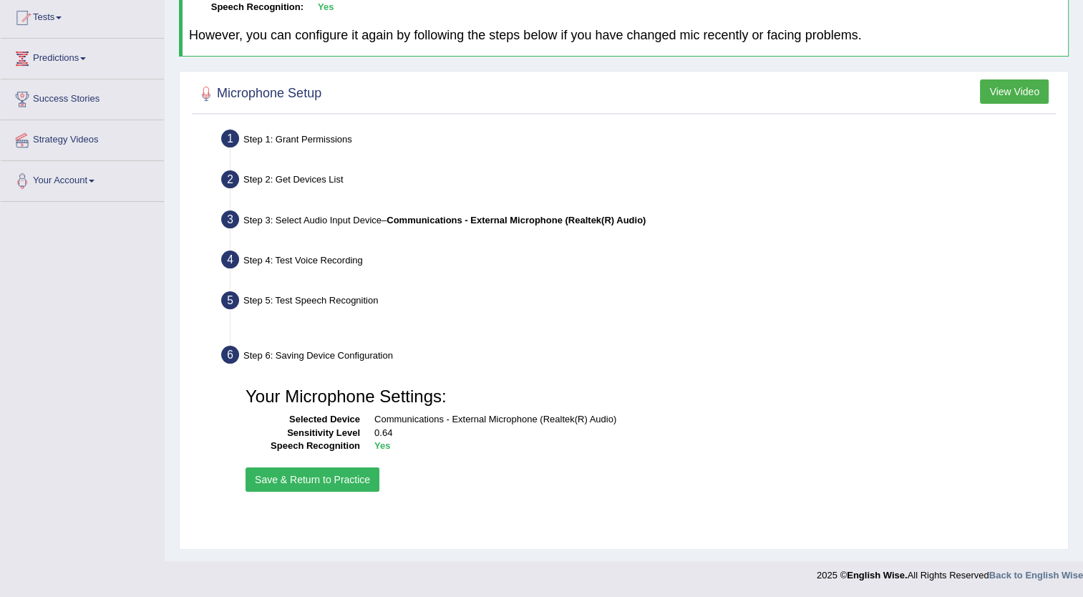
scroll to position [155, 0]
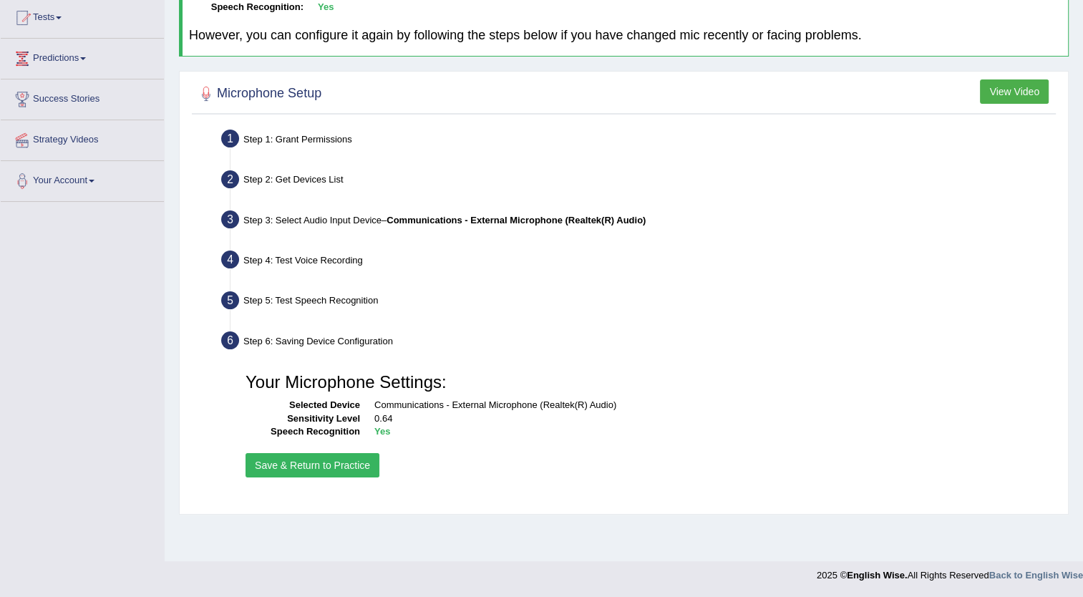
click at [278, 463] on button "Save & Return to Practice" at bounding box center [313, 465] width 134 height 24
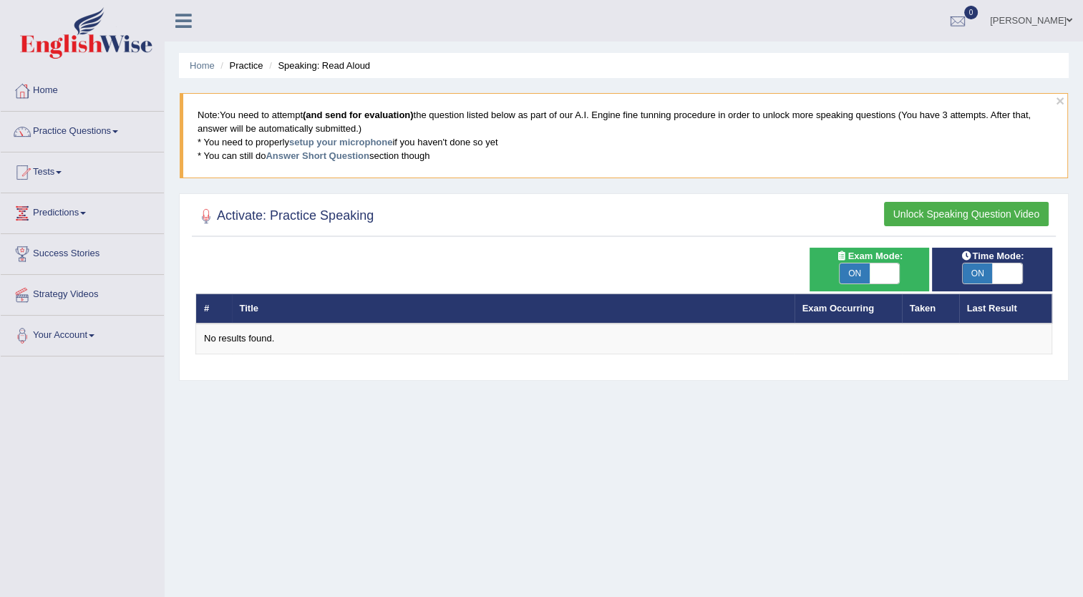
click at [263, 214] on h2 "Activate: Practice Speaking" at bounding box center [284, 215] width 178 height 21
click at [975, 208] on button "Unlock Speaking Question Video" at bounding box center [966, 214] width 165 height 24
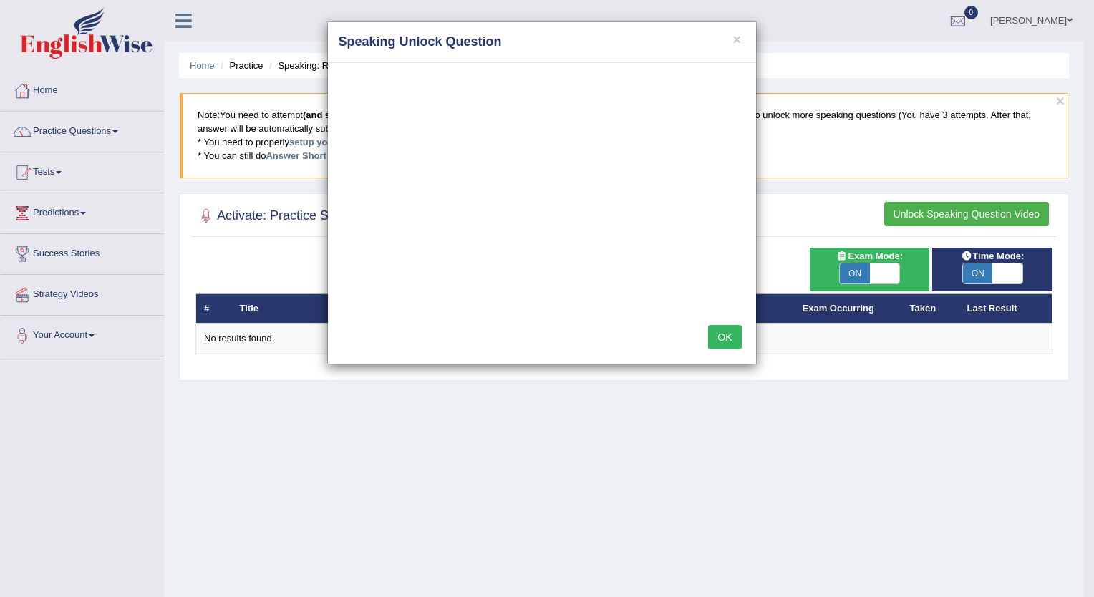
click at [726, 334] on button "OK" at bounding box center [724, 337] width 33 height 24
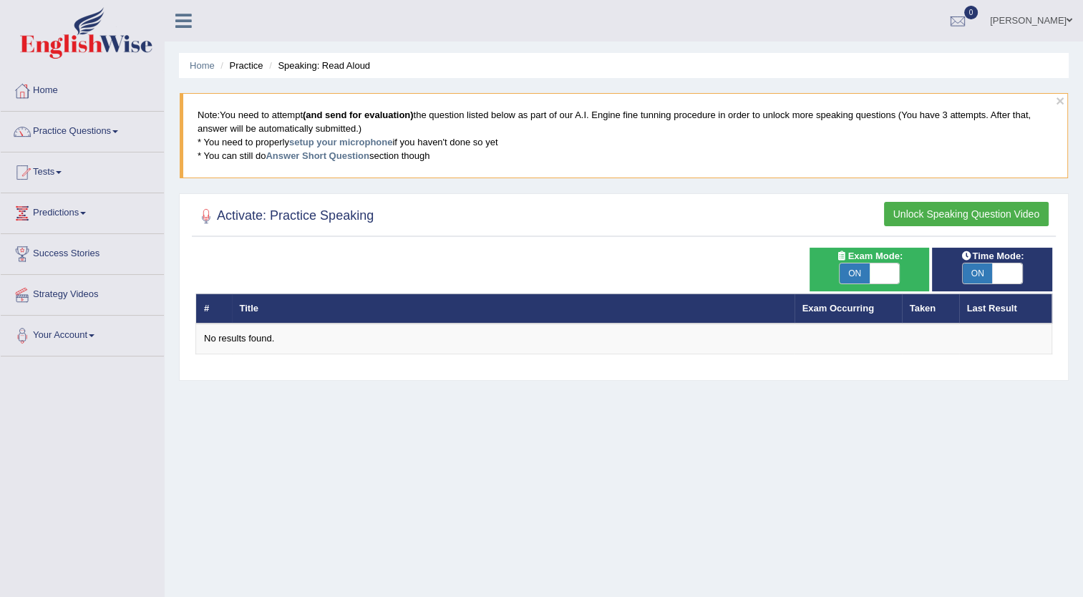
drag, startPoint x: 370, startPoint y: 319, endPoint x: 367, endPoint y: 309, distance: 11.3
click at [367, 309] on th "Title" at bounding box center [513, 309] width 563 height 30
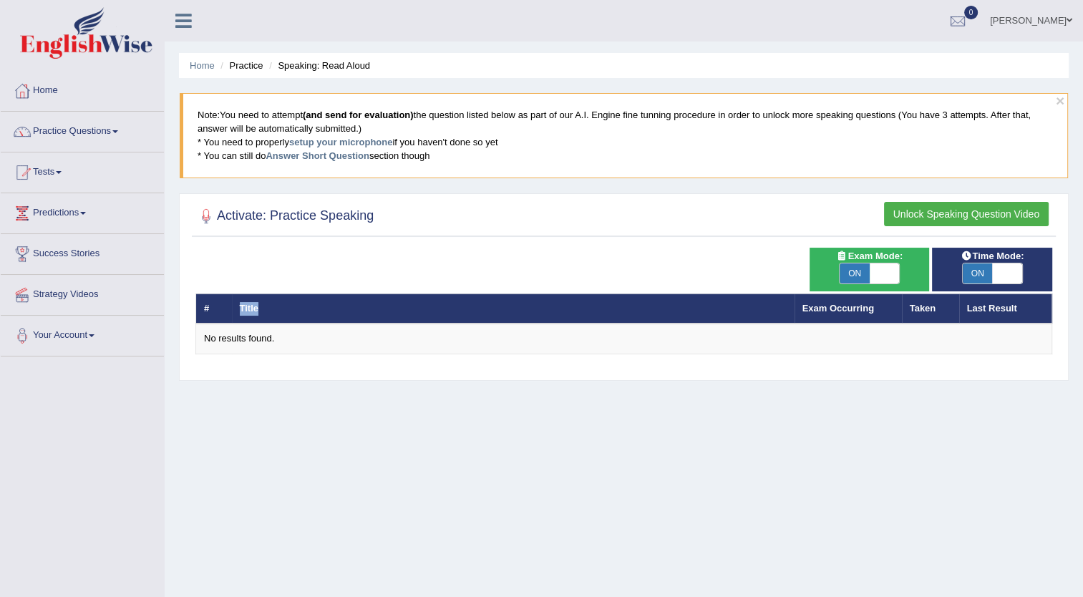
click at [367, 309] on th "Title" at bounding box center [513, 309] width 563 height 30
click at [881, 271] on span at bounding box center [885, 273] width 30 height 20
checkbox input "false"
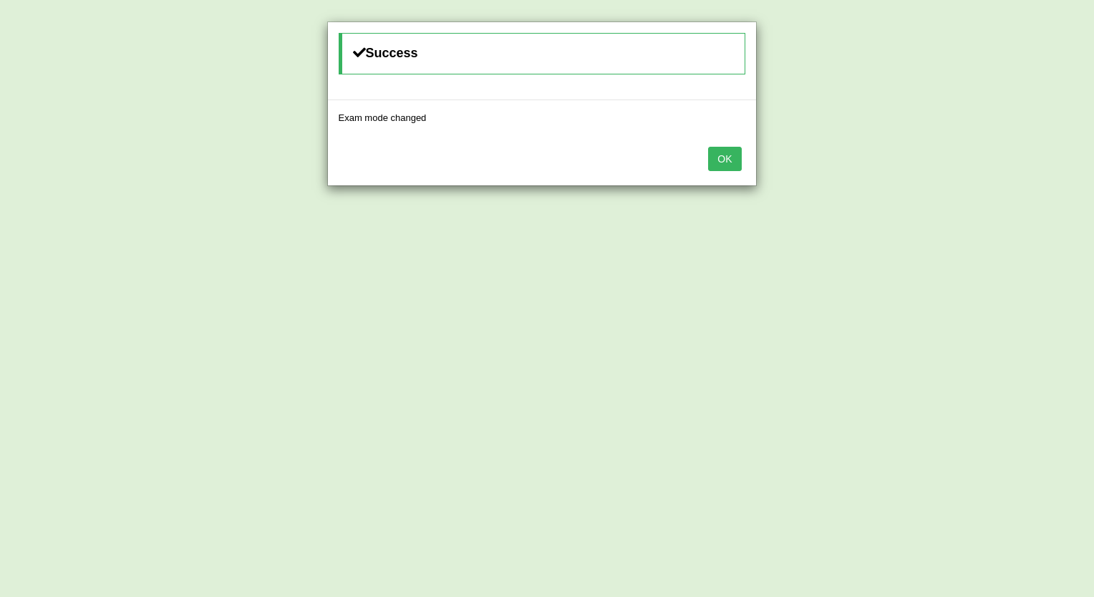
click at [726, 148] on button "OK" at bounding box center [724, 159] width 33 height 24
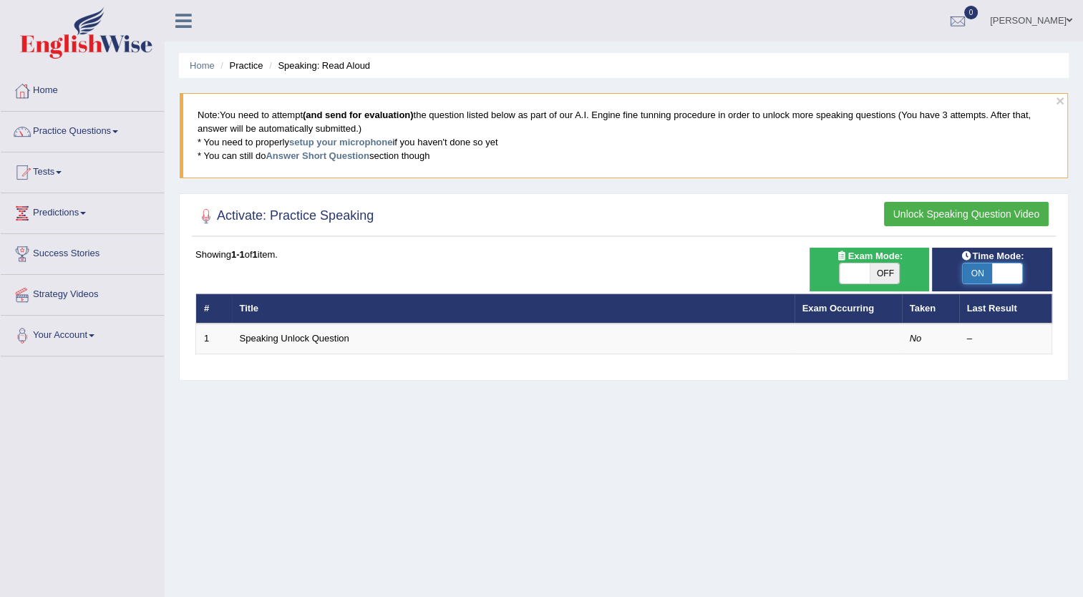
click at [1007, 266] on span at bounding box center [1007, 273] width 30 height 20
checkbox input "false"
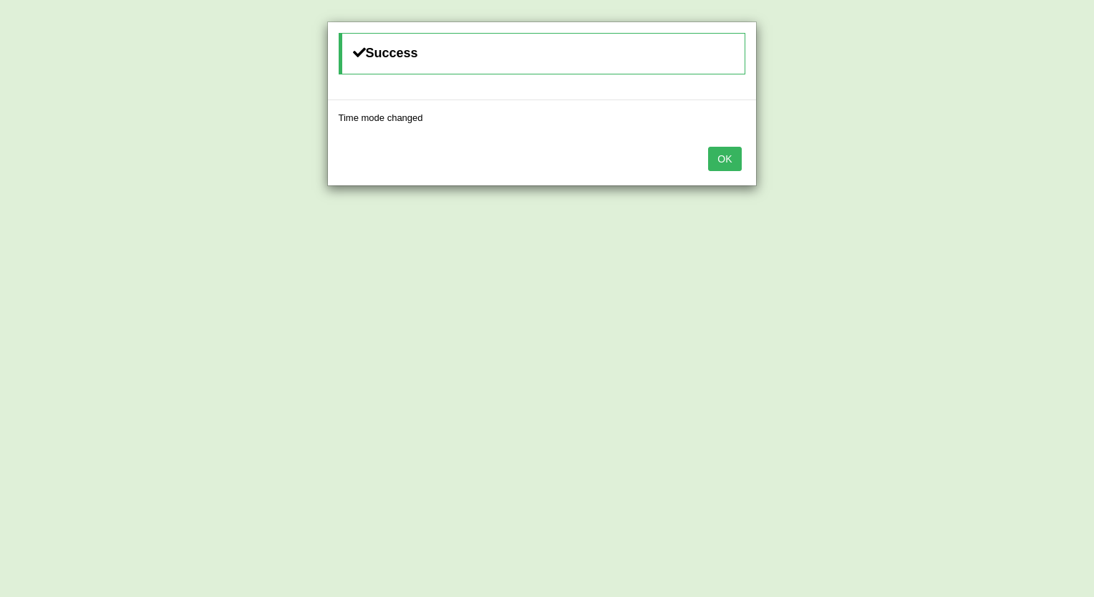
click at [722, 159] on button "OK" at bounding box center [724, 159] width 33 height 24
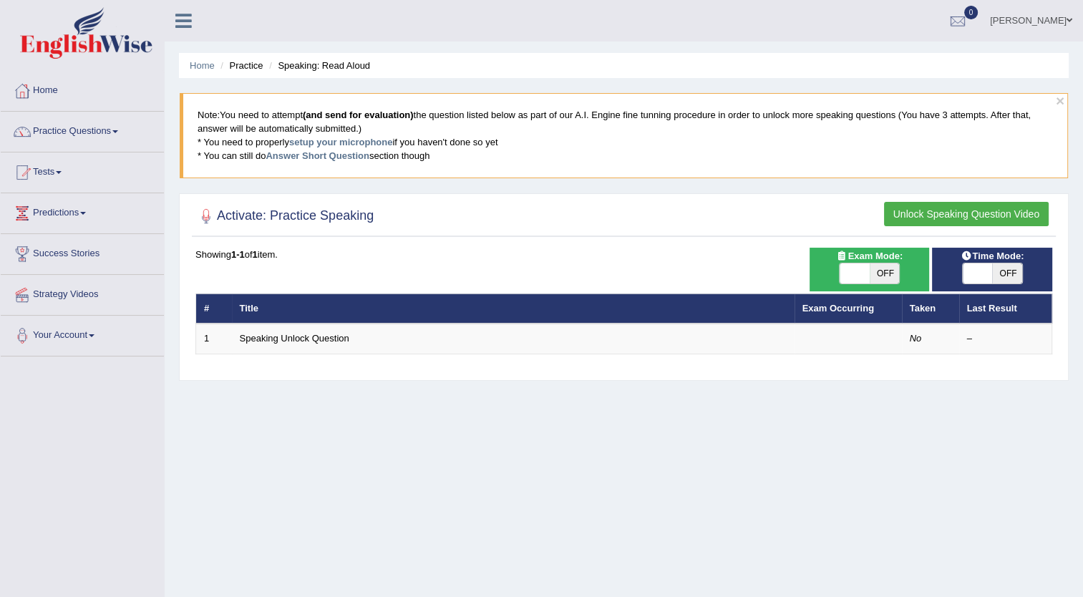
click at [934, 208] on button "Unlock Speaking Question Video" at bounding box center [966, 214] width 165 height 24
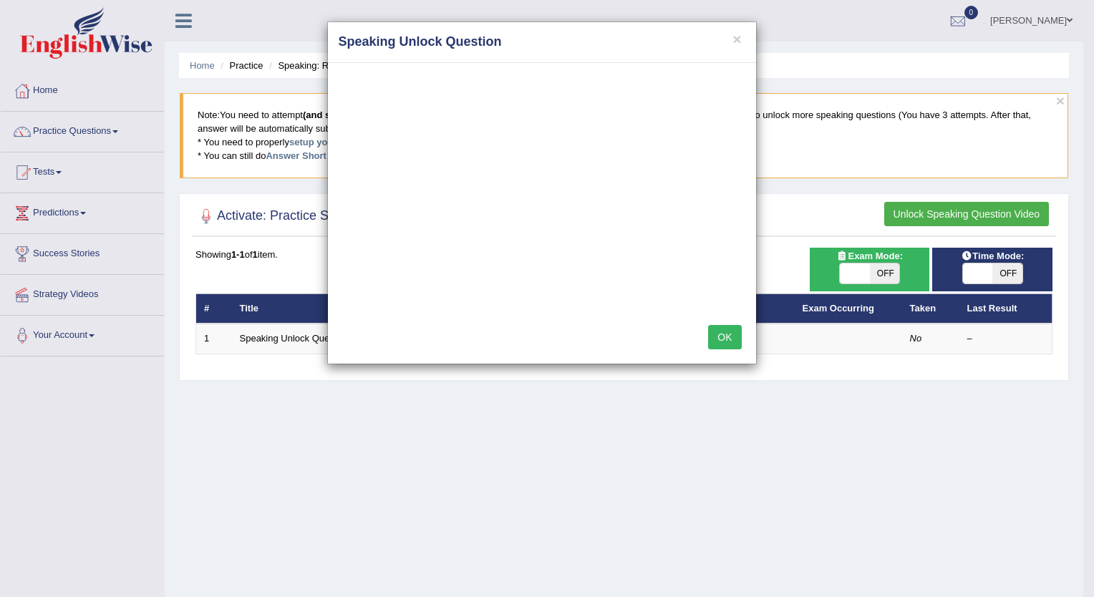
click at [424, 464] on div "× Speaking Unlock Question OK" at bounding box center [547, 298] width 1094 height 597
click at [276, 334] on div "× Speaking Unlock Question OK" at bounding box center [547, 298] width 1094 height 597
click at [725, 339] on button "OK" at bounding box center [724, 337] width 33 height 24
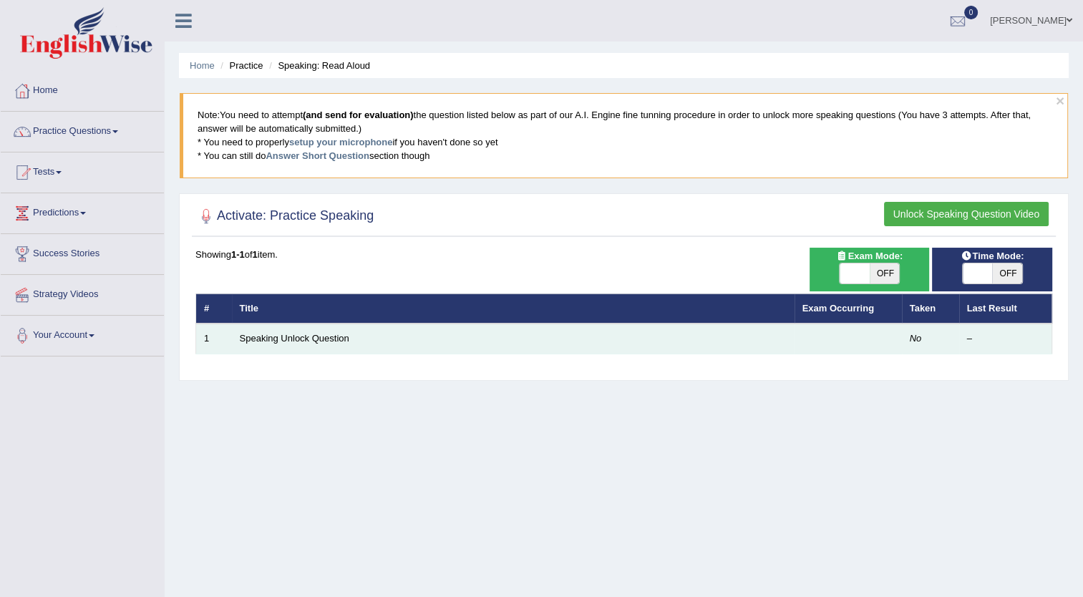
click at [472, 327] on td "Speaking Unlock Question" at bounding box center [513, 339] width 563 height 30
drag, startPoint x: 413, startPoint y: 349, endPoint x: 392, endPoint y: 339, distance: 23.1
click at [392, 339] on td "Speaking Unlock Question" at bounding box center [513, 339] width 563 height 30
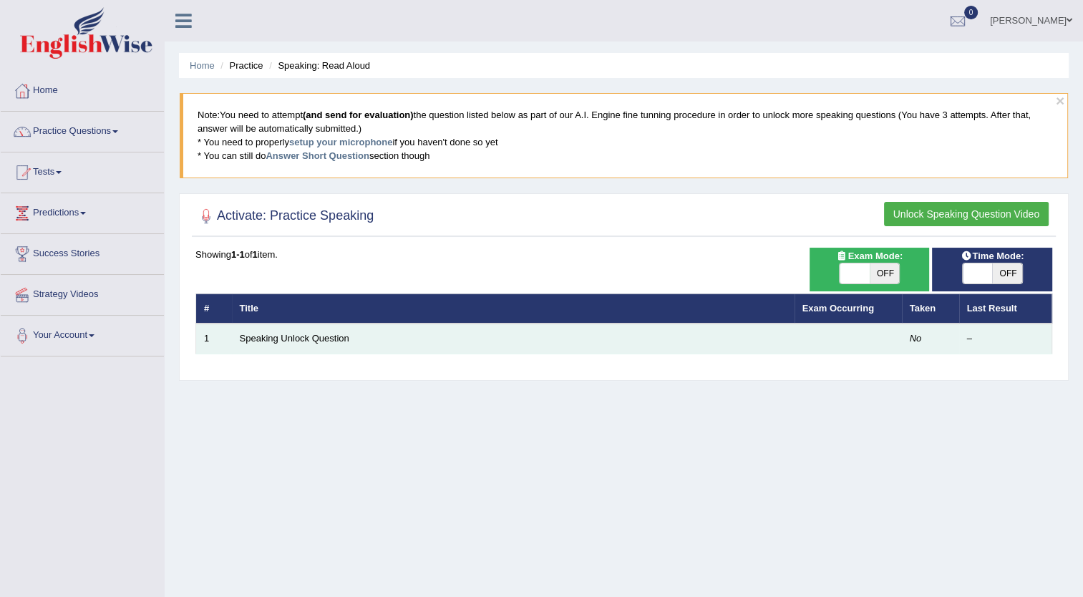
click at [276, 330] on td "Speaking Unlock Question" at bounding box center [513, 339] width 563 height 30
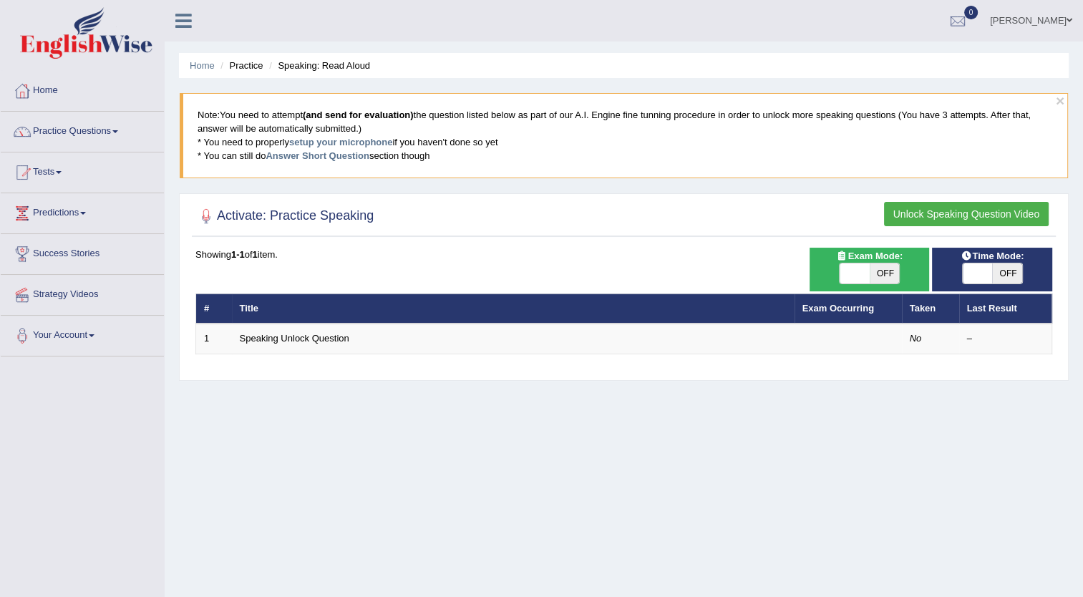
drag, startPoint x: 276, startPoint y: 330, endPoint x: 383, endPoint y: 381, distance: 118.2
click at [383, 381] on div "Home Practice Speaking: Read Aloud × Note: You need to attempt (and send for ev…" at bounding box center [624, 358] width 919 height 716
click at [890, 263] on span "OFF" at bounding box center [885, 273] width 30 height 20
checkbox input "true"
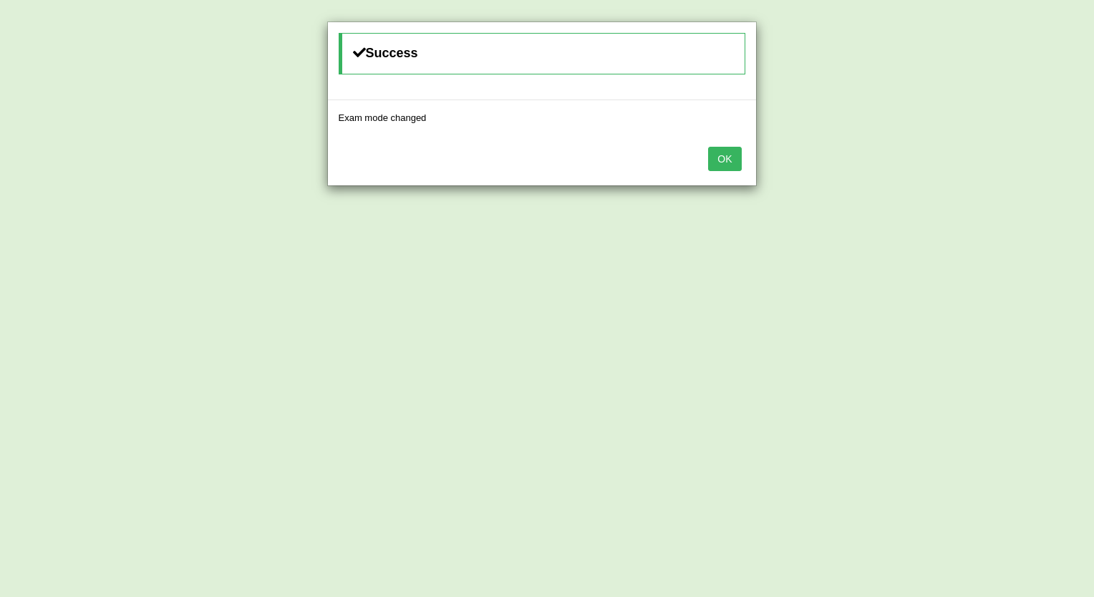
click at [732, 151] on button "OK" at bounding box center [724, 159] width 33 height 24
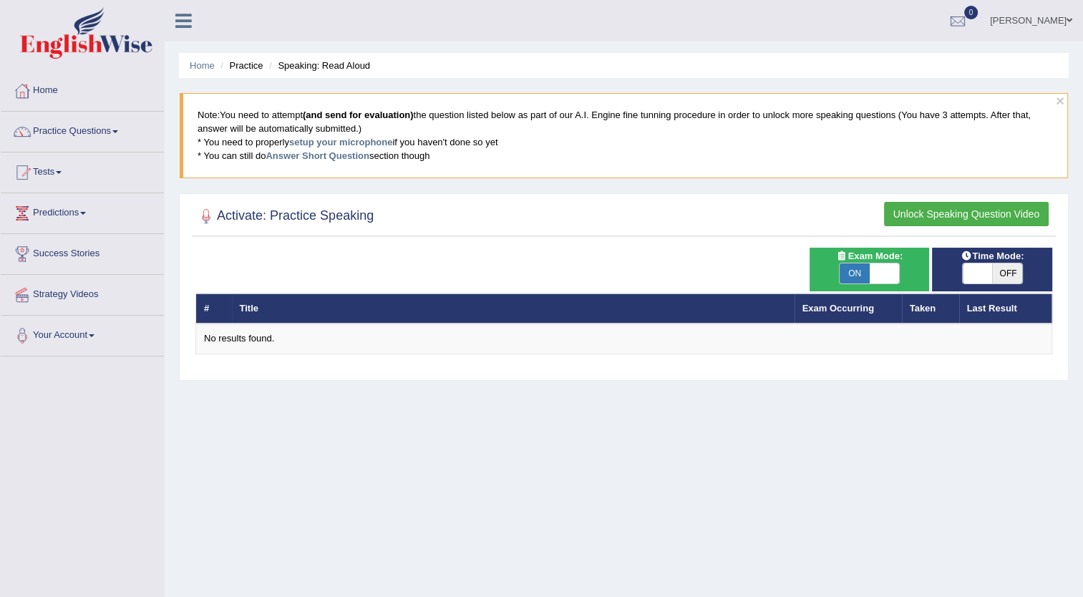
click at [1003, 266] on span "OFF" at bounding box center [1007, 273] width 30 height 20
checkbox input "true"
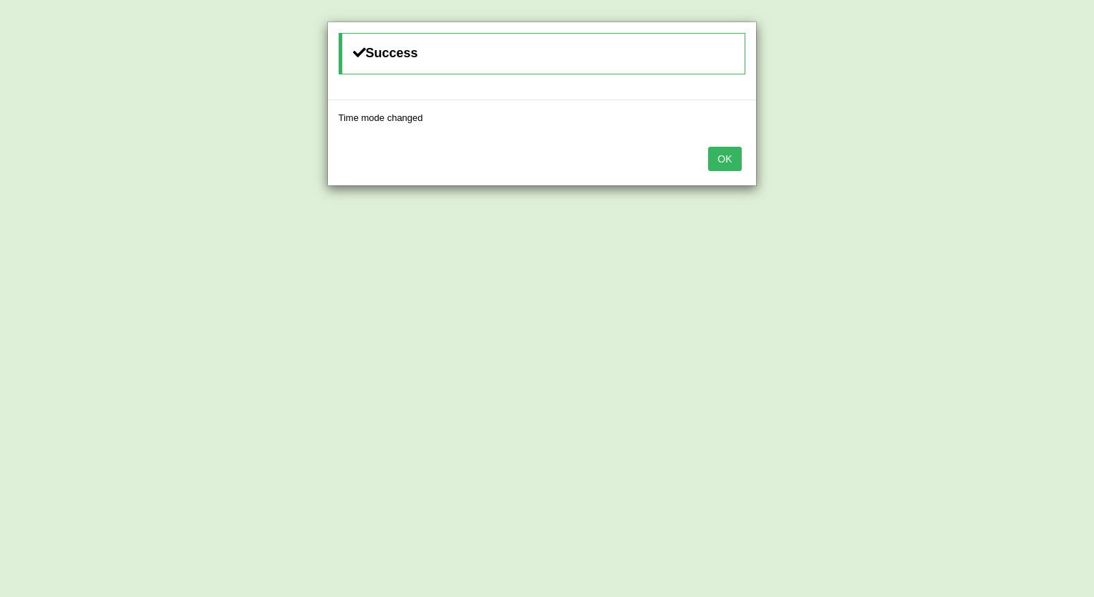
click at [728, 158] on button "OK" at bounding box center [724, 159] width 33 height 24
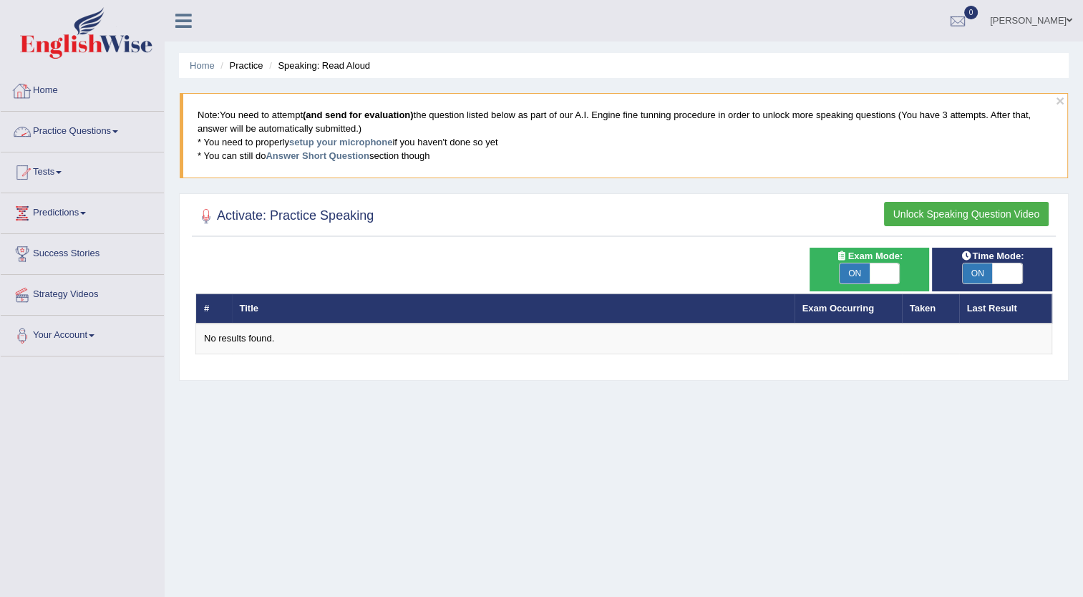
click at [75, 93] on link "Home" at bounding box center [82, 89] width 163 height 36
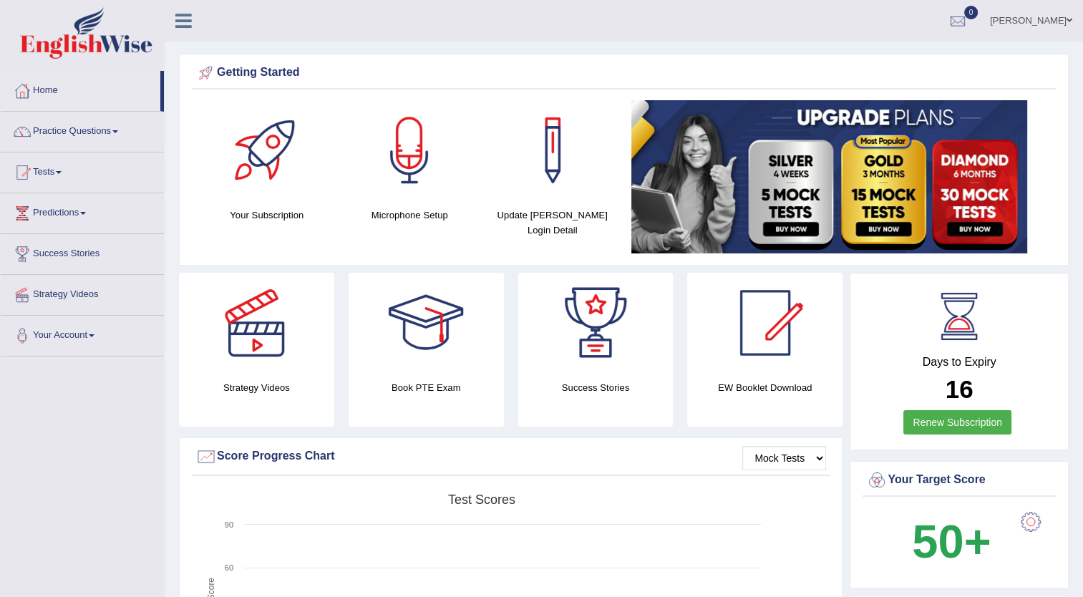
click at [260, 194] on div at bounding box center [267, 150] width 100 height 100
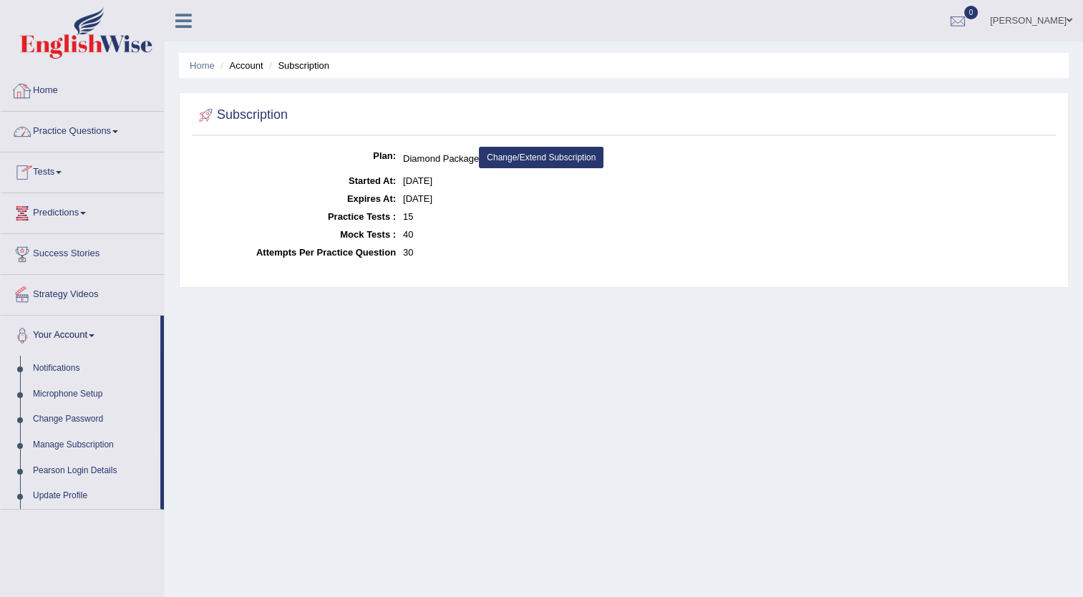
click at [91, 91] on link "Home" at bounding box center [82, 89] width 163 height 36
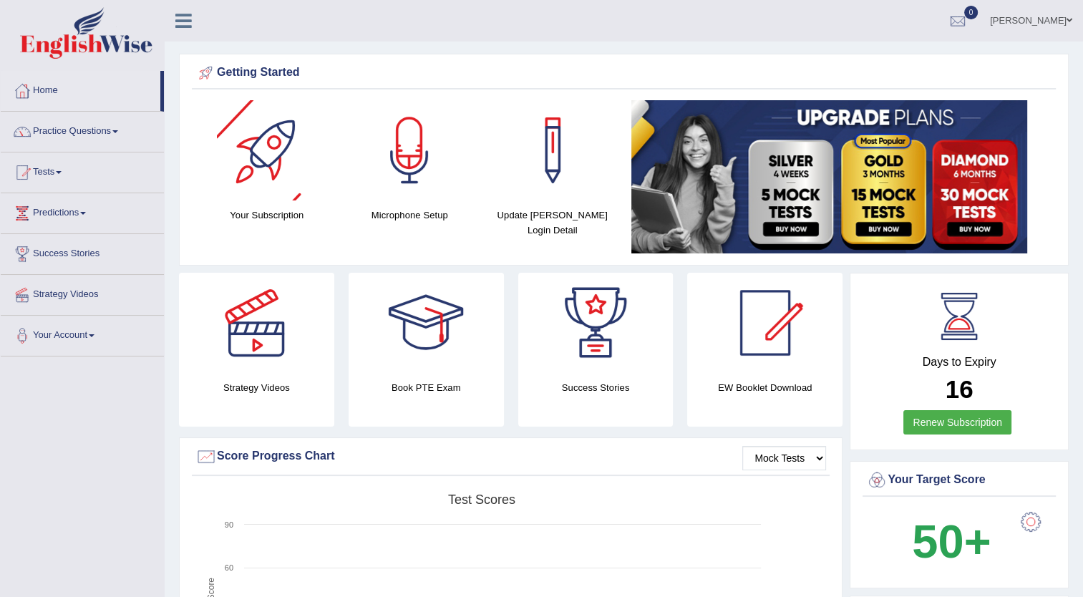
click at [415, 204] on div "Microphone Setup" at bounding box center [410, 161] width 129 height 122
click at [410, 219] on h4 "Microphone Setup" at bounding box center [410, 215] width 129 height 15
click at [405, 168] on div at bounding box center [409, 150] width 100 height 100
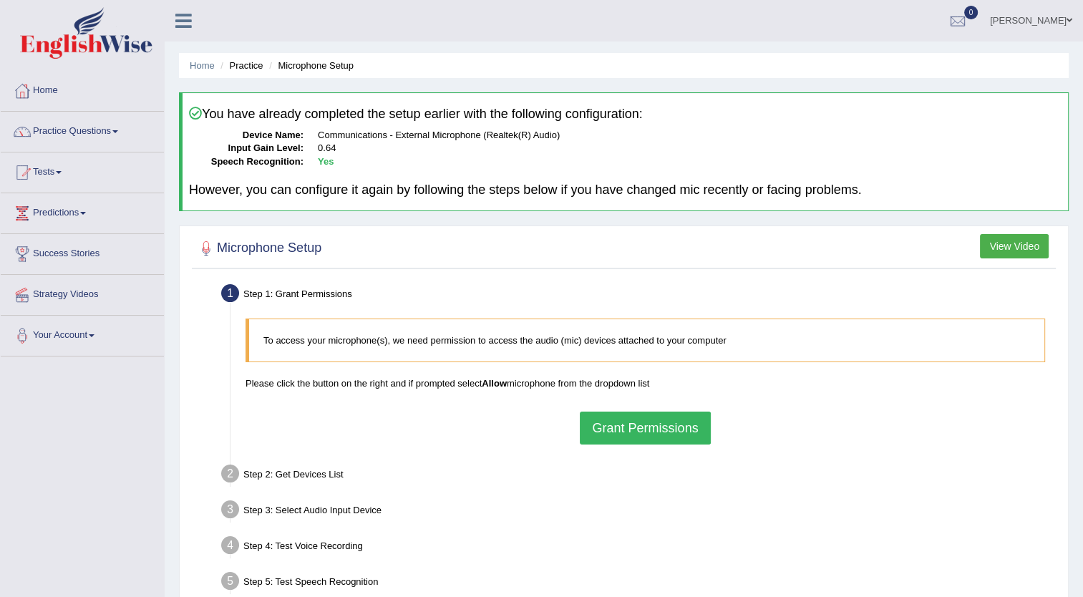
click at [620, 433] on button "Grant Permissions" at bounding box center [645, 428] width 130 height 33
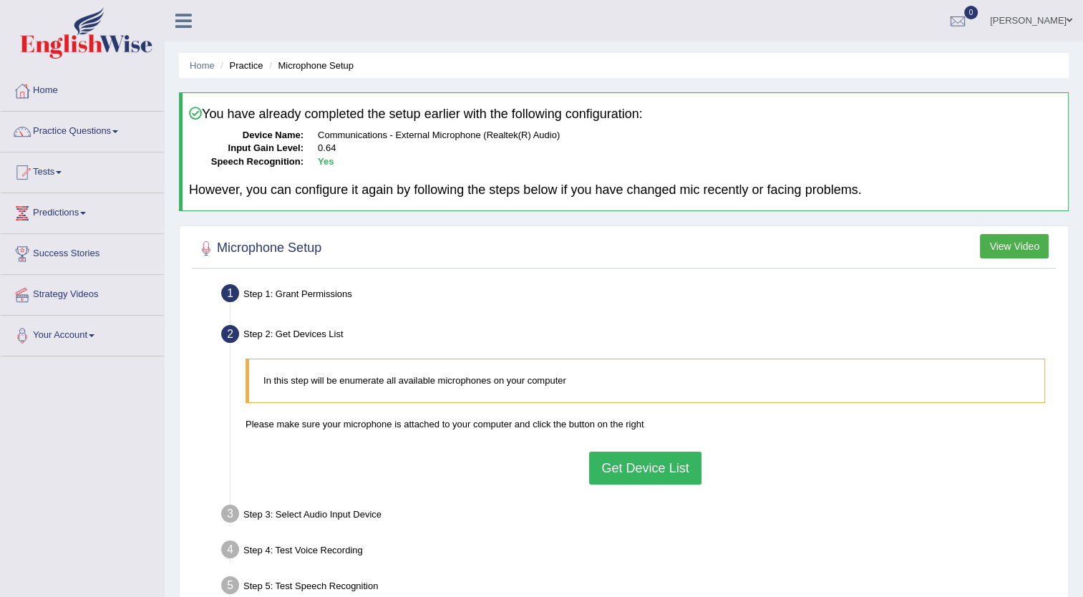
click at [623, 461] on button "Get Device List" at bounding box center [645, 468] width 112 height 33
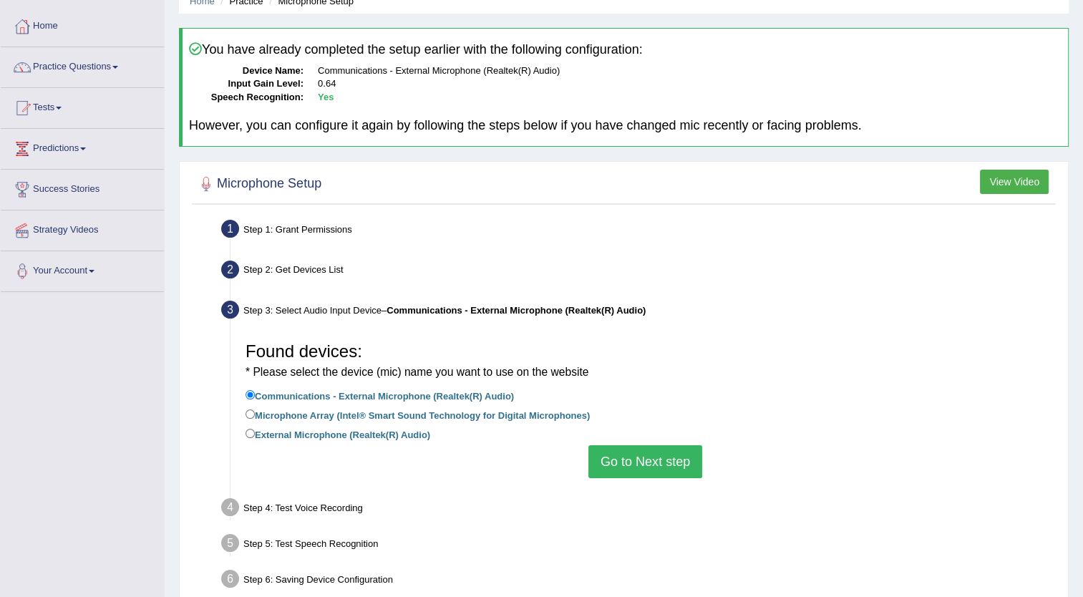
scroll to position [65, 0]
click at [623, 461] on button "Go to Next step" at bounding box center [646, 461] width 114 height 33
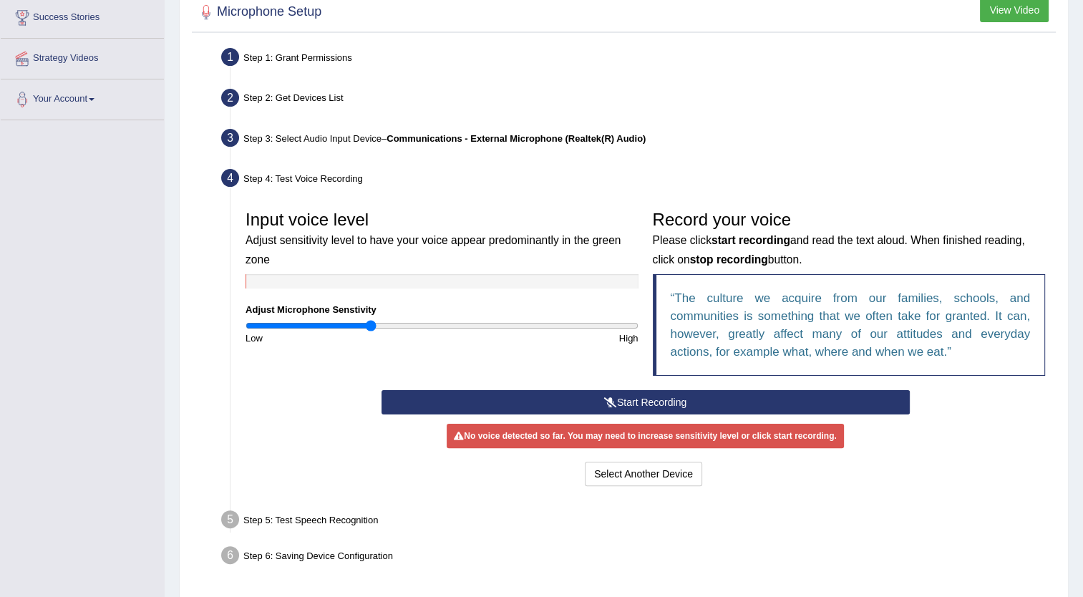
scroll to position [234, 0]
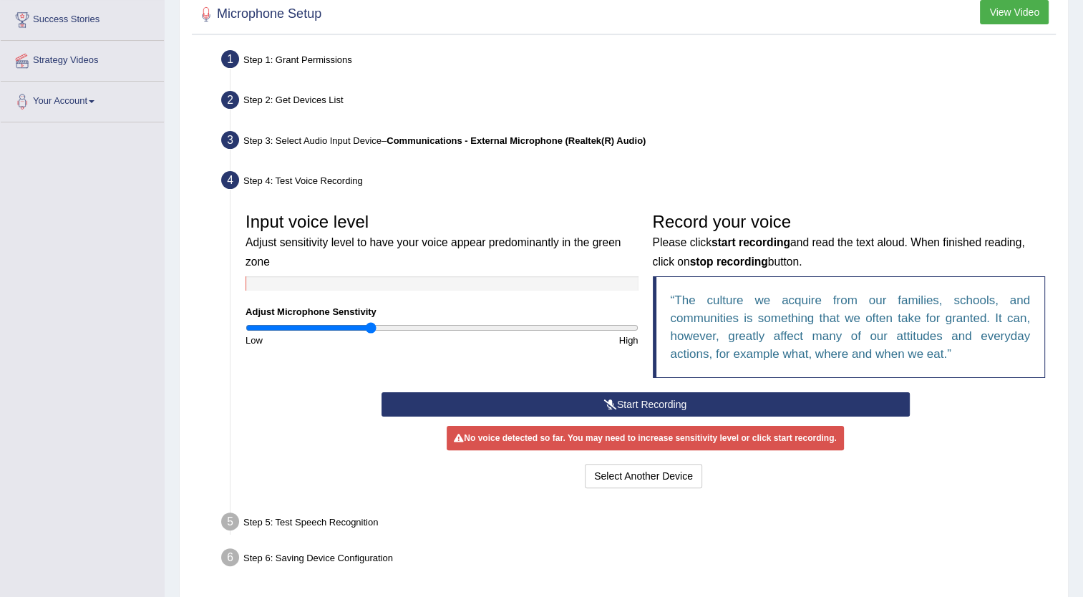
click at [639, 404] on button "Start Recording" at bounding box center [646, 404] width 528 height 24
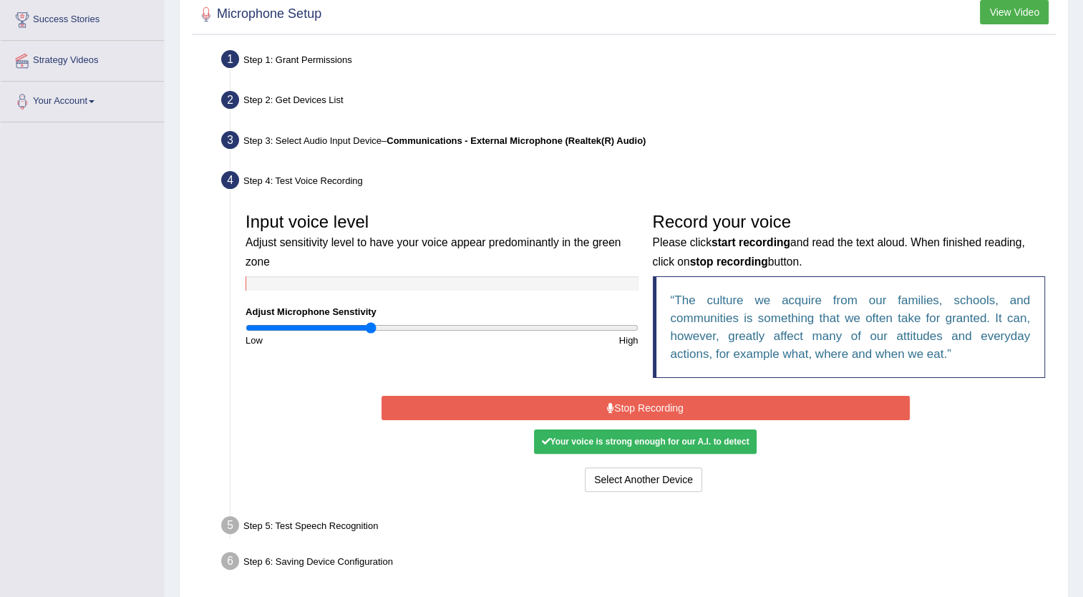
click at [639, 404] on button "Stop Recording" at bounding box center [646, 408] width 528 height 24
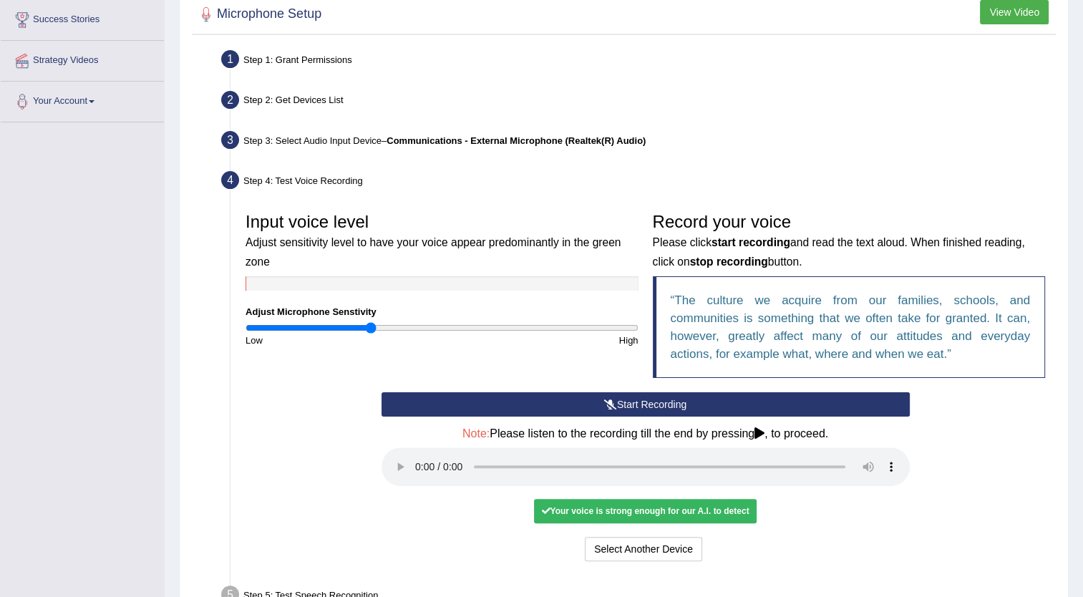
click at [639, 404] on div "Start Recording Stop Recording Note: Please listen to the recording till the en…" at bounding box center [645, 478] width 543 height 173
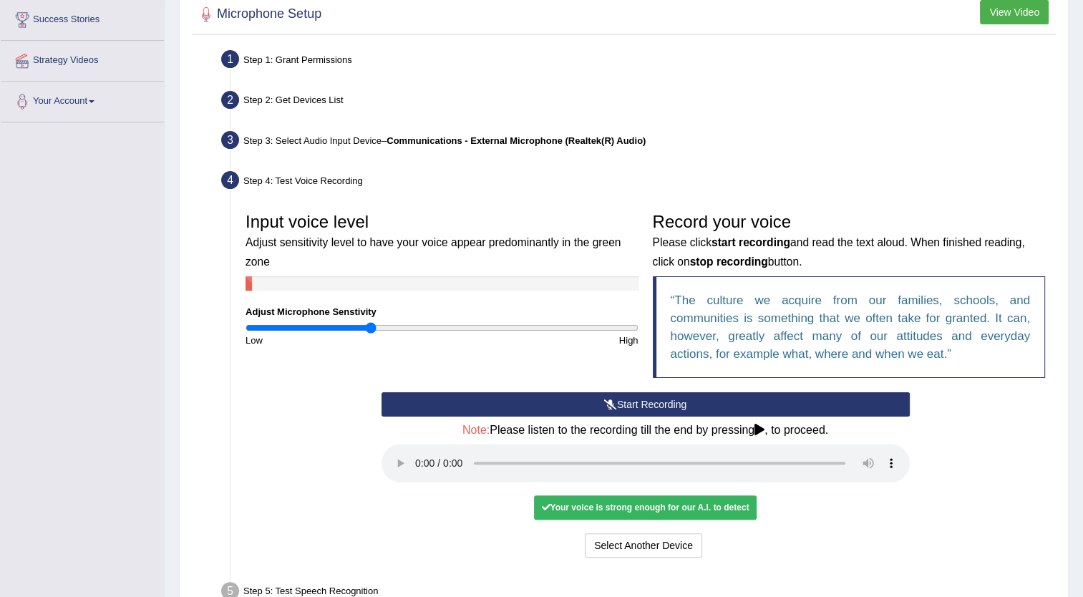
click at [639, 404] on button "Start Recording" at bounding box center [646, 404] width 528 height 24
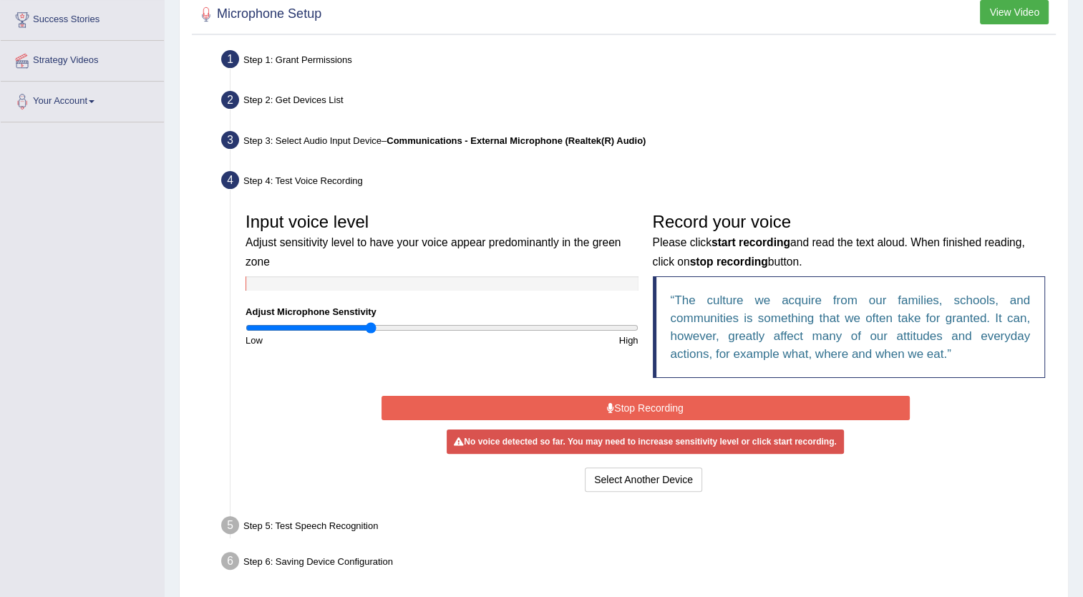
click at [639, 404] on button "Stop Recording" at bounding box center [646, 408] width 528 height 24
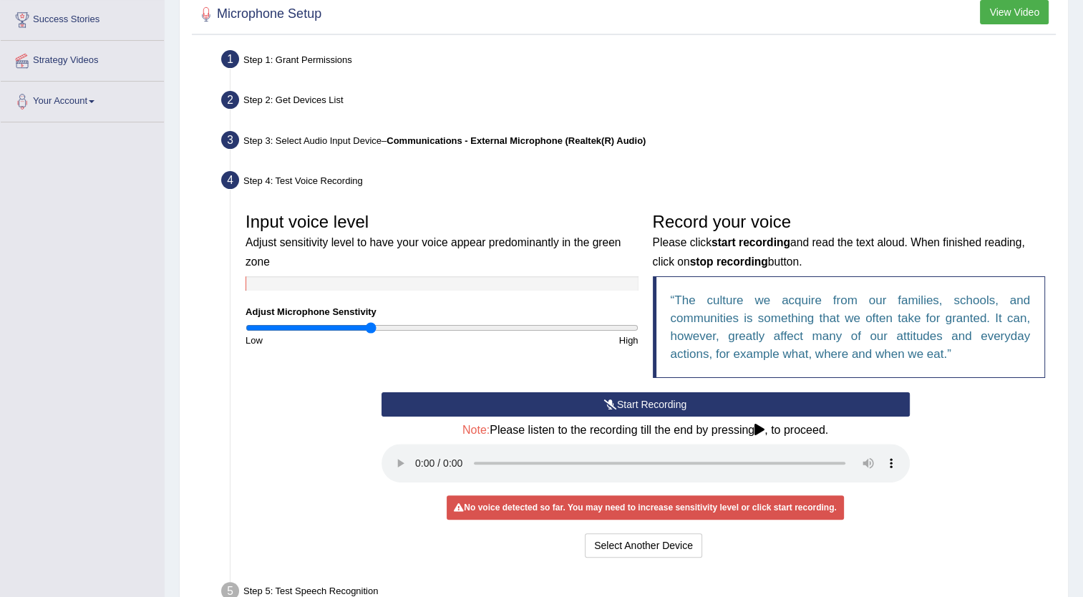
click at [639, 404] on button "Start Recording" at bounding box center [646, 404] width 528 height 24
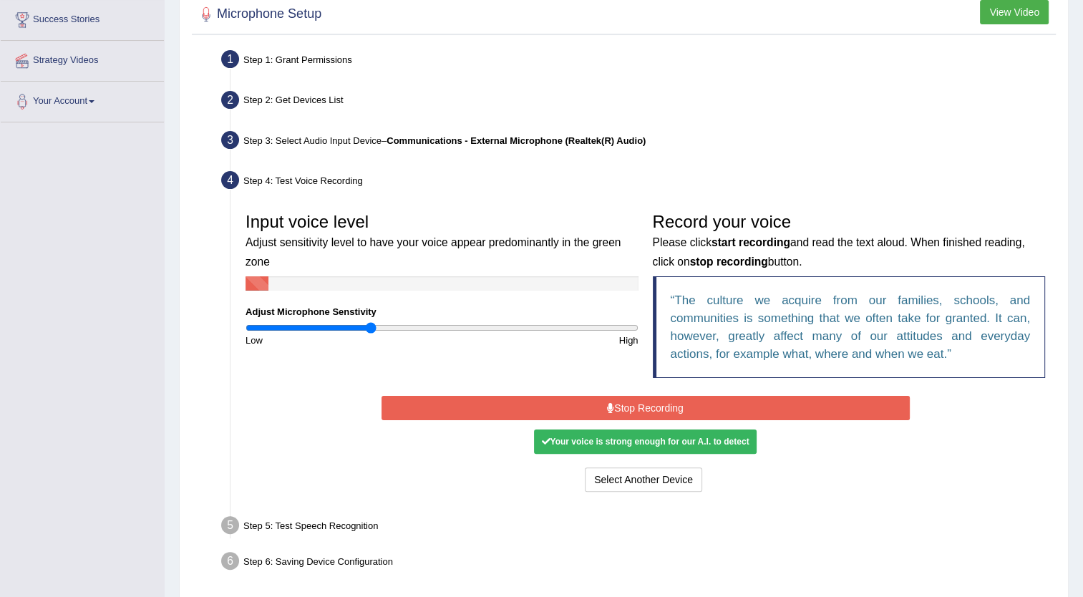
click at [639, 404] on button "Stop Recording" at bounding box center [646, 408] width 528 height 24
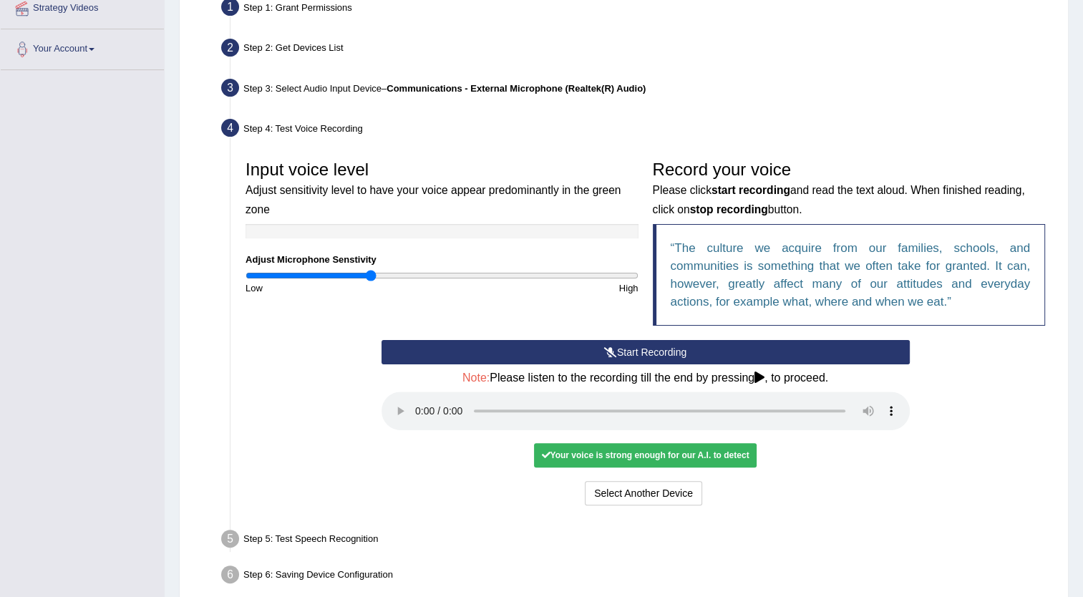
scroll to position [289, 0]
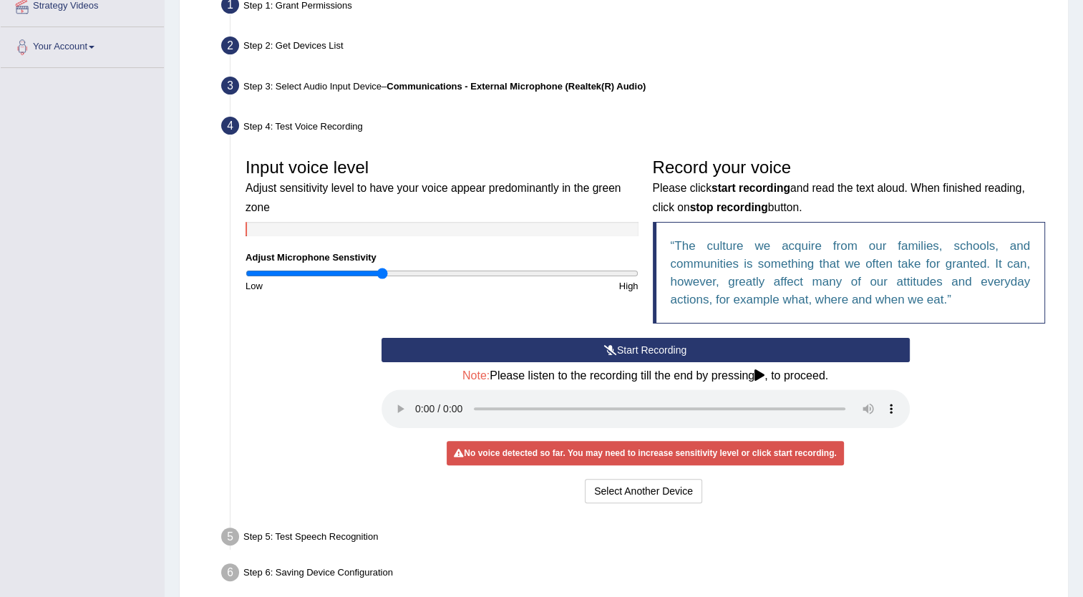
type input "0.7"
click at [384, 274] on input "range" at bounding box center [442, 273] width 393 height 11
click at [630, 350] on button "Start Recording" at bounding box center [646, 350] width 528 height 24
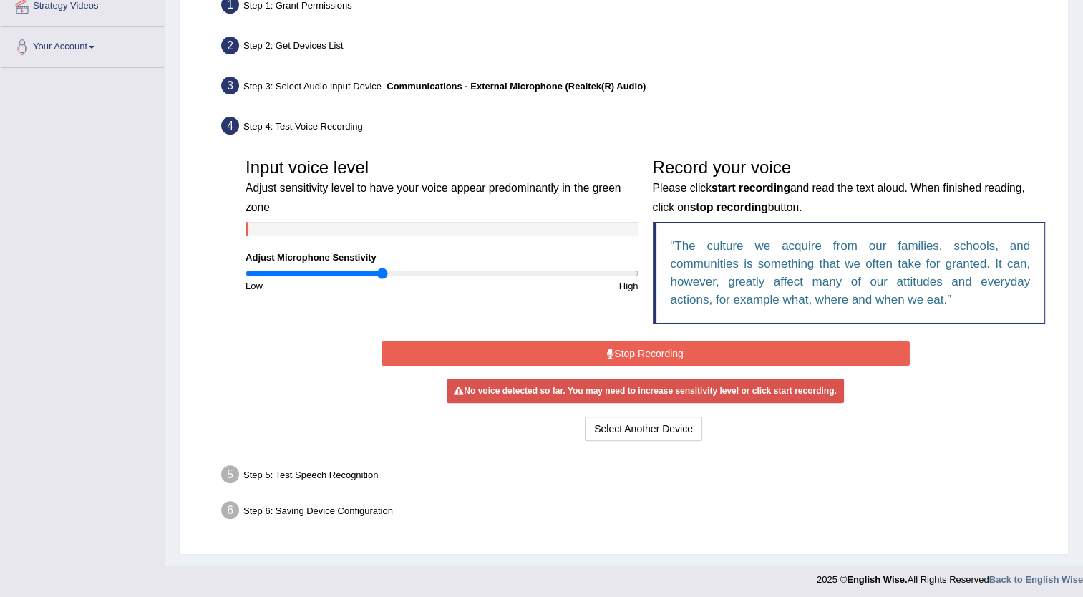
scroll to position [286, 0]
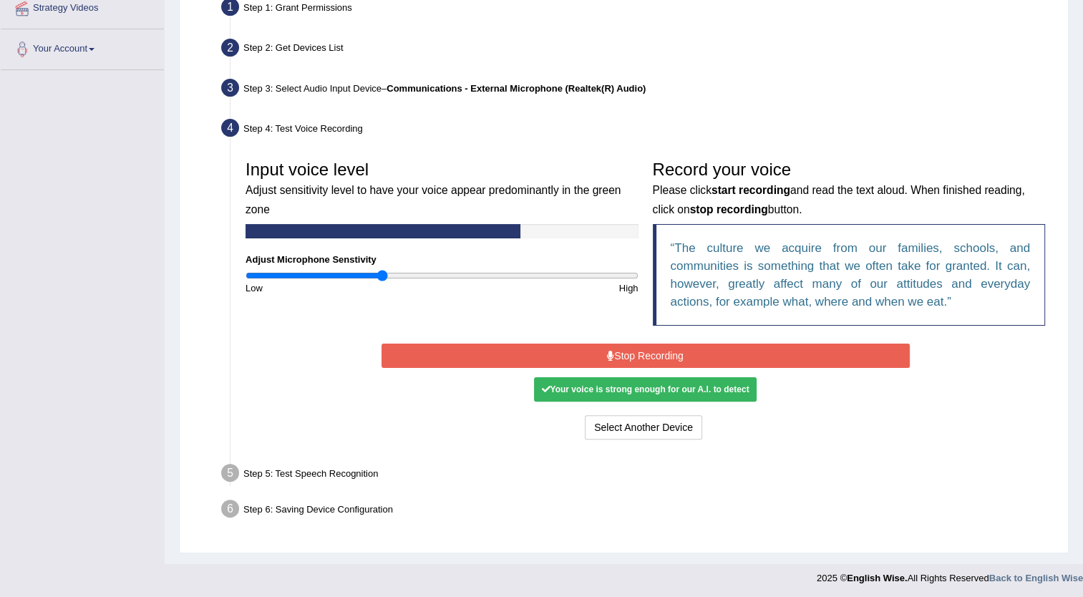
click at [630, 350] on button "Stop Recording" at bounding box center [646, 356] width 528 height 24
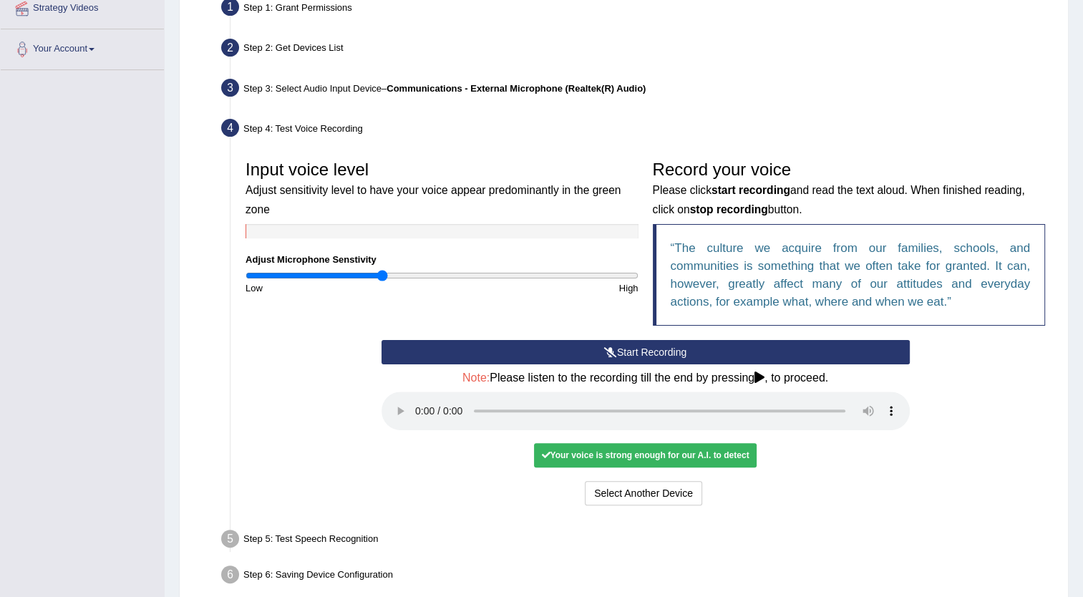
click at [630, 350] on button "Start Recording" at bounding box center [646, 352] width 528 height 24
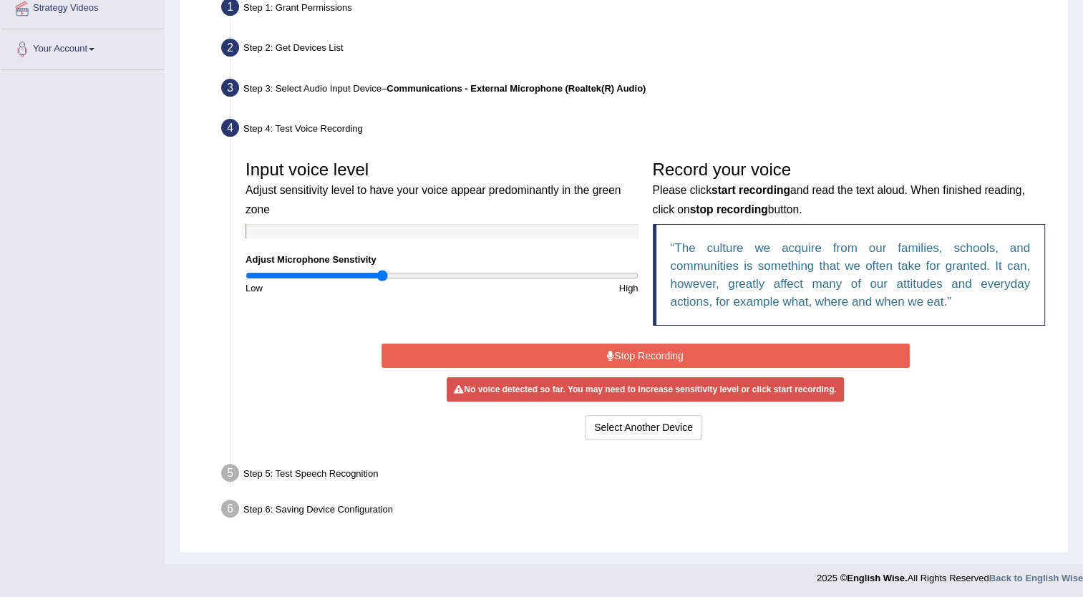
click at [630, 350] on button "Stop Recording" at bounding box center [646, 356] width 528 height 24
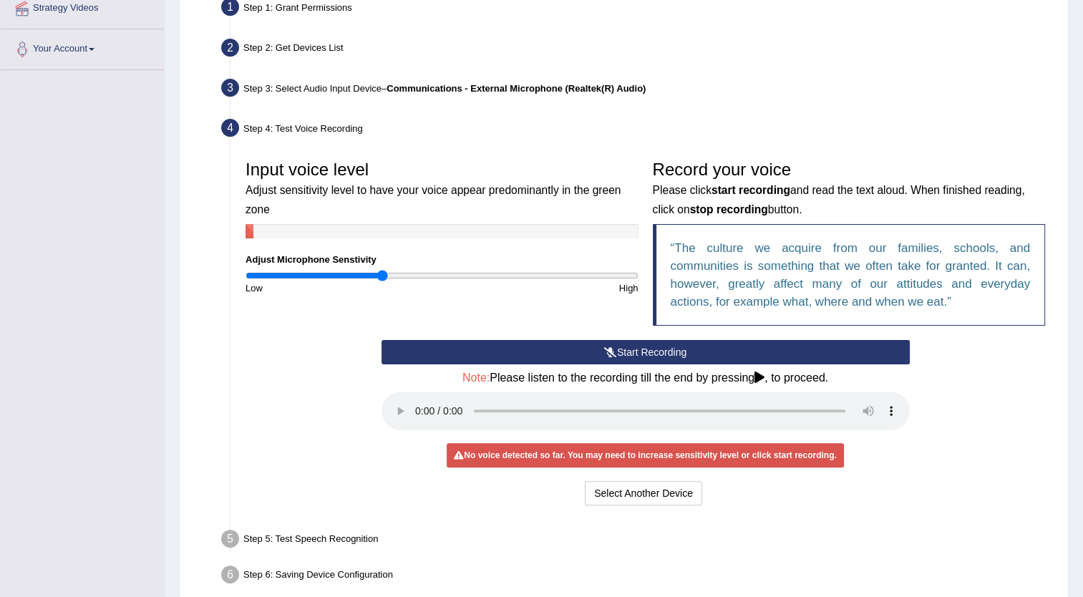
click at [630, 350] on button "Start Recording" at bounding box center [646, 352] width 528 height 24
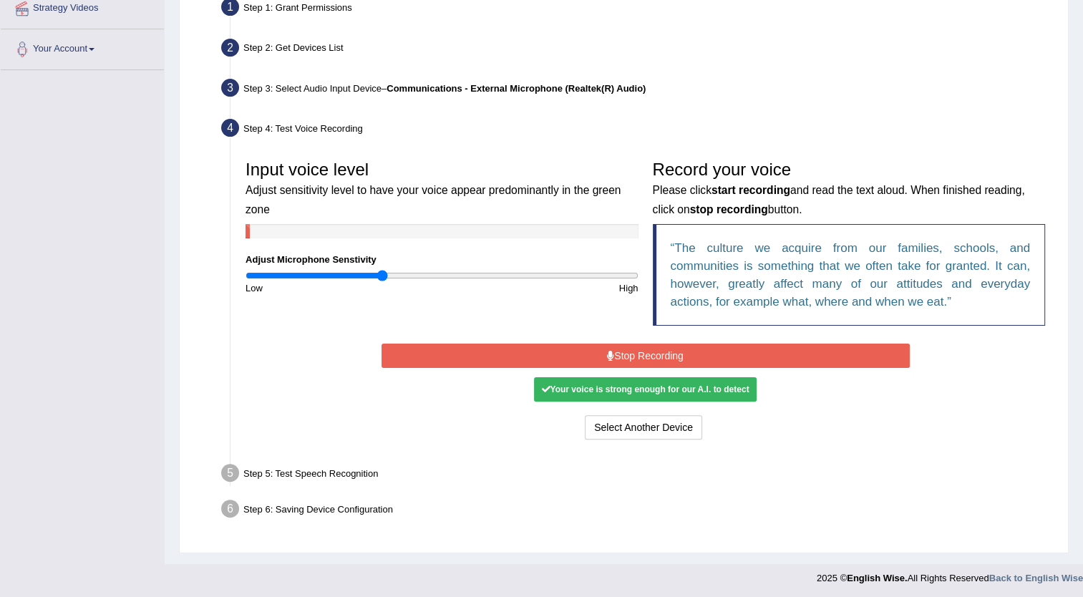
click at [630, 350] on button "Stop Recording" at bounding box center [646, 356] width 528 height 24
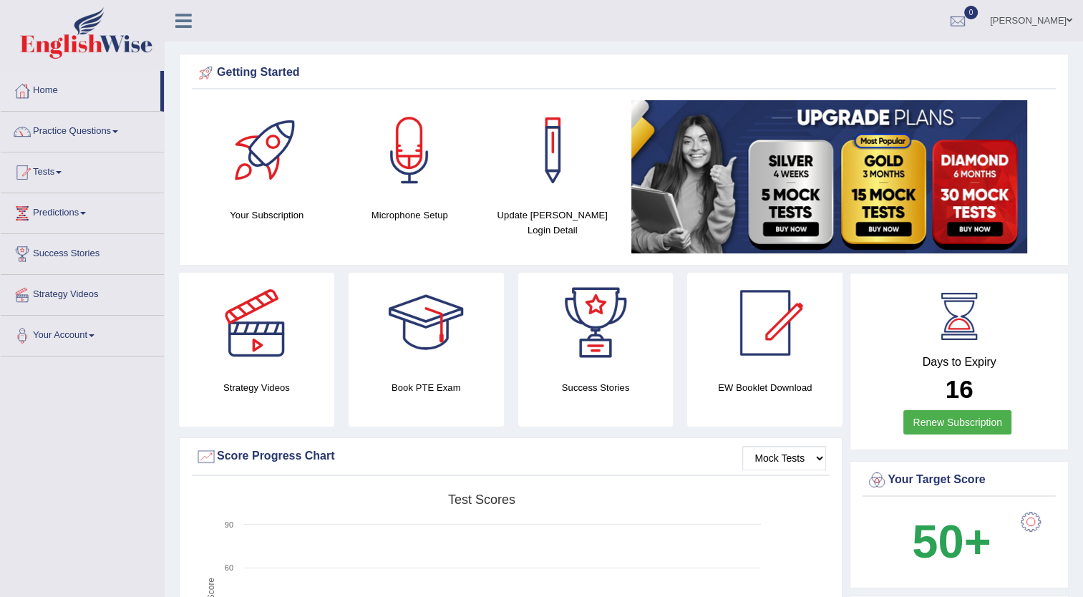
click at [118, 130] on span at bounding box center [115, 131] width 6 height 3
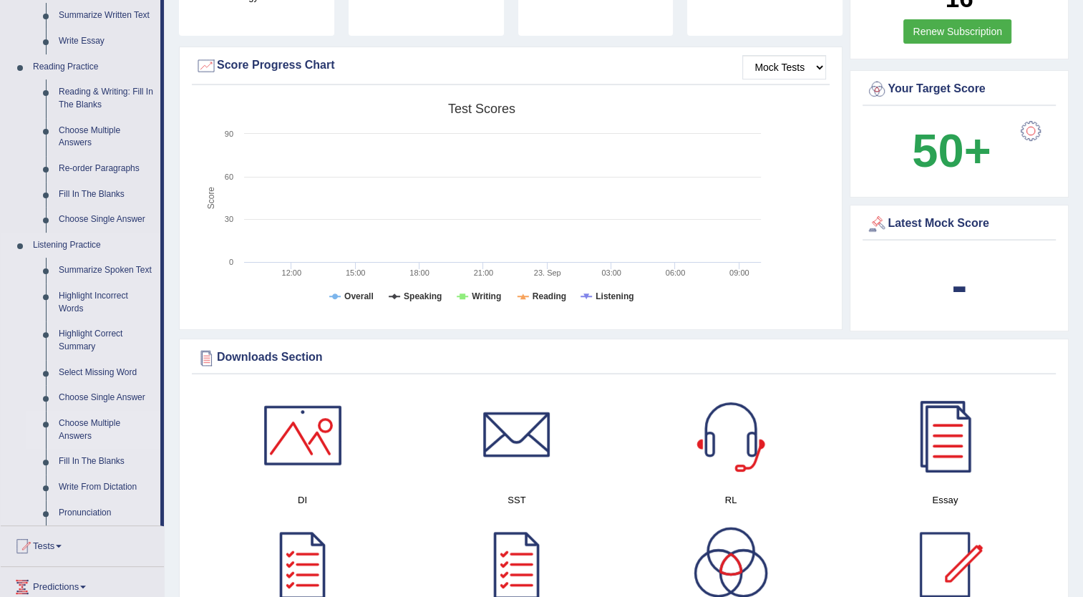
scroll to position [392, 0]
click at [80, 340] on link "Highlight Correct Summary" at bounding box center [106, 340] width 108 height 38
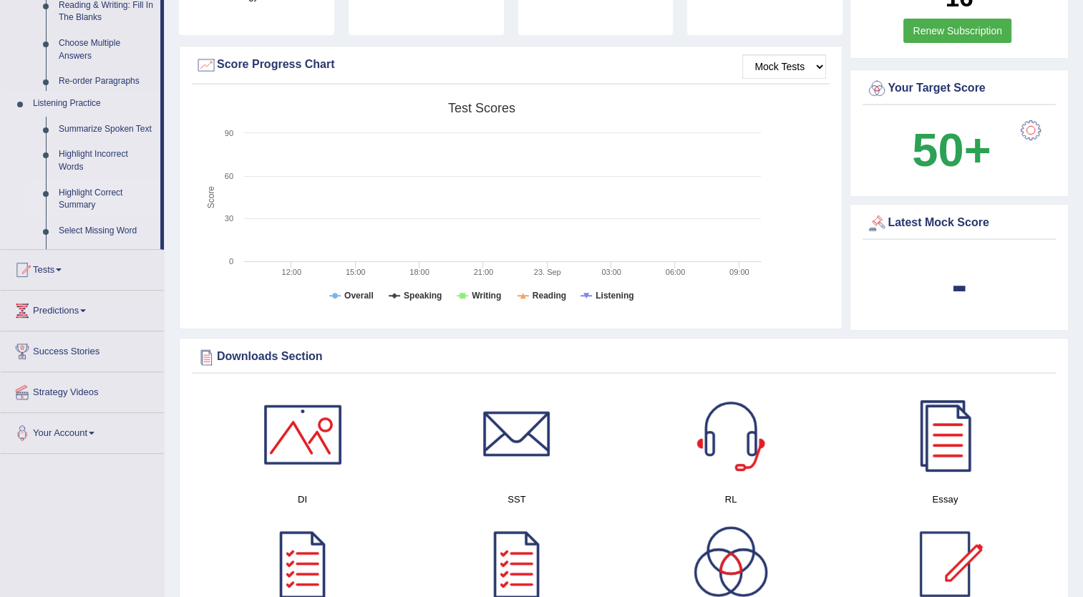
scroll to position [209, 0]
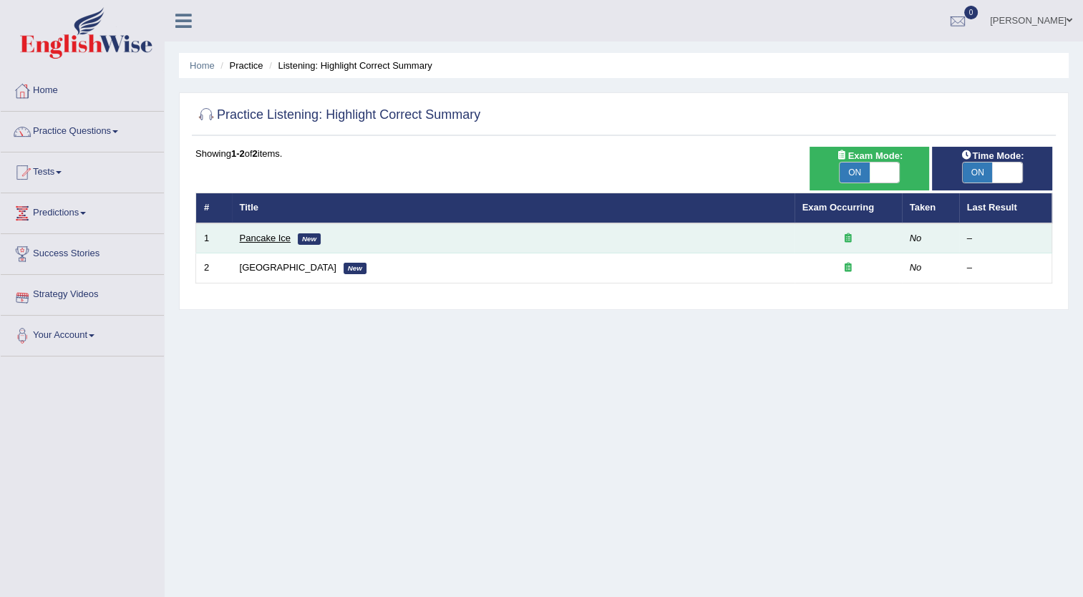
click at [255, 233] on link "Pancake Ice" at bounding box center [266, 238] width 52 height 11
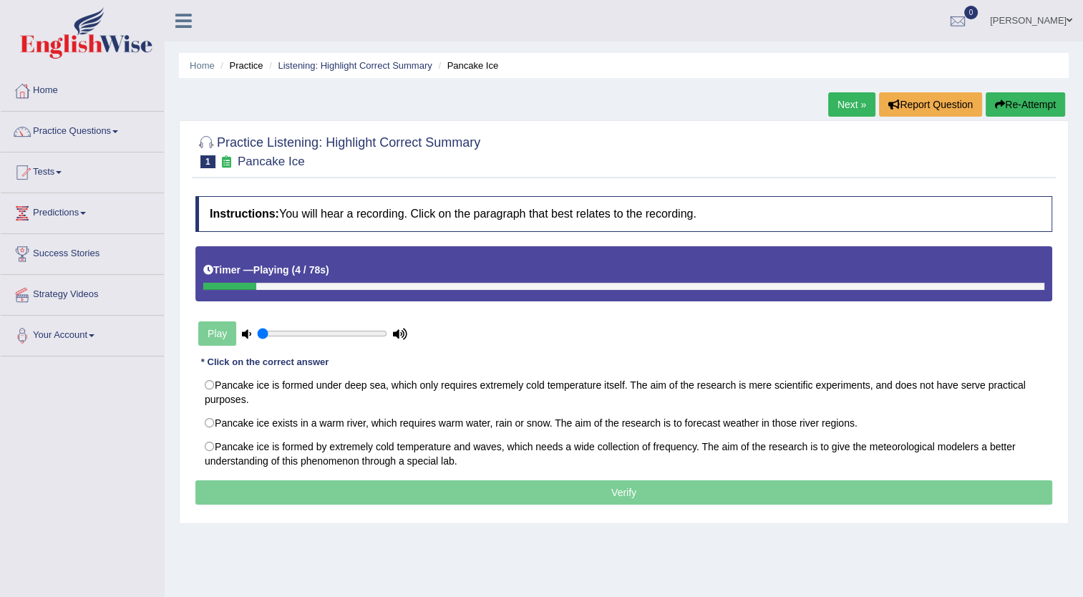
click at [116, 138] on link "Practice Questions" at bounding box center [82, 130] width 163 height 36
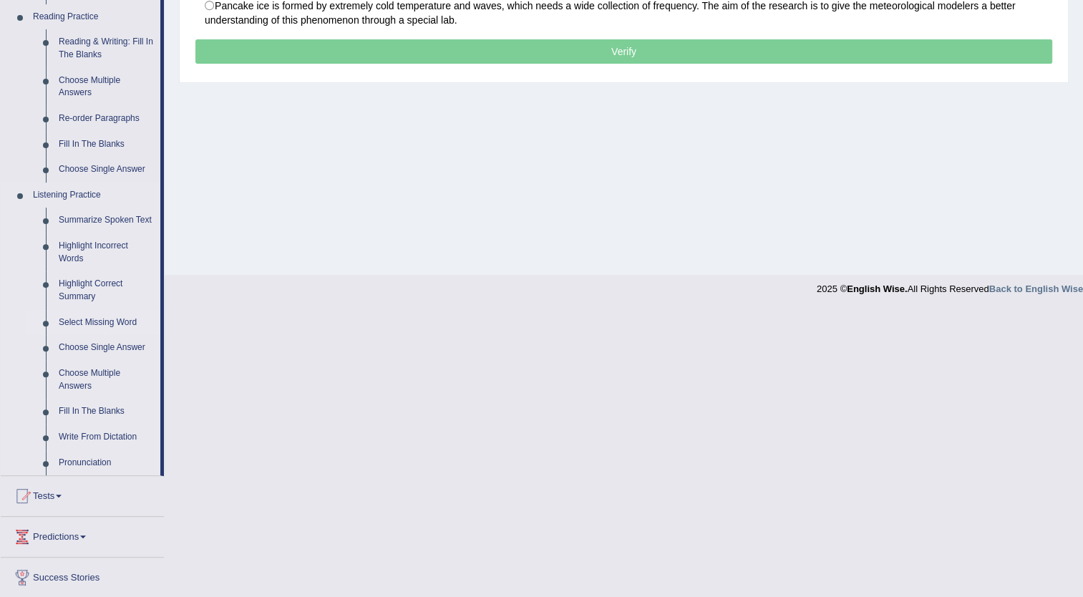
scroll to position [442, 0]
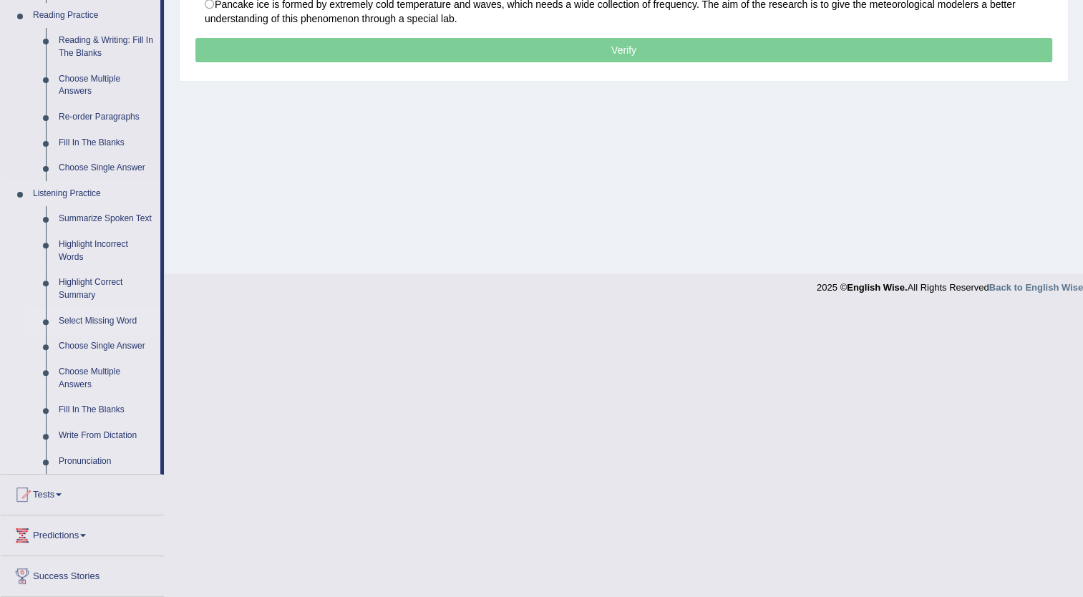
click at [94, 317] on link "Select Missing Word" at bounding box center [106, 322] width 108 height 26
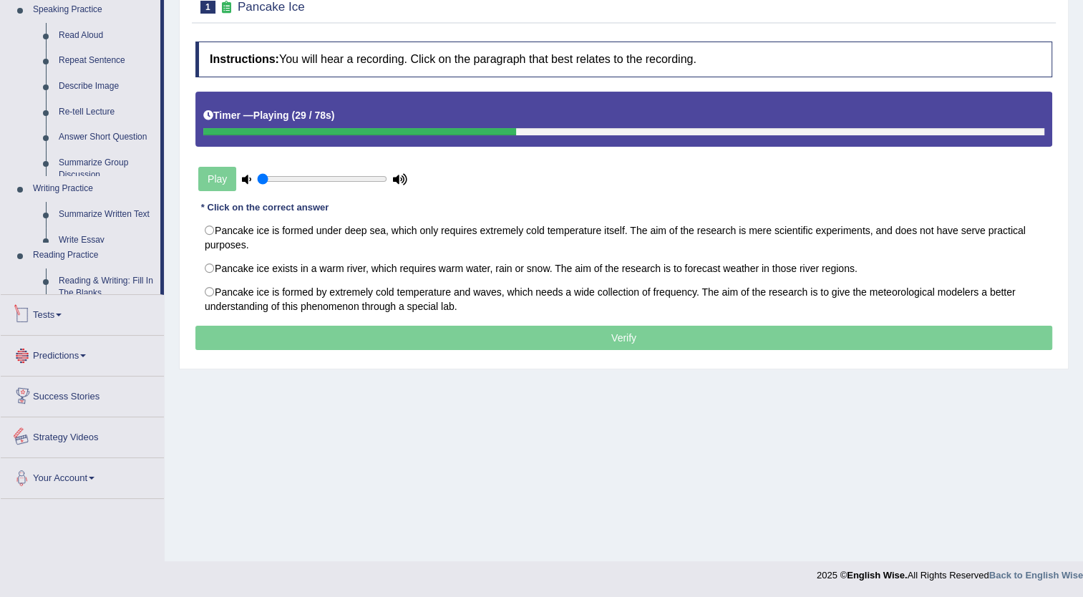
scroll to position [472, 0]
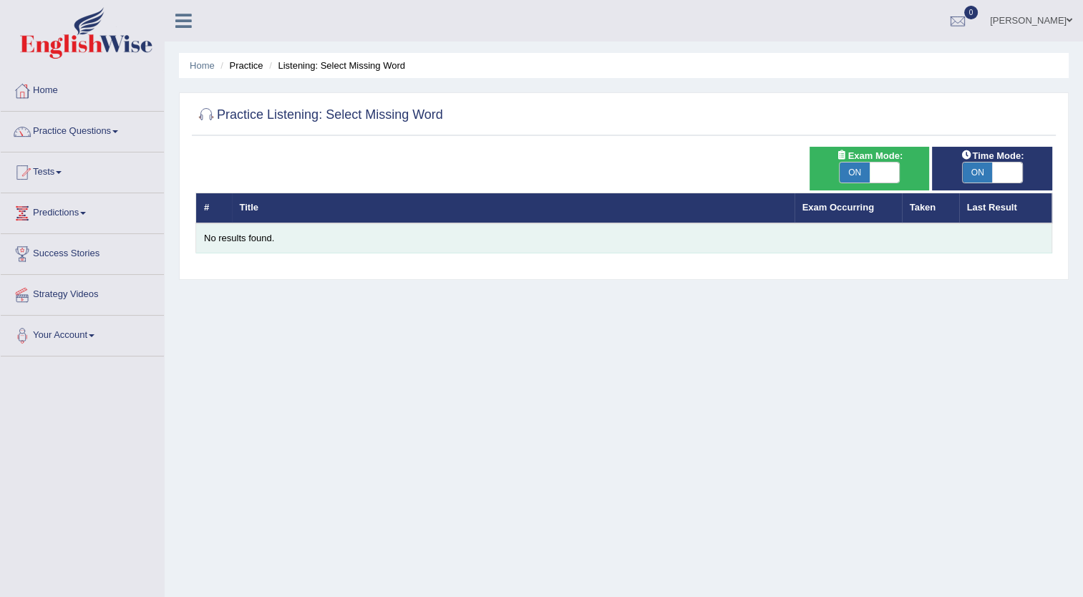
click at [214, 235] on div "No results found." at bounding box center [624, 239] width 840 height 14
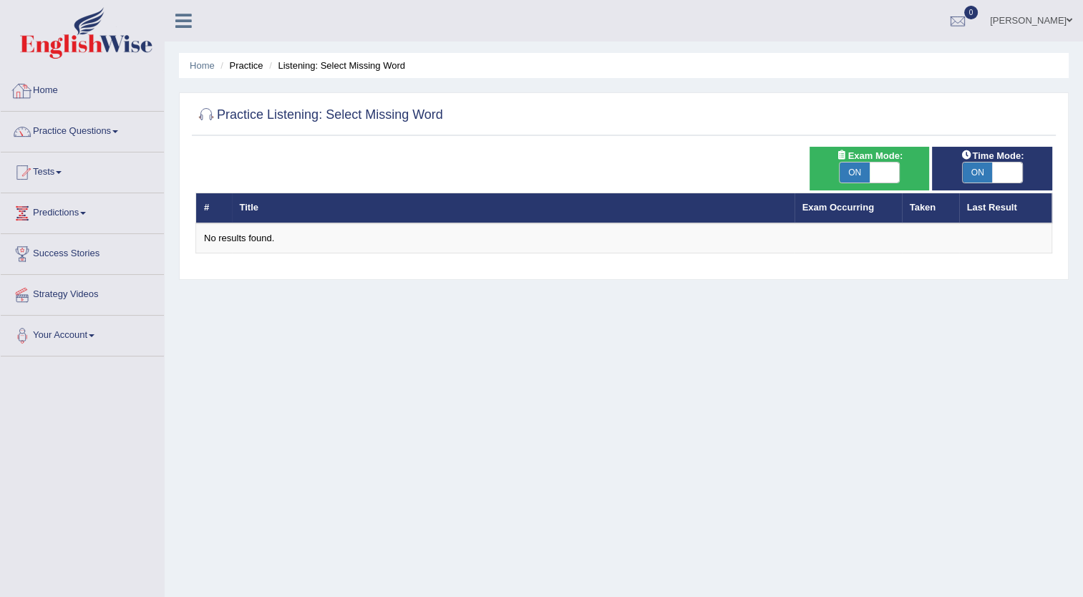
click at [63, 93] on link "Home" at bounding box center [82, 89] width 163 height 36
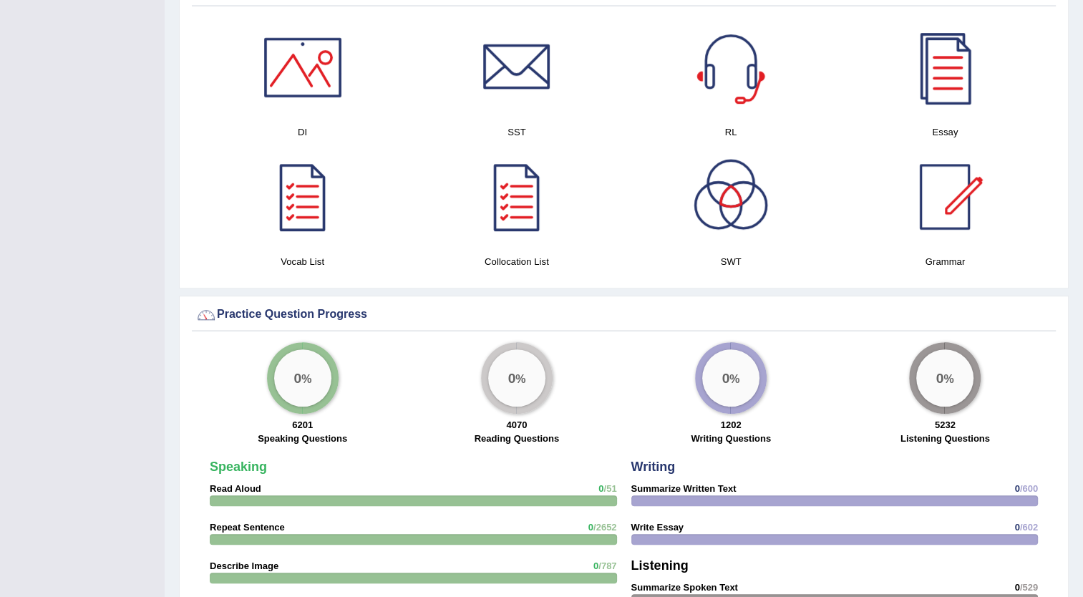
scroll to position [865, 0]
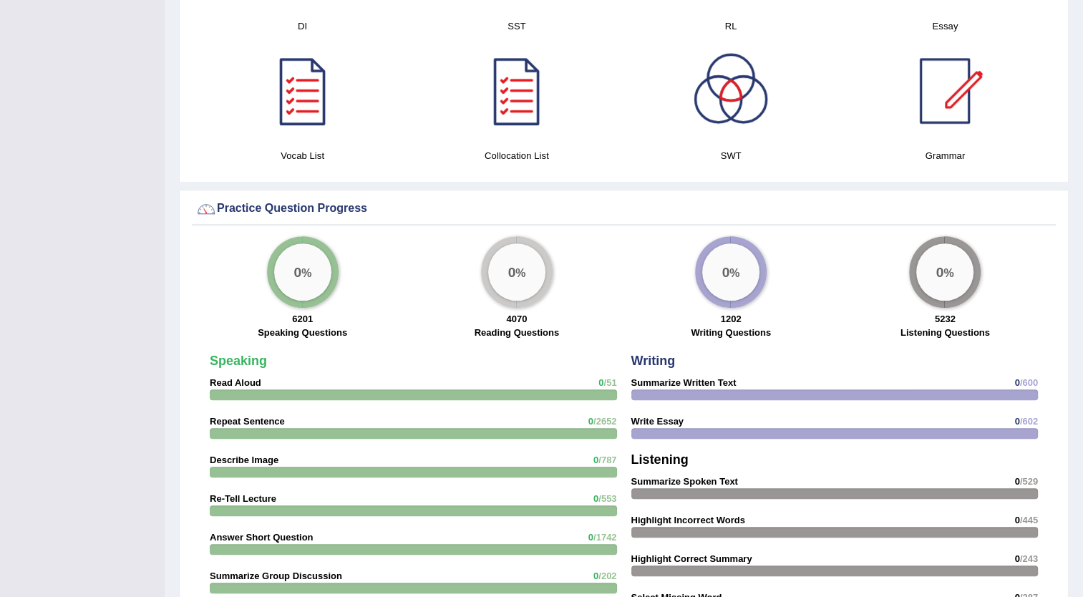
click at [304, 331] on label "Speaking Questions" at bounding box center [302, 333] width 89 height 14
click at [300, 271] on big "0" at bounding box center [298, 272] width 8 height 16
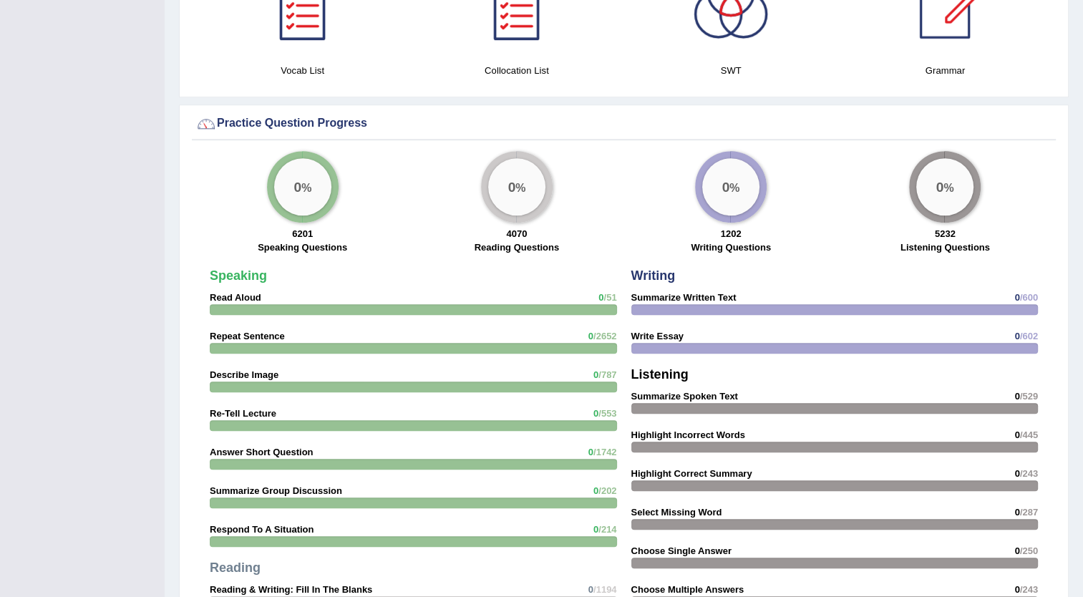
scroll to position [949, 0]
click at [245, 272] on strong "Speaking" at bounding box center [238, 276] width 57 height 14
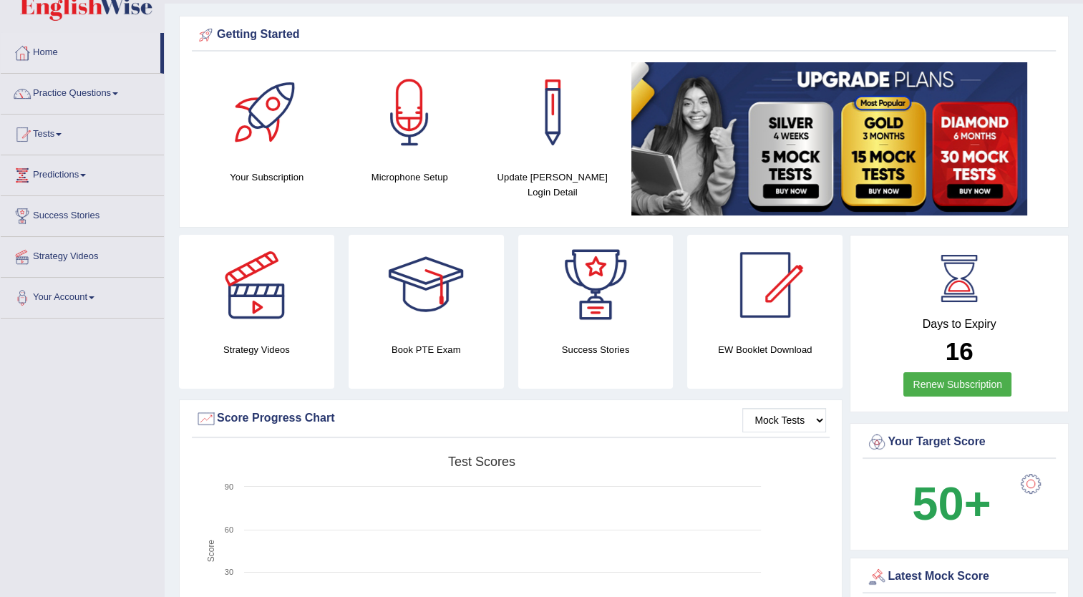
scroll to position [0, 0]
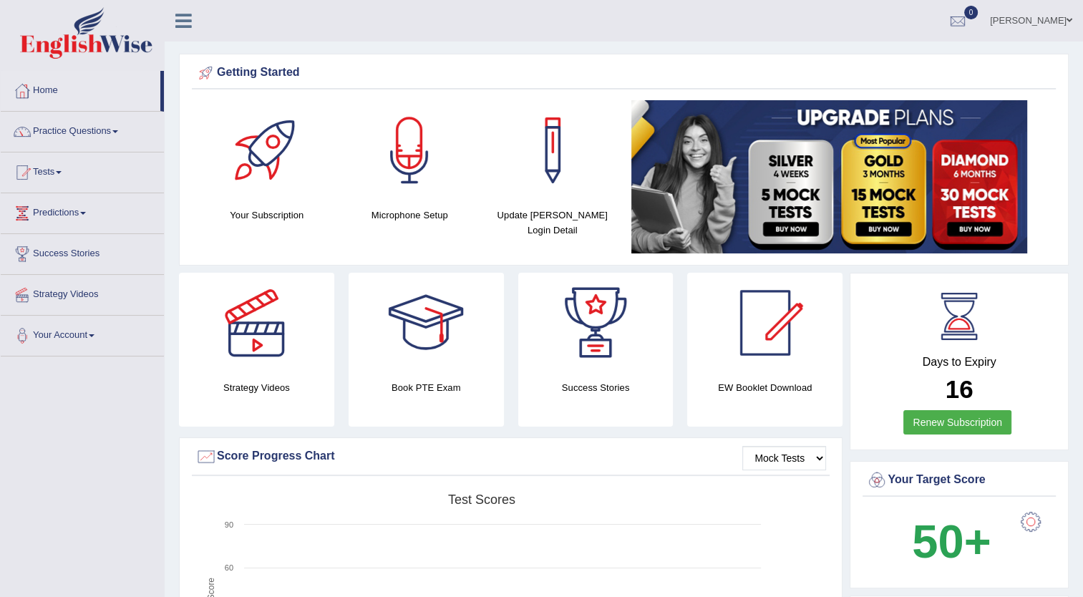
click at [410, 204] on div "Microphone Setup" at bounding box center [410, 161] width 129 height 122
click at [412, 168] on div at bounding box center [409, 150] width 100 height 100
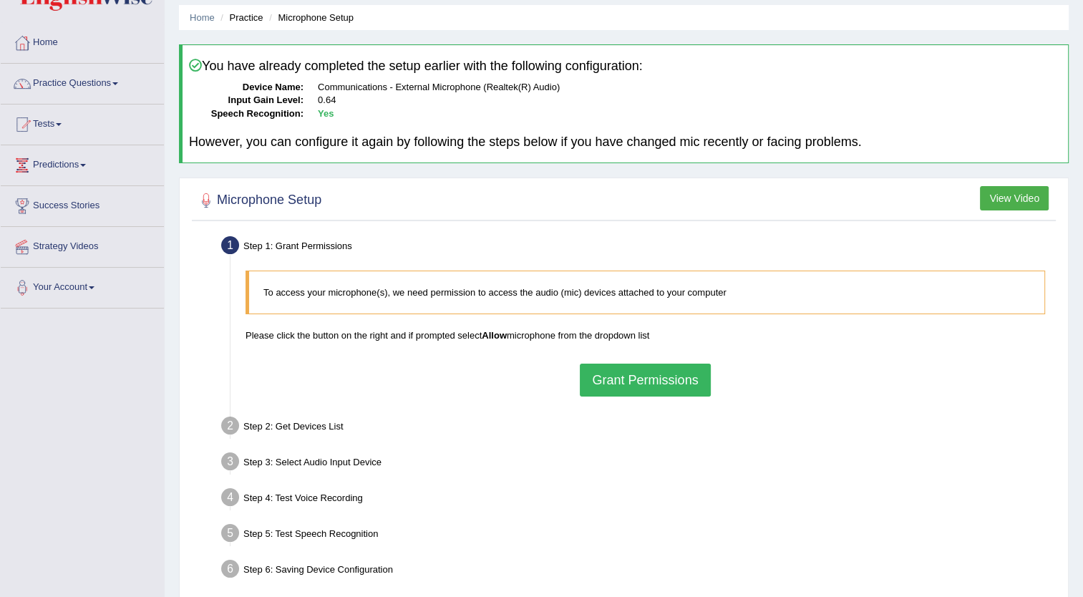
scroll to position [46, 0]
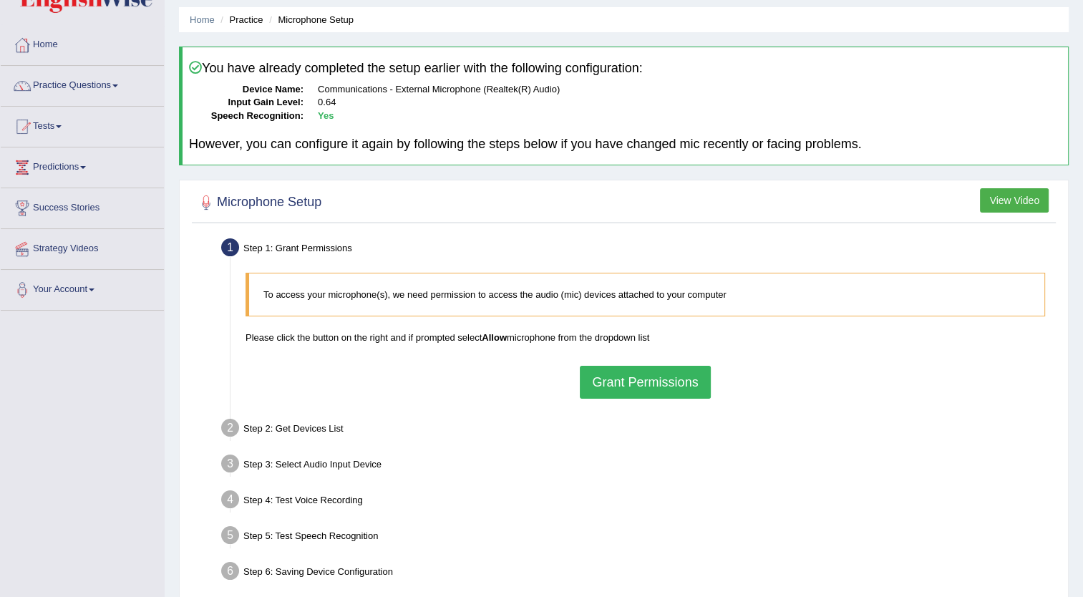
click at [995, 198] on button "View Video" at bounding box center [1014, 200] width 69 height 24
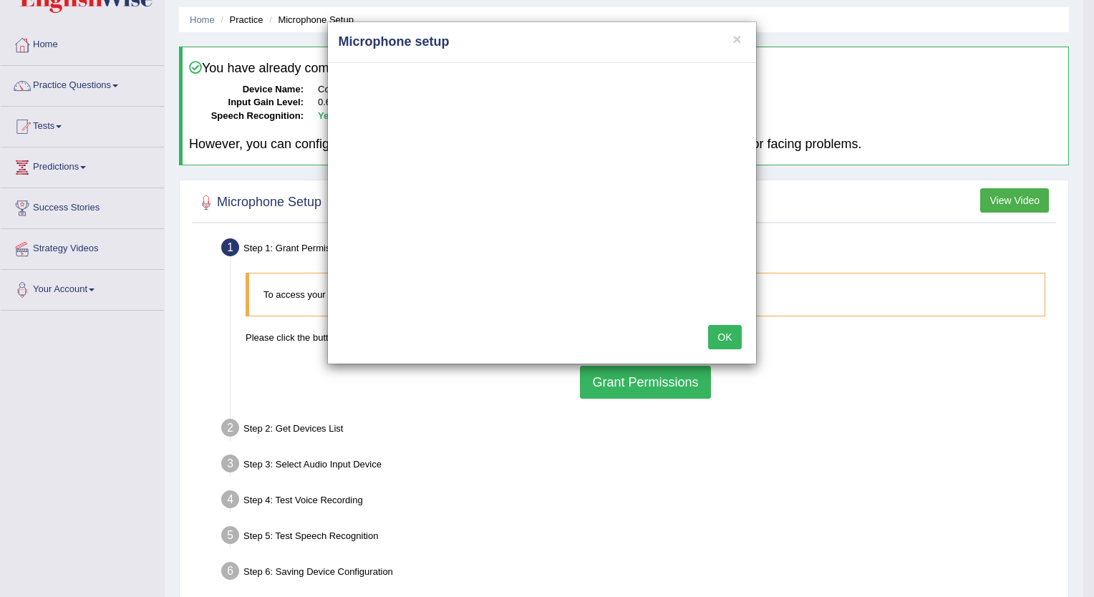
click at [634, 391] on div "× Microphone setup OK" at bounding box center [547, 298] width 1094 height 597
click at [639, 382] on div "× Microphone setup OK" at bounding box center [547, 298] width 1094 height 597
click at [738, 39] on button "×" at bounding box center [736, 39] width 9 height 15
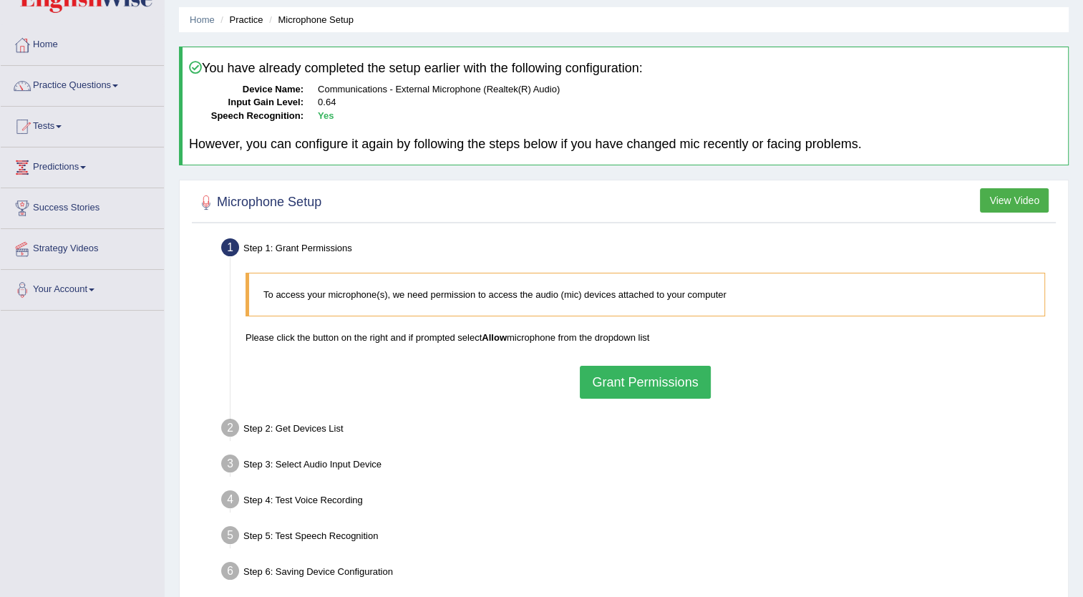
click at [118, 84] on span at bounding box center [115, 85] width 6 height 3
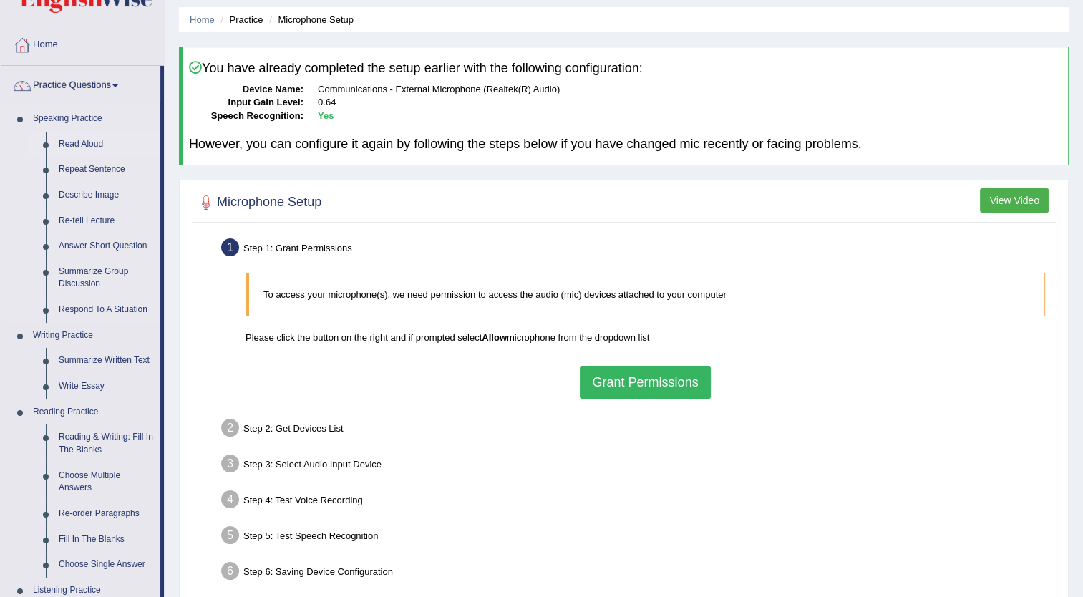
click at [84, 140] on link "Read Aloud" at bounding box center [106, 145] width 108 height 26
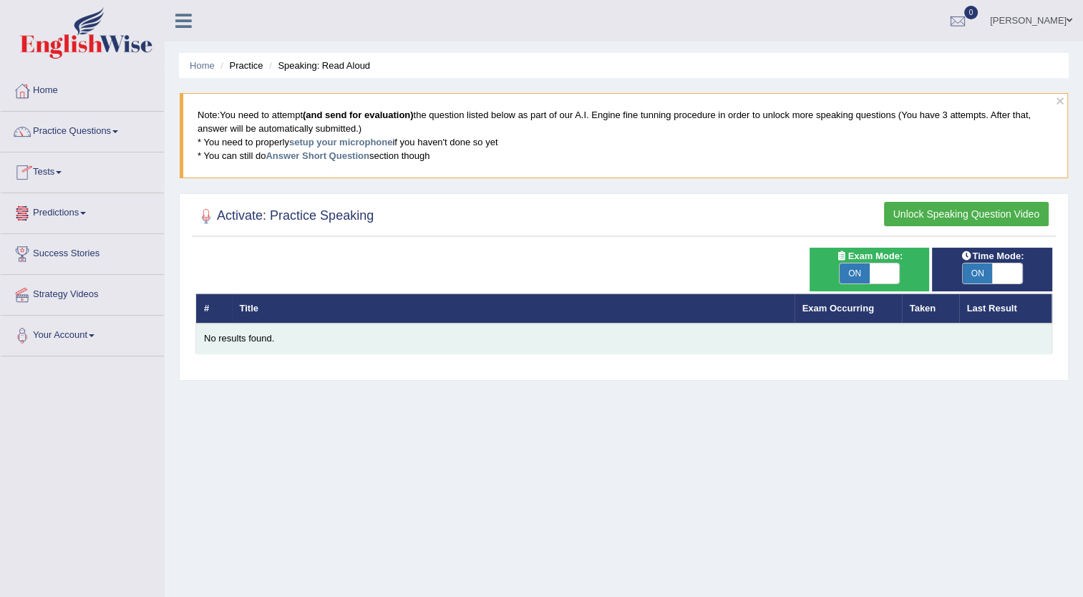
click at [264, 338] on div "No results found." at bounding box center [624, 339] width 840 height 14
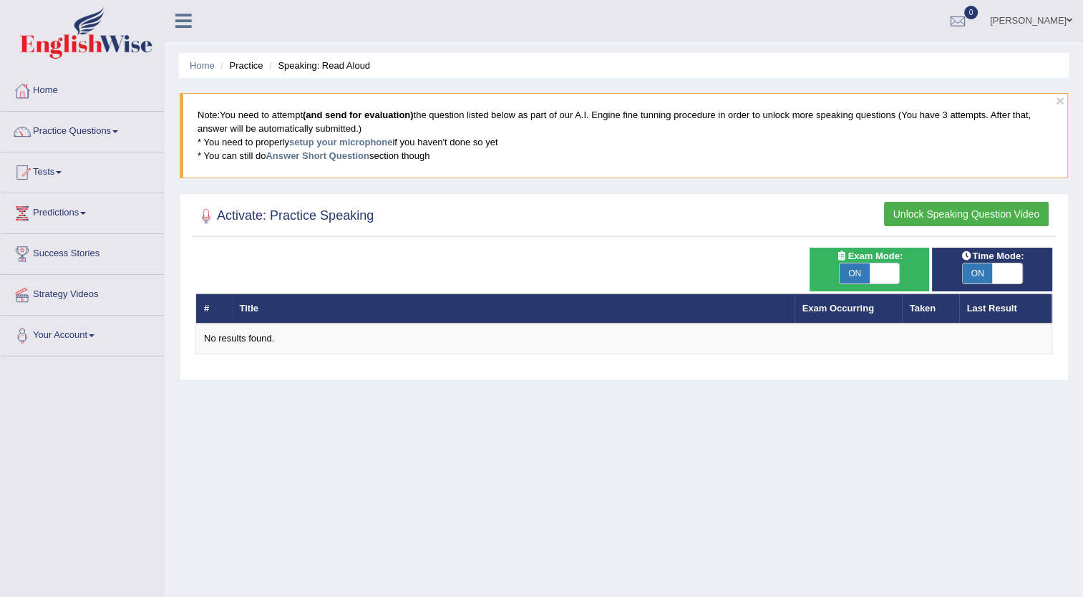
drag, startPoint x: 264, startPoint y: 338, endPoint x: 350, endPoint y: 377, distance: 94.5
click at [350, 377] on div "Activate: Practice Speaking Unlock Speaking Question Video Time Mode: ON OFF Ex…" at bounding box center [624, 287] width 890 height 188
click at [845, 304] on link "Exam Occurring" at bounding box center [839, 308] width 72 height 11
click at [919, 305] on th "Taken" at bounding box center [930, 309] width 57 height 30
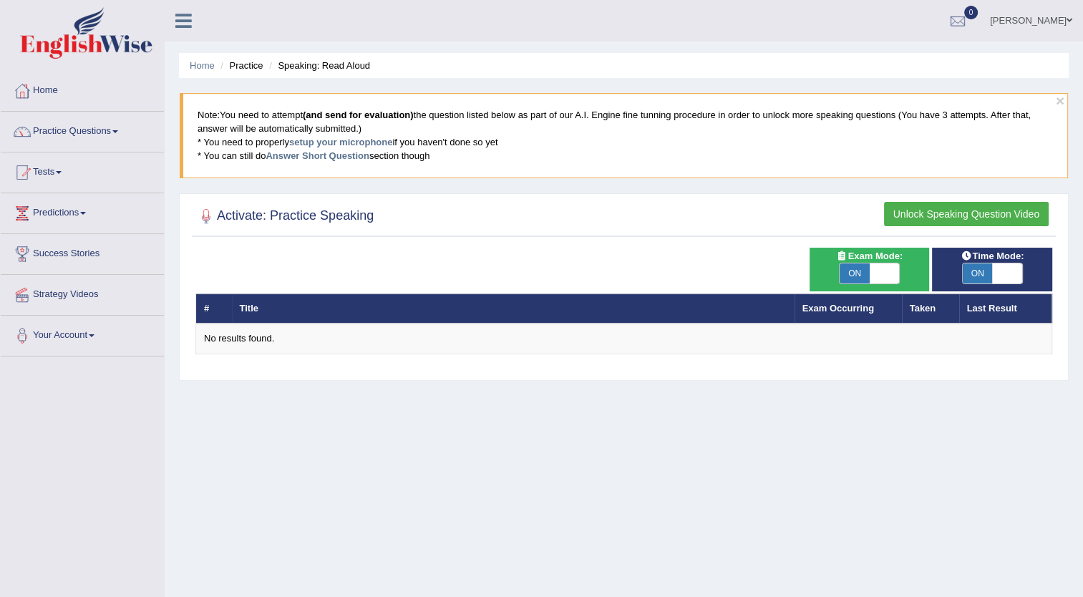
click at [987, 308] on th "Last Result" at bounding box center [1005, 309] width 93 height 30
click at [886, 266] on span at bounding box center [885, 273] width 30 height 20
checkbox input "false"
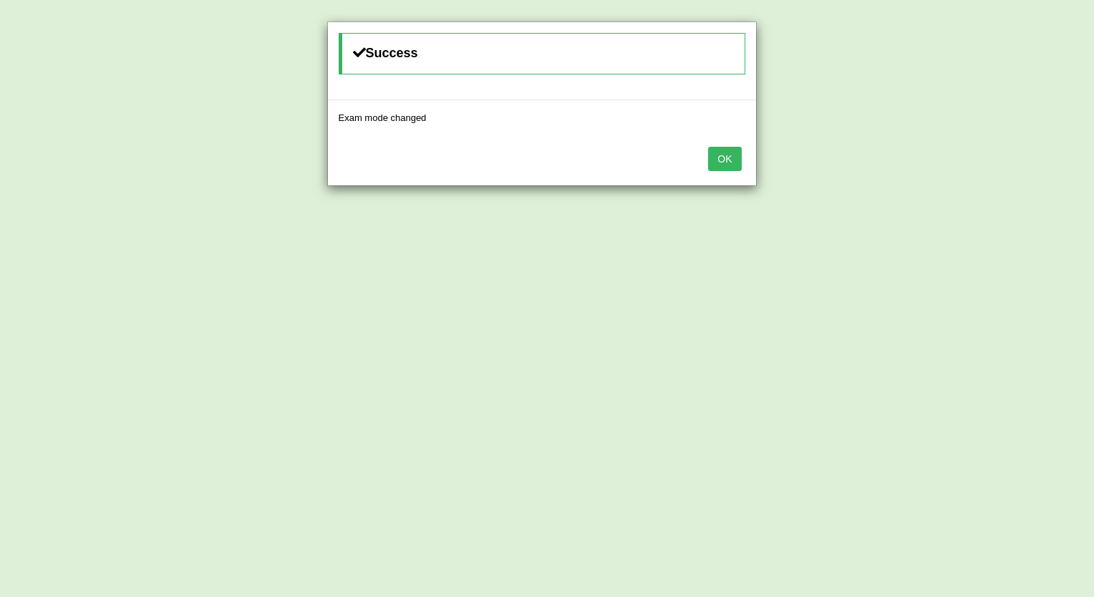
click at [726, 153] on button "OK" at bounding box center [724, 159] width 33 height 24
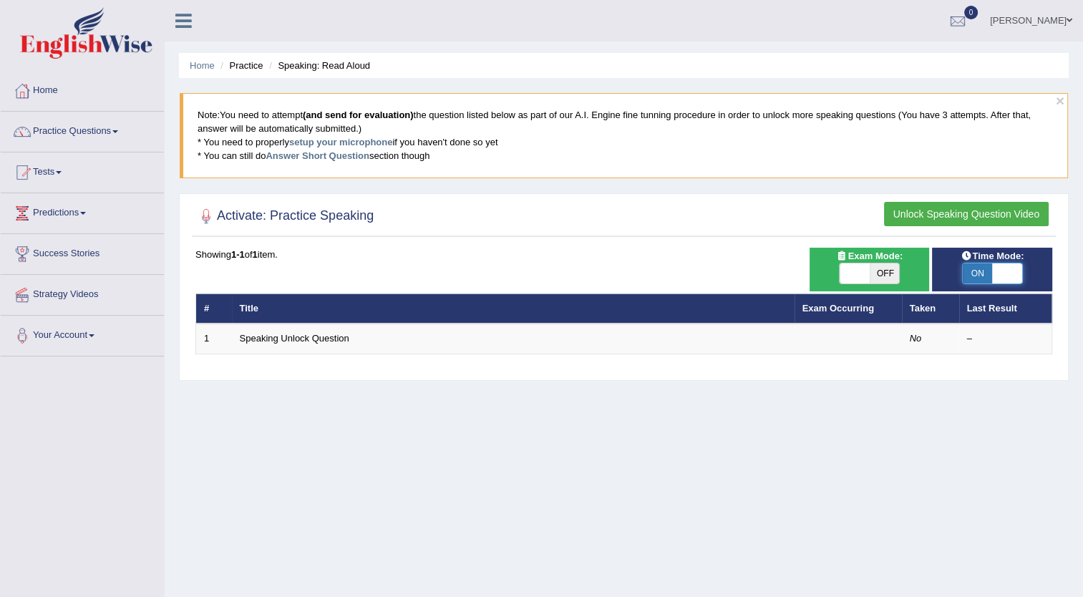
click at [1002, 274] on span at bounding box center [1007, 273] width 30 height 20
checkbox input "false"
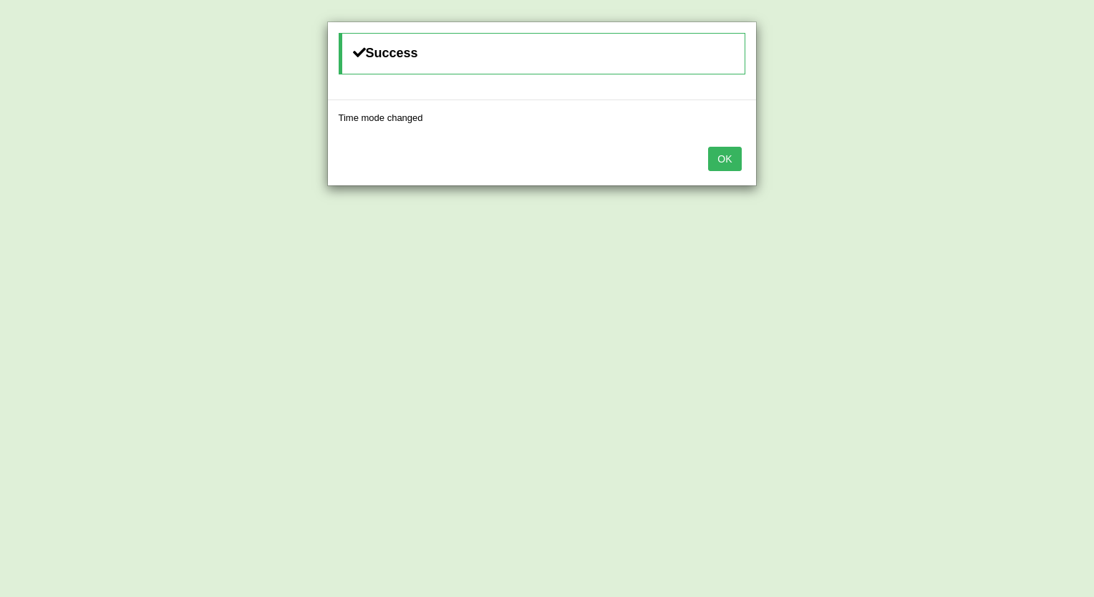
click at [722, 153] on button "OK" at bounding box center [724, 159] width 33 height 24
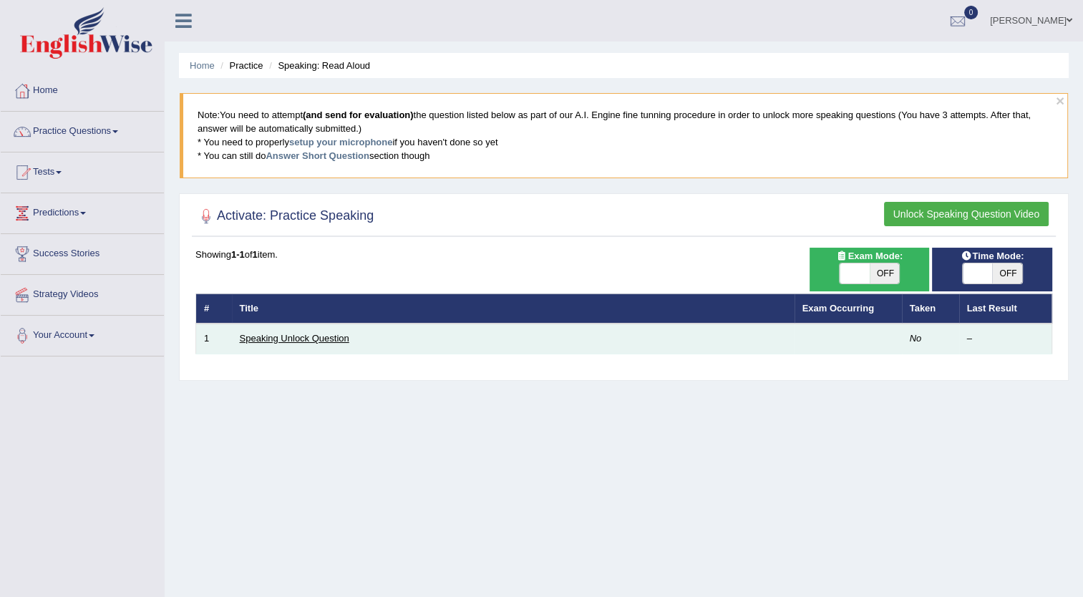
click at [310, 338] on link "Speaking Unlock Question" at bounding box center [295, 338] width 110 height 11
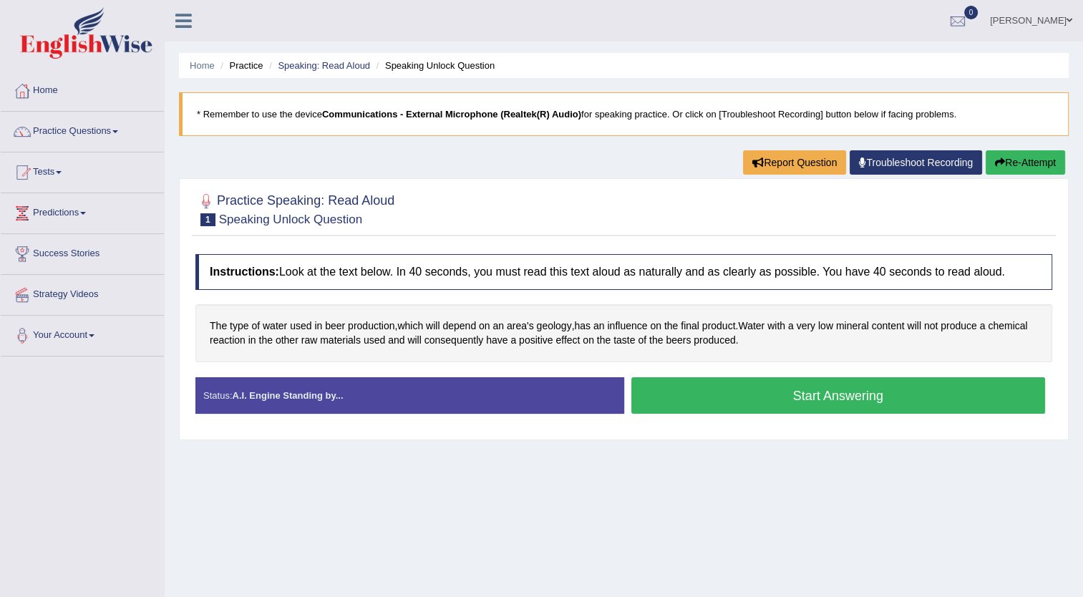
click at [714, 400] on button "Start Answering" at bounding box center [839, 395] width 415 height 37
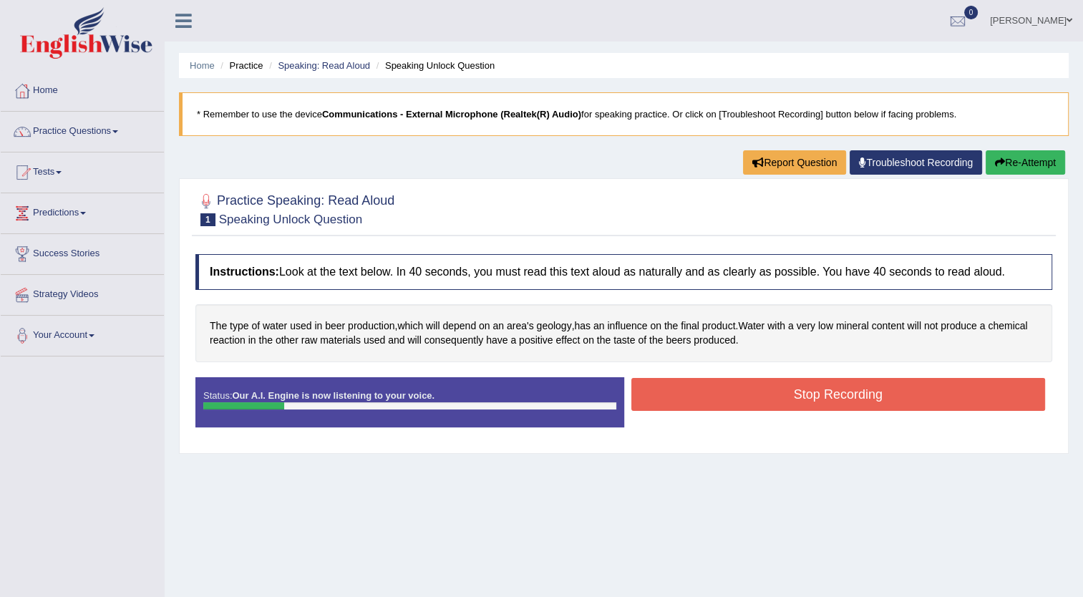
click at [714, 400] on div "Status: Our A.I. Engine is now listening to your voice. Start Answering Stop Re…" at bounding box center [623, 409] width 857 height 64
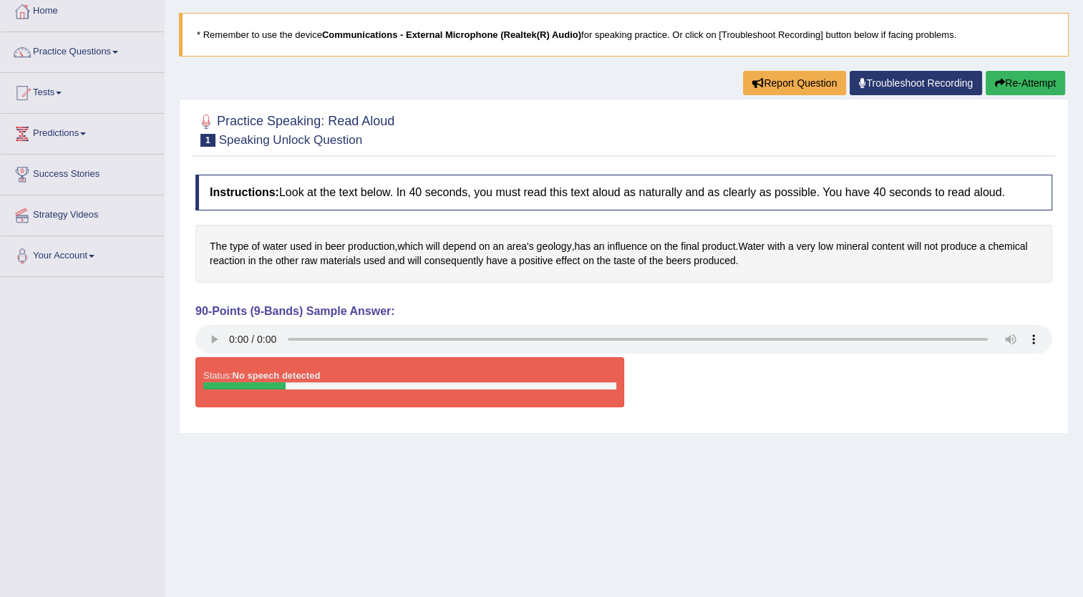
scroll to position [80, 0]
click at [1017, 81] on button "Re-Attempt" at bounding box center [1025, 82] width 79 height 24
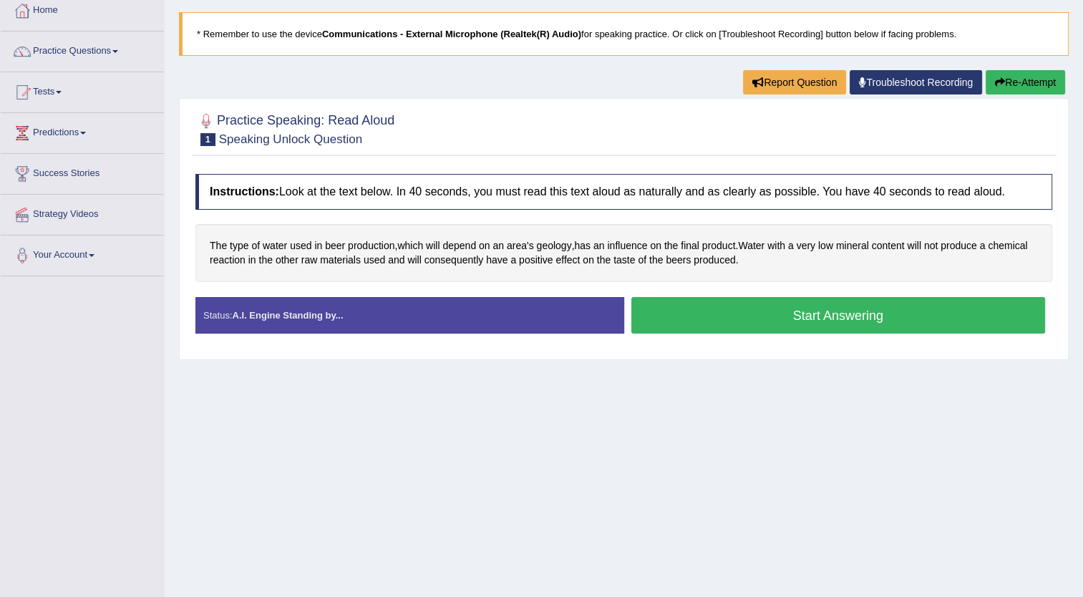
click at [576, 329] on div "Status: A.I. Engine Standing by..." at bounding box center [409, 315] width 429 height 37
click at [576, 322] on div "Status: A.I. Engine Standing by..." at bounding box center [409, 315] width 429 height 37
click at [674, 314] on button "Start Answering" at bounding box center [839, 315] width 415 height 37
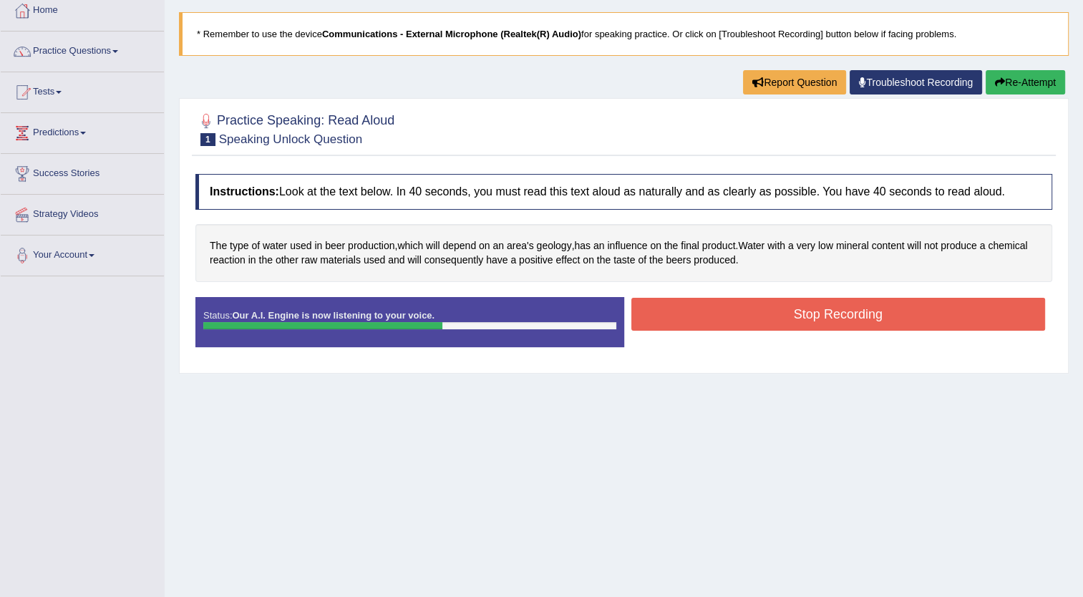
click at [674, 314] on button "Stop Recording" at bounding box center [839, 314] width 415 height 33
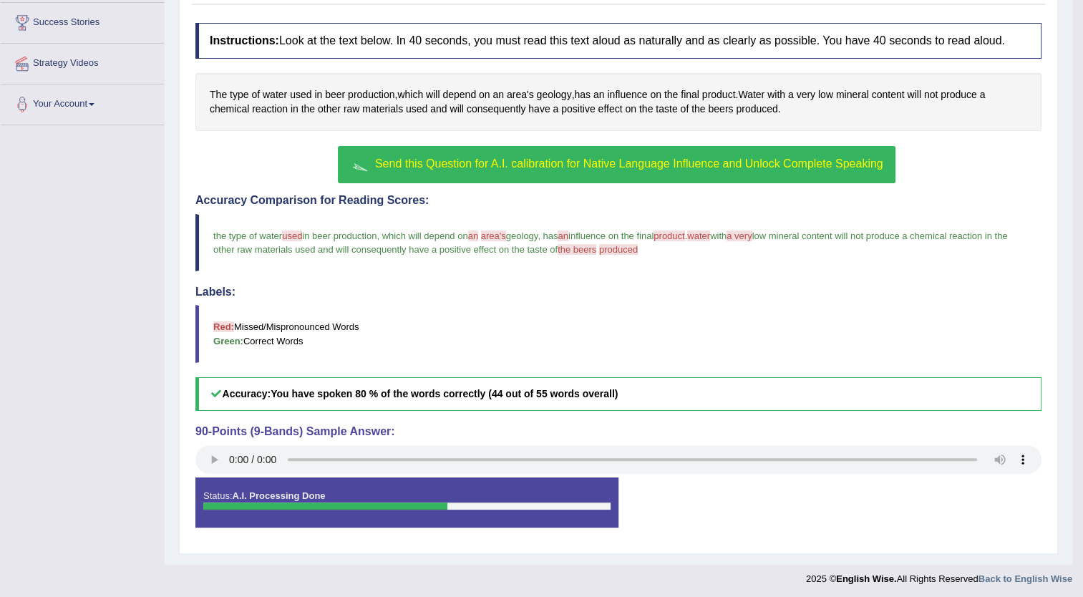
scroll to position [232, 0]
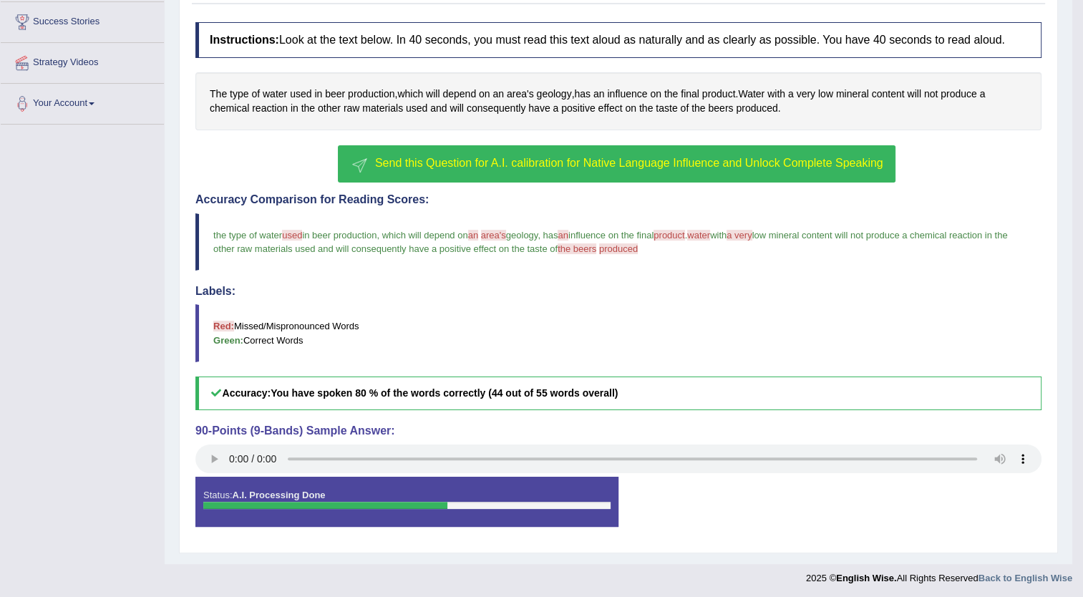
click at [643, 148] on button "Send this Question for A.I. calibration for Native Language Influence and Unloc…" at bounding box center [616, 163] width 557 height 37
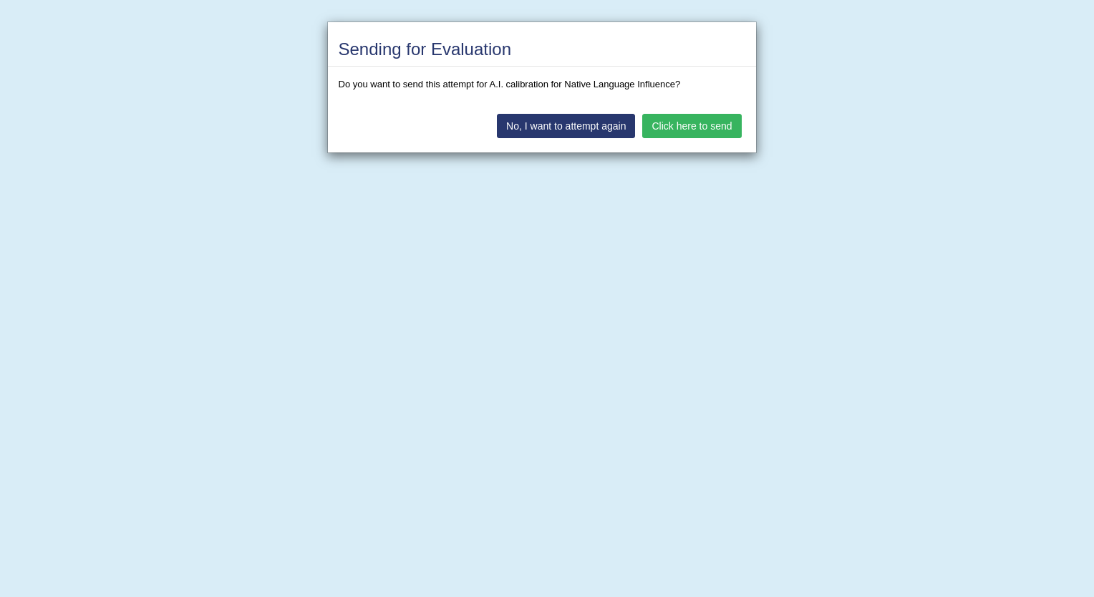
click at [607, 127] on button "No, I want to attempt again" at bounding box center [566, 126] width 138 height 24
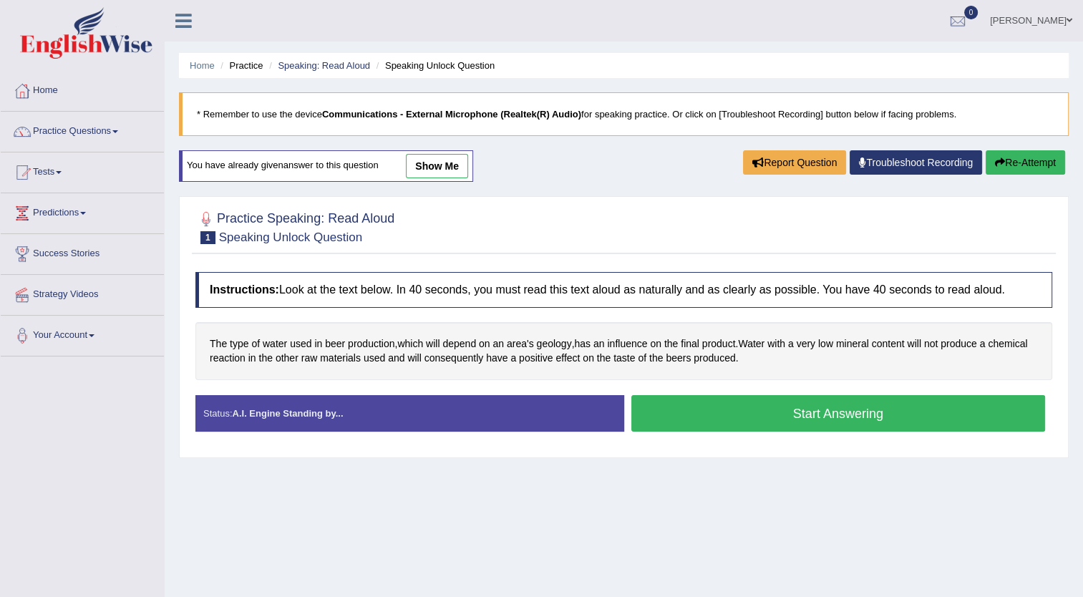
scroll to position [155, 0]
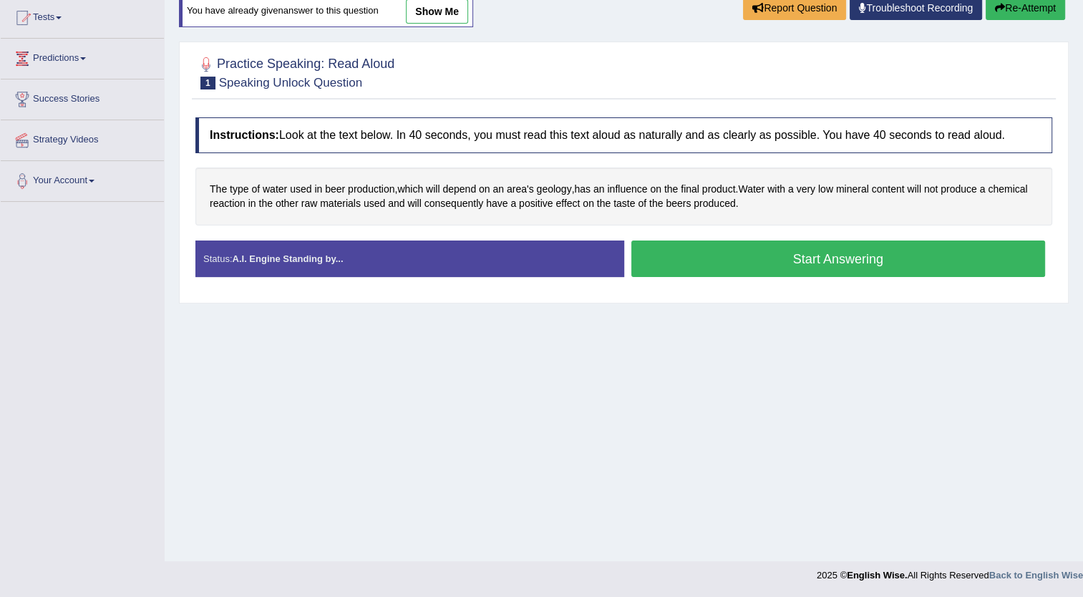
click at [796, 259] on button "Start Answering" at bounding box center [839, 259] width 415 height 37
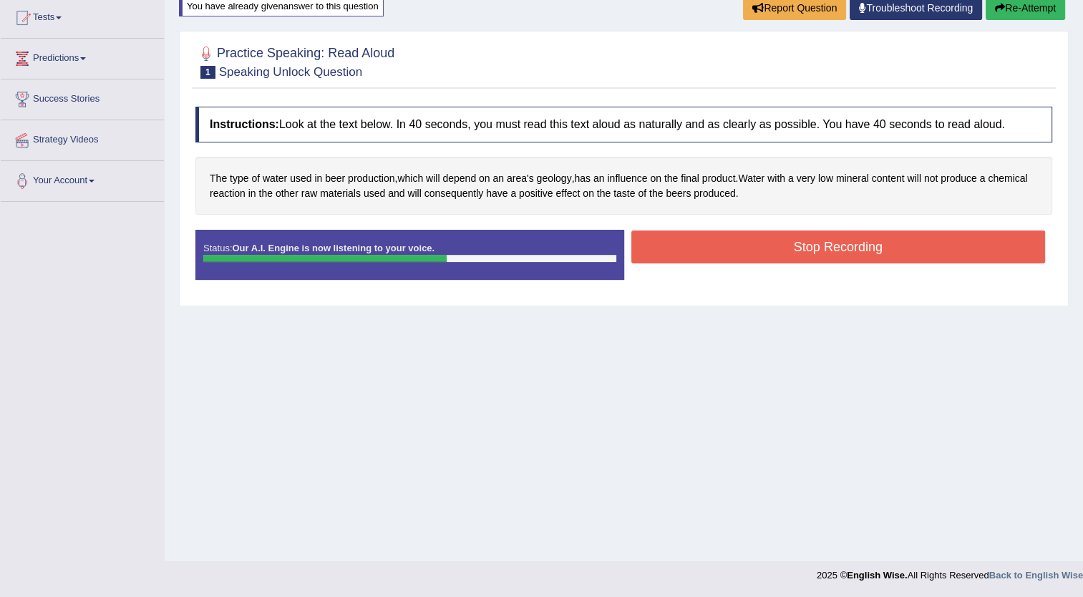
click at [796, 259] on button "Stop Recording" at bounding box center [839, 247] width 415 height 33
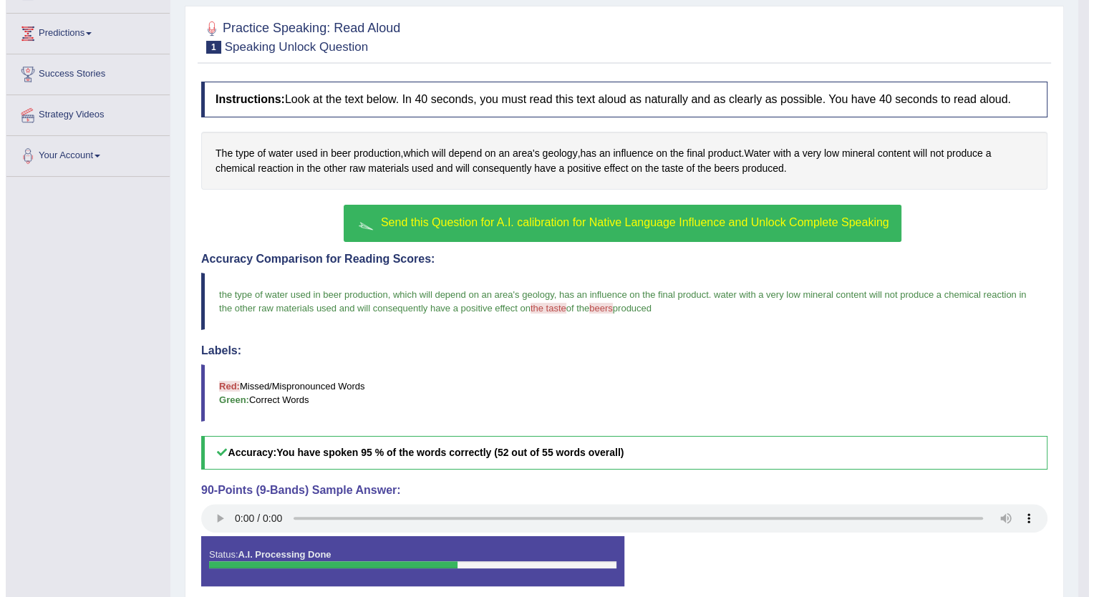
scroll to position [239, 0]
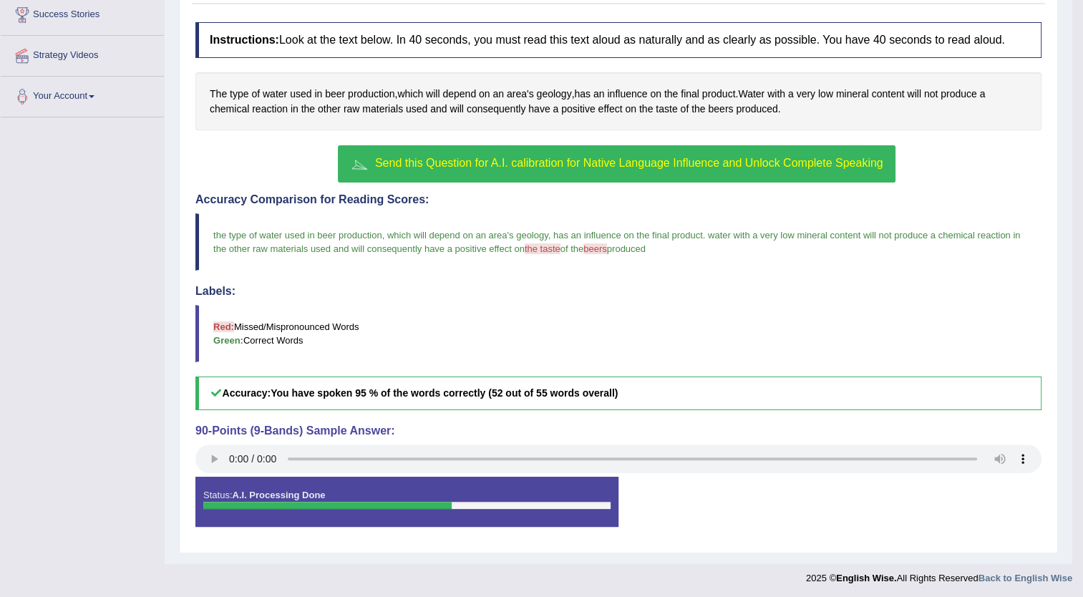
click at [687, 152] on button "Send this Question for A.I. calibration for Native Language Influence and Unloc…" at bounding box center [616, 163] width 557 height 37
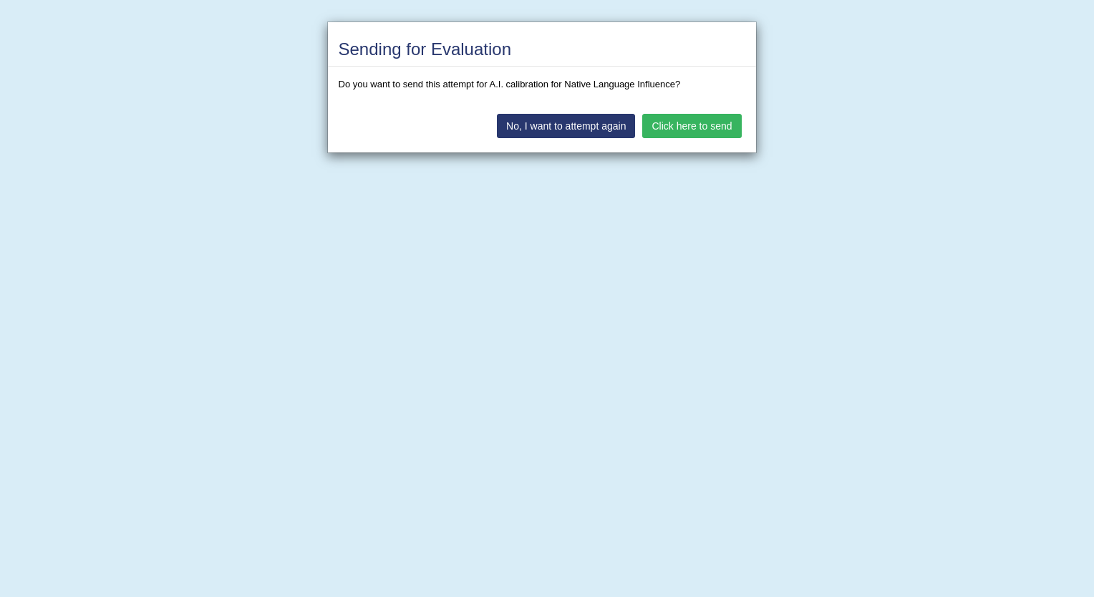
click at [667, 126] on button "Click here to send" at bounding box center [691, 126] width 99 height 24
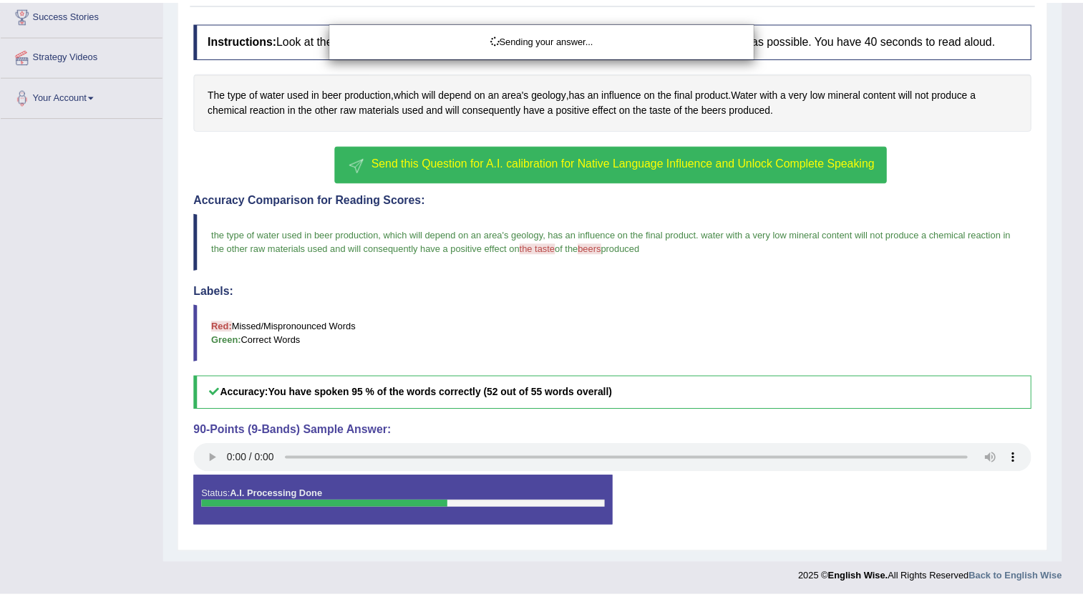
scroll to position [199, 0]
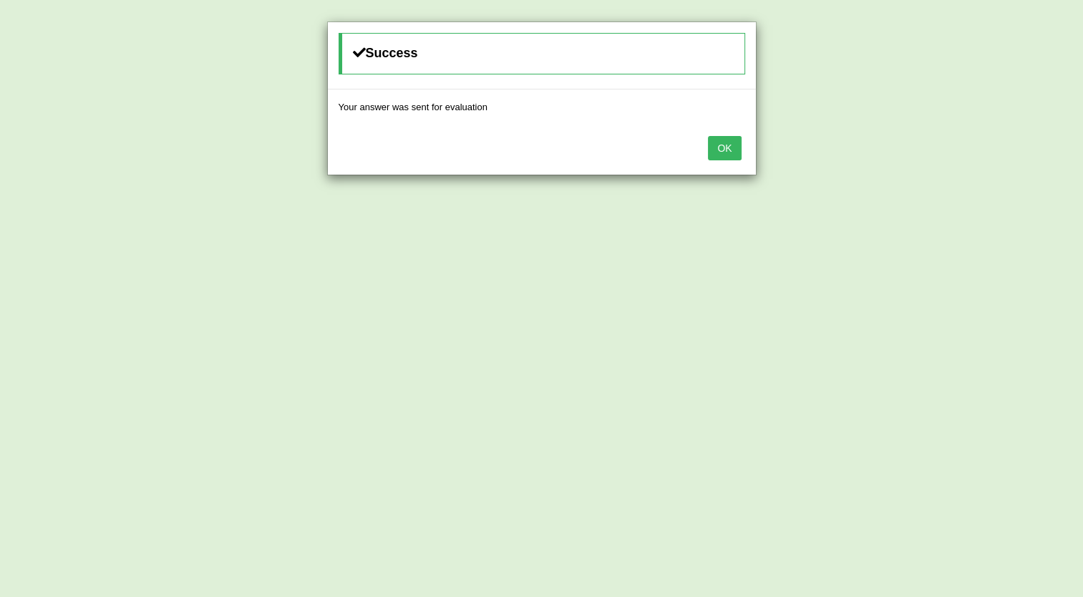
click at [722, 142] on button "OK" at bounding box center [724, 148] width 33 height 24
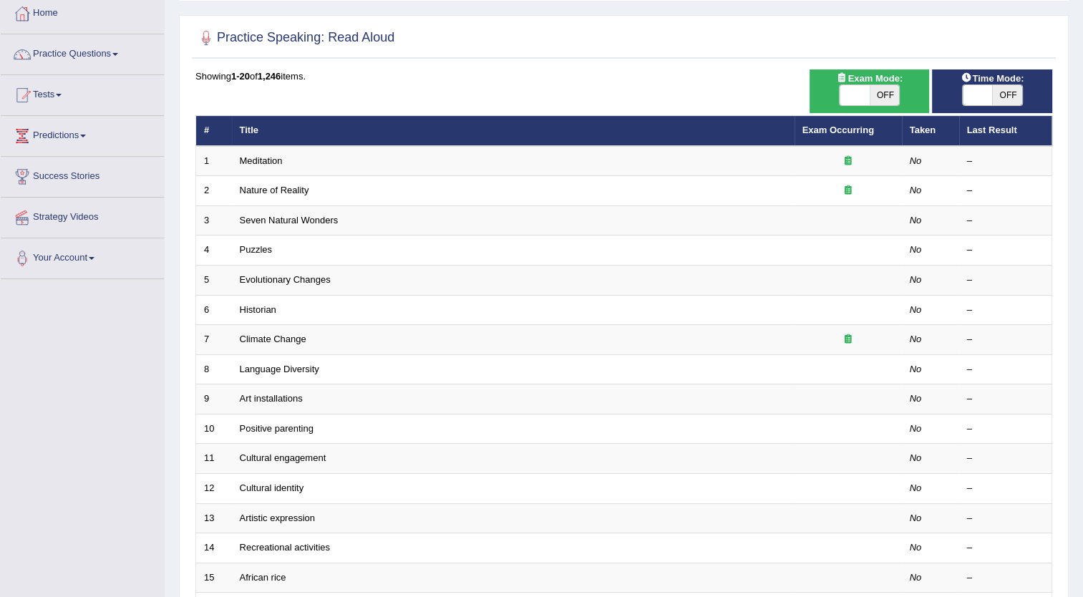
scroll to position [86, 0]
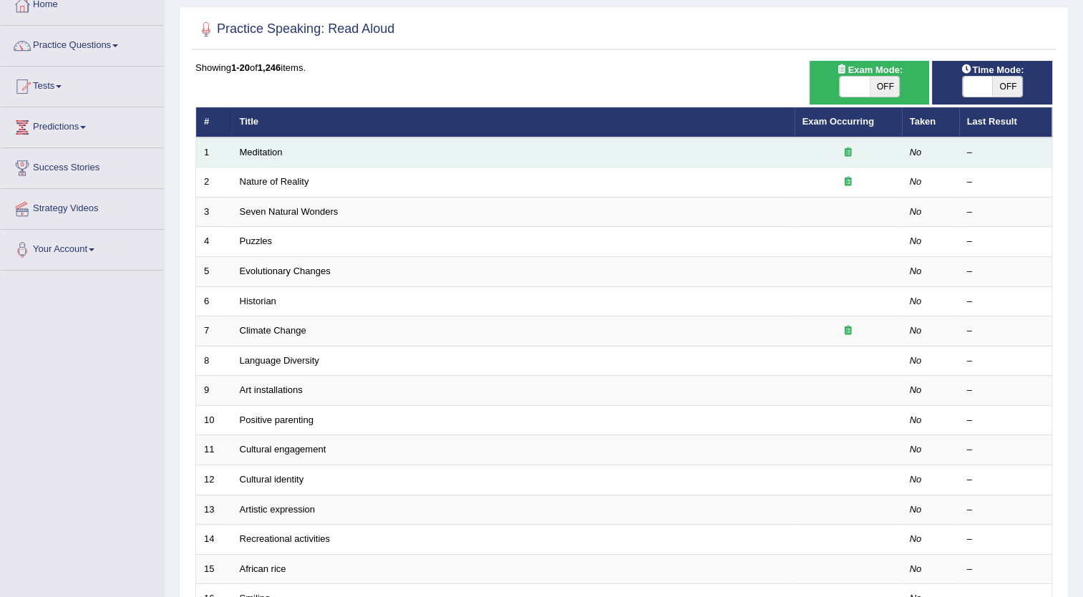
click at [381, 157] on td "Meditation" at bounding box center [513, 152] width 563 height 30
click at [381, 156] on td "Meditation" at bounding box center [513, 152] width 563 height 30
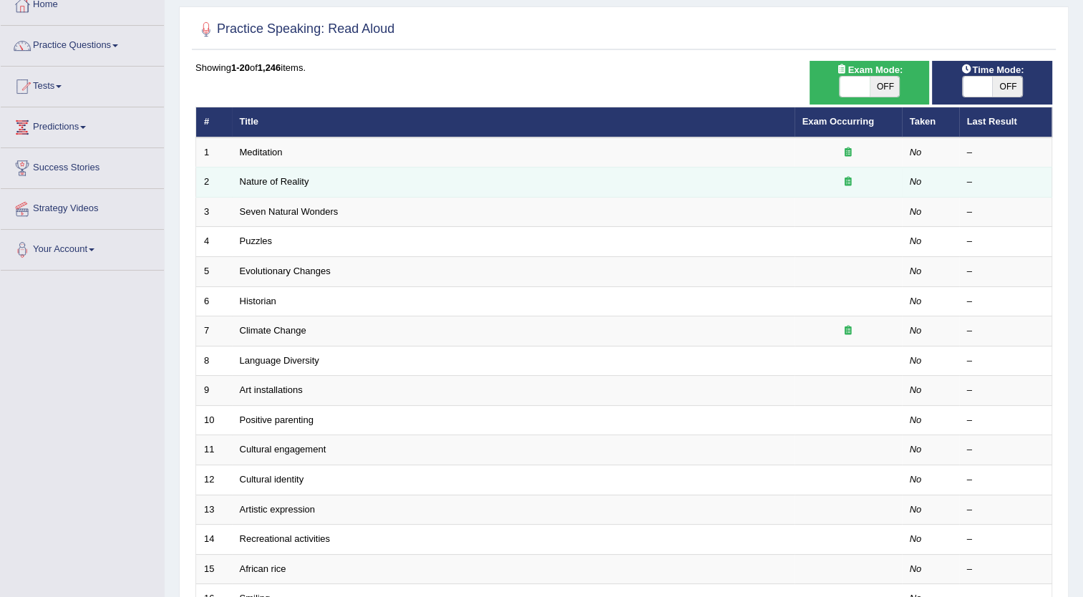
click at [367, 179] on td "Nature of Reality" at bounding box center [513, 183] width 563 height 30
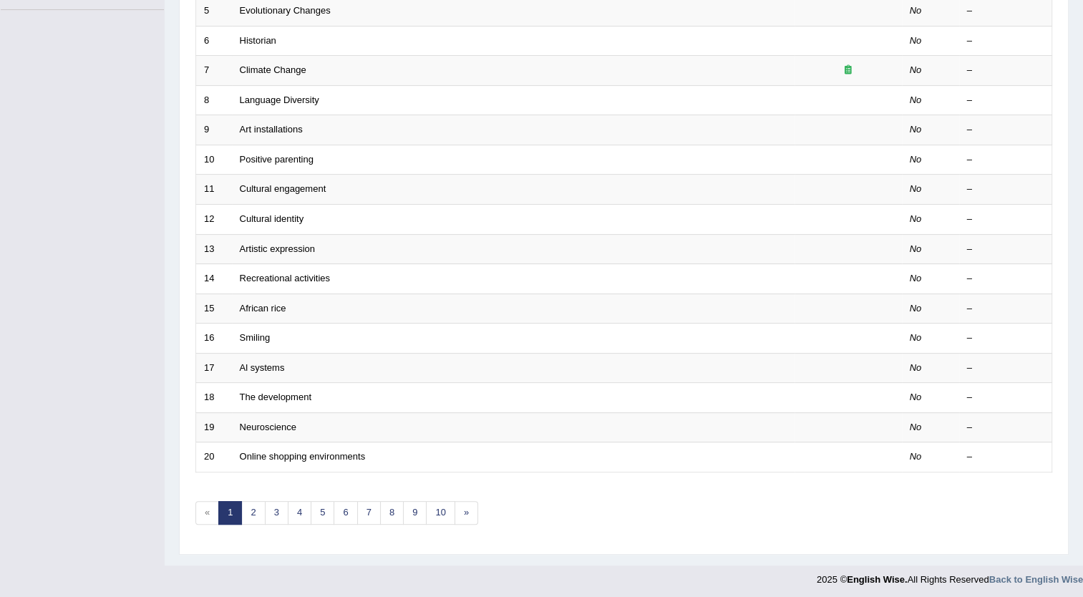
scroll to position [0, 0]
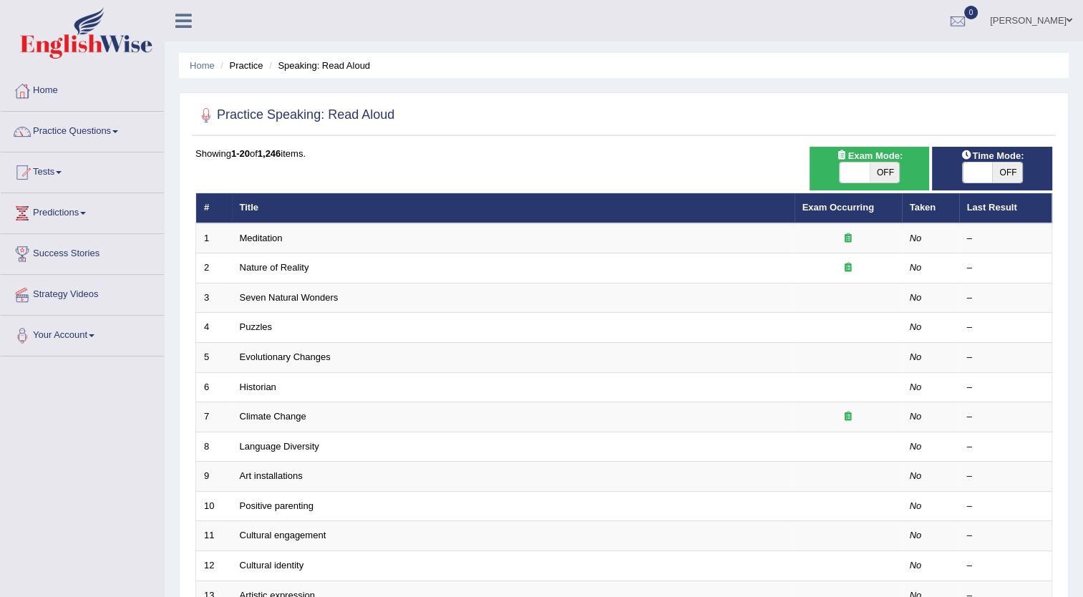
click at [987, 213] on th "Last Result" at bounding box center [1005, 208] width 93 height 30
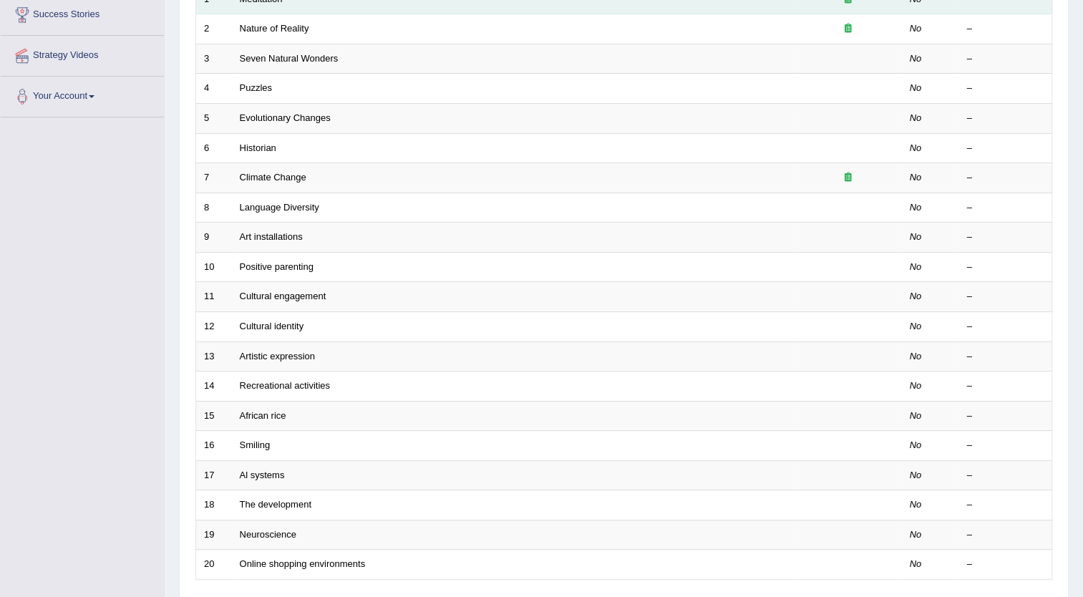
scroll to position [347, 0]
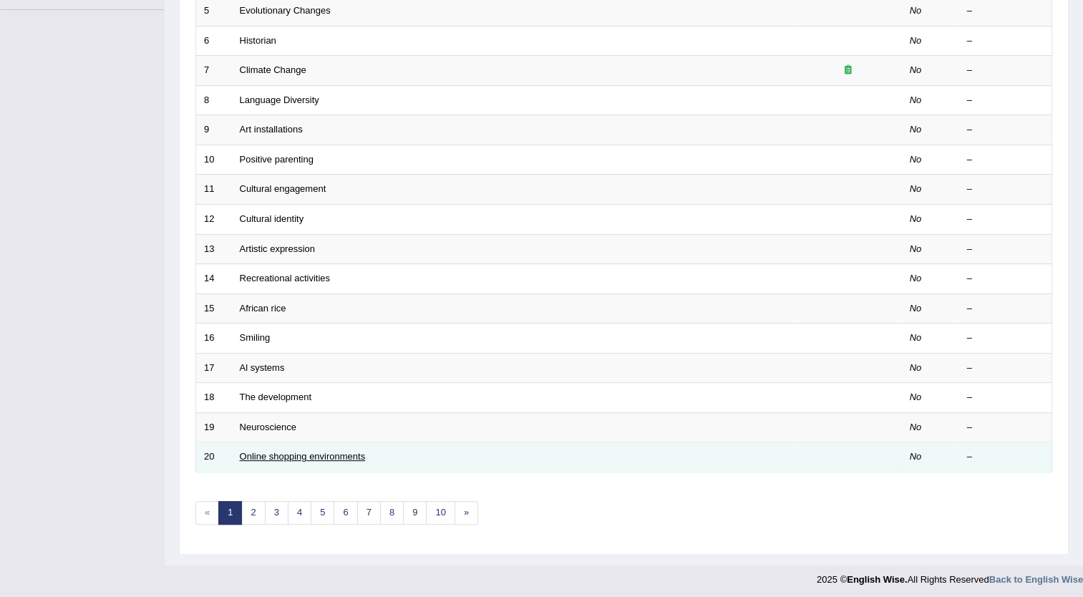
click at [319, 456] on link "Online shopping environments" at bounding box center [303, 456] width 126 height 11
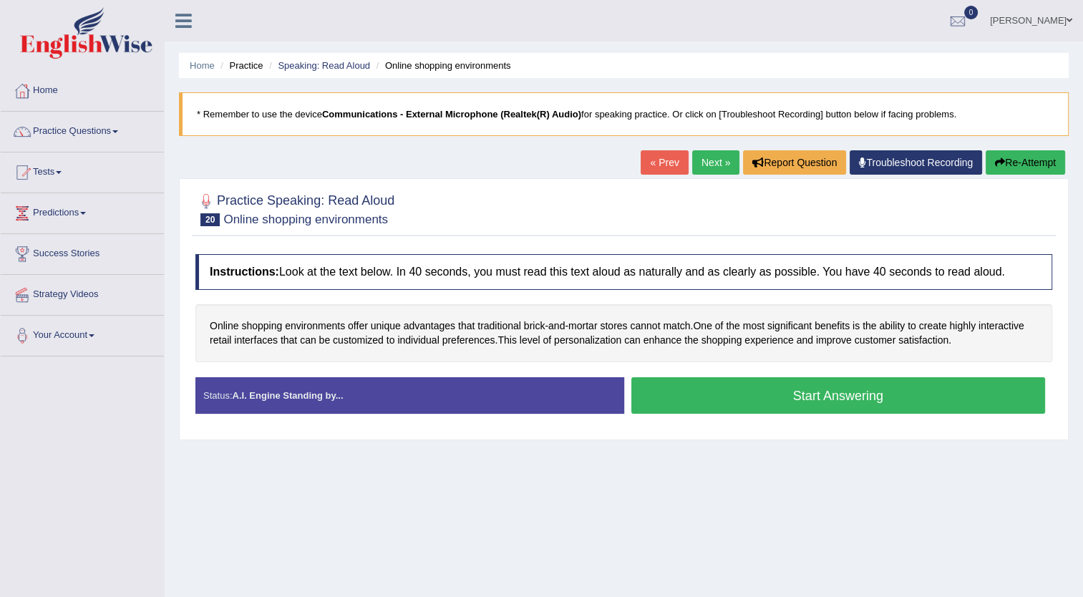
click at [299, 393] on strong "A.I. Engine Standing by..." at bounding box center [287, 395] width 111 height 11
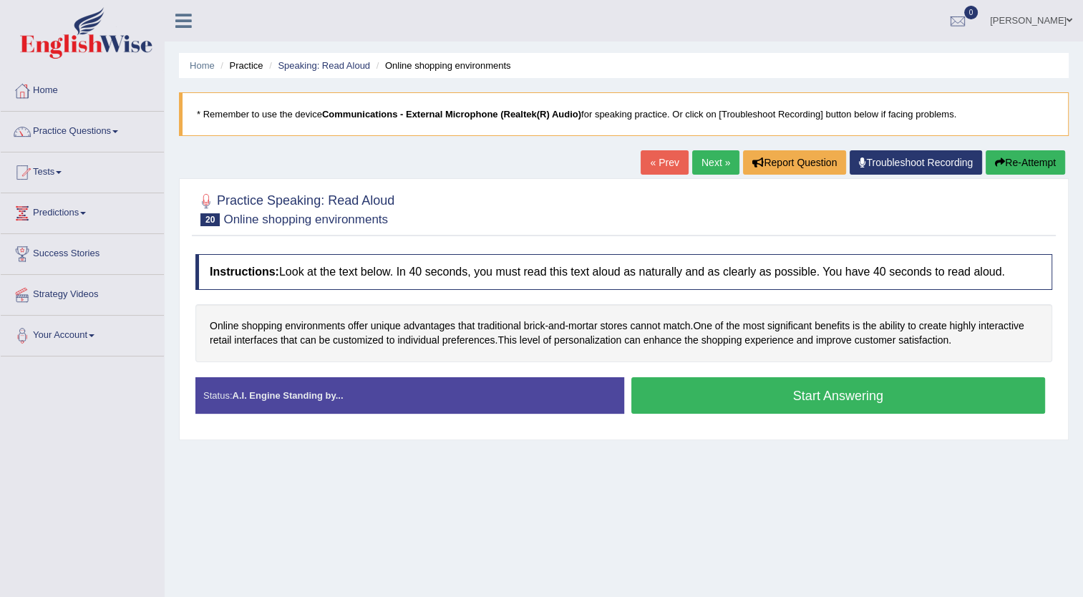
click at [299, 393] on strong "A.I. Engine Standing by..." at bounding box center [287, 395] width 111 height 11
drag, startPoint x: 299, startPoint y: 393, endPoint x: 569, endPoint y: 400, distance: 270.0
click at [569, 400] on div "Status: A.I. Engine Standing by..." at bounding box center [409, 395] width 429 height 37
click at [655, 164] on link "« Prev" at bounding box center [664, 162] width 47 height 24
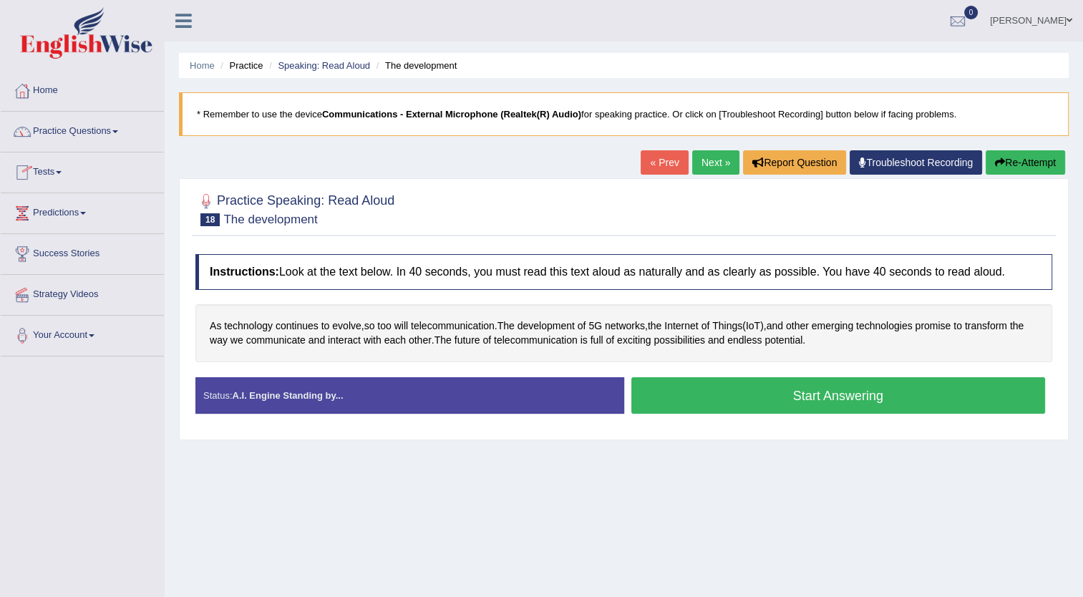
click at [117, 131] on span at bounding box center [115, 131] width 6 height 3
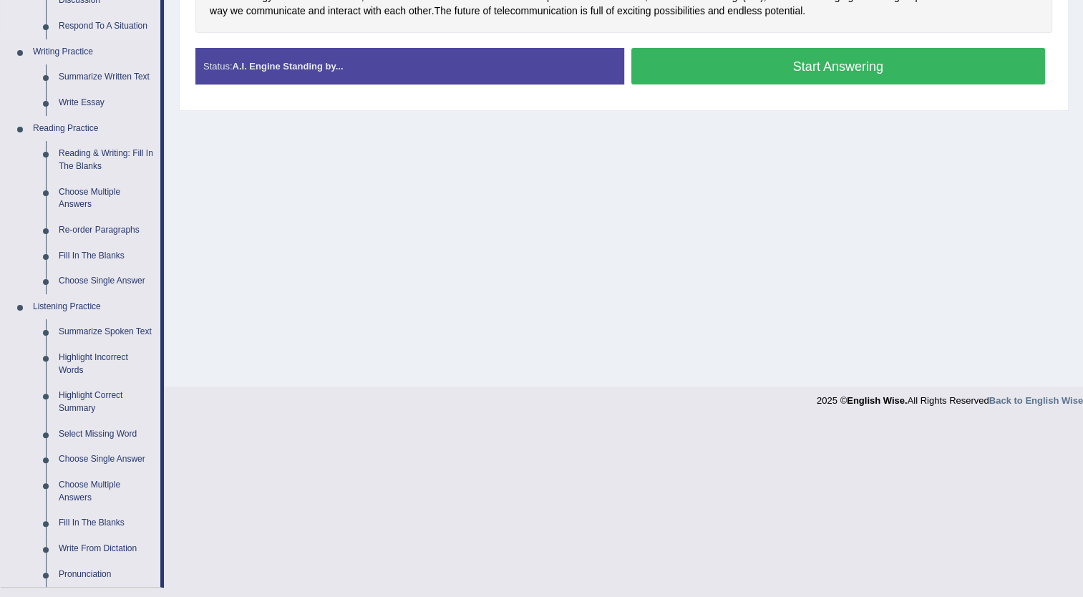
scroll to position [329, 0]
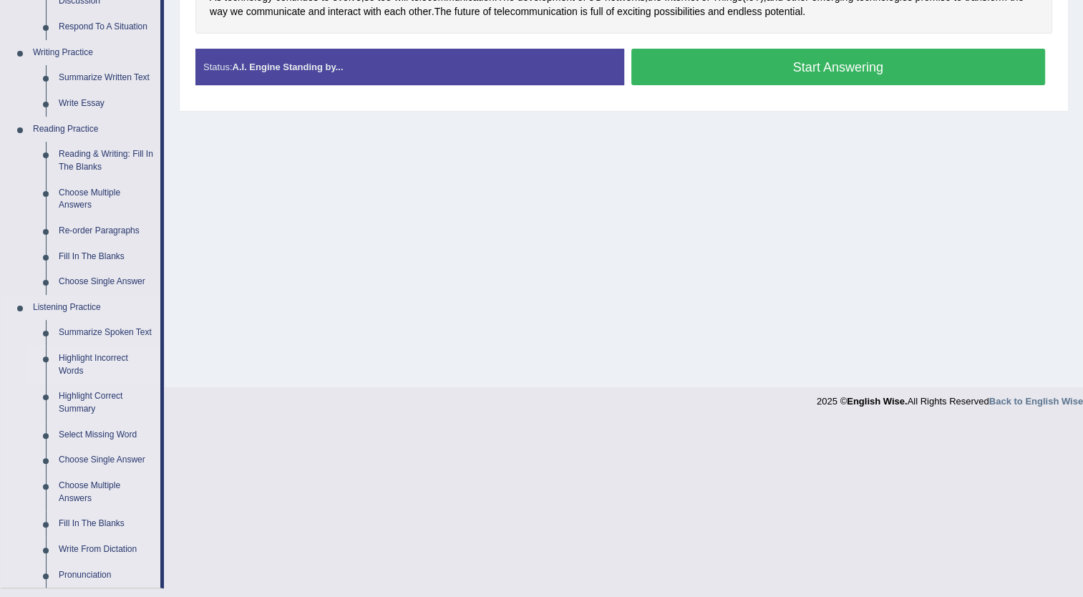
click at [86, 361] on link "Highlight Incorrect Words" at bounding box center [106, 365] width 108 height 38
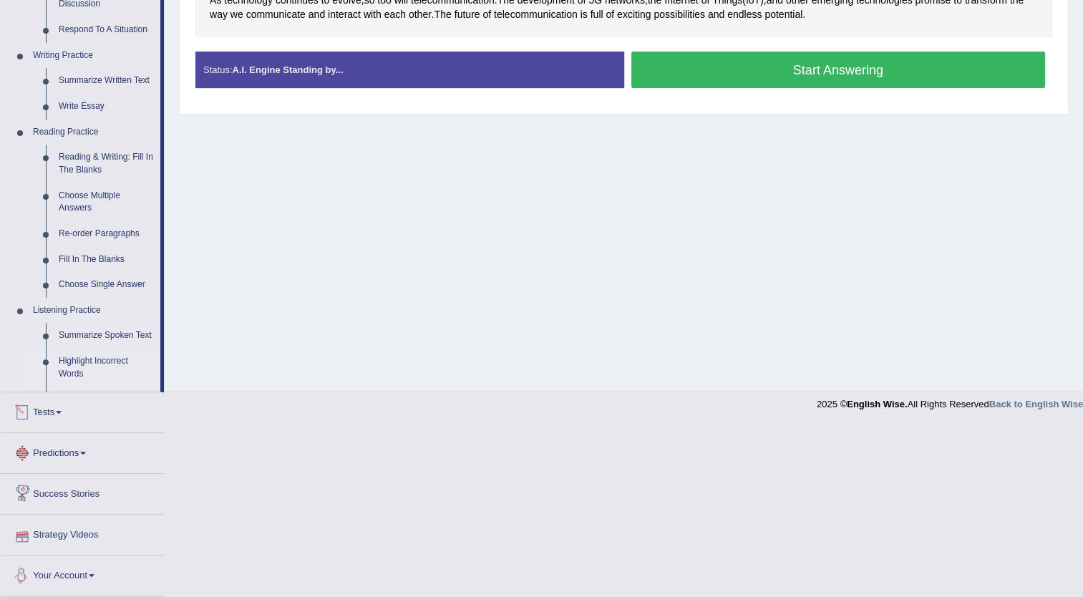
scroll to position [284, 0]
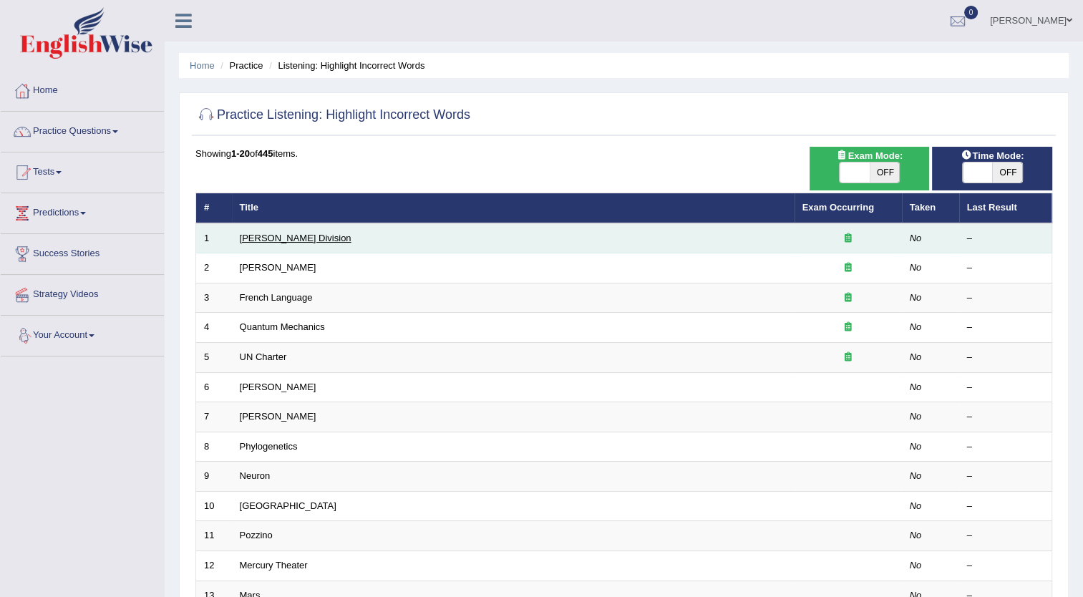
click at [259, 241] on link "[PERSON_NAME] Division" at bounding box center [296, 238] width 112 height 11
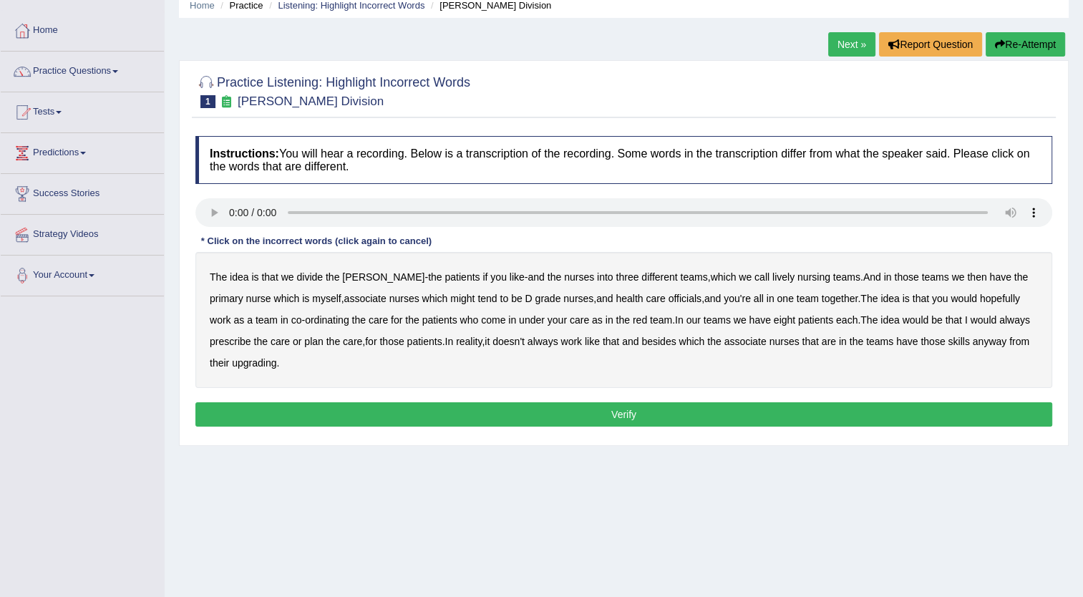
scroll to position [60, 0]
click at [410, 284] on div "The idea is that we divide the [PERSON_NAME] - the patients if you like - and t…" at bounding box center [623, 320] width 857 height 136
click at [445, 272] on b "patients" at bounding box center [462, 276] width 35 height 11
click at [1005, 48] on button "Re-Attempt" at bounding box center [1025, 44] width 79 height 24
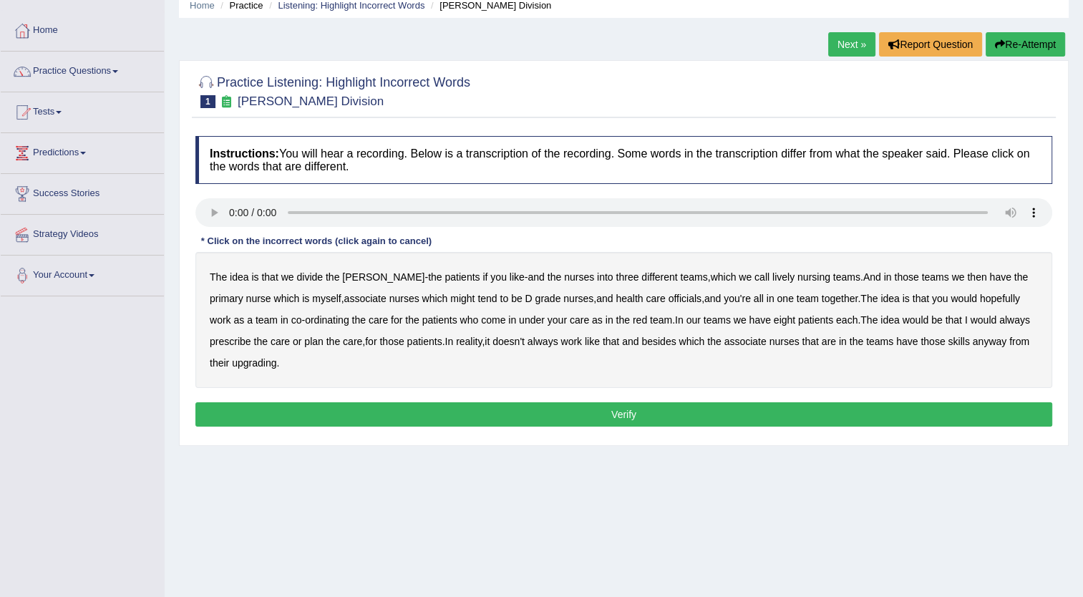
click at [669, 299] on b "officials" at bounding box center [685, 298] width 33 height 11
click at [725, 339] on b "associate" at bounding box center [746, 341] width 42 height 11
click at [242, 361] on b "upgrading" at bounding box center [254, 362] width 44 height 11
click at [585, 407] on button "Verify" at bounding box center [623, 414] width 857 height 24
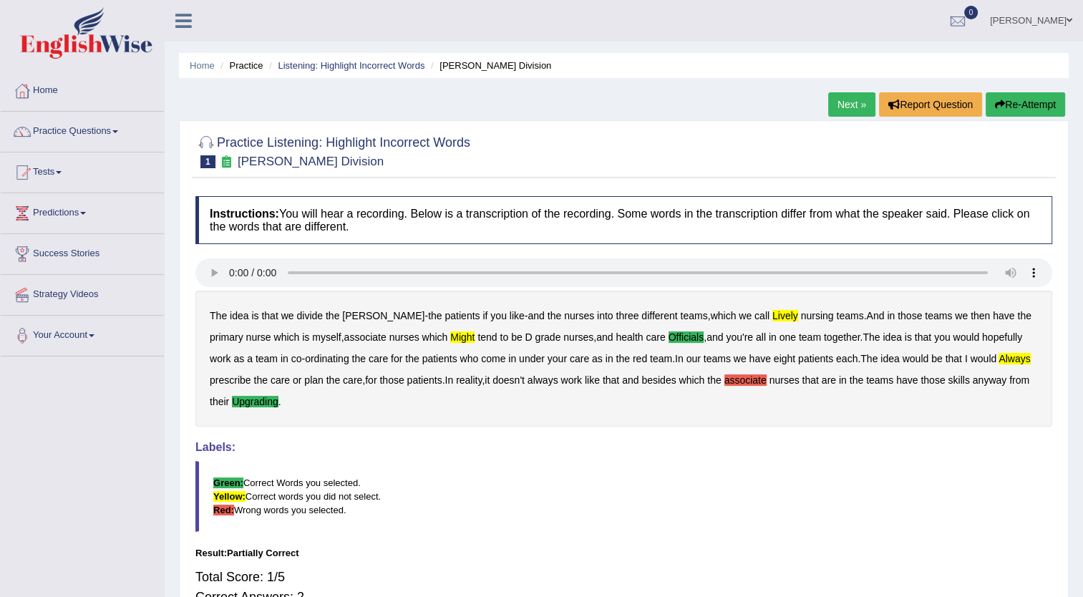
click at [857, 103] on link "Next »" at bounding box center [851, 104] width 47 height 24
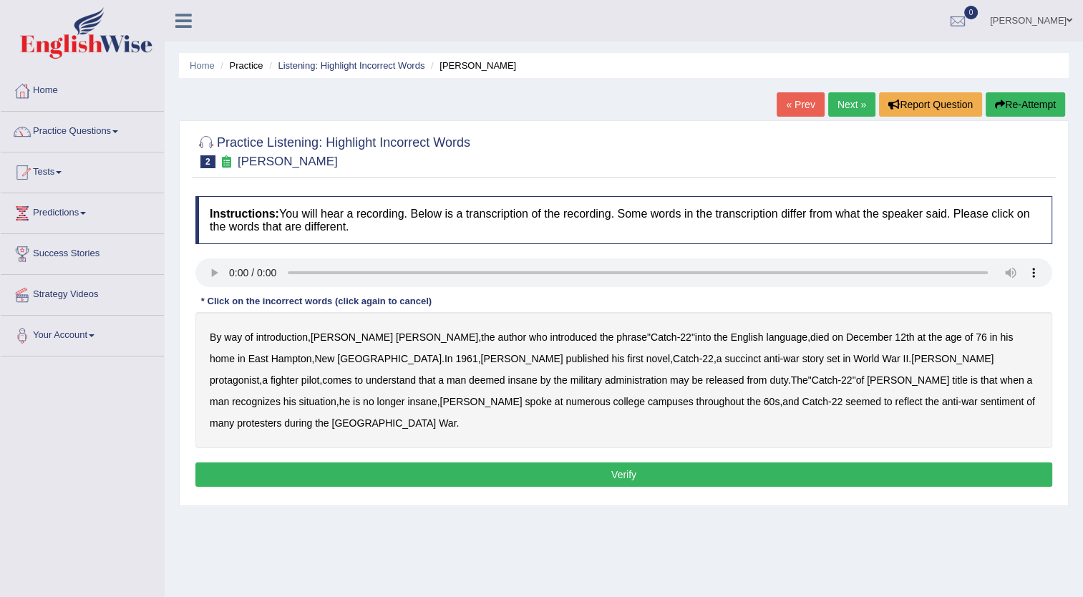
click at [205, 339] on div "By way of introduction , [PERSON_NAME] , the author who introduced the phrase "…" at bounding box center [623, 380] width 857 height 136
click at [725, 354] on b "succinct" at bounding box center [743, 358] width 37 height 11
click at [337, 396] on b "situation" at bounding box center [317, 401] width 37 height 11
click at [895, 405] on b "reflect" at bounding box center [908, 401] width 27 height 11
click at [623, 463] on button "Verify" at bounding box center [623, 475] width 857 height 24
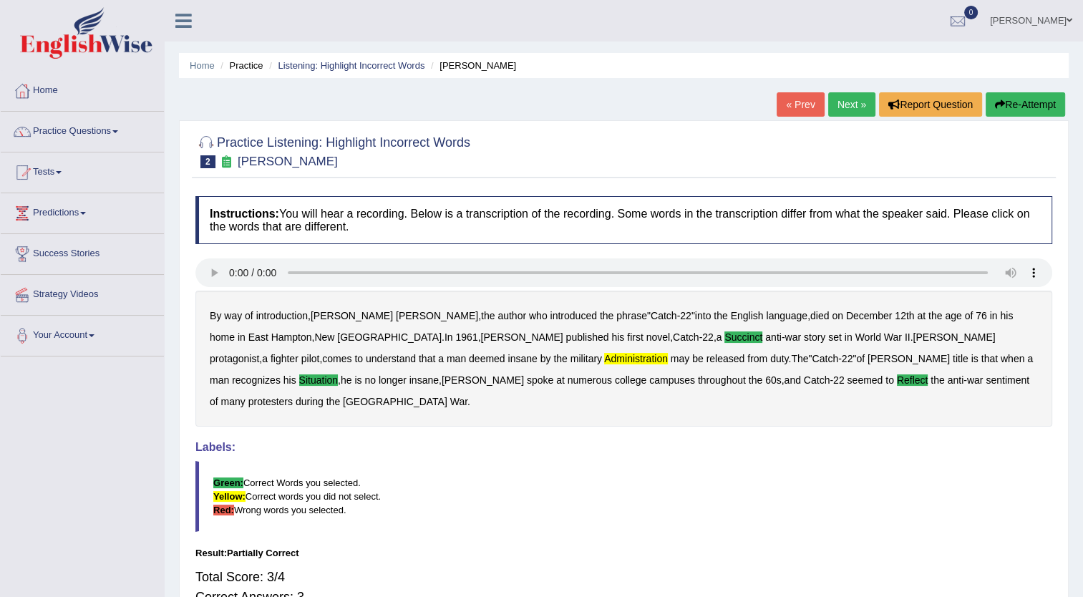
drag, startPoint x: 383, startPoint y: 219, endPoint x: 153, endPoint y: 39, distance: 292.8
click at [153, 39] on div "Toggle navigation Home Practice Questions Speaking Practice Read Aloud Repeat S…" at bounding box center [541, 372] width 1083 height 745
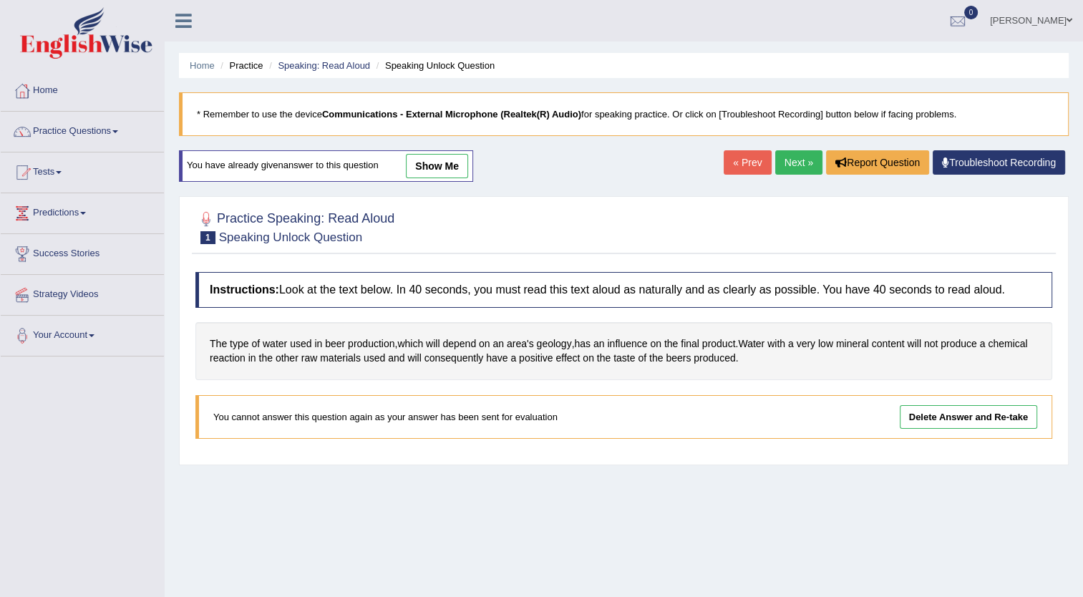
scroll to position [155, 0]
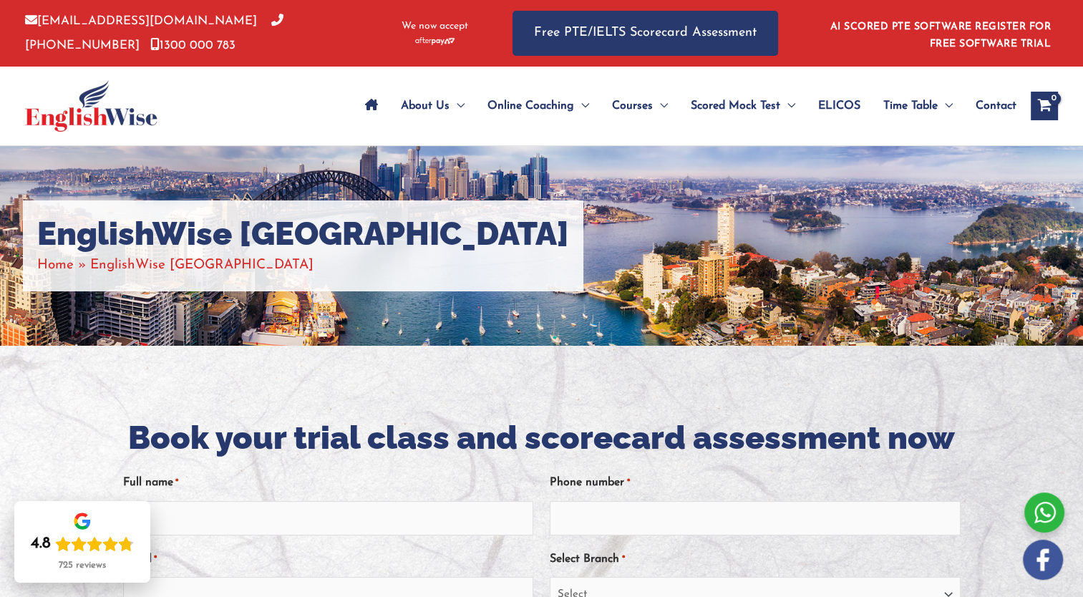
click at [1000, 105] on span "Contact" at bounding box center [996, 106] width 41 height 50
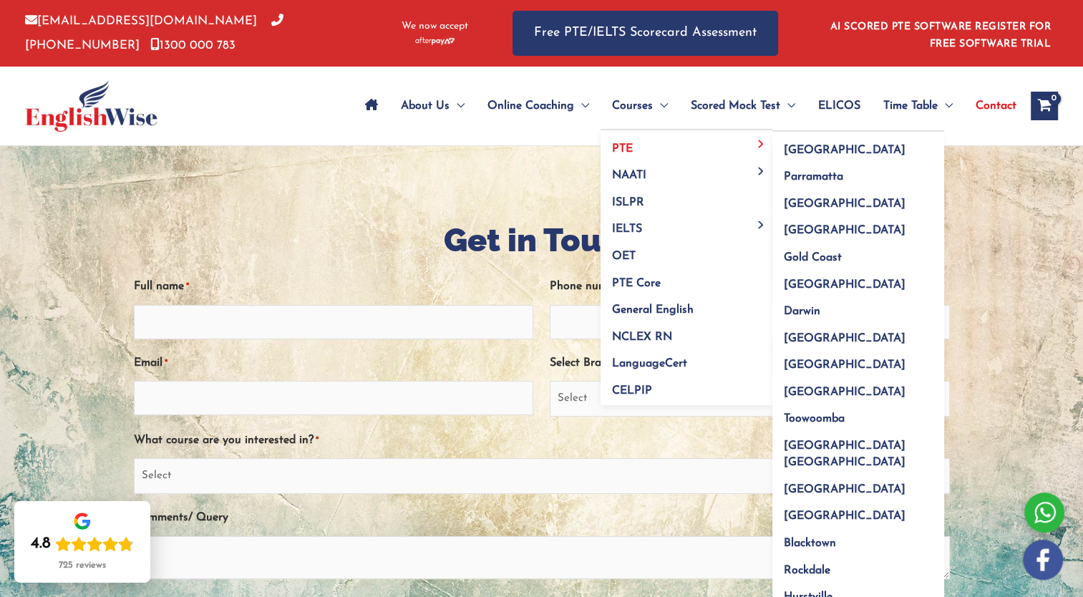
click at [642, 145] on link "PTE" at bounding box center [687, 143] width 172 height 27
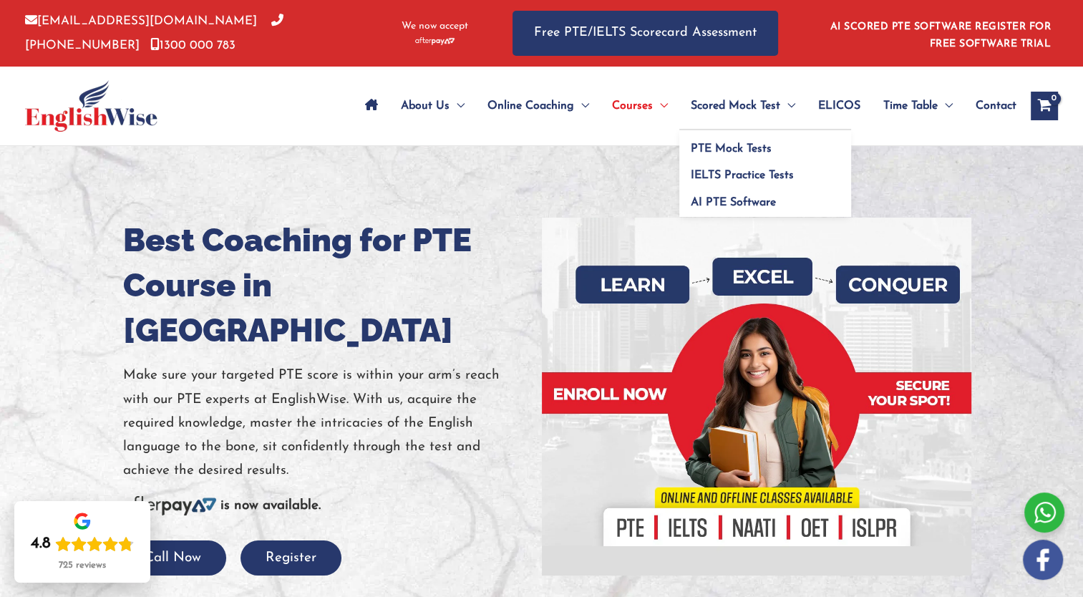
click at [723, 99] on span "Scored Mock Test" at bounding box center [735, 106] width 89 height 50
click at [722, 149] on span "PTE Mock Tests" at bounding box center [731, 148] width 81 height 11
